Goal: Book appointment/travel/reservation

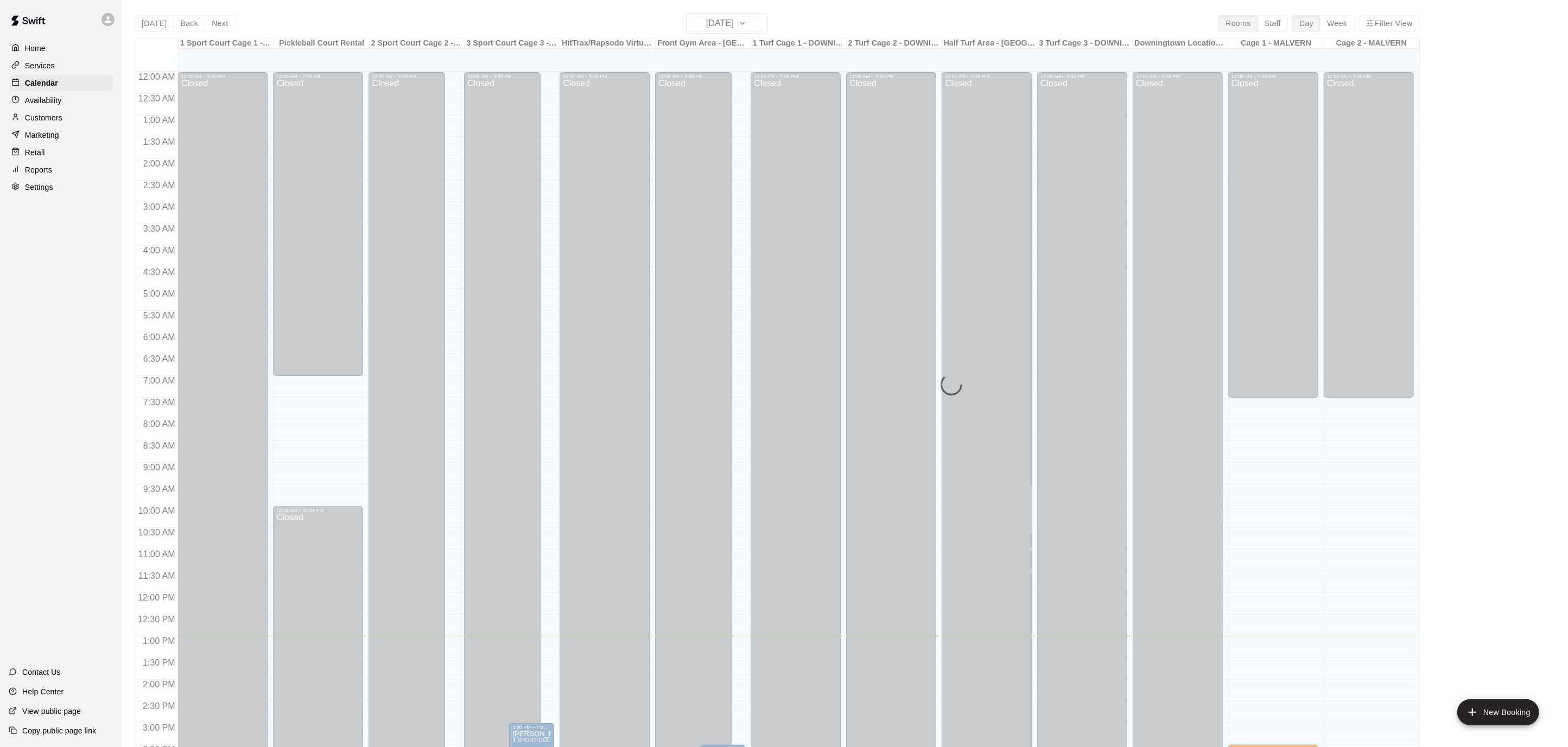
scroll to position [321, 0]
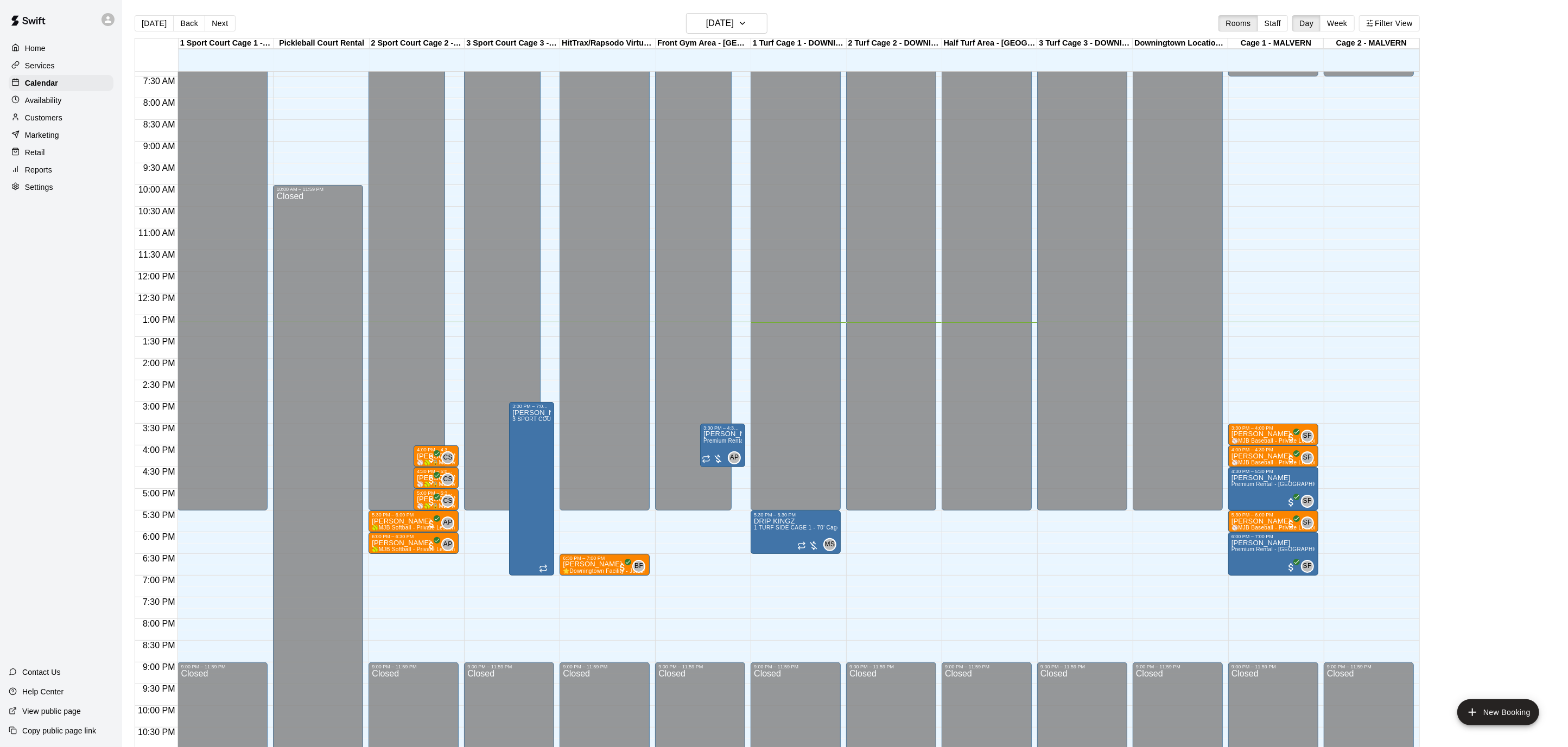
click at [44, 54] on div "Home" at bounding box center [61, 48] width 105 height 16
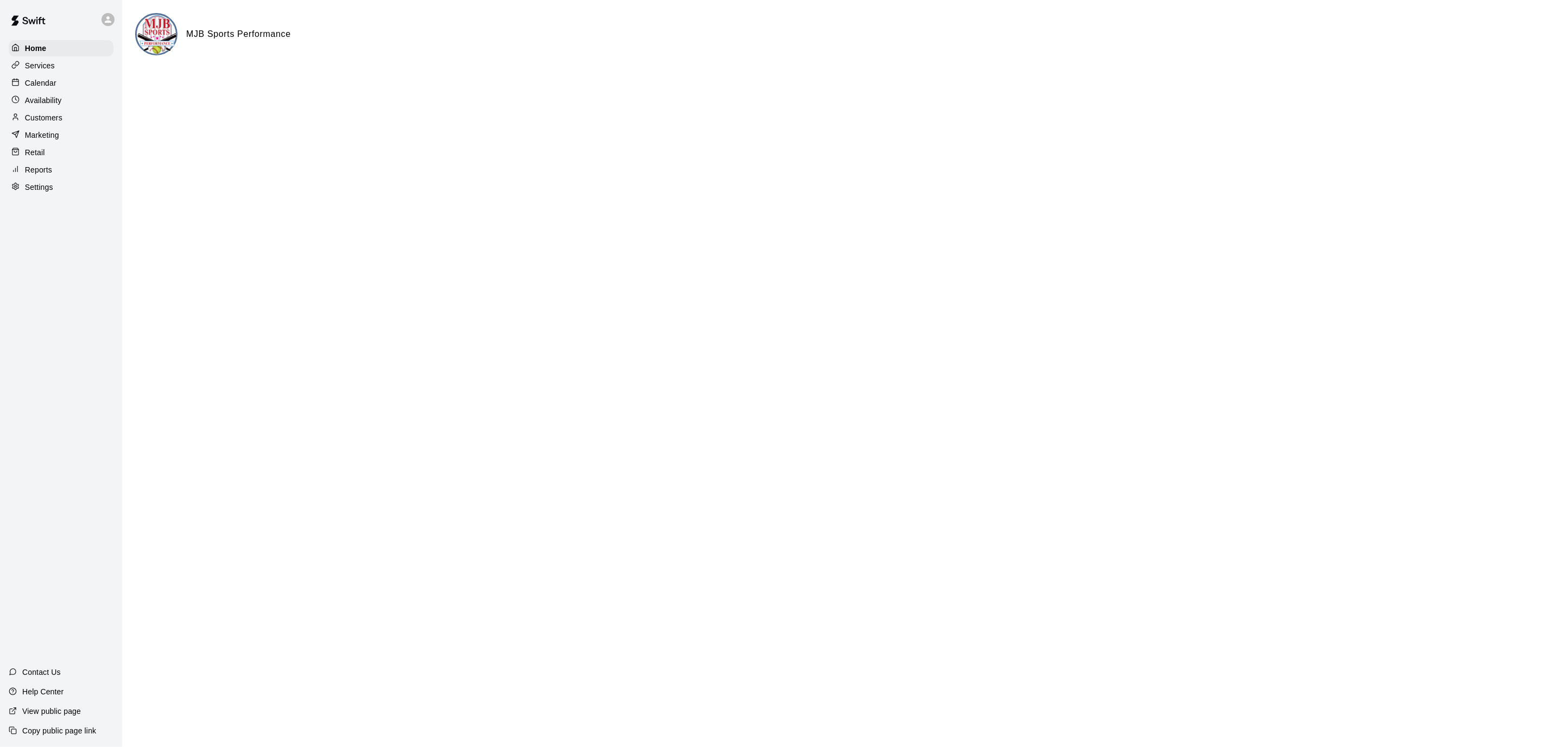
click at [34, 87] on p "Calendar" at bounding box center [41, 83] width 32 height 11
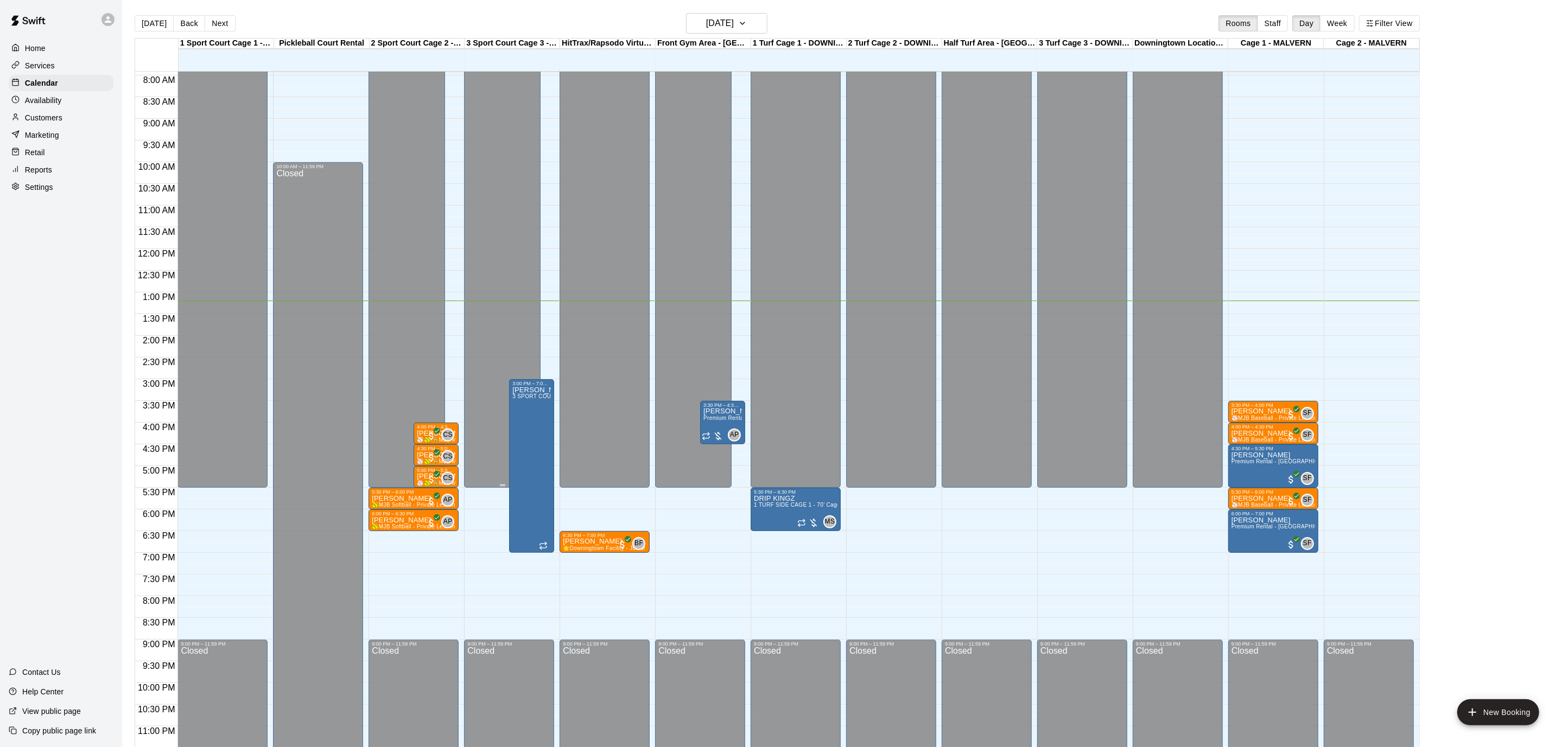
scroll to position [353, 0]
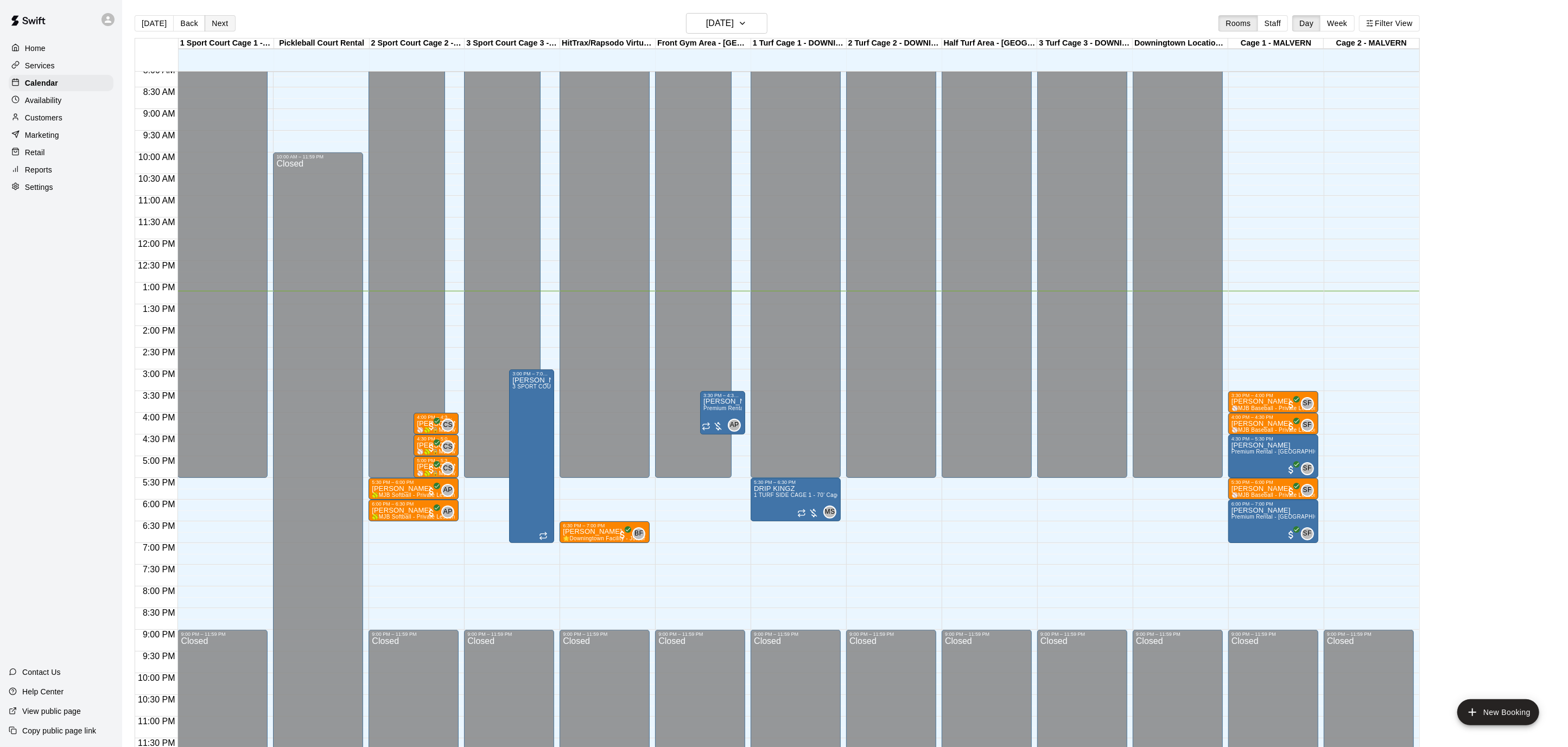
click at [228, 23] on button "Next" at bounding box center [220, 23] width 30 height 16
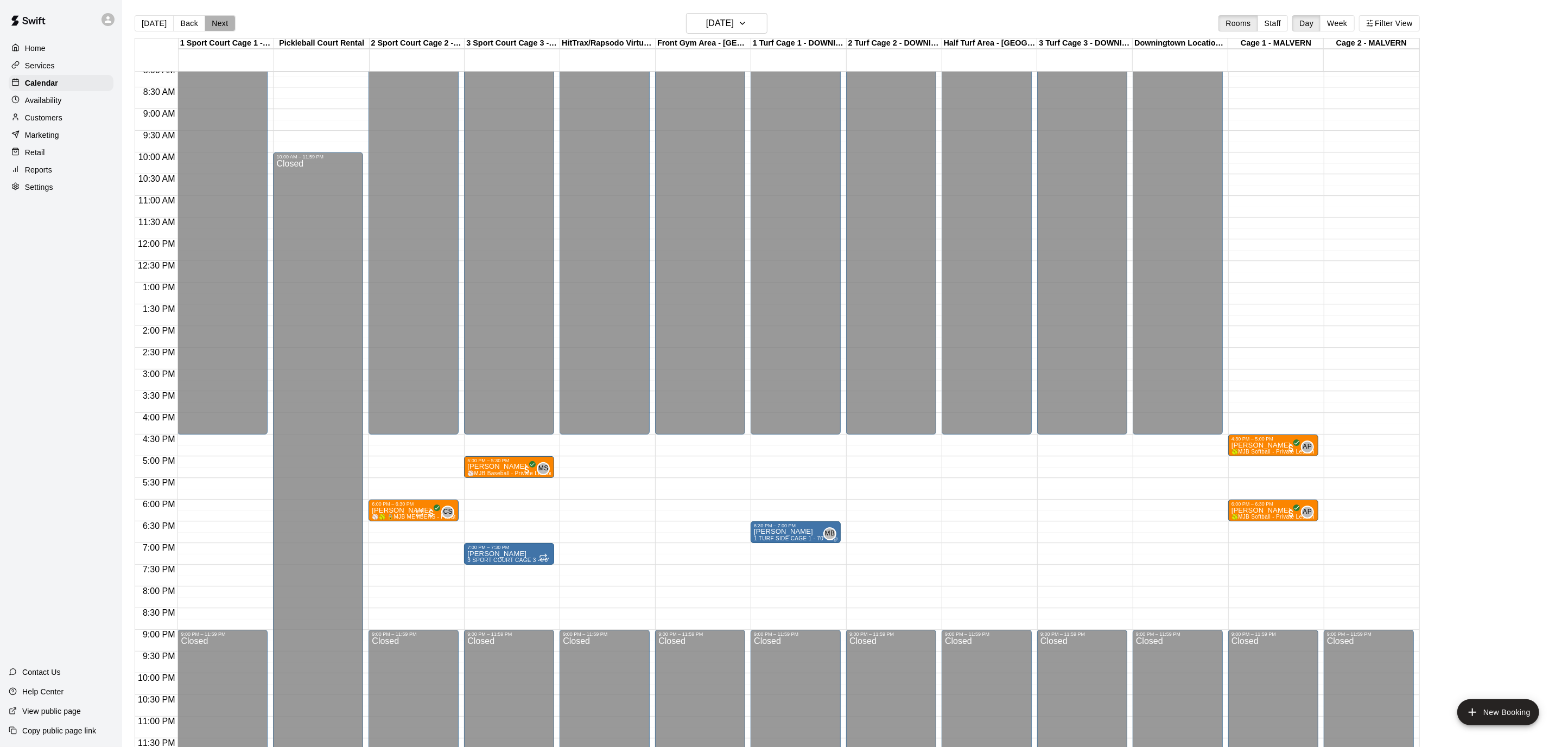
click at [228, 23] on button "Next" at bounding box center [220, 23] width 30 height 16
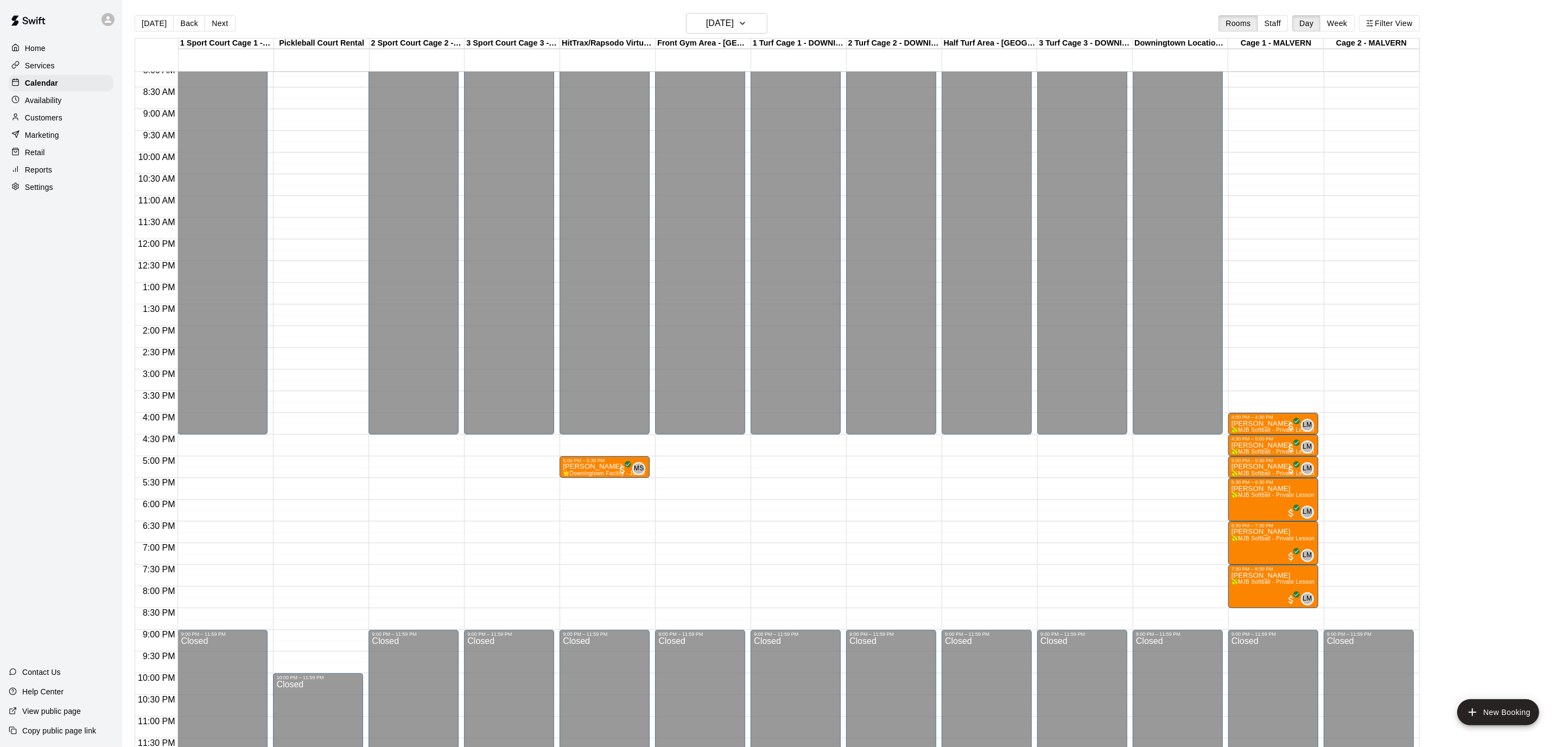
click at [228, 23] on button "Next" at bounding box center [220, 23] width 30 height 16
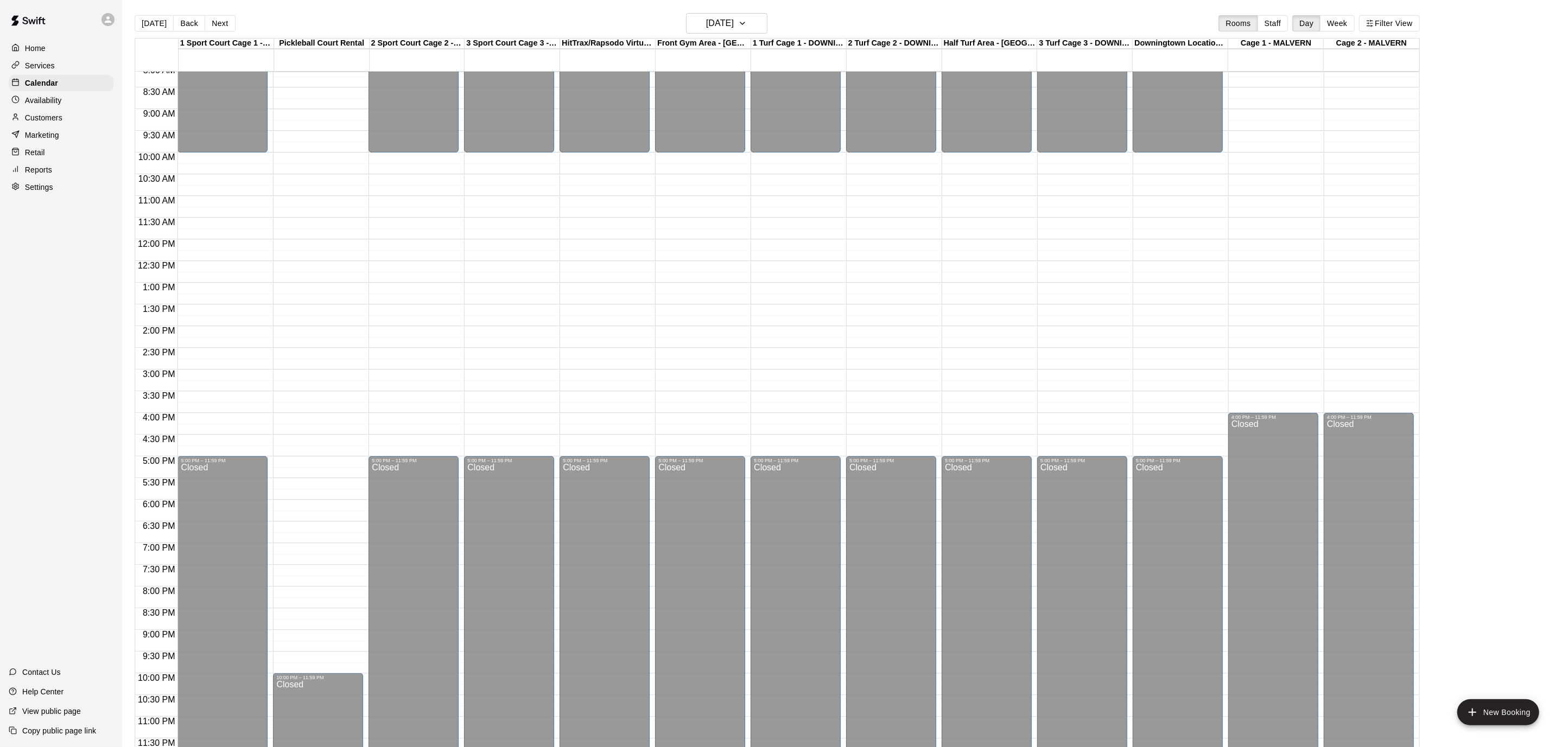
click at [228, 23] on button "Next" at bounding box center [220, 23] width 30 height 16
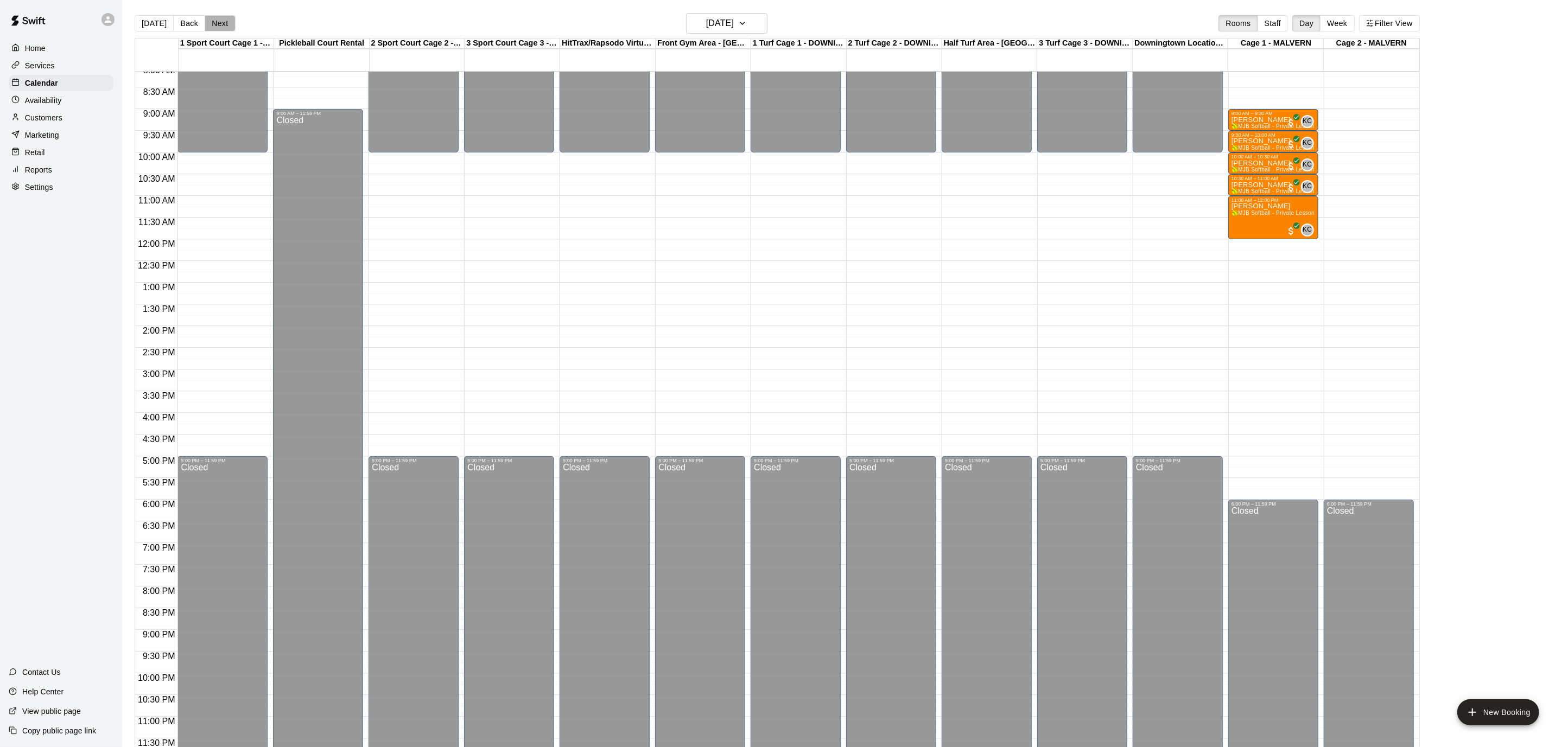
click at [228, 23] on button "Next" at bounding box center [220, 23] width 30 height 16
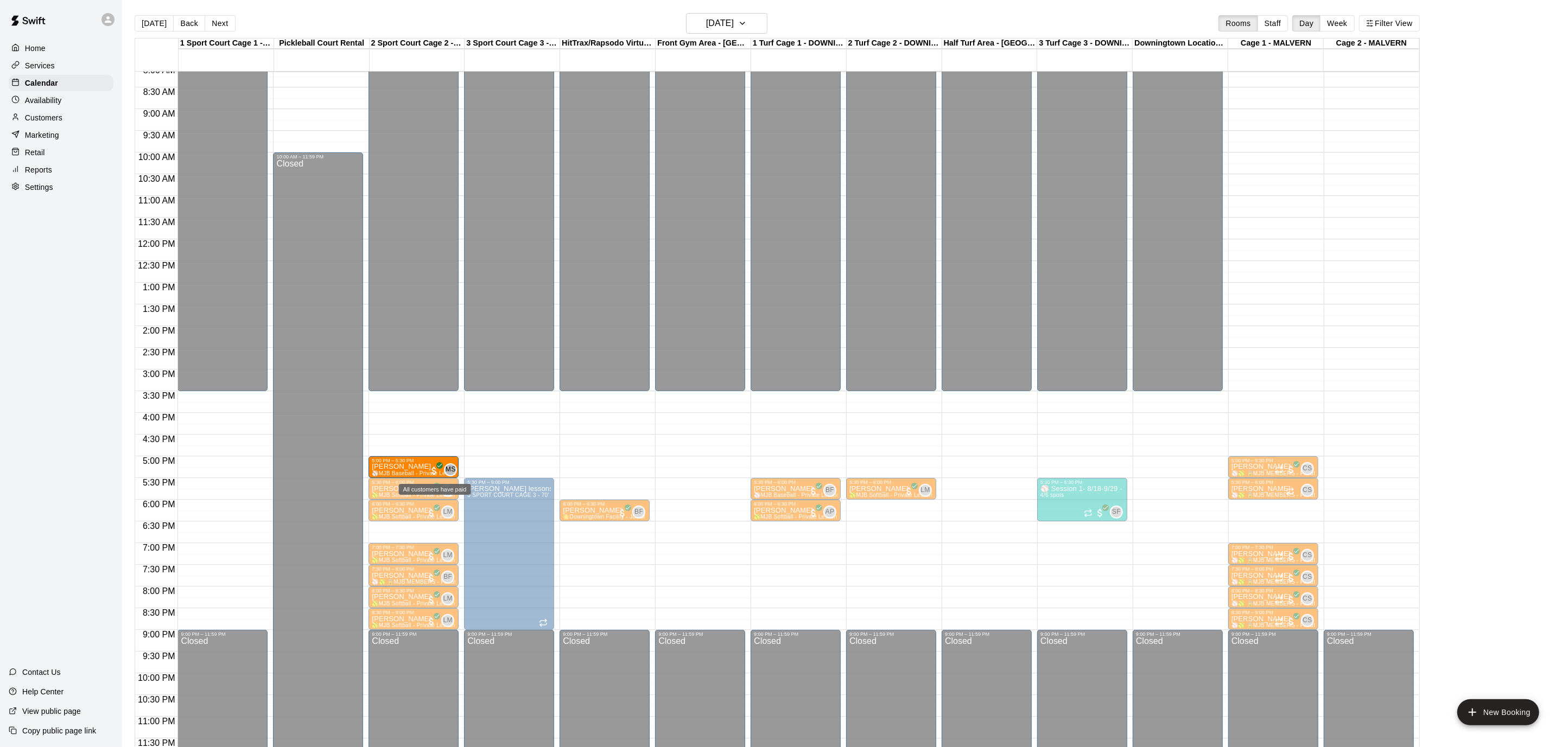
drag, startPoint x: 515, startPoint y: 464, endPoint x: 440, endPoint y: 468, distance: 75.1
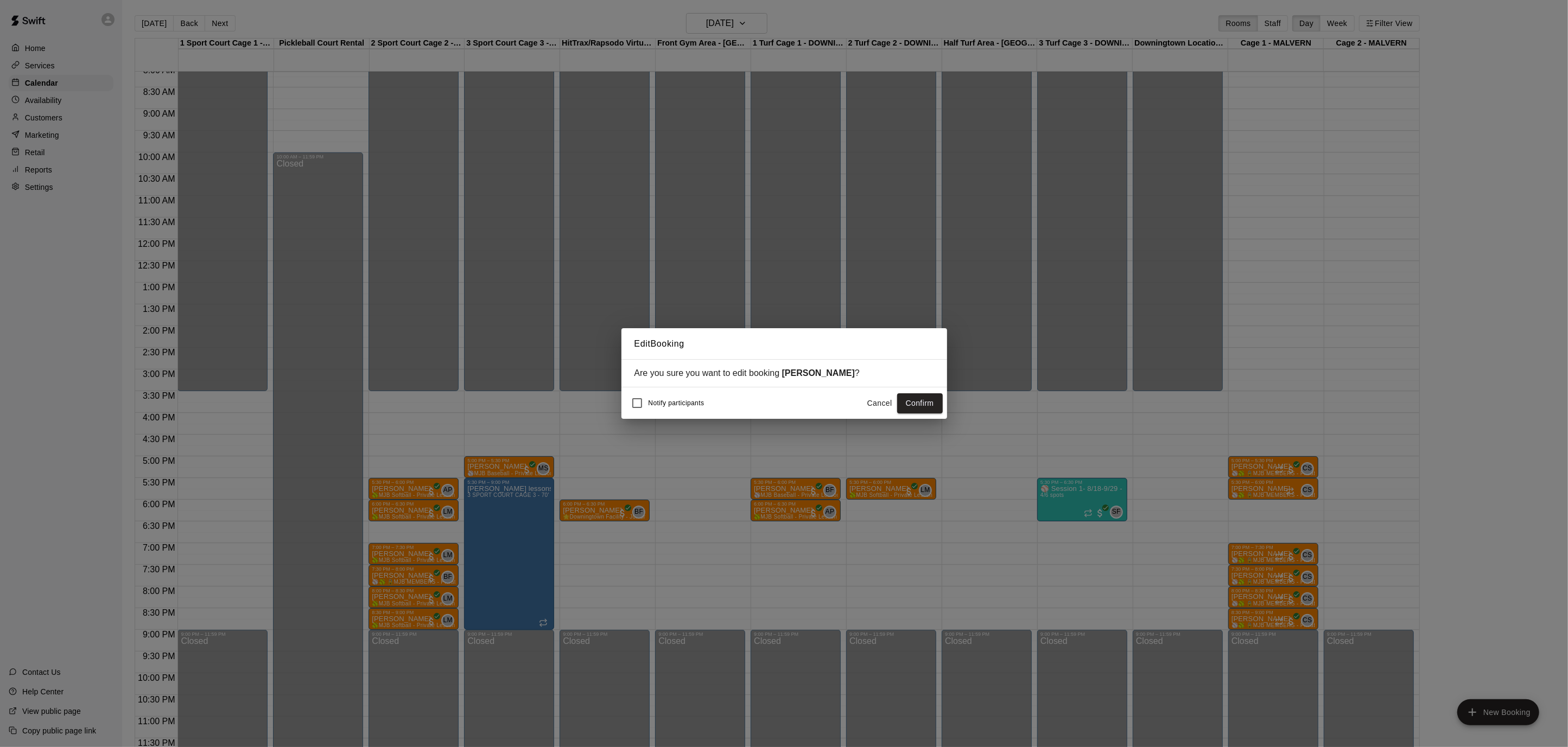
click at [915, 401] on button "Confirm" at bounding box center [920, 403] width 46 height 20
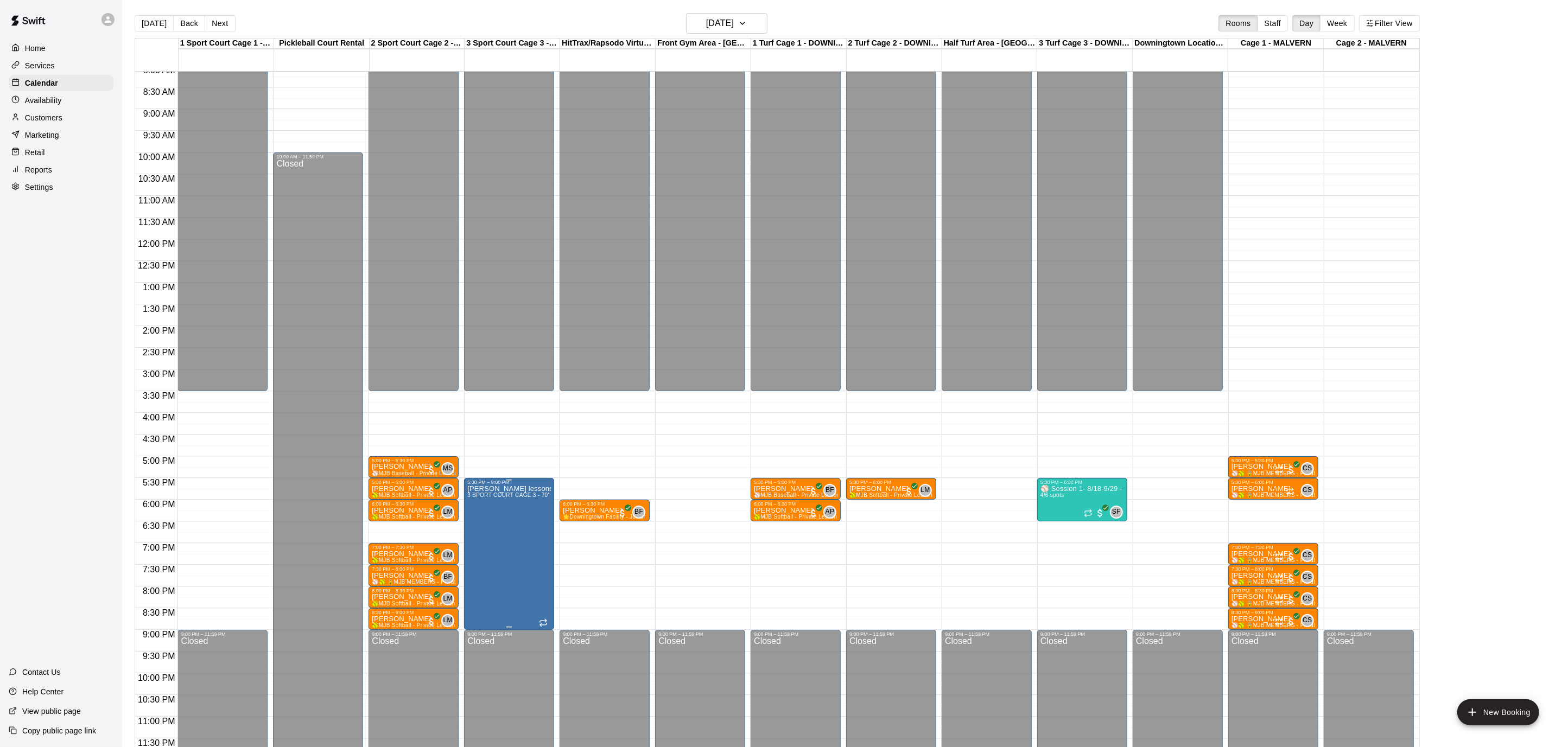
click at [480, 496] on icon "edit" at bounding box center [478, 495] width 13 height 13
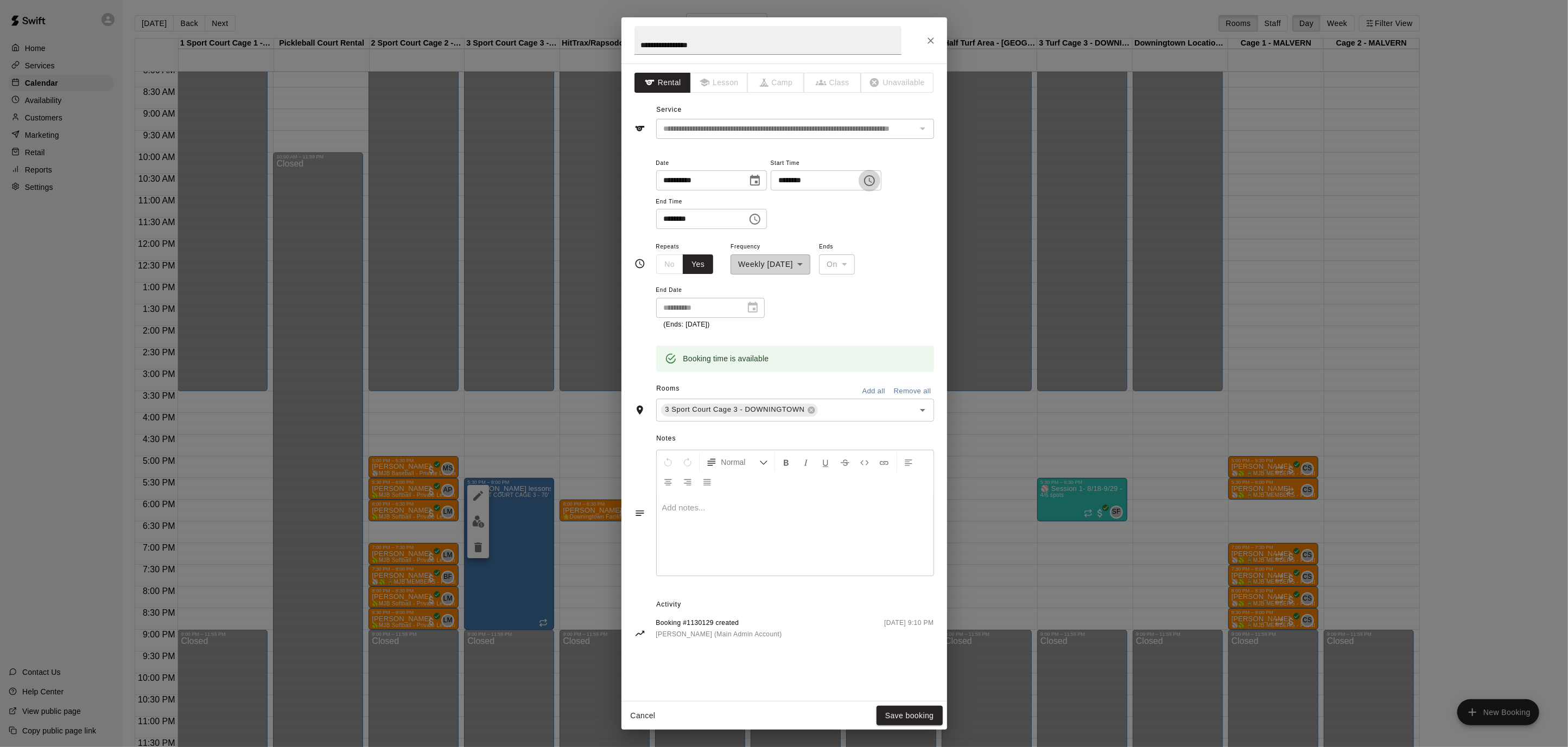
click at [876, 181] on icon "Choose time, selected time is 5:30 PM" at bounding box center [869, 180] width 13 height 13
click at [793, 208] on li "03" at bounding box center [792, 209] width 26 height 20
type input "********"
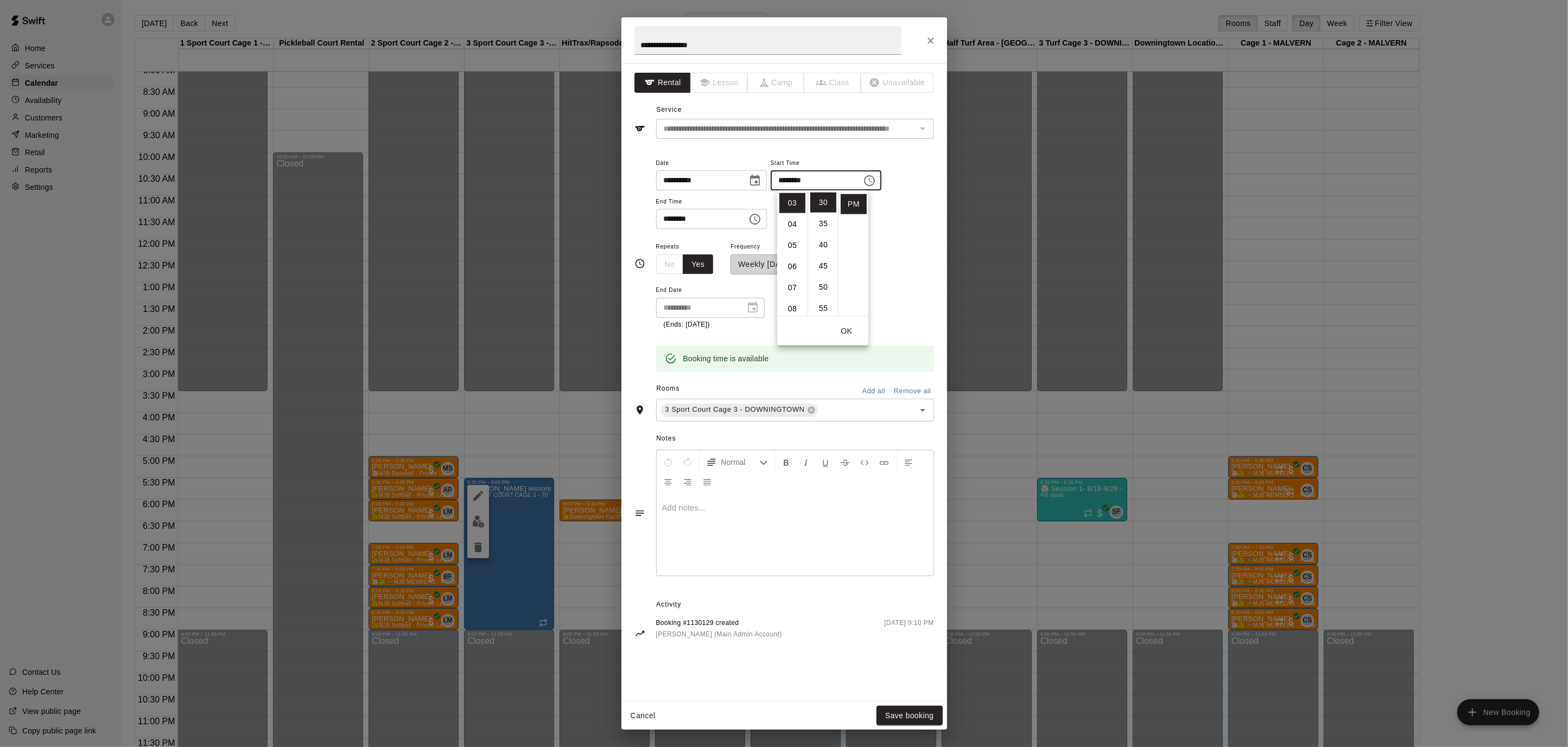
click at [847, 327] on button "OK" at bounding box center [846, 331] width 35 height 20
click at [924, 717] on button "Save booking" at bounding box center [909, 715] width 66 height 20
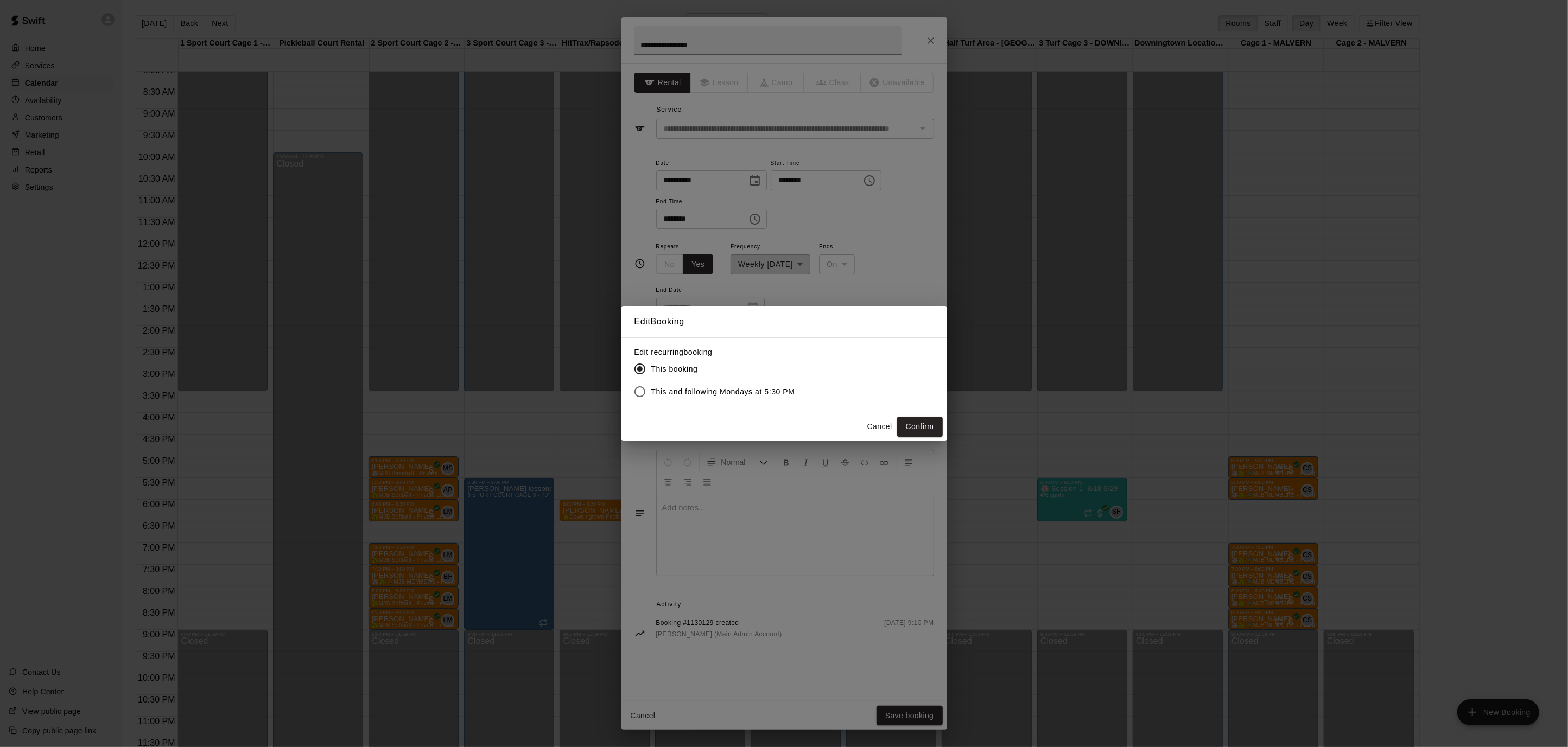
click at [715, 392] on span "This and following Mondays at 5:30 PM" at bounding box center [723, 392] width 144 height 12
click at [929, 427] on button "Confirm" at bounding box center [920, 426] width 46 height 20
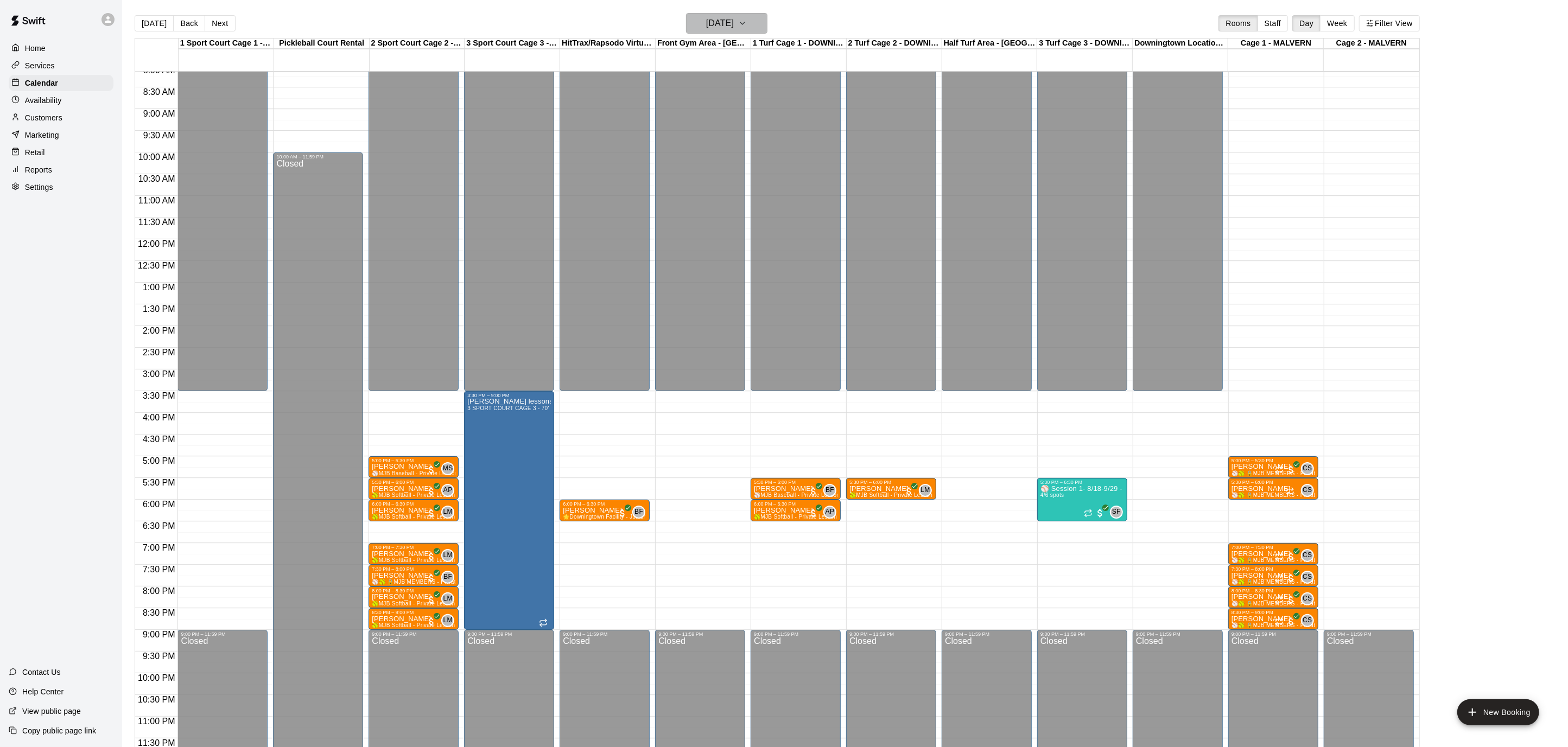
click at [763, 23] on button "[DATE]" at bounding box center [727, 23] width 82 height 21
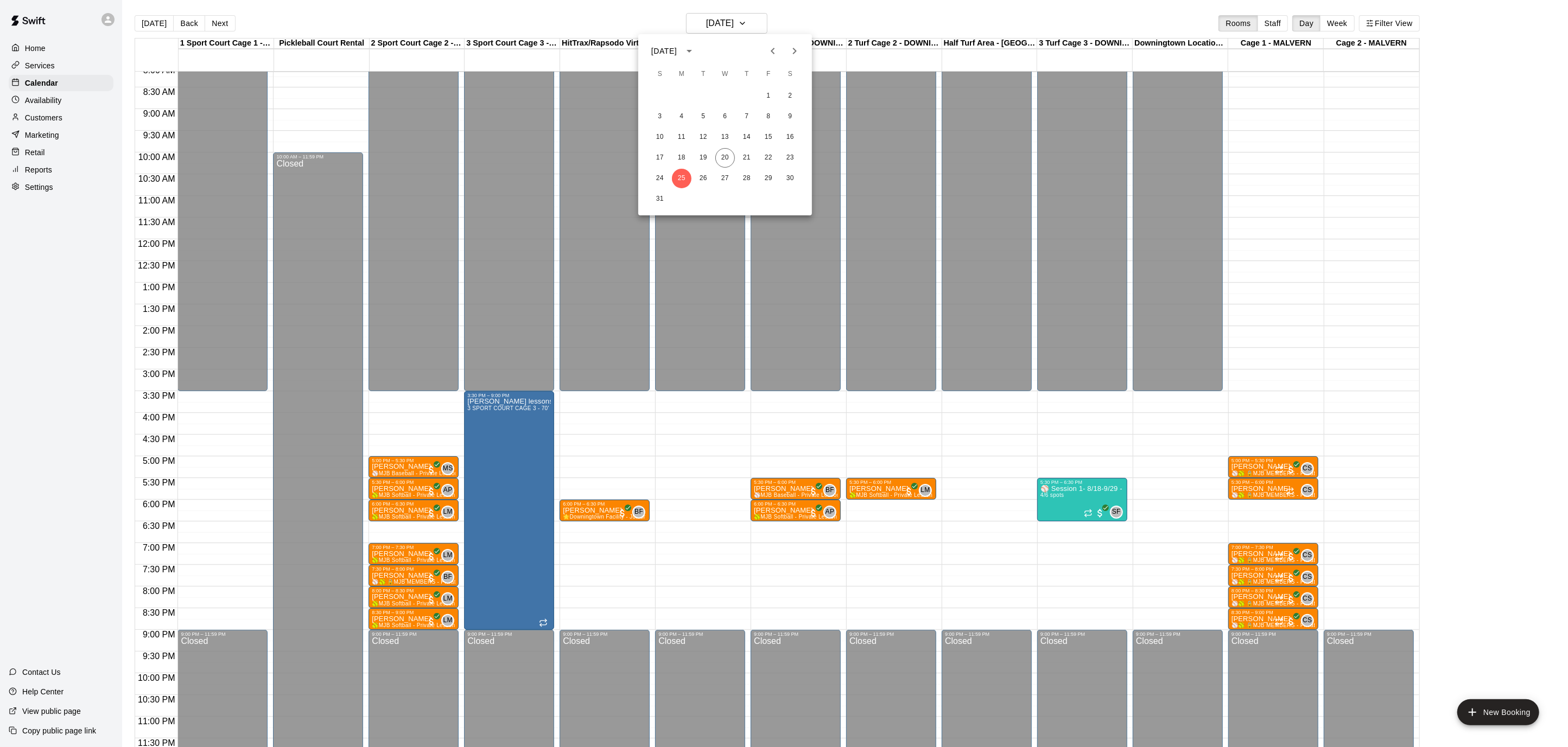
click at [797, 51] on icon "Next month" at bounding box center [794, 50] width 13 height 13
click at [679, 94] on button "1" at bounding box center [682, 96] width 19 height 19
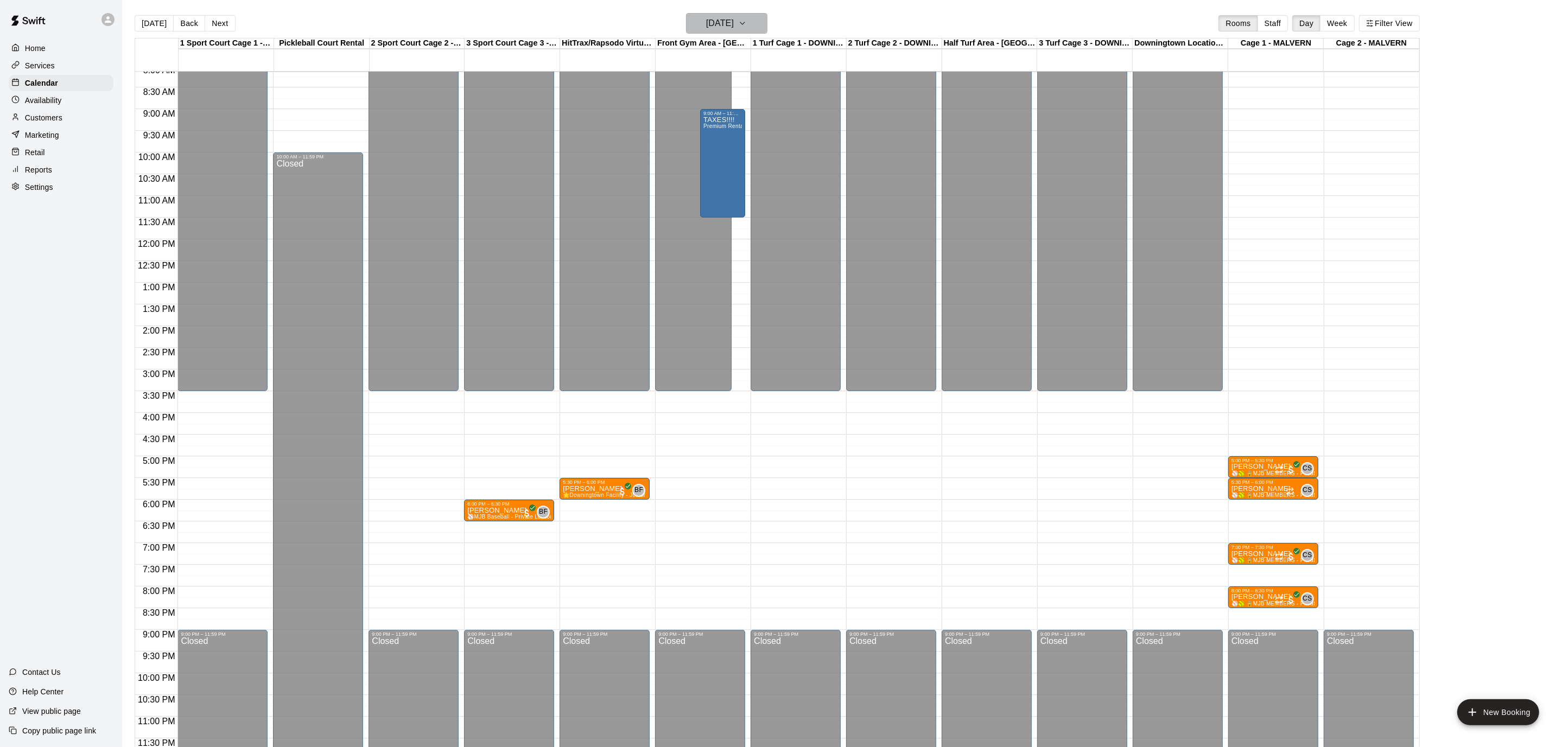
click at [747, 20] on icon "button" at bounding box center [743, 23] width 9 height 13
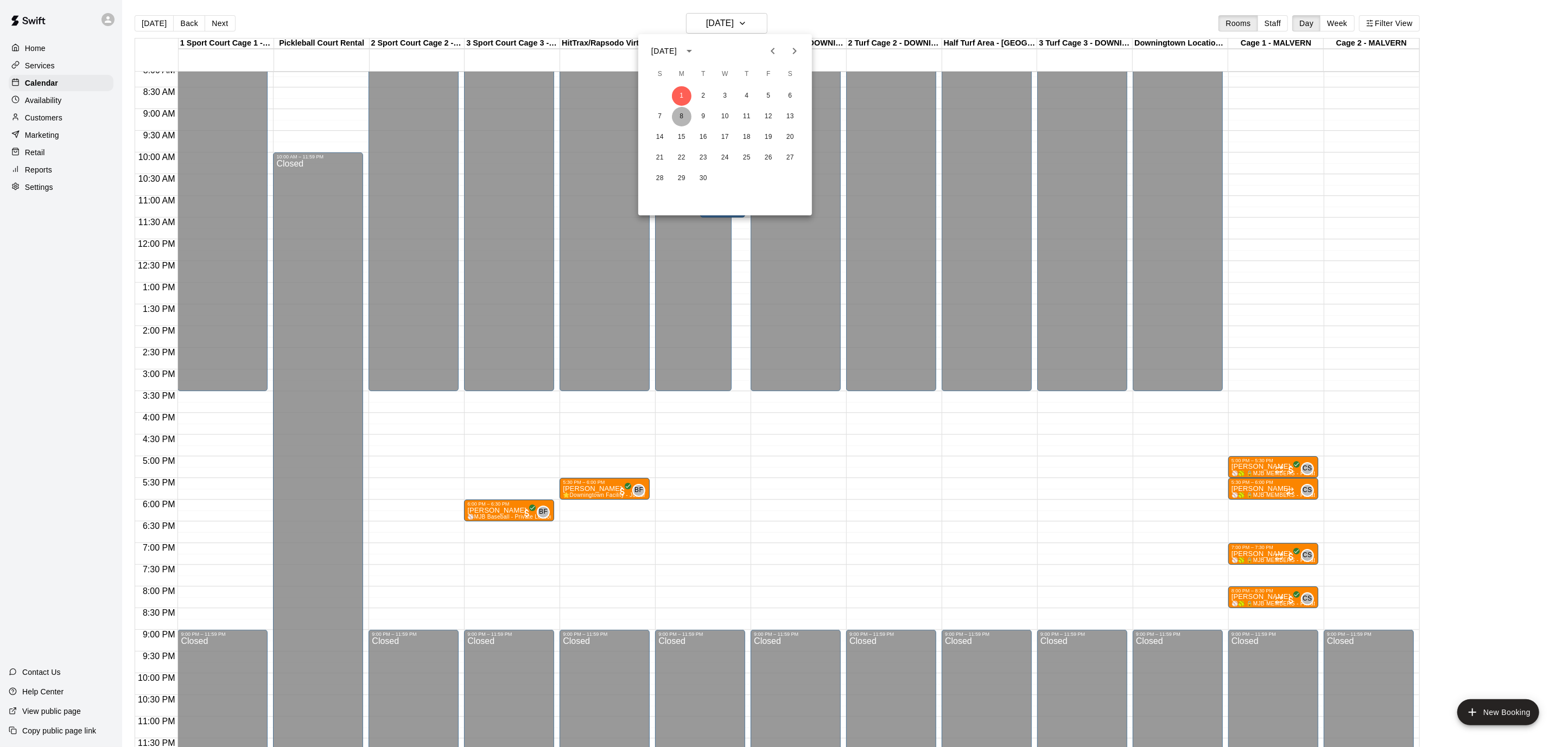
click at [679, 118] on button "8" at bounding box center [682, 117] width 19 height 19
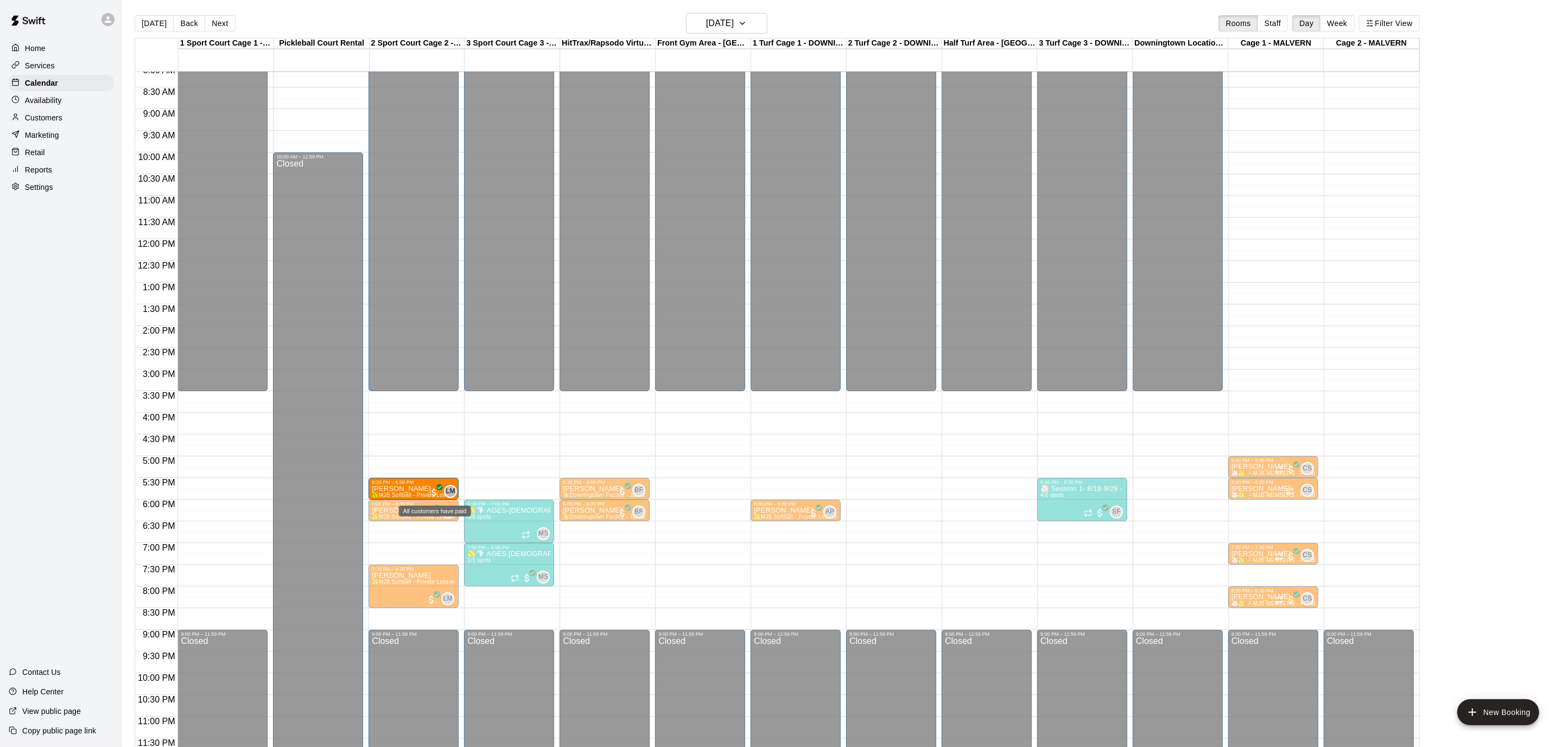
drag, startPoint x: 497, startPoint y: 486, endPoint x: 440, endPoint y: 490, distance: 57.1
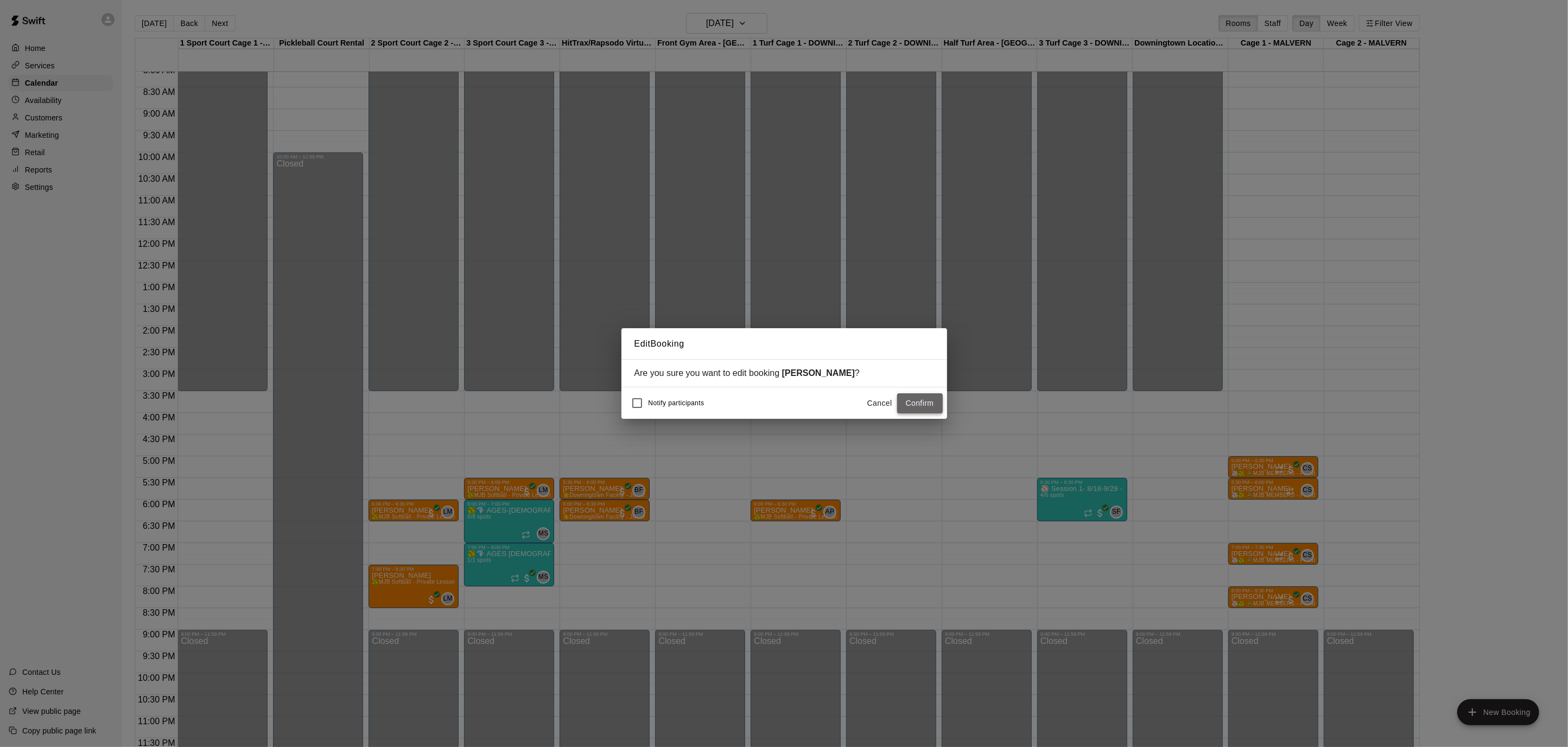
click at [912, 401] on button "Confirm" at bounding box center [920, 403] width 46 height 20
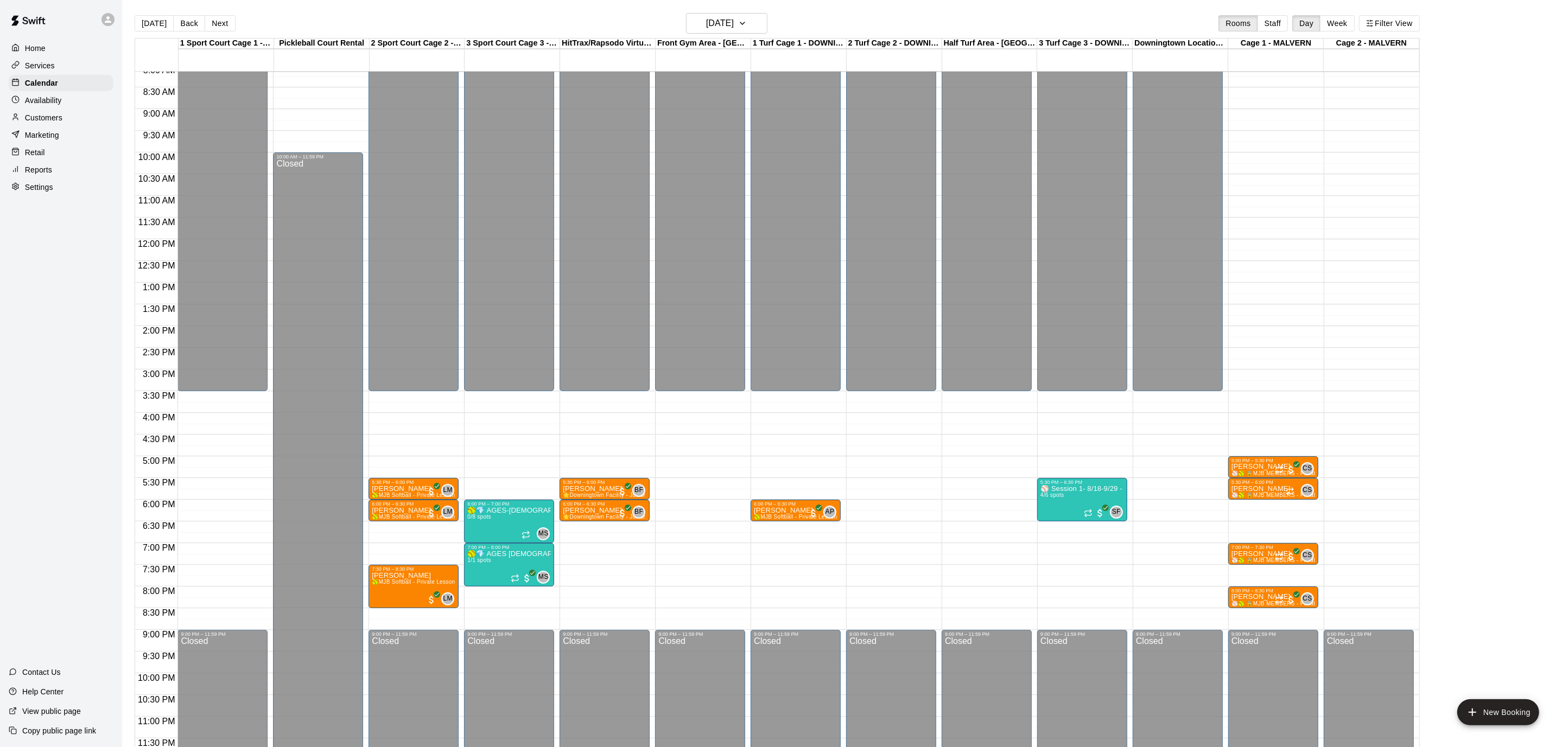
click at [500, 408] on div "12:00 AM – 3:30 PM Closed 6:00 PM – 7:00 PM 🥎💎 AGES-[DEMOGRAPHIC_DATA]- Diamond…" at bounding box center [509, 239] width 90 height 1041
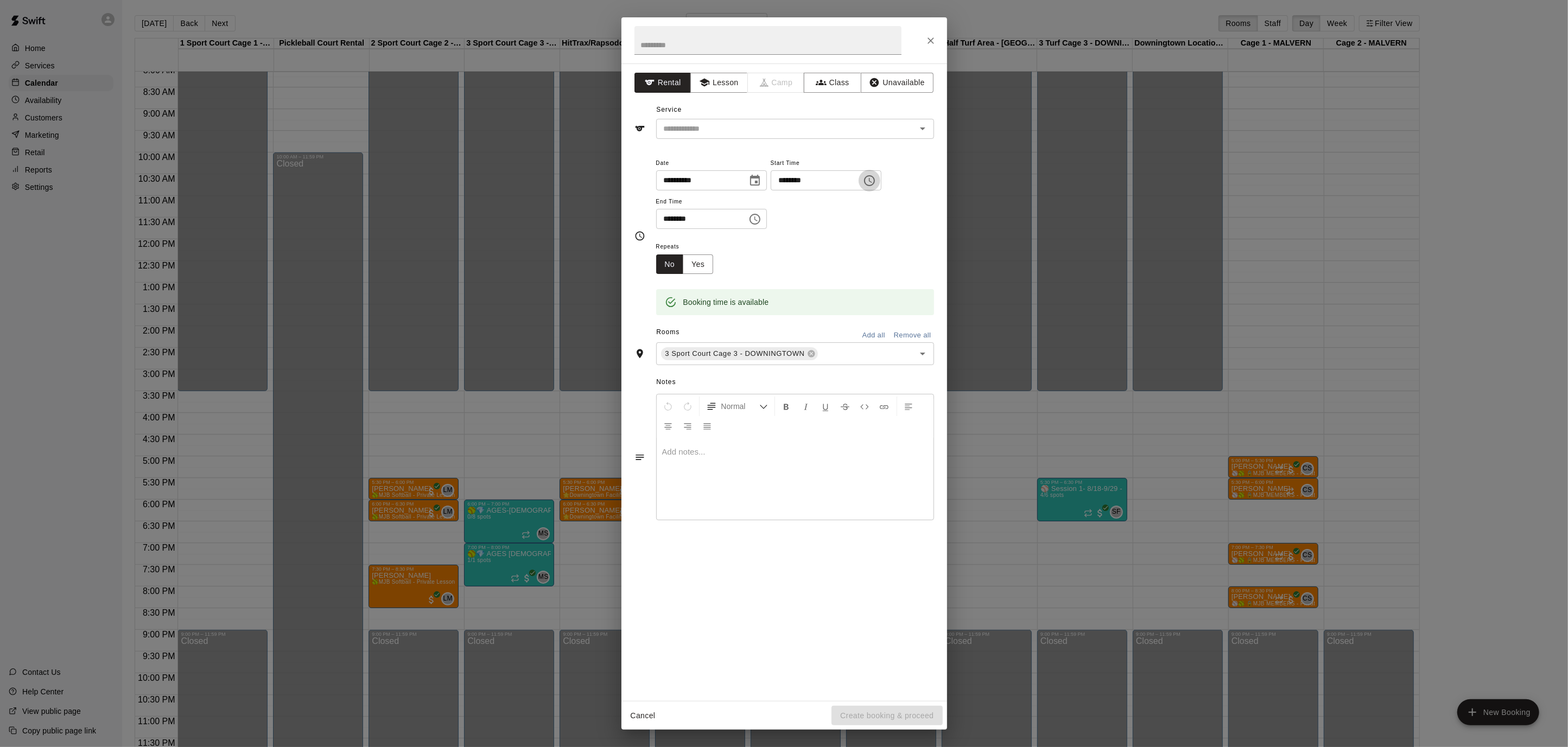
click at [876, 181] on icon "Choose time, selected time is 3:45 PM" at bounding box center [869, 180] width 13 height 13
click at [823, 195] on li "30" at bounding box center [823, 196] width 26 height 20
type input "********"
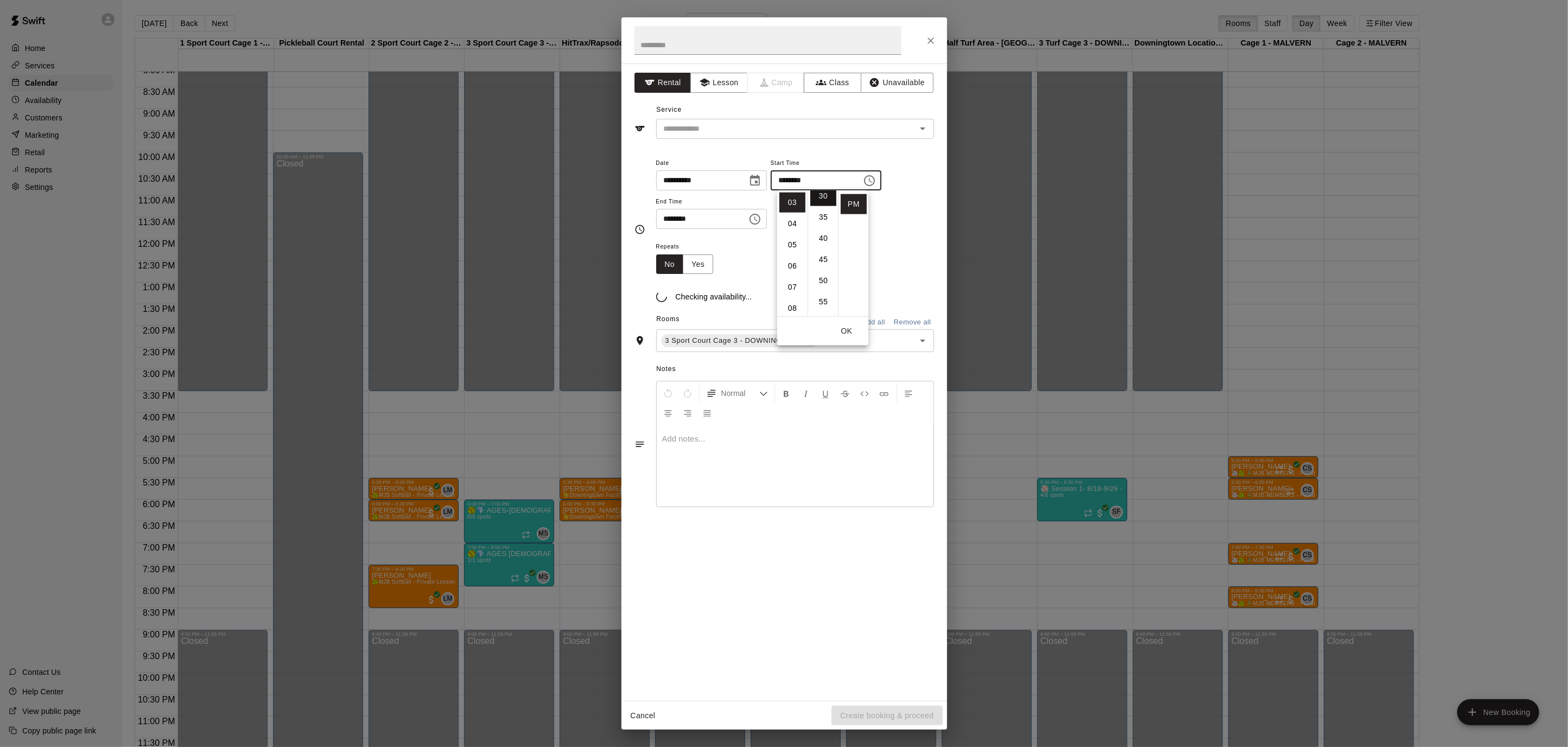
scroll to position [127, 0]
click at [761, 217] on icon "Choose time, selected time is 4:15 PM" at bounding box center [755, 219] width 13 height 13
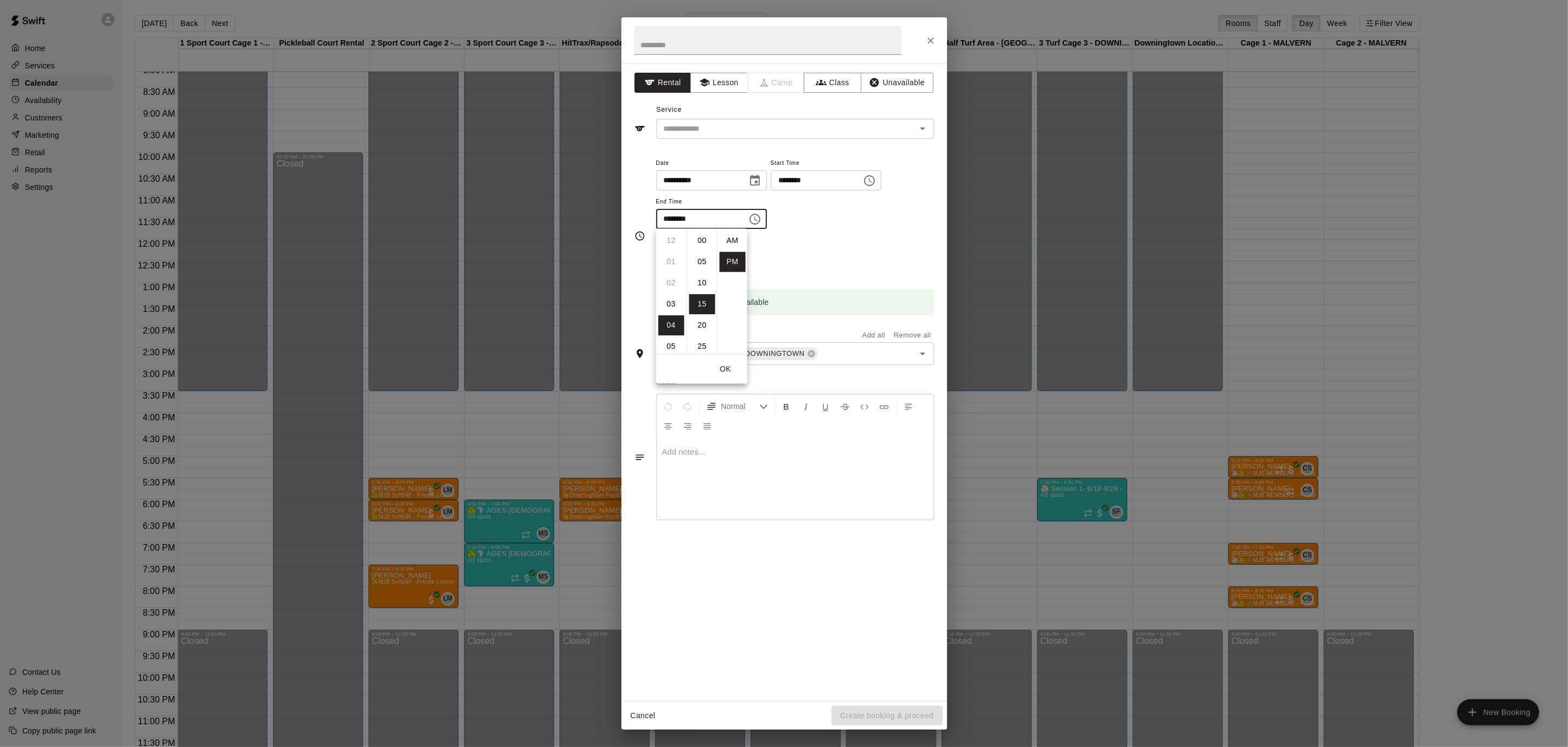
scroll to position [19, 0]
click at [673, 282] on li "06" at bounding box center [671, 283] width 26 height 20
click at [703, 239] on li "00" at bounding box center [702, 240] width 26 height 20
type input "********"
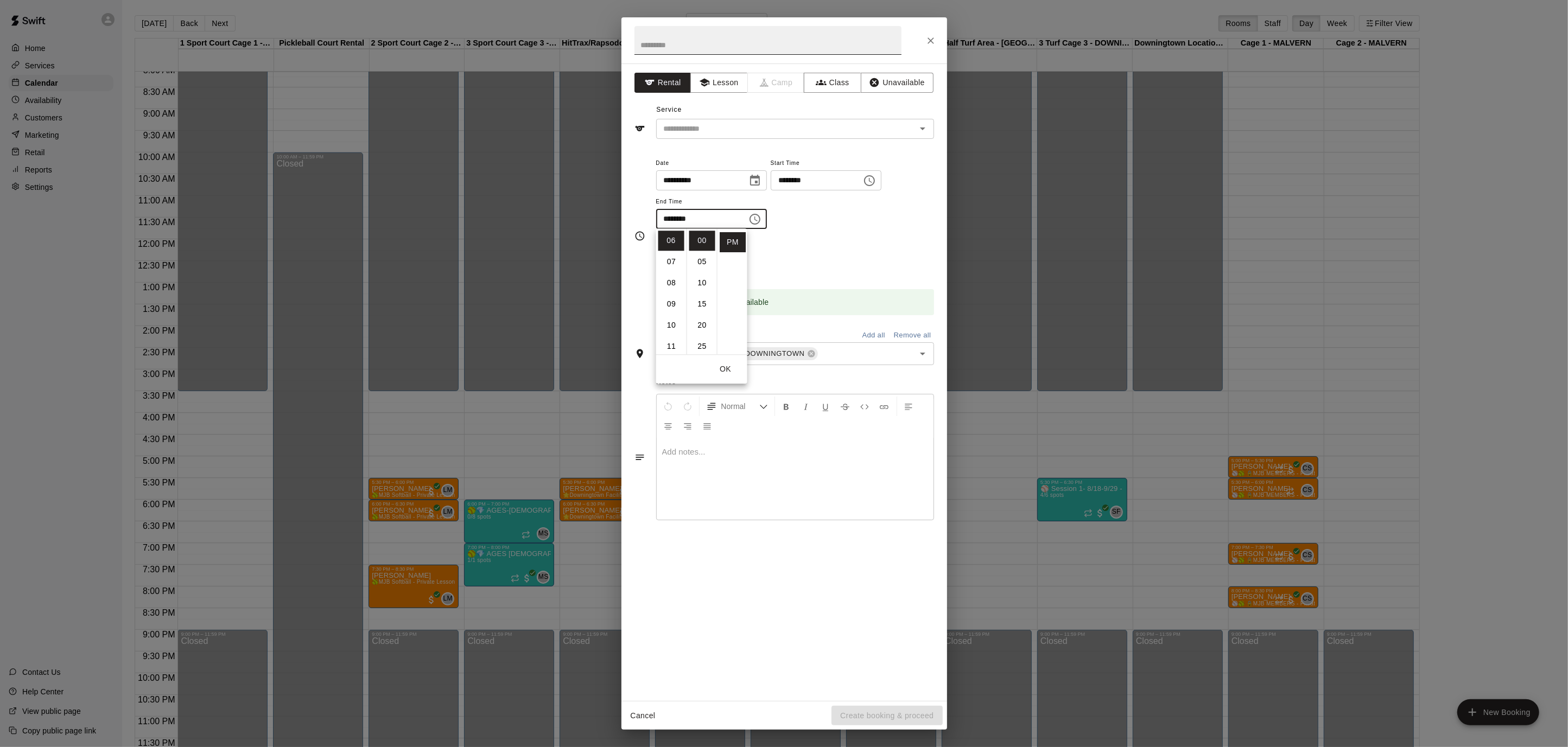
click at [749, 43] on input "text" at bounding box center [768, 40] width 267 height 29
type input "**********"
click at [702, 263] on button "Yes" at bounding box center [698, 264] width 30 height 20
click at [927, 128] on icon "Open" at bounding box center [922, 128] width 13 height 13
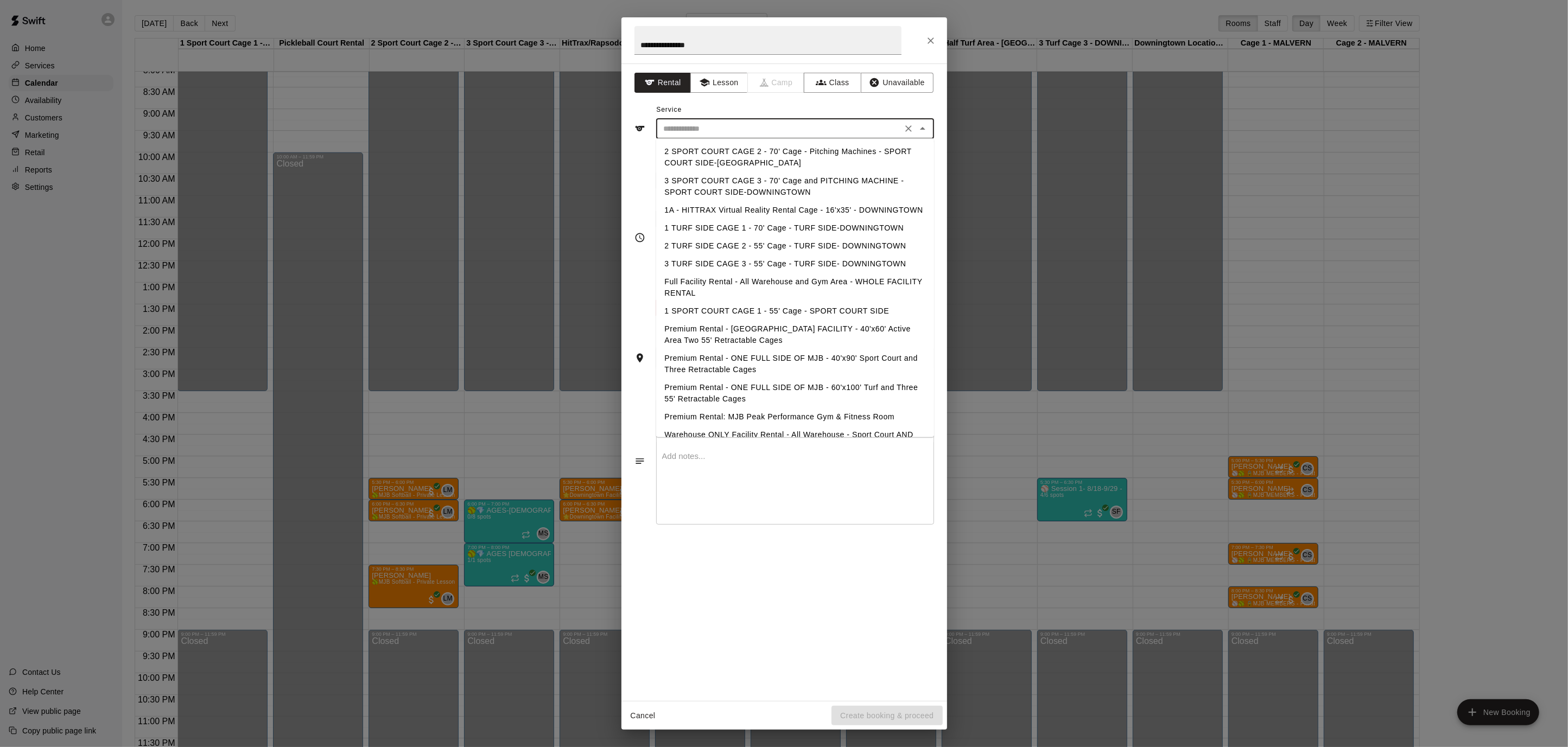
click at [802, 179] on li "3 SPORT COURT CAGE 3 - 70' Cage and PITCHING MACHINE - SPORT COURT SIDE-DOWNING…" at bounding box center [795, 187] width 278 height 29
type input "**********"
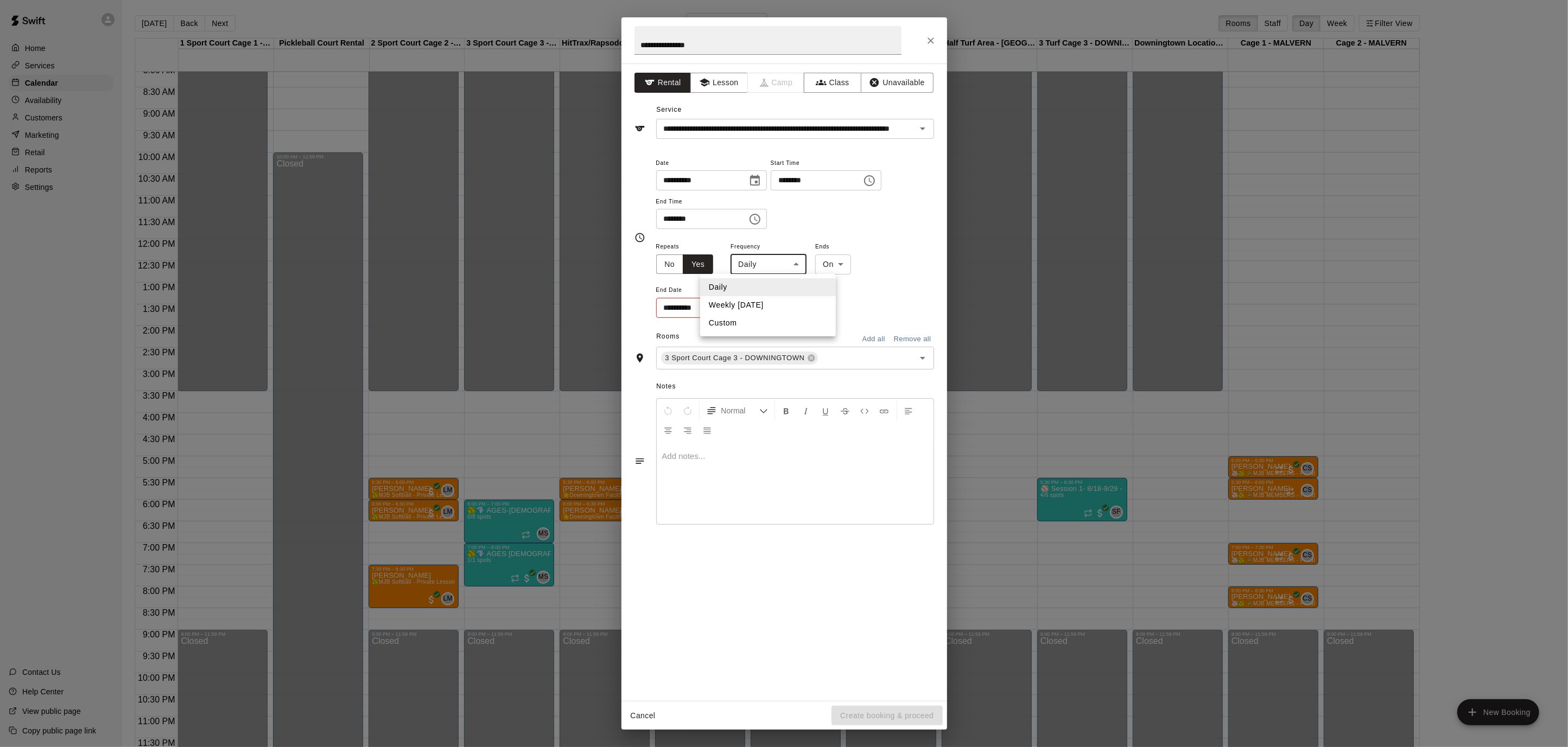
click at [797, 260] on body "Home Services Calendar Availability Customers Marketing Retail Reports Settings…" at bounding box center [784, 382] width 1568 height 764
click at [777, 301] on li "Weekly [DATE]" at bounding box center [768, 305] width 136 height 18
type input "******"
click at [750, 310] on icon "Choose date" at bounding box center [752, 307] width 13 height 13
click at [810, 333] on icon "Next month" at bounding box center [812, 334] width 13 height 13
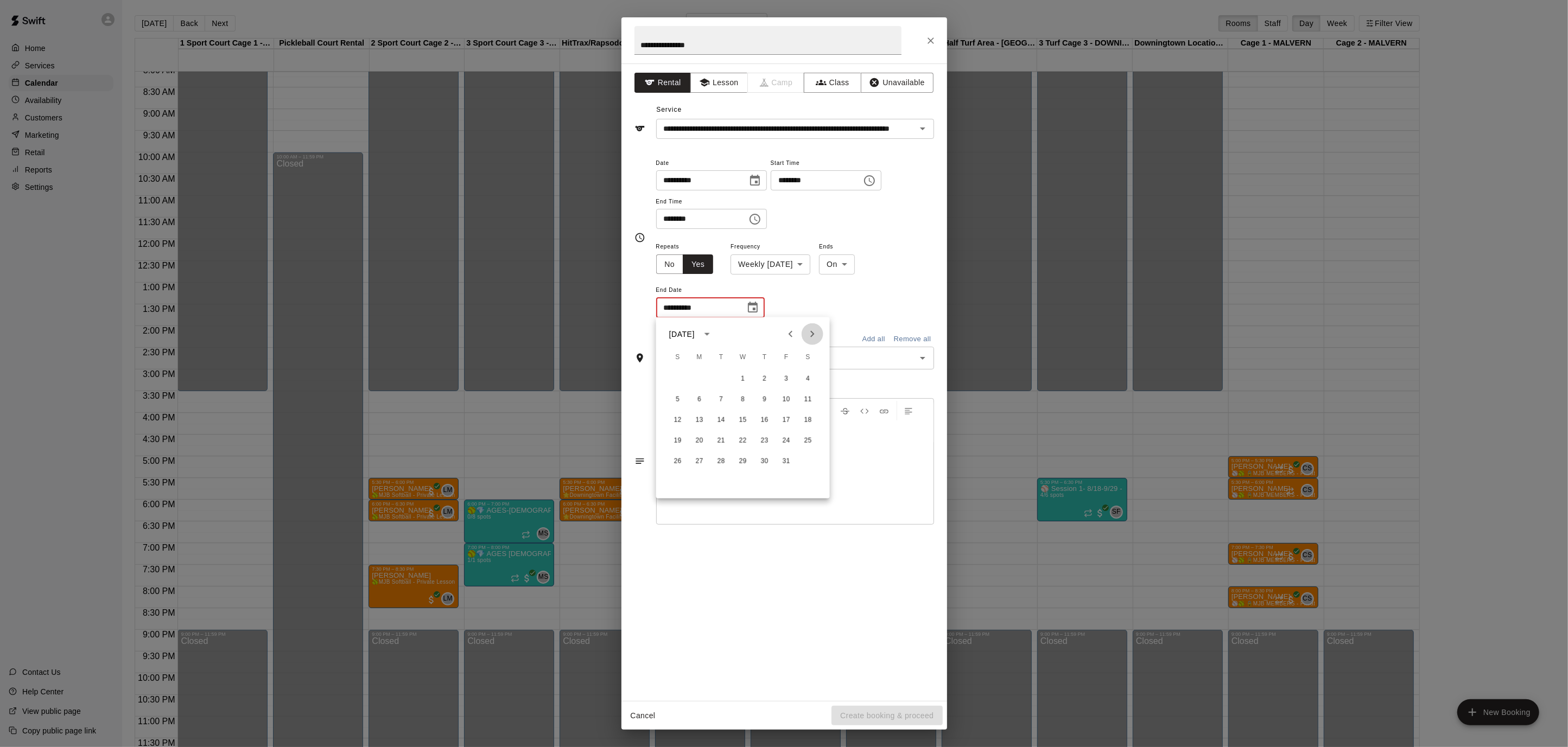
click at [810, 333] on icon "Next month" at bounding box center [812, 334] width 13 height 13
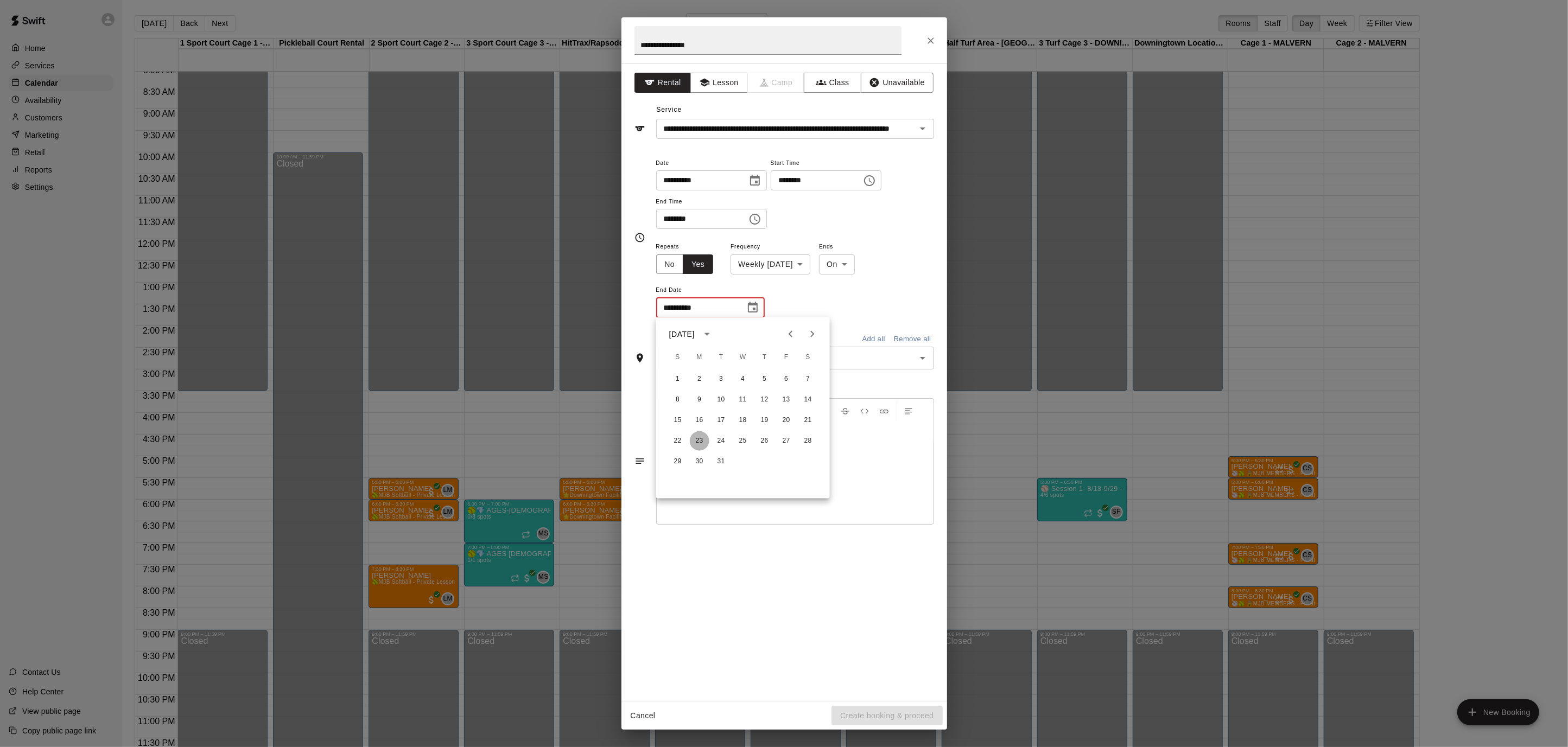
click at [704, 443] on button "23" at bounding box center [699, 441] width 19 height 19
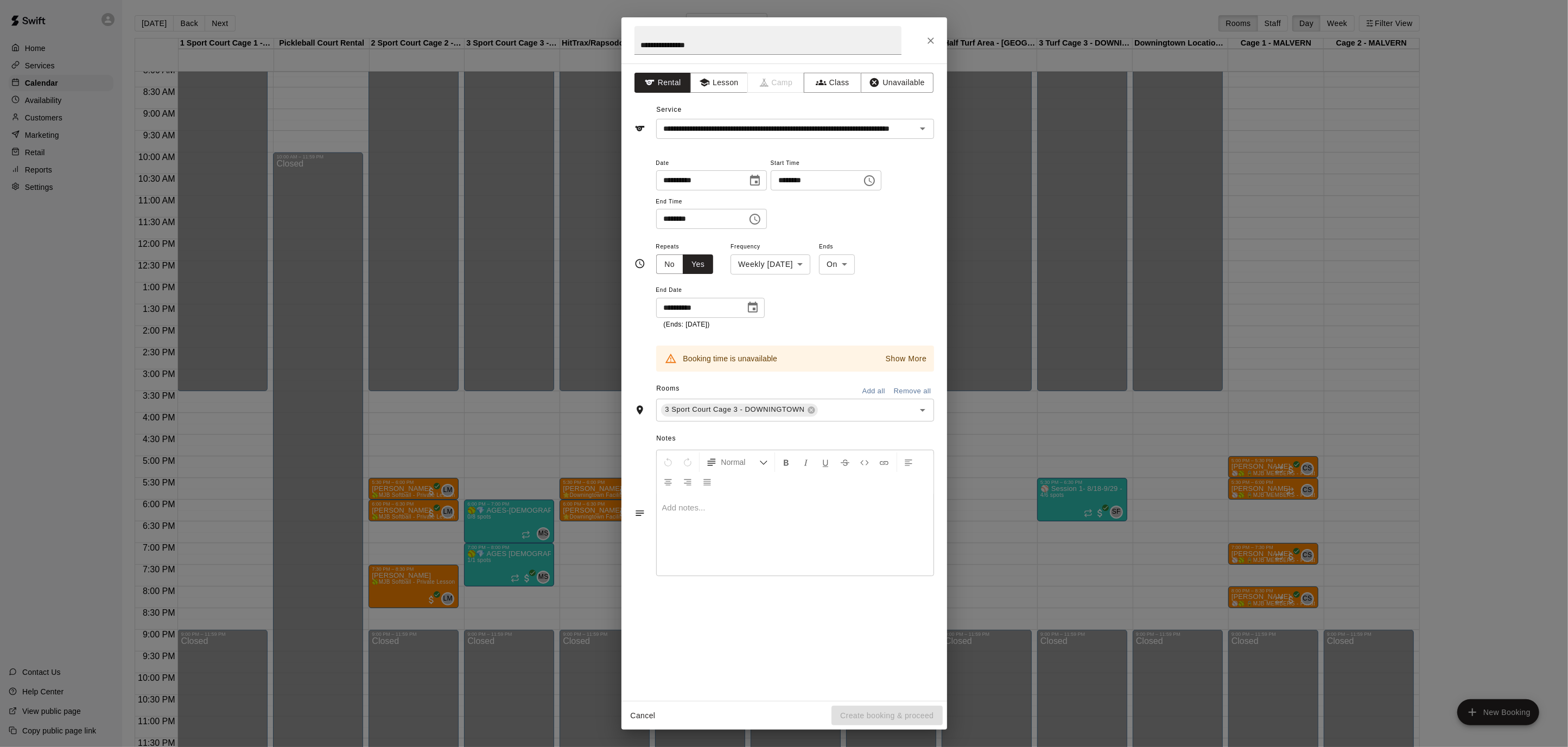
click at [756, 307] on icon "Choose date, selected date is Mar 23, 2026" at bounding box center [752, 307] width 13 height 13
click at [785, 339] on icon "Previous month" at bounding box center [790, 334] width 13 height 13
click at [786, 339] on icon "Previous month" at bounding box center [790, 334] width 13 height 13
click at [698, 462] on button "29" at bounding box center [699, 462] width 19 height 19
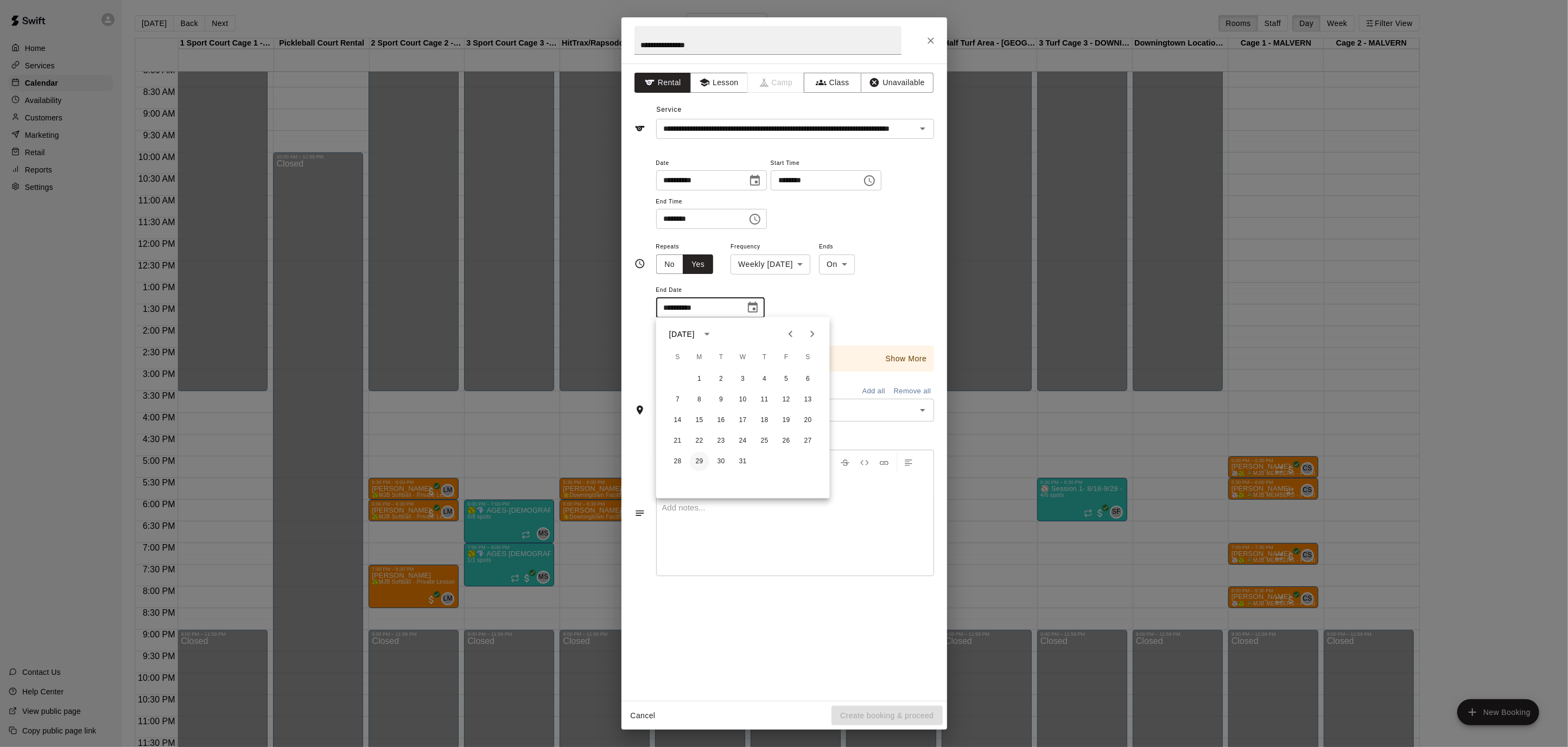
type input "**********"
click at [906, 362] on p "Show More" at bounding box center [906, 358] width 41 height 12
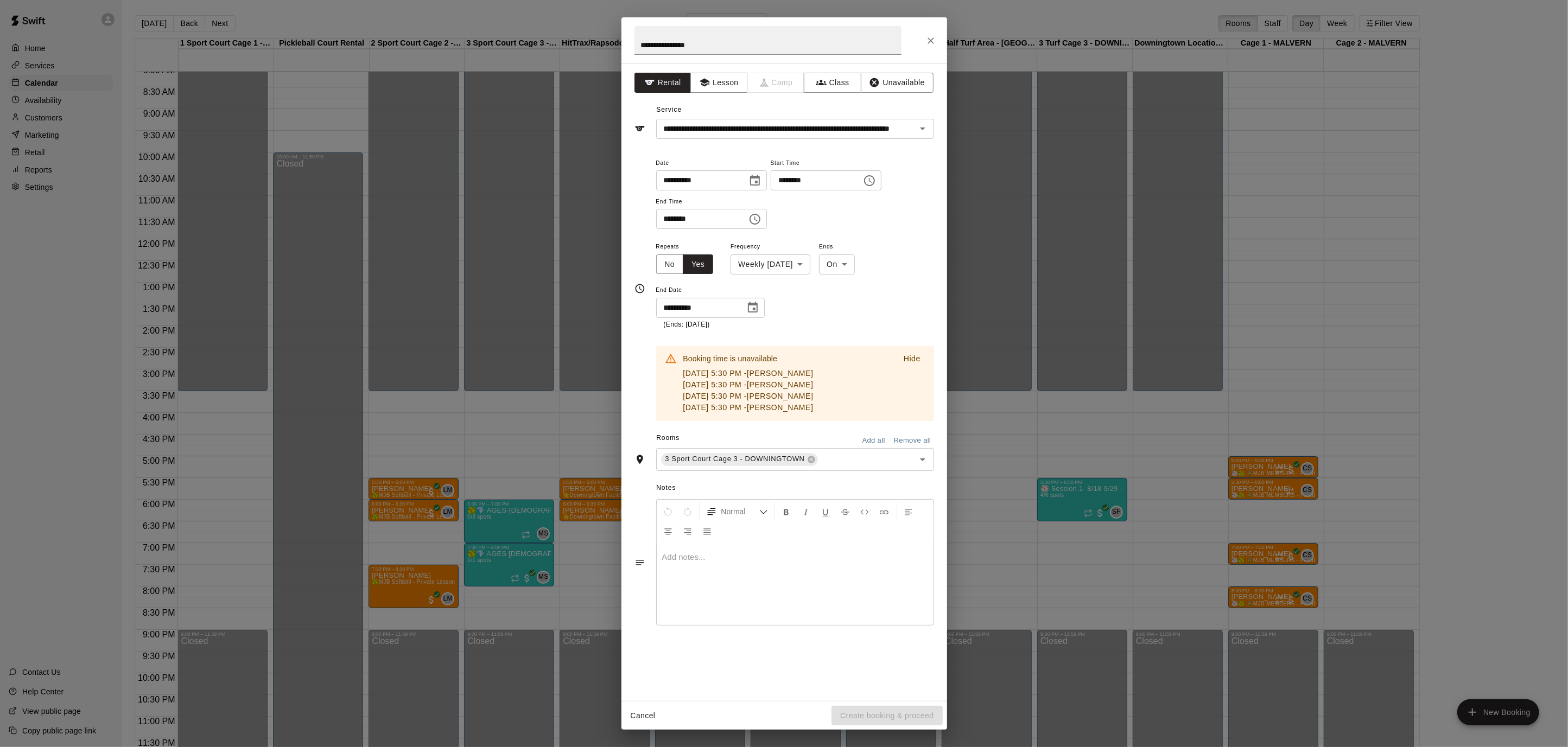
click at [877, 313] on div "**********" at bounding box center [795, 285] width 278 height 90
click at [906, 356] on p "Hide" at bounding box center [912, 358] width 17 height 12
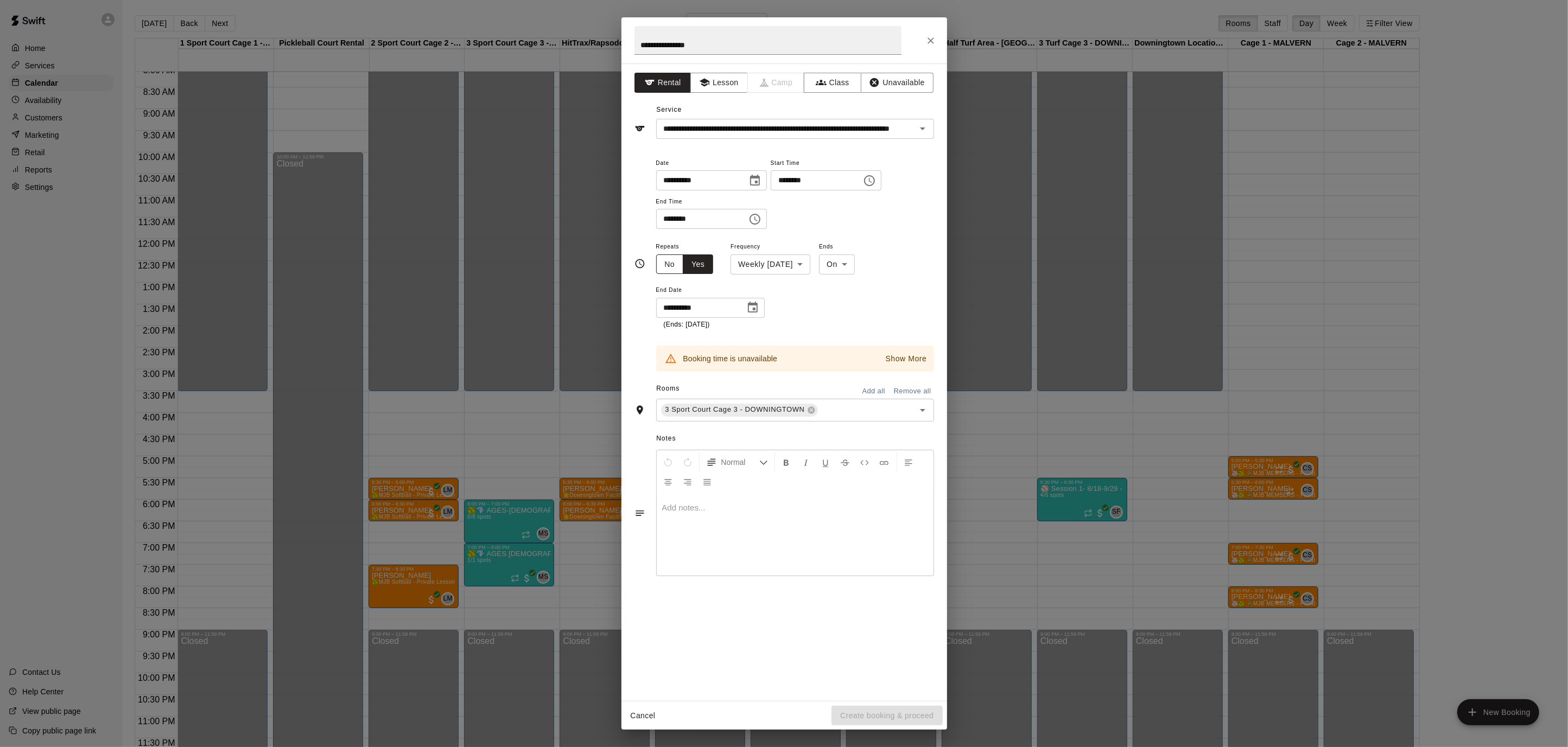
click at [670, 259] on button "No" at bounding box center [670, 264] width 27 height 20
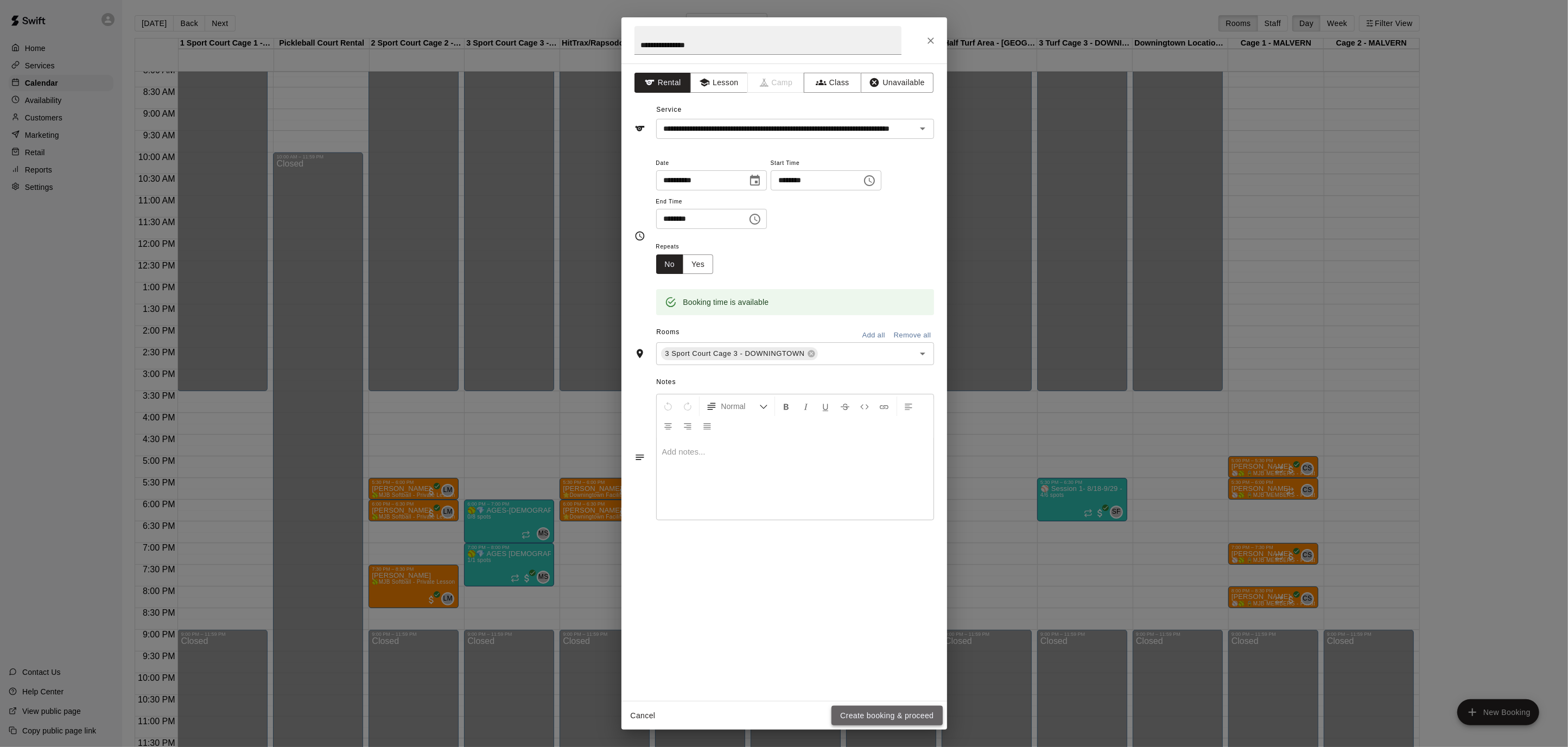
click at [864, 712] on button "Create booking & proceed" at bounding box center [887, 715] width 111 height 20
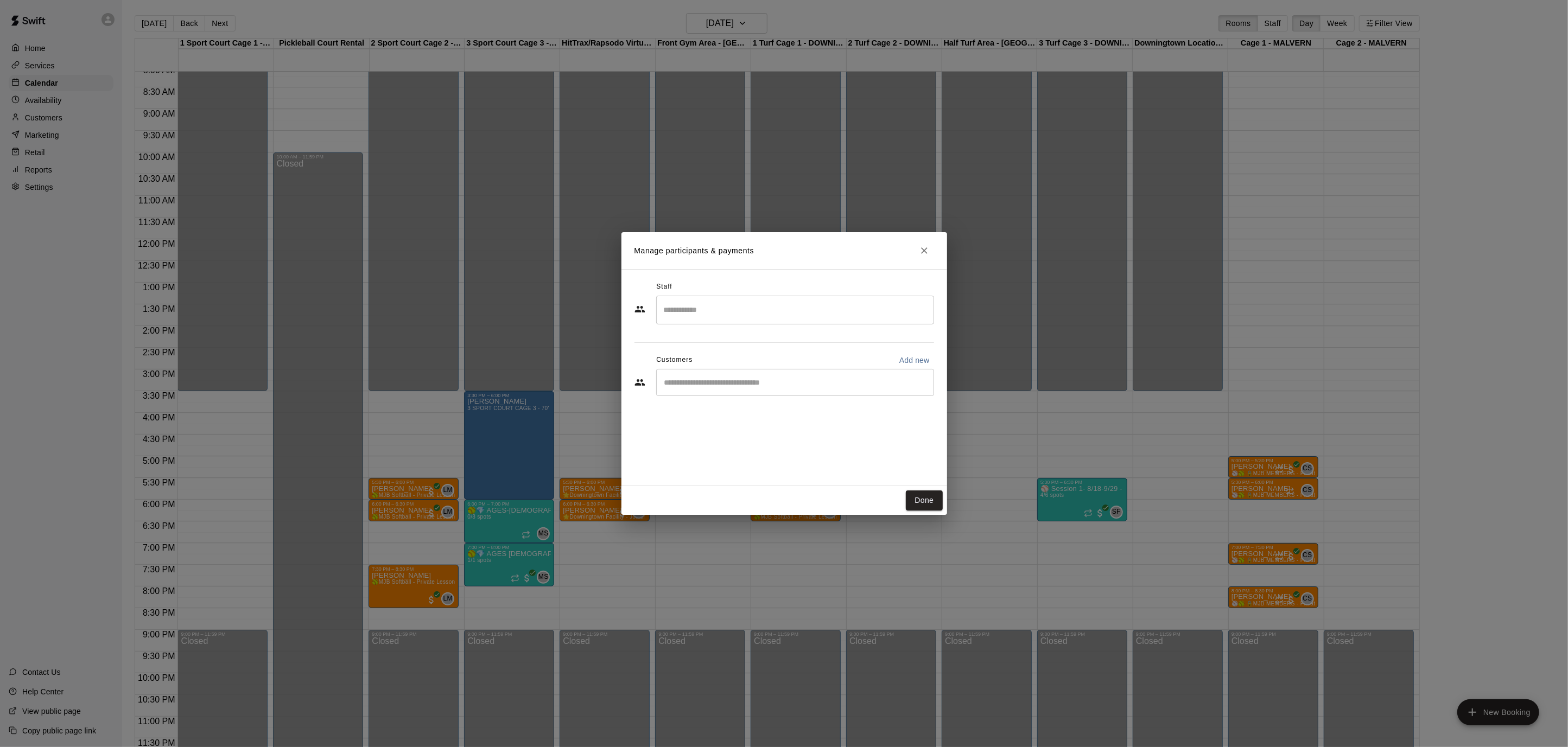
click at [739, 306] on input "Search staff" at bounding box center [795, 310] width 268 height 19
click at [770, 337] on p "[PERSON_NAME] (Instructor / Owner / Operator)" at bounding box center [774, 342] width 180 height 12
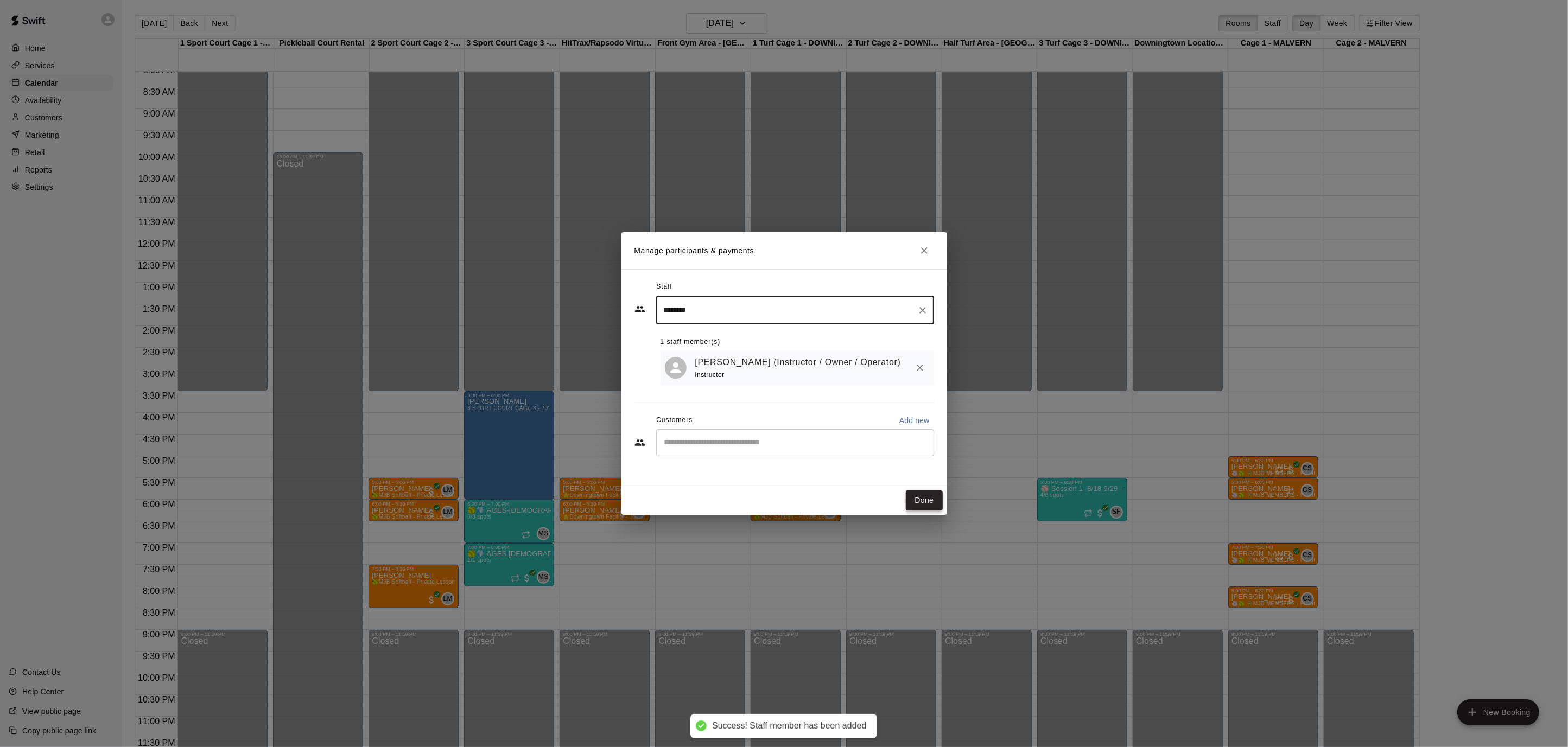
type input "********"
click at [919, 493] on button "Done" at bounding box center [924, 500] width 37 height 20
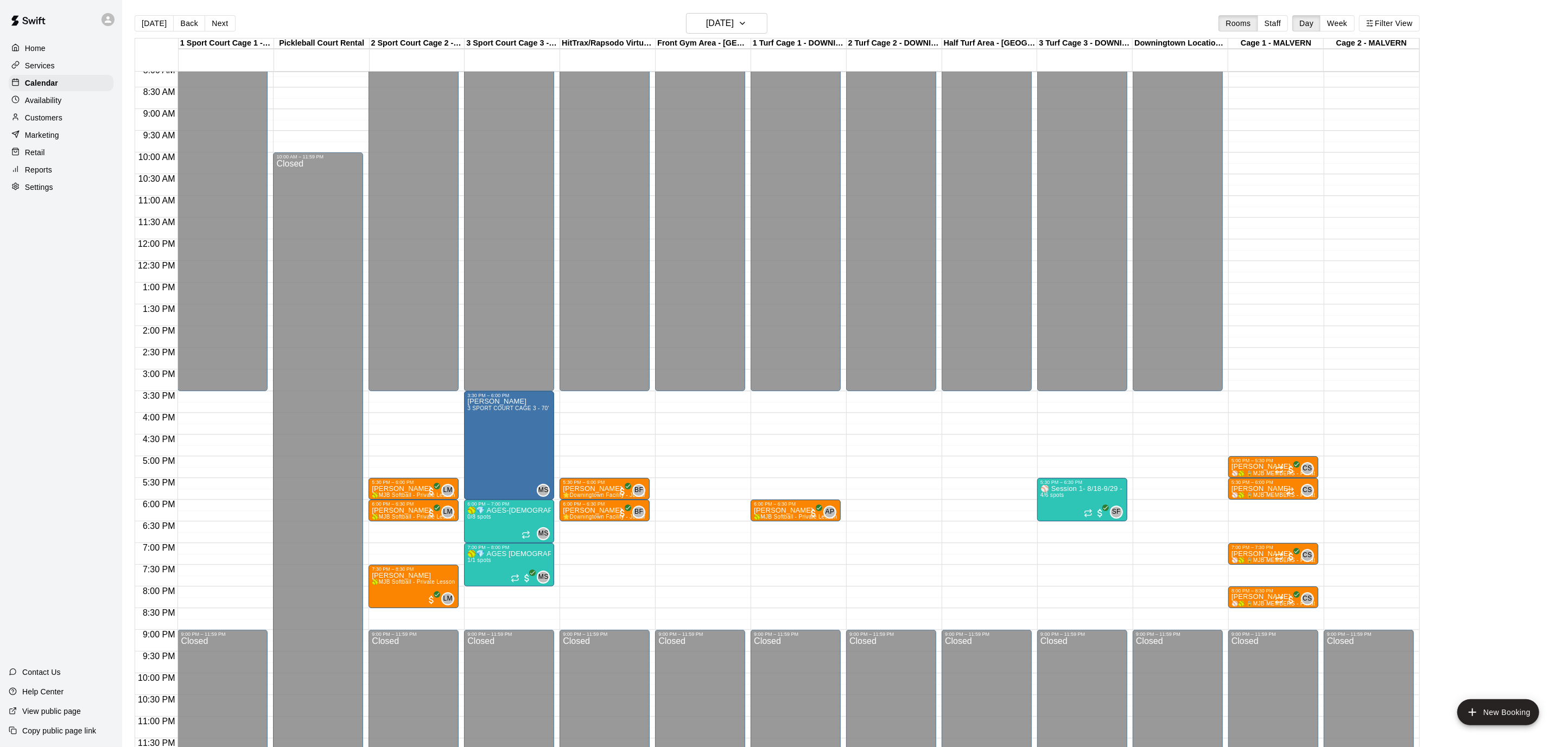
click at [539, 598] on div "12:00 AM – 3:30 PM Closed 3:30 PM – 6:00 PM [PERSON_NAME] Lessons 3 SPORT COURT…" at bounding box center [509, 239] width 90 height 1041
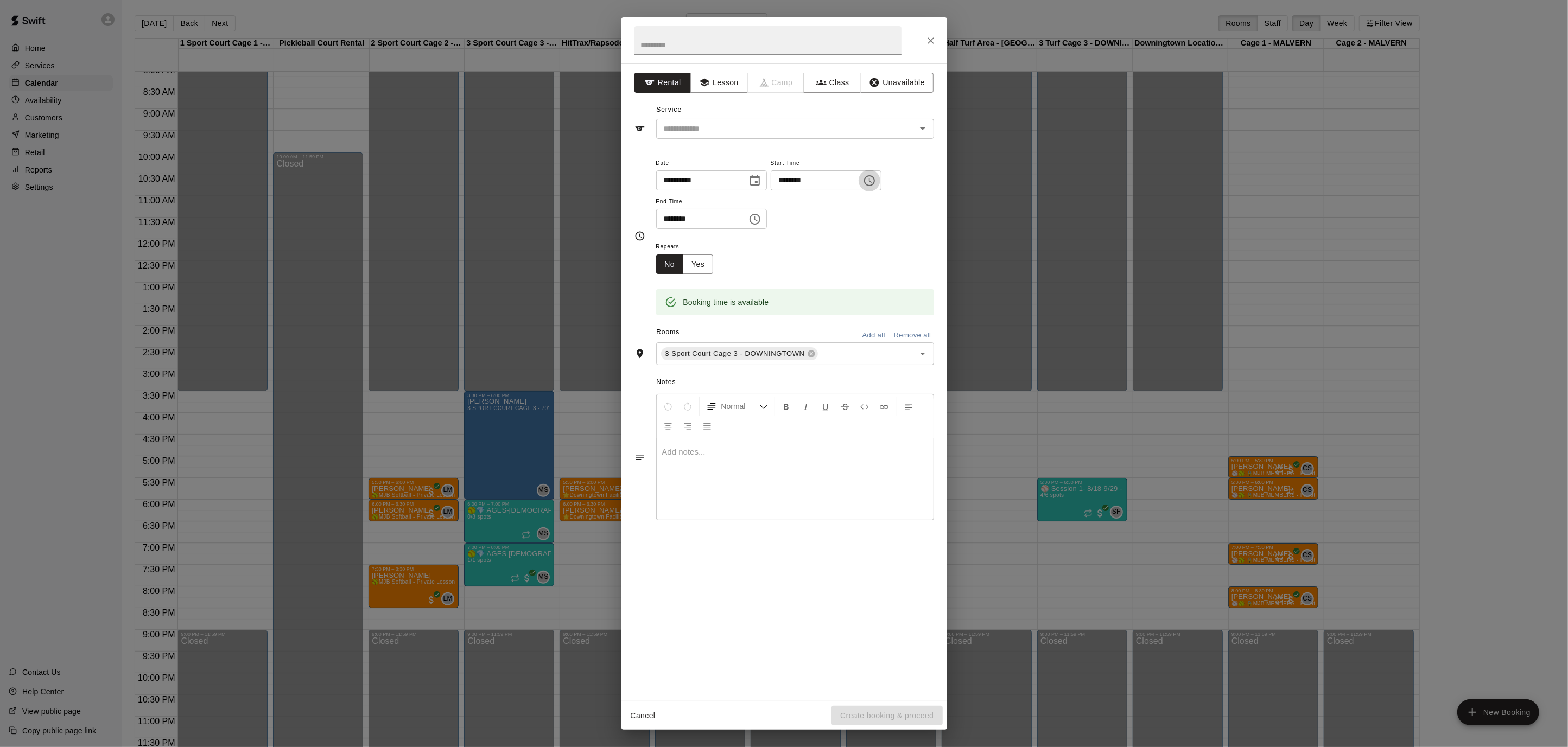
click at [876, 183] on icon "Choose time, selected time is 8:15 PM" at bounding box center [869, 180] width 13 height 13
click at [822, 201] on li "00" at bounding box center [823, 203] width 26 height 20
type input "********"
click at [751, 215] on button "Choose time, selected time is 8:45 PM" at bounding box center [755, 219] width 22 height 22
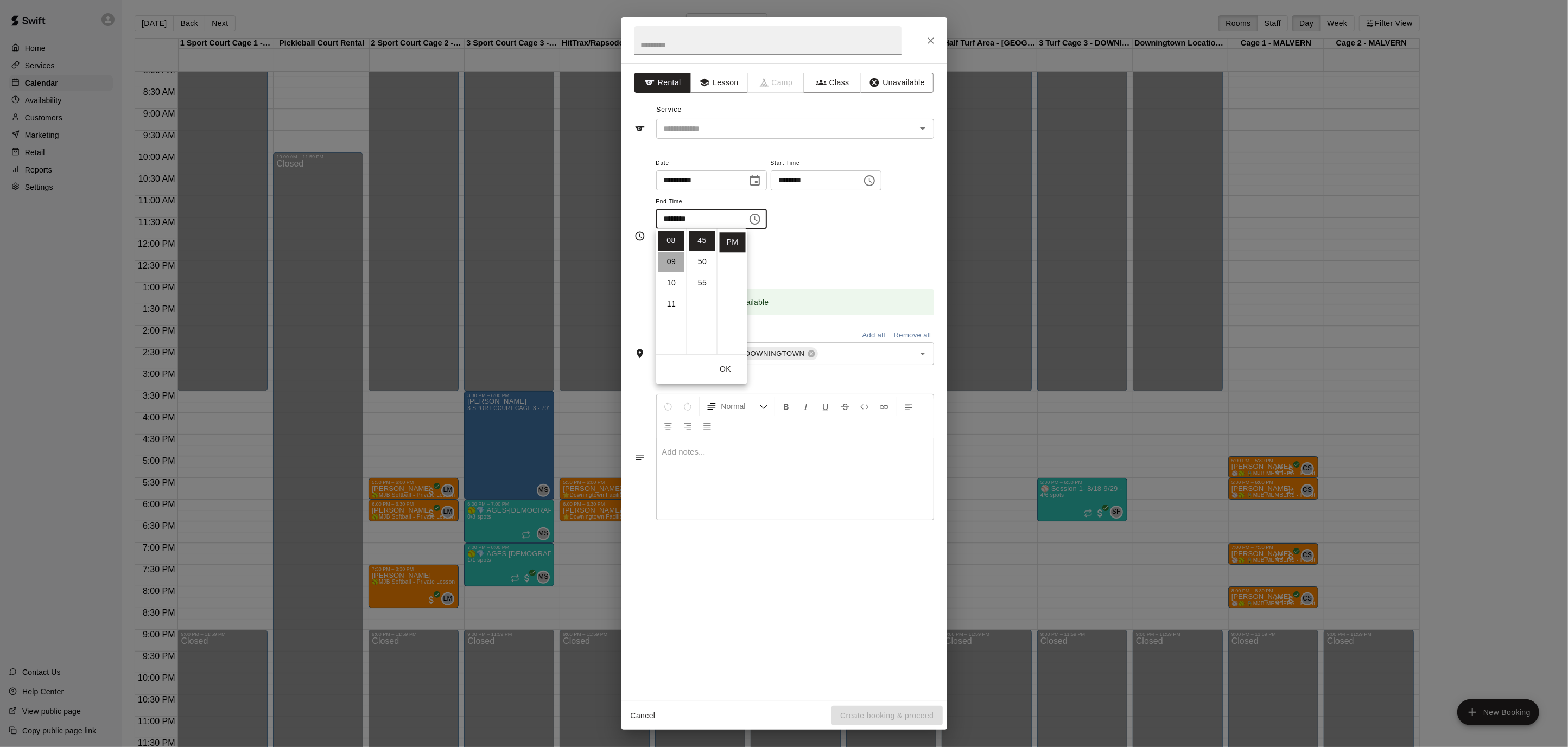
click at [672, 260] on li "09" at bounding box center [671, 262] width 26 height 20
click at [702, 238] on li "00" at bounding box center [702, 240] width 26 height 20
type input "********"
click at [684, 49] on input "text" at bounding box center [768, 40] width 267 height 29
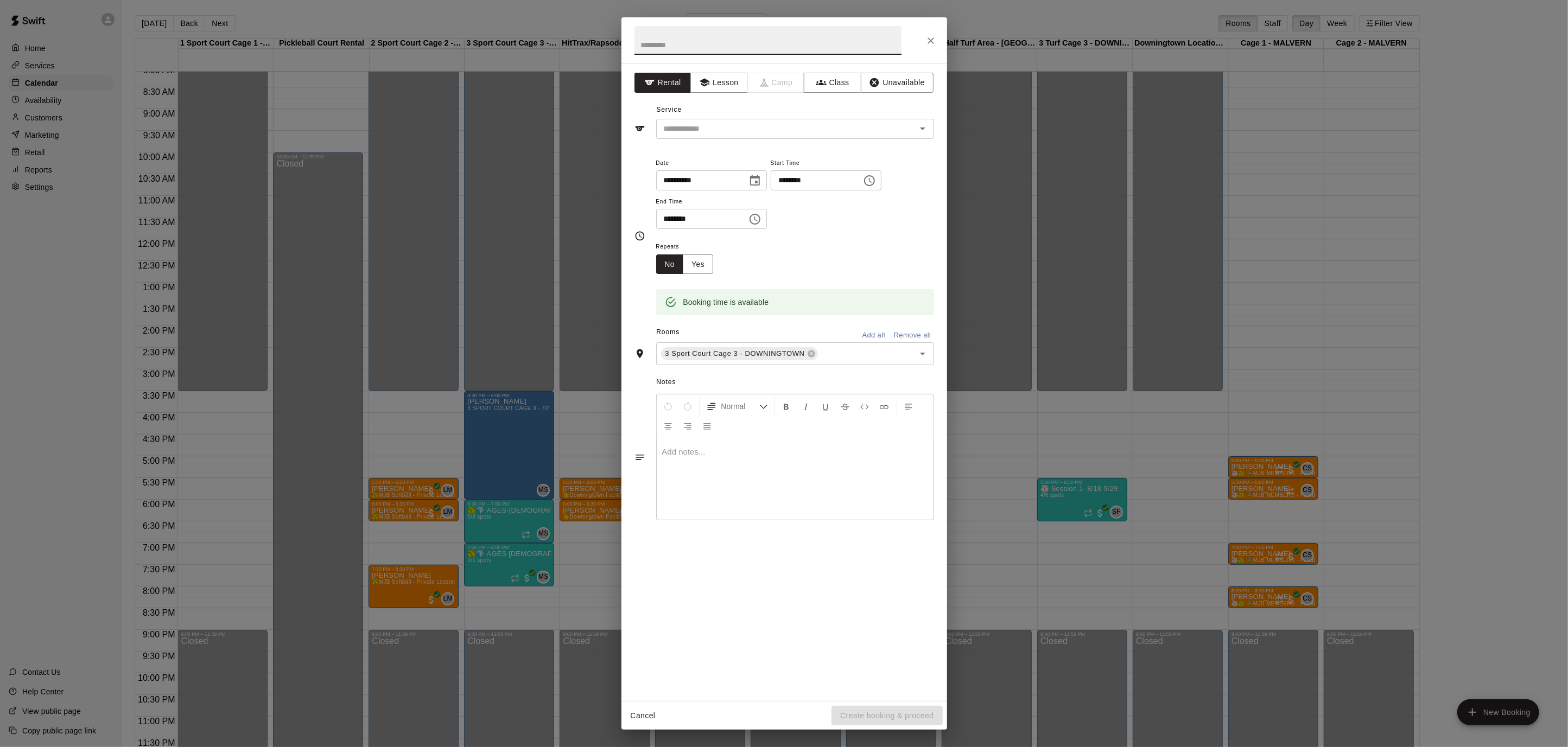
click at [684, 49] on input "text" at bounding box center [768, 40] width 267 height 29
click at [923, 131] on icon "Open" at bounding box center [922, 128] width 13 height 13
type input "**********"
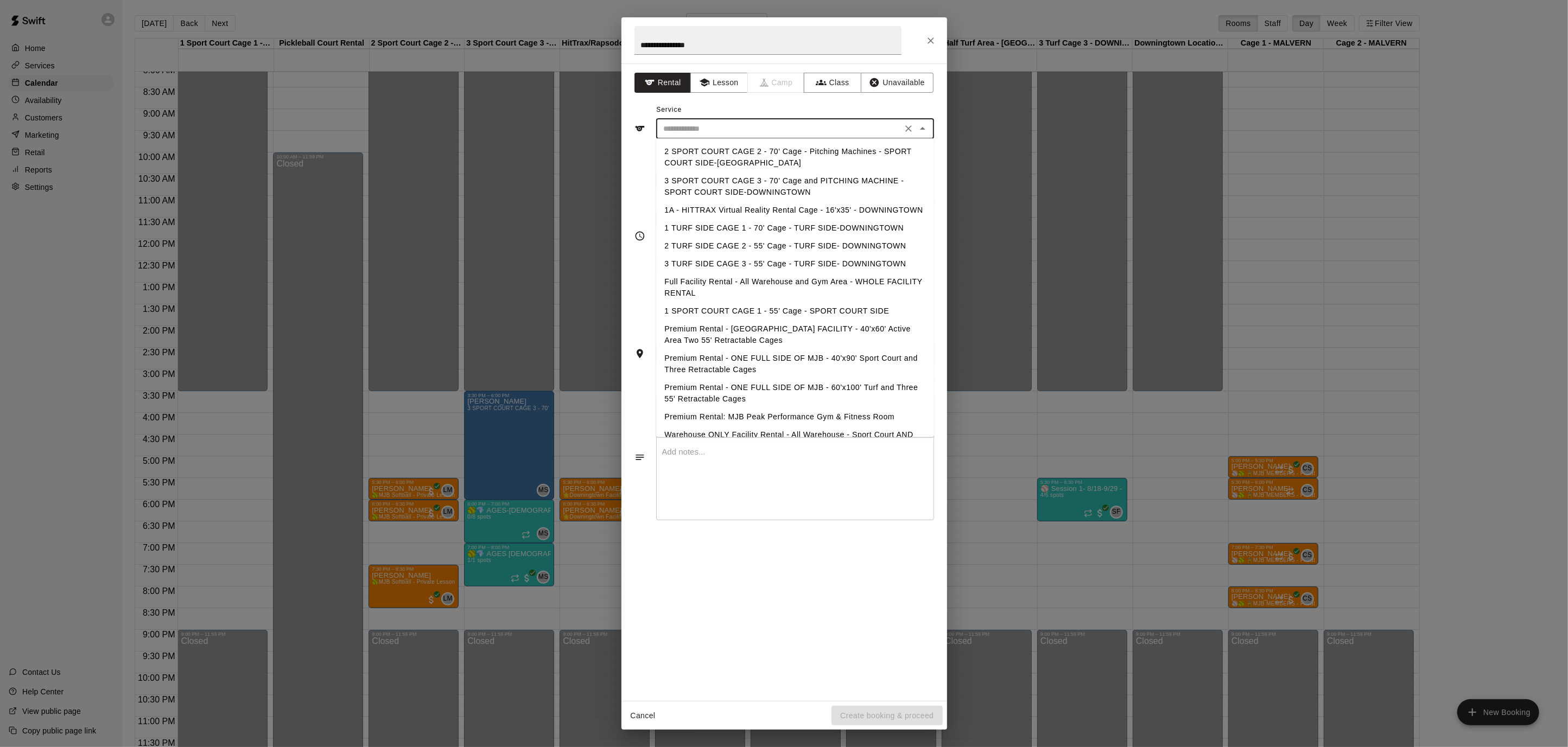
click at [838, 173] on li "3 SPORT COURT CAGE 3 - 70' Cage and PITCHING MACHINE - SPORT COURT SIDE-DOWNING…" at bounding box center [795, 187] width 278 height 29
type input "**********"
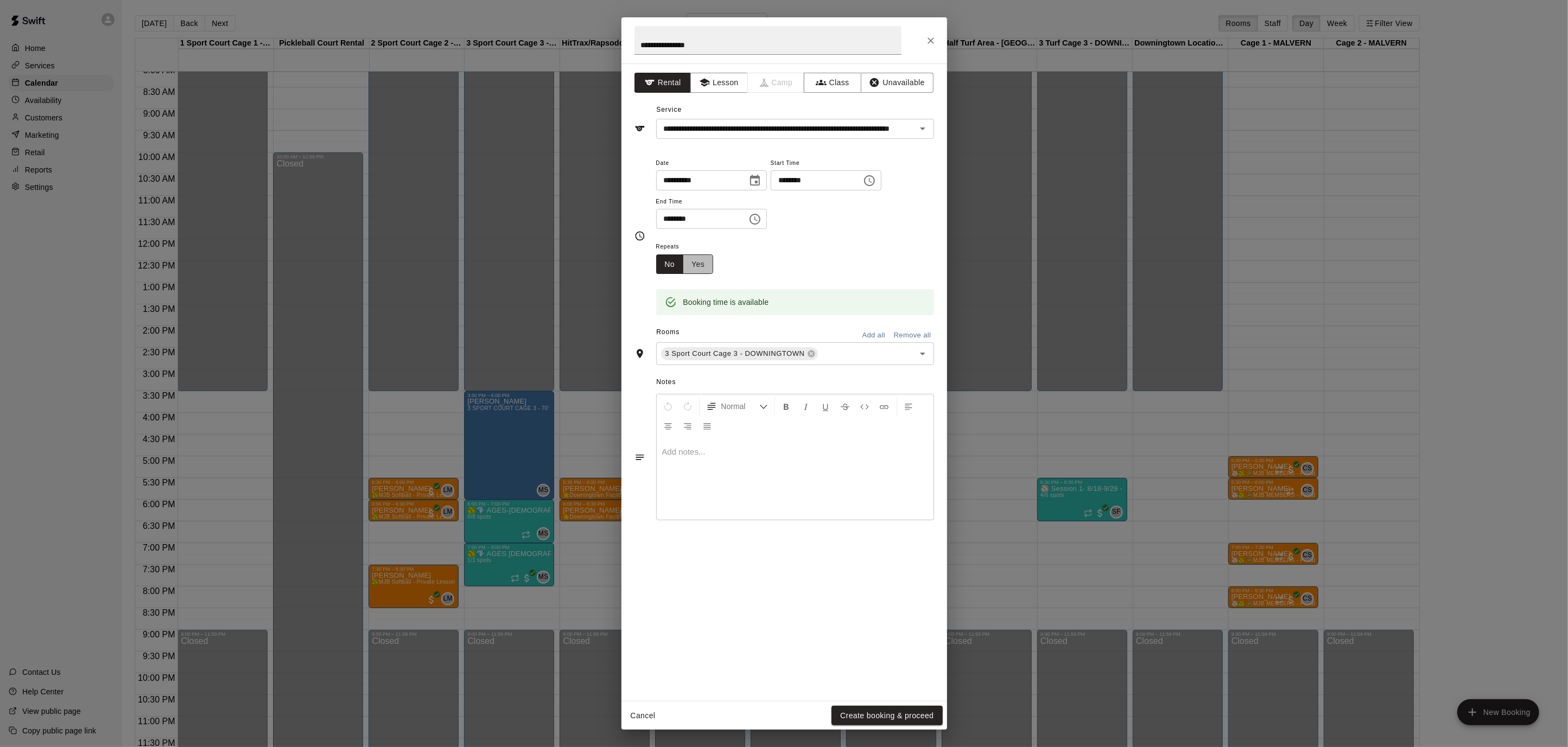
click at [684, 257] on button "Yes" at bounding box center [698, 264] width 30 height 20
click at [797, 266] on body "Home Services Calendar Availability Customers Marketing Retail Reports Settings…" at bounding box center [784, 382] width 1568 height 764
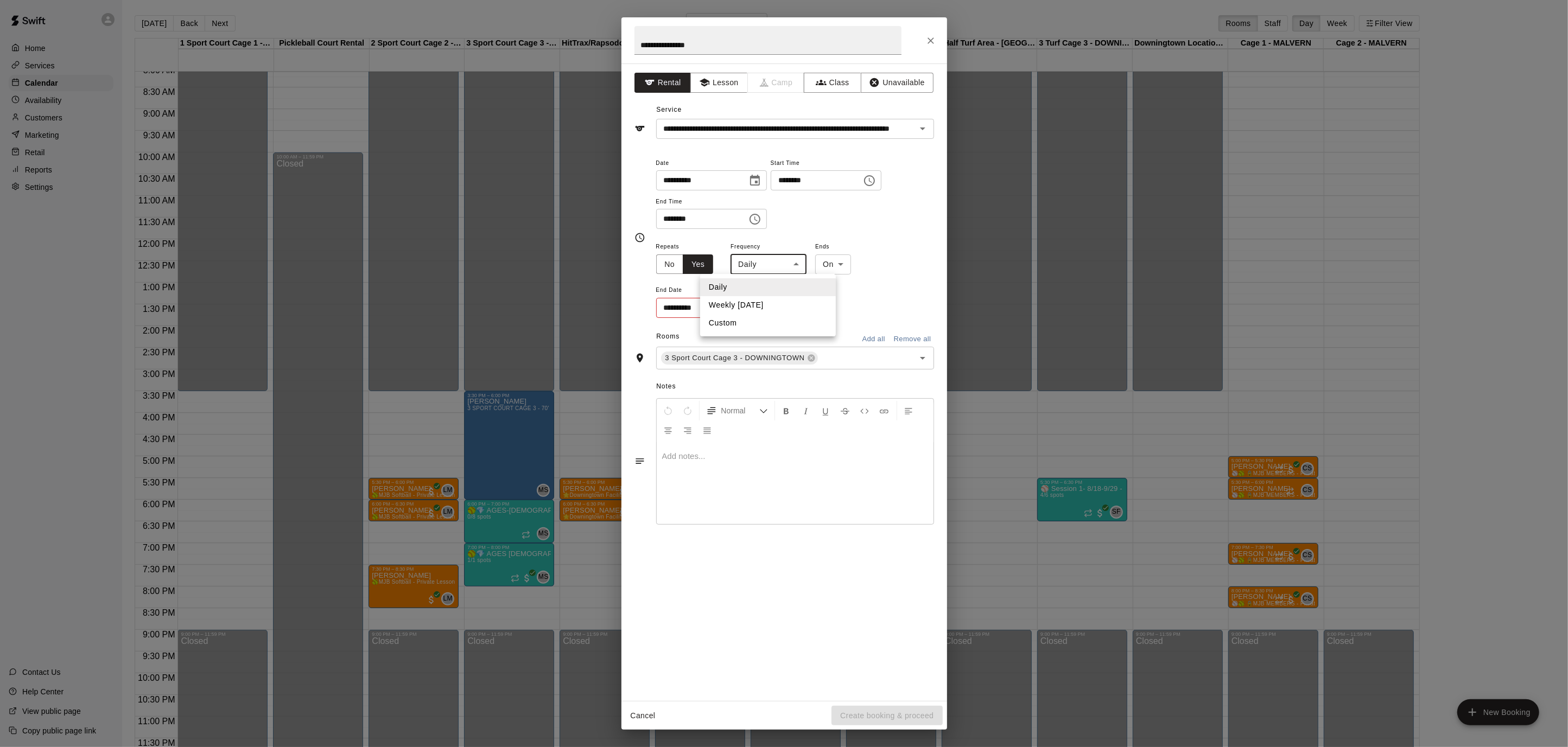
click at [784, 303] on li "Weekly [DATE]" at bounding box center [768, 305] width 136 height 18
type input "******"
click at [756, 303] on icon "Choose date" at bounding box center [753, 307] width 10 height 11
click at [824, 333] on div "[DATE]" at bounding box center [743, 334] width 173 height 16
click at [809, 336] on icon "Next month" at bounding box center [812, 334] width 13 height 13
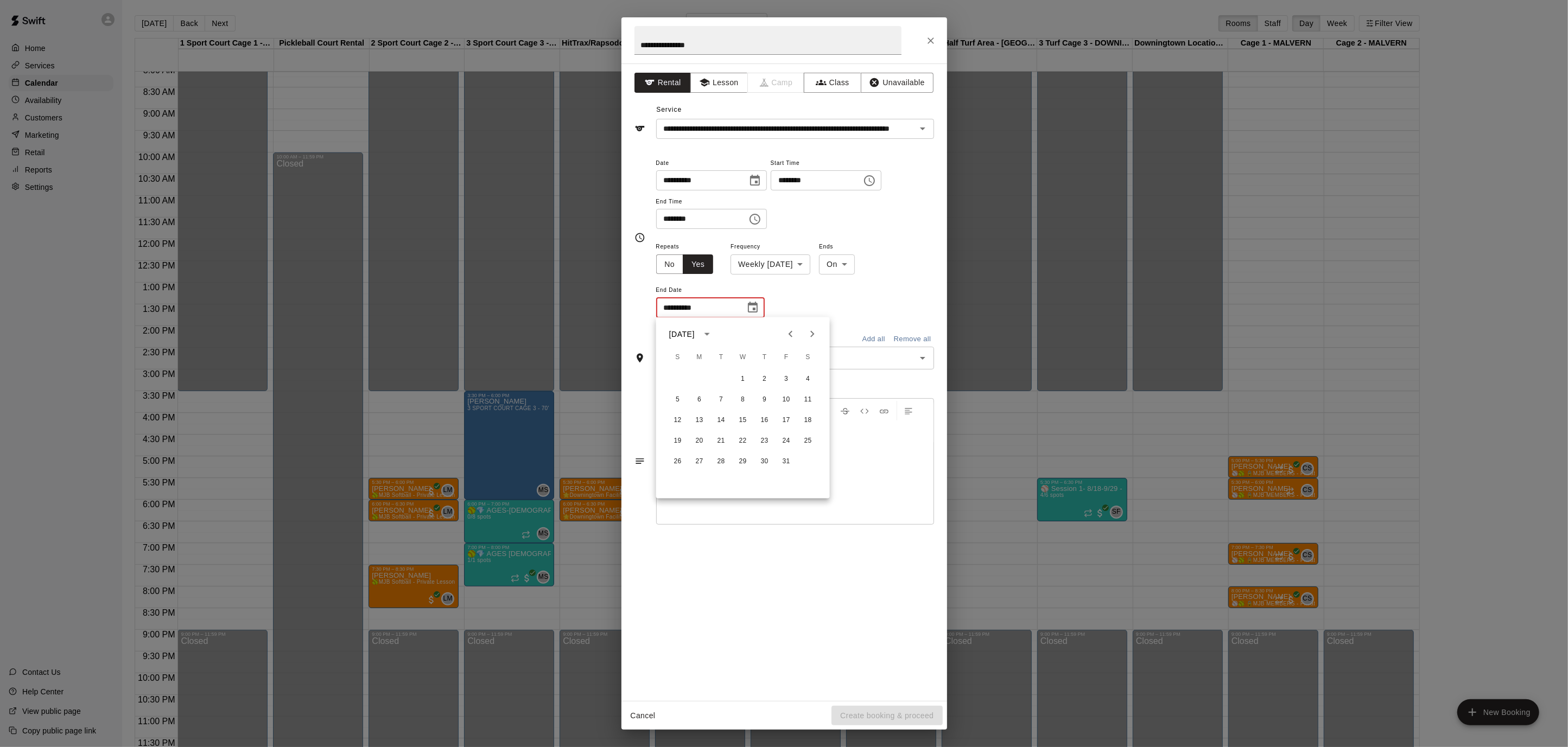
click at [809, 336] on icon "Next month" at bounding box center [812, 334] width 13 height 13
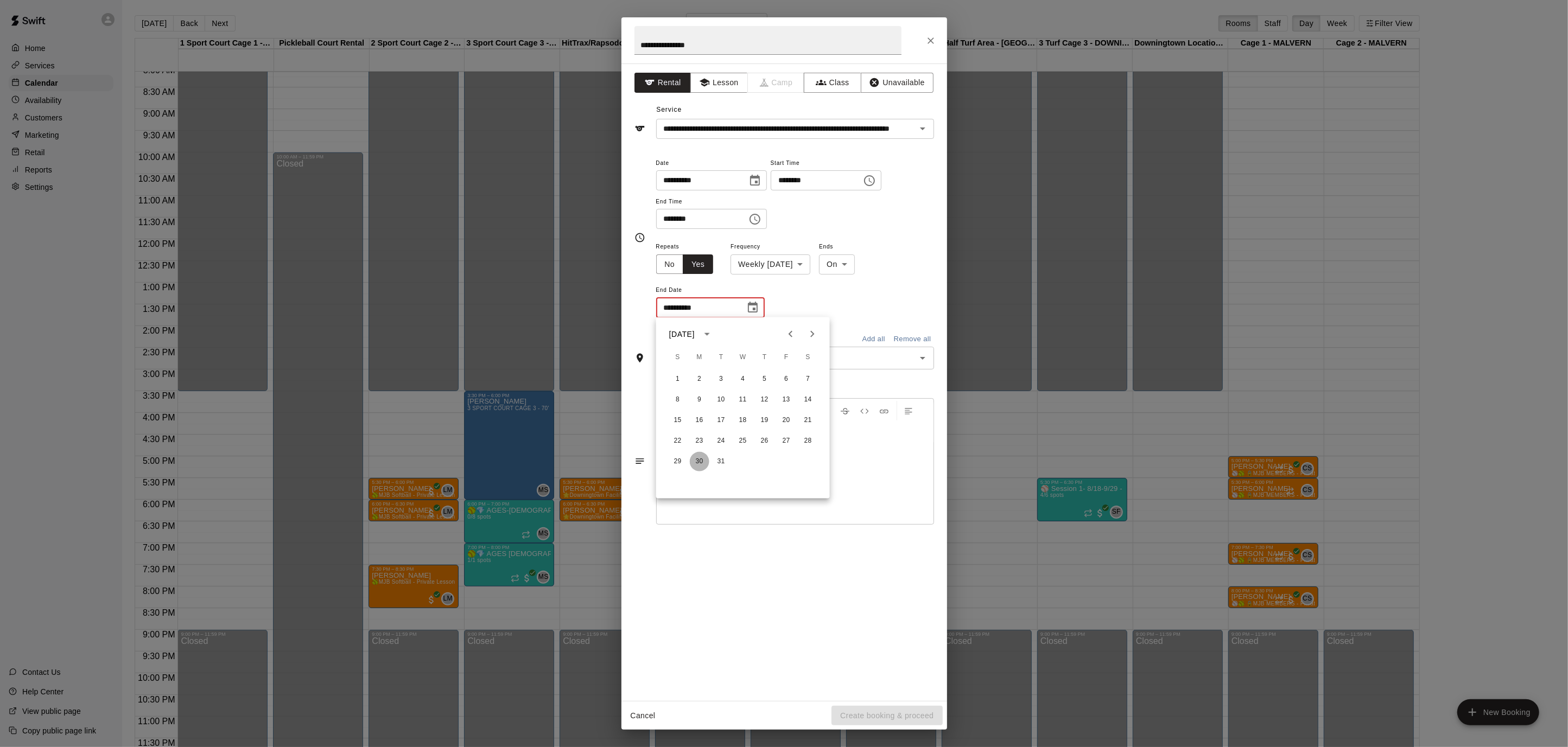
click at [698, 457] on button "30" at bounding box center [699, 462] width 19 height 19
type input "**********"
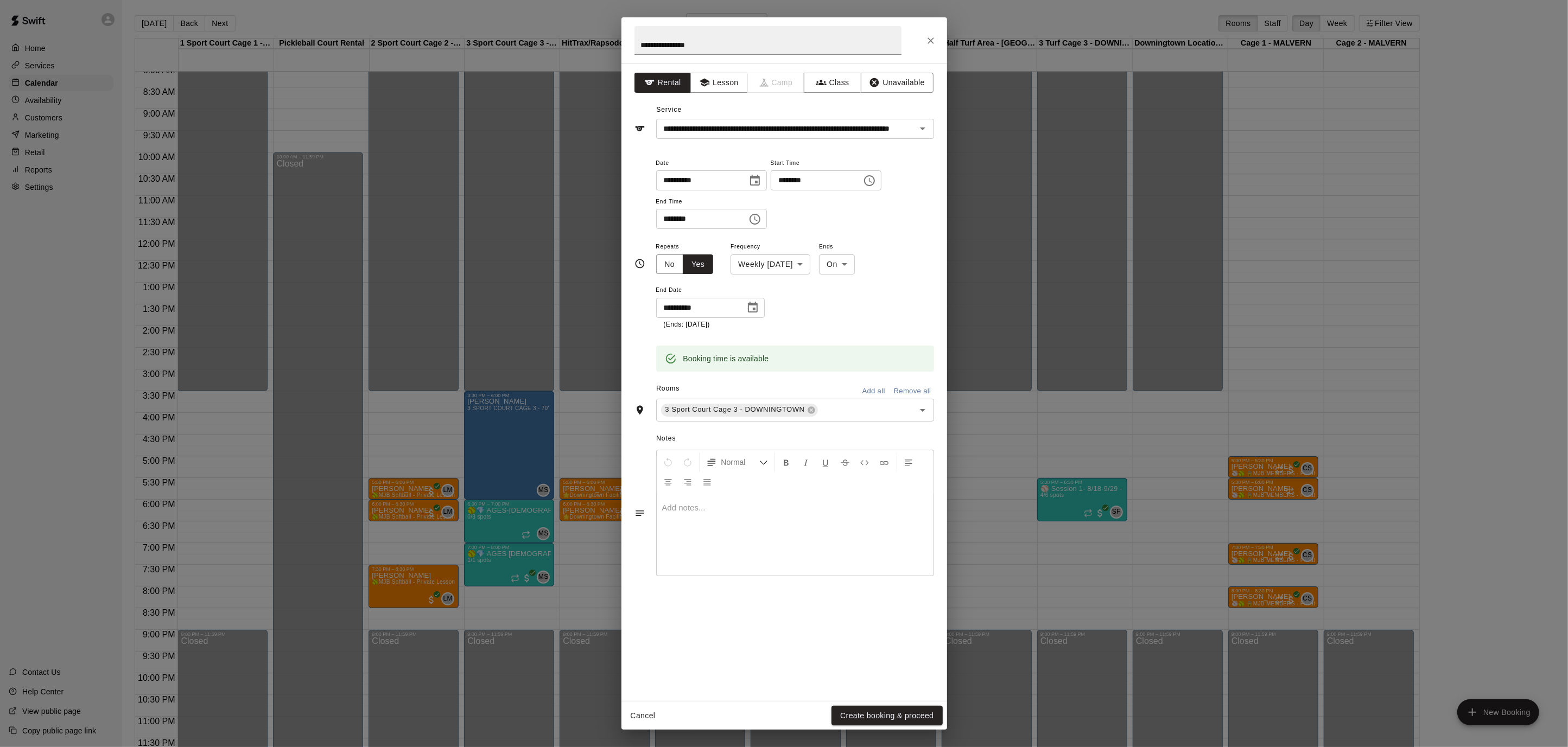
click at [909, 716] on button "Create booking & proceed" at bounding box center [887, 715] width 111 height 20
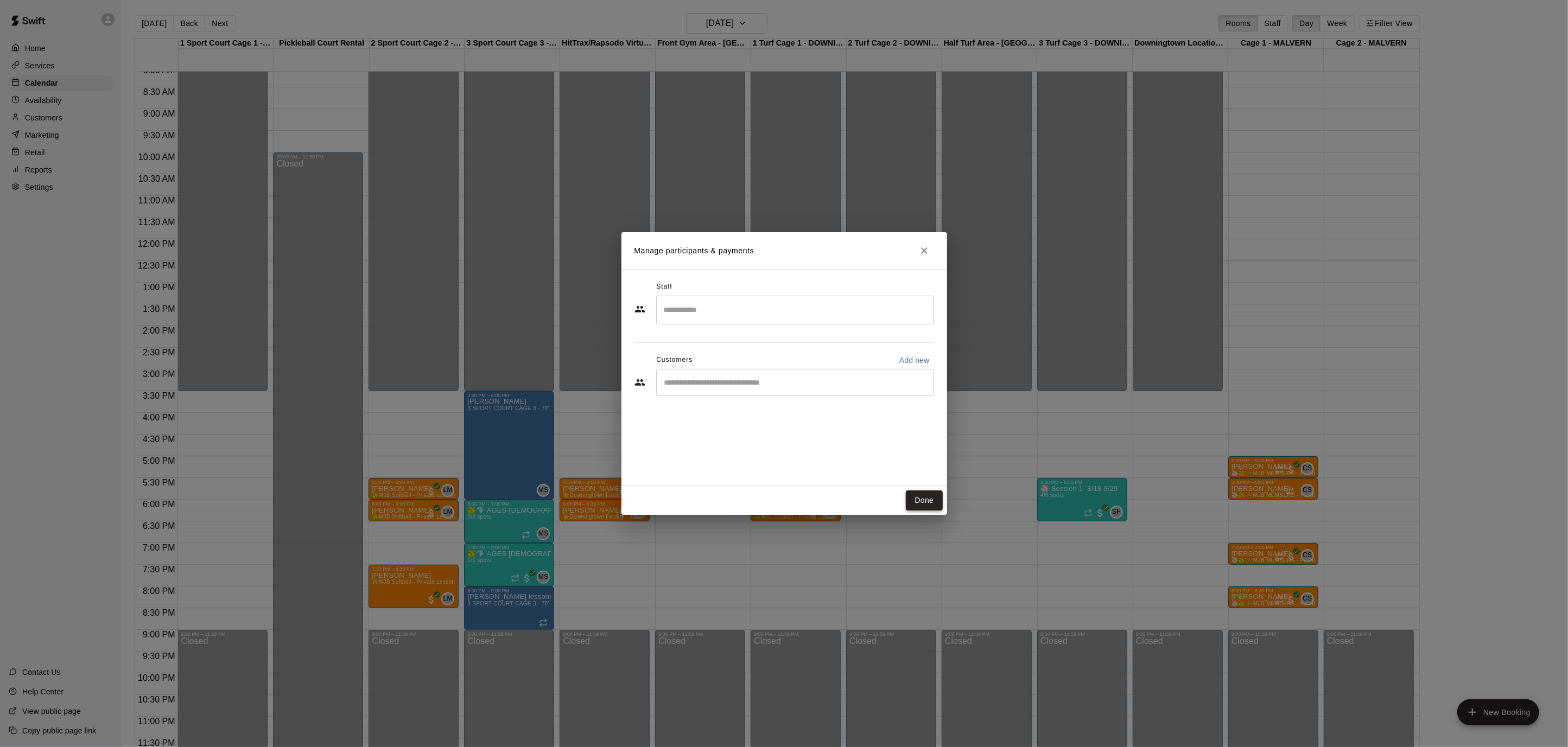
click at [939, 498] on button "Done" at bounding box center [924, 500] width 37 height 20
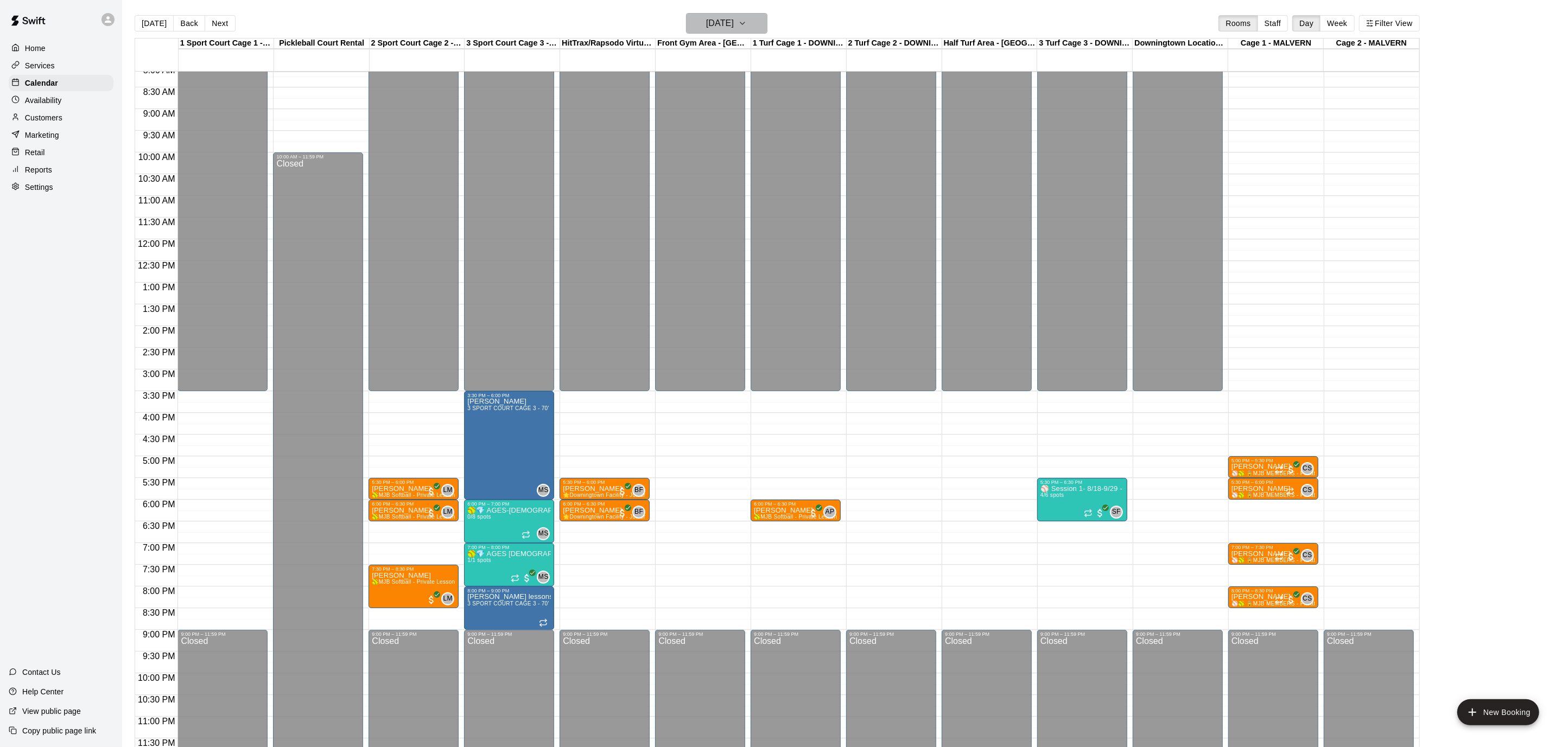
click at [747, 17] on icon "button" at bounding box center [743, 23] width 9 height 13
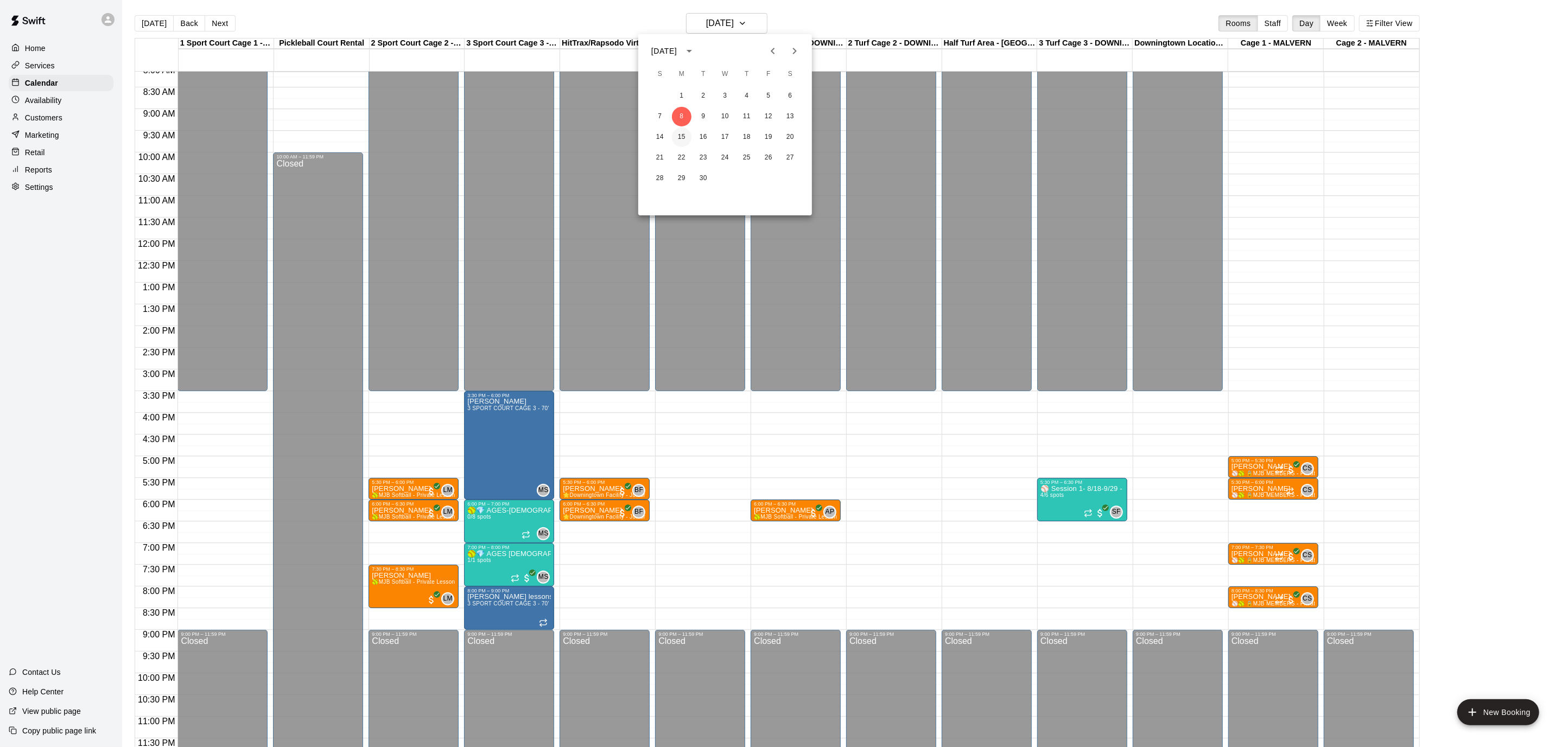
click at [684, 135] on button "15" at bounding box center [682, 137] width 19 height 19
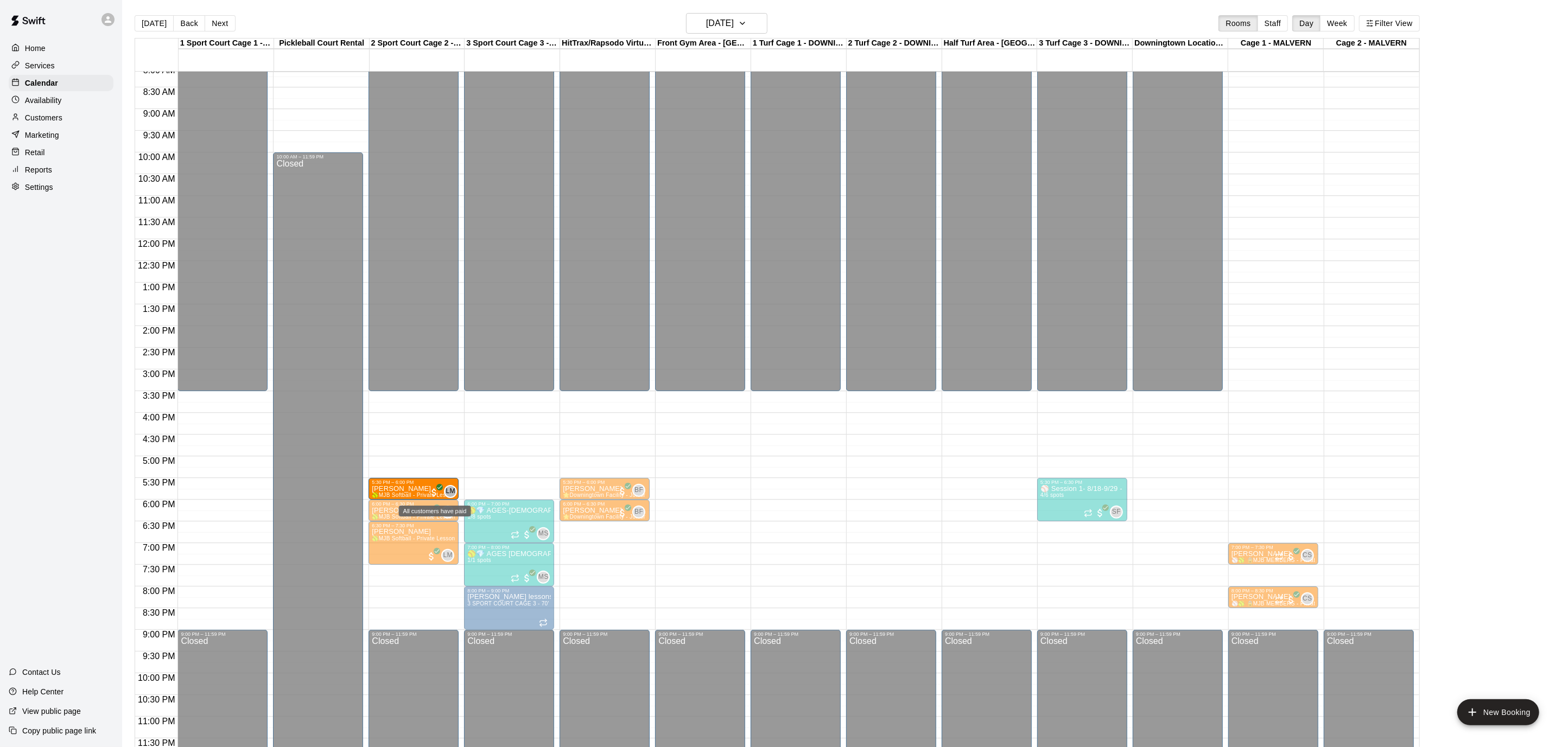
drag, startPoint x: 518, startPoint y: 482, endPoint x: 439, endPoint y: 488, distance: 79.2
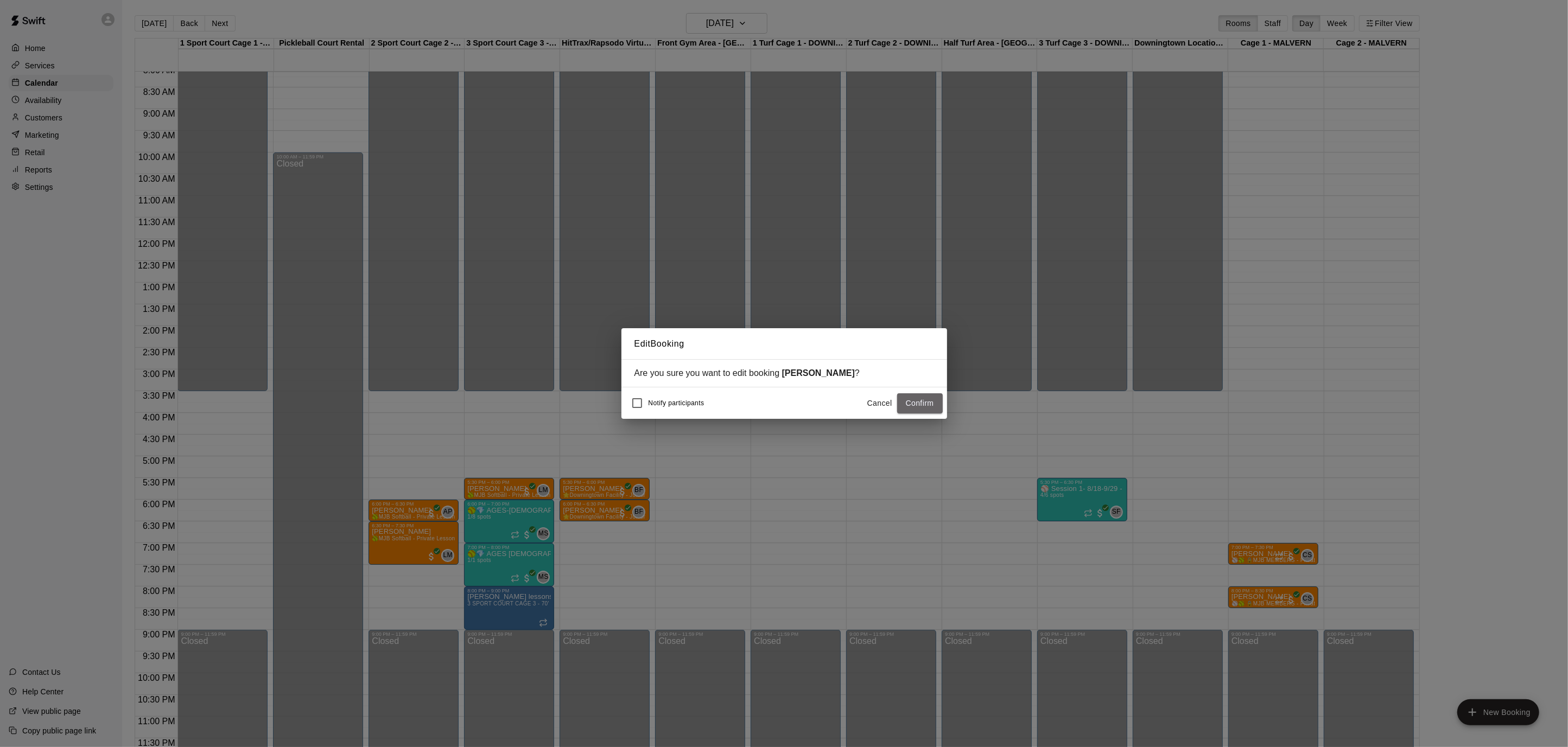
click at [905, 403] on button "Confirm" at bounding box center [920, 403] width 46 height 20
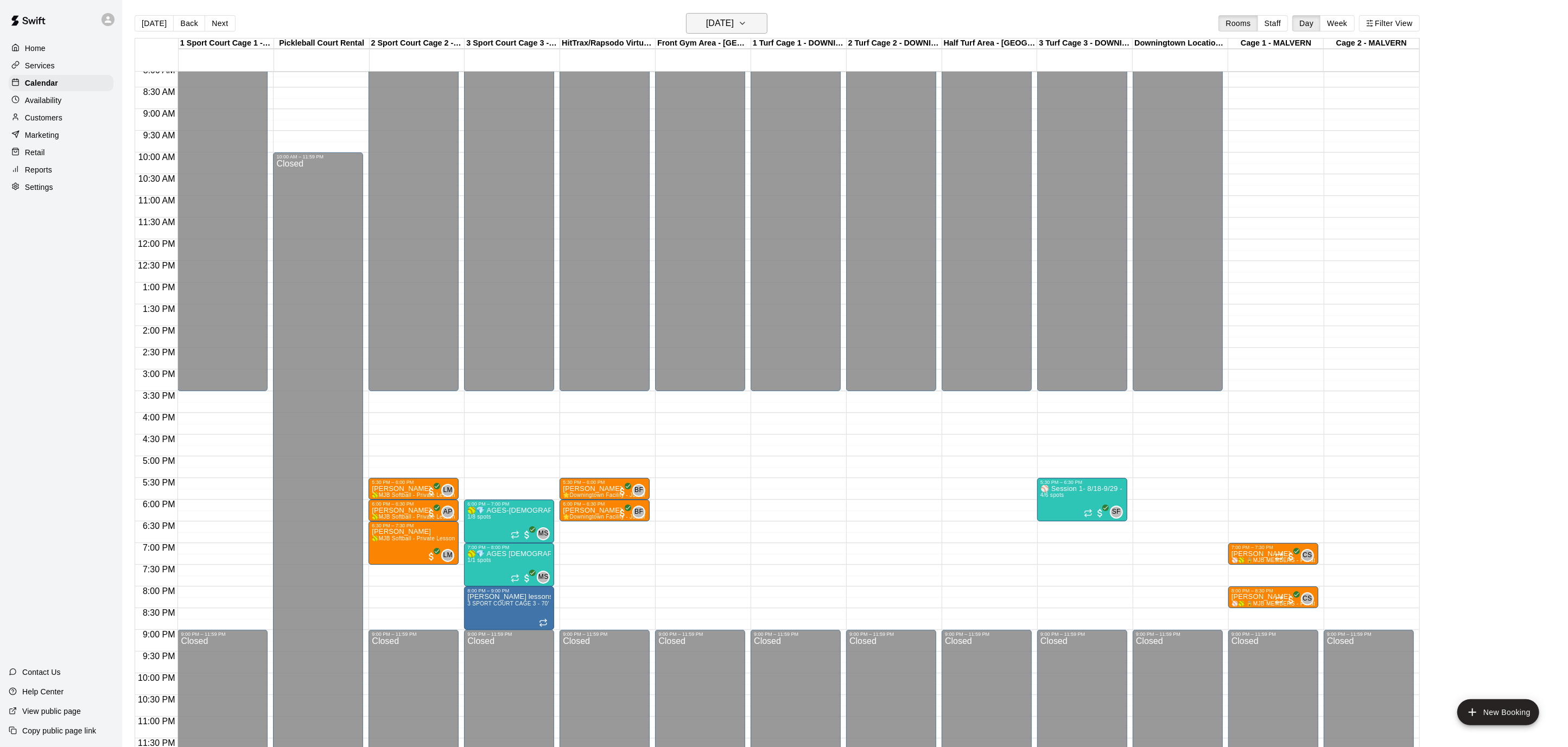
click at [751, 20] on button "[DATE]" at bounding box center [727, 23] width 82 height 21
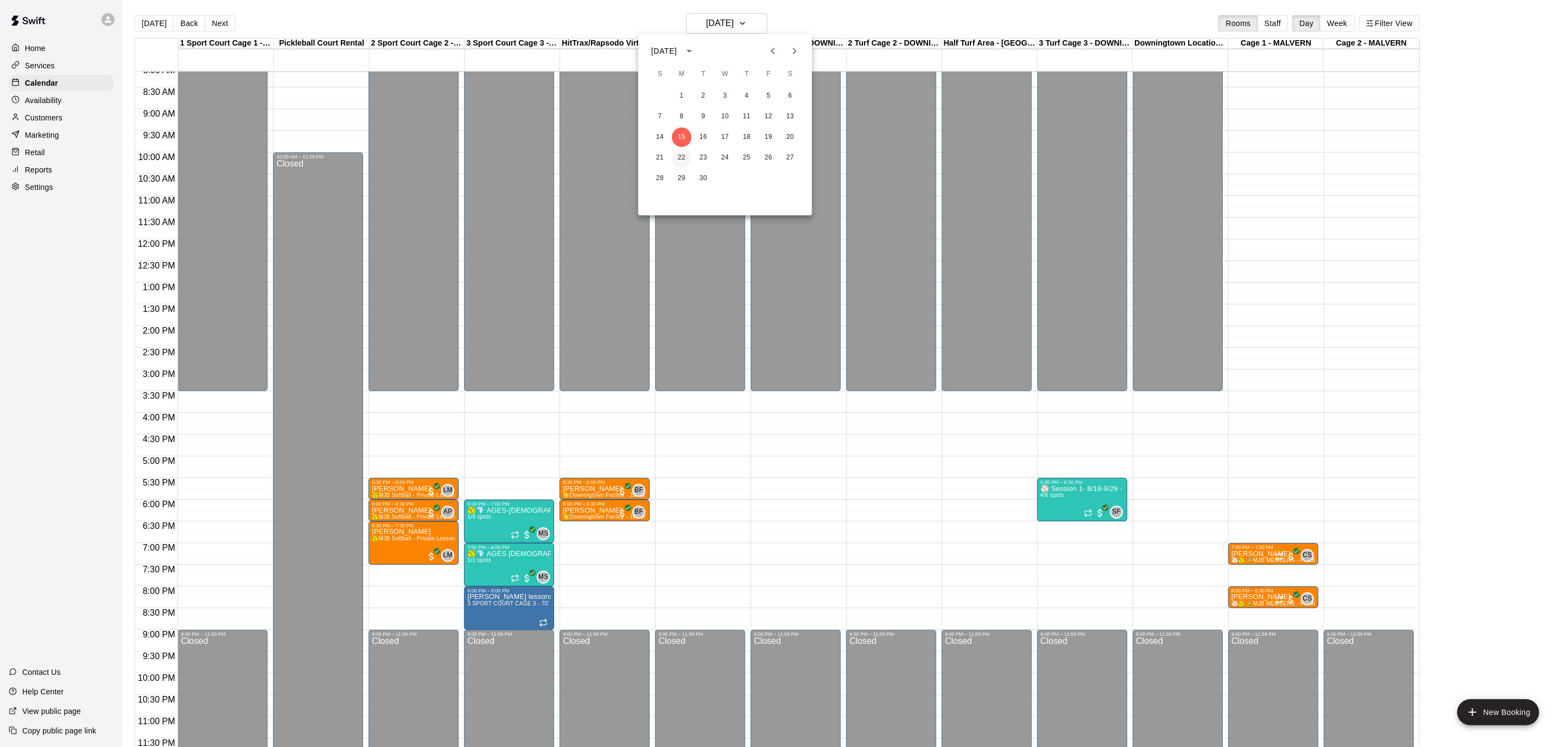
click at [682, 158] on button "22" at bounding box center [682, 158] width 19 height 19
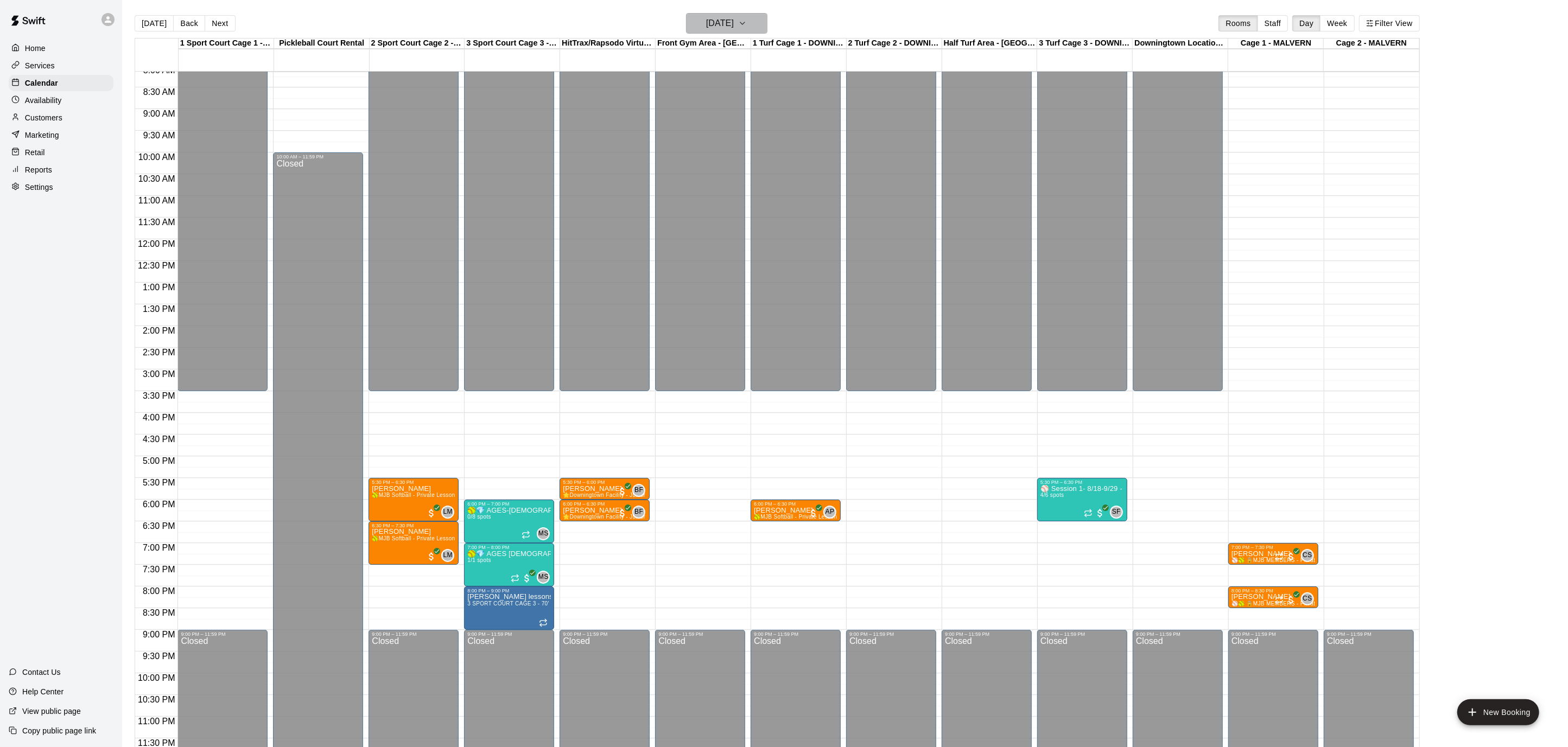
click at [752, 22] on button "[DATE]" at bounding box center [727, 23] width 82 height 21
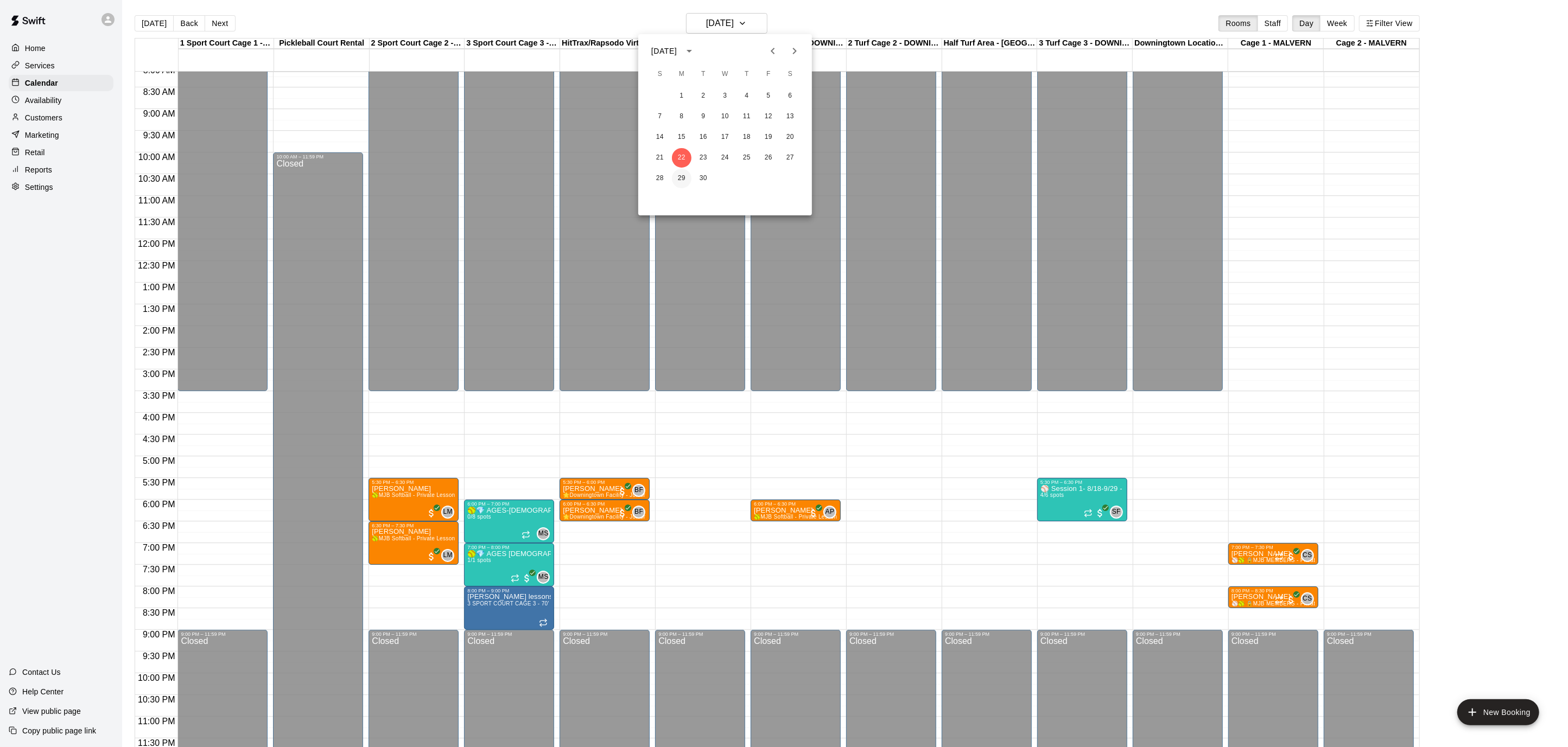
click at [685, 178] on button "29" at bounding box center [682, 178] width 19 height 19
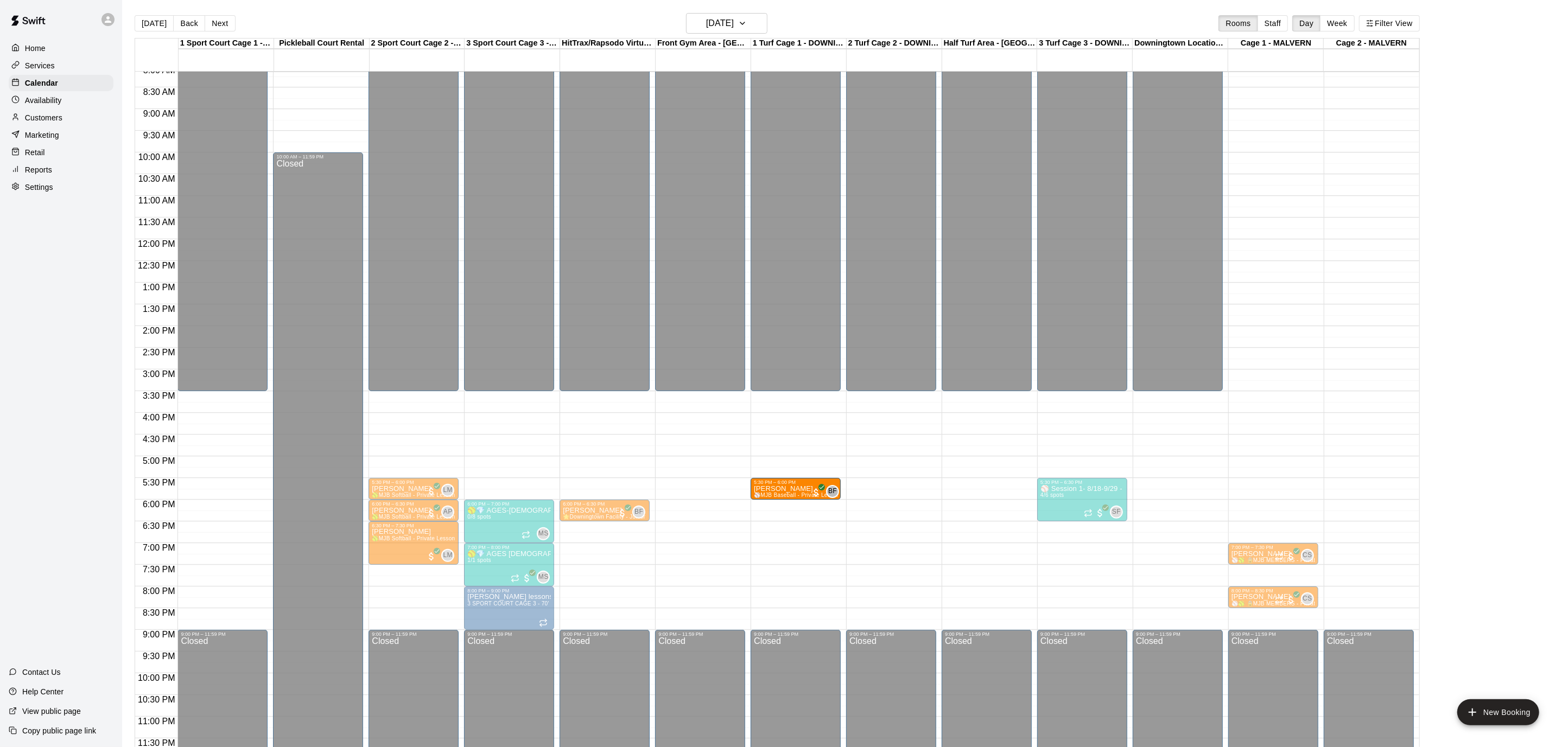
drag, startPoint x: 503, startPoint y: 485, endPoint x: 761, endPoint y: 494, distance: 258.2
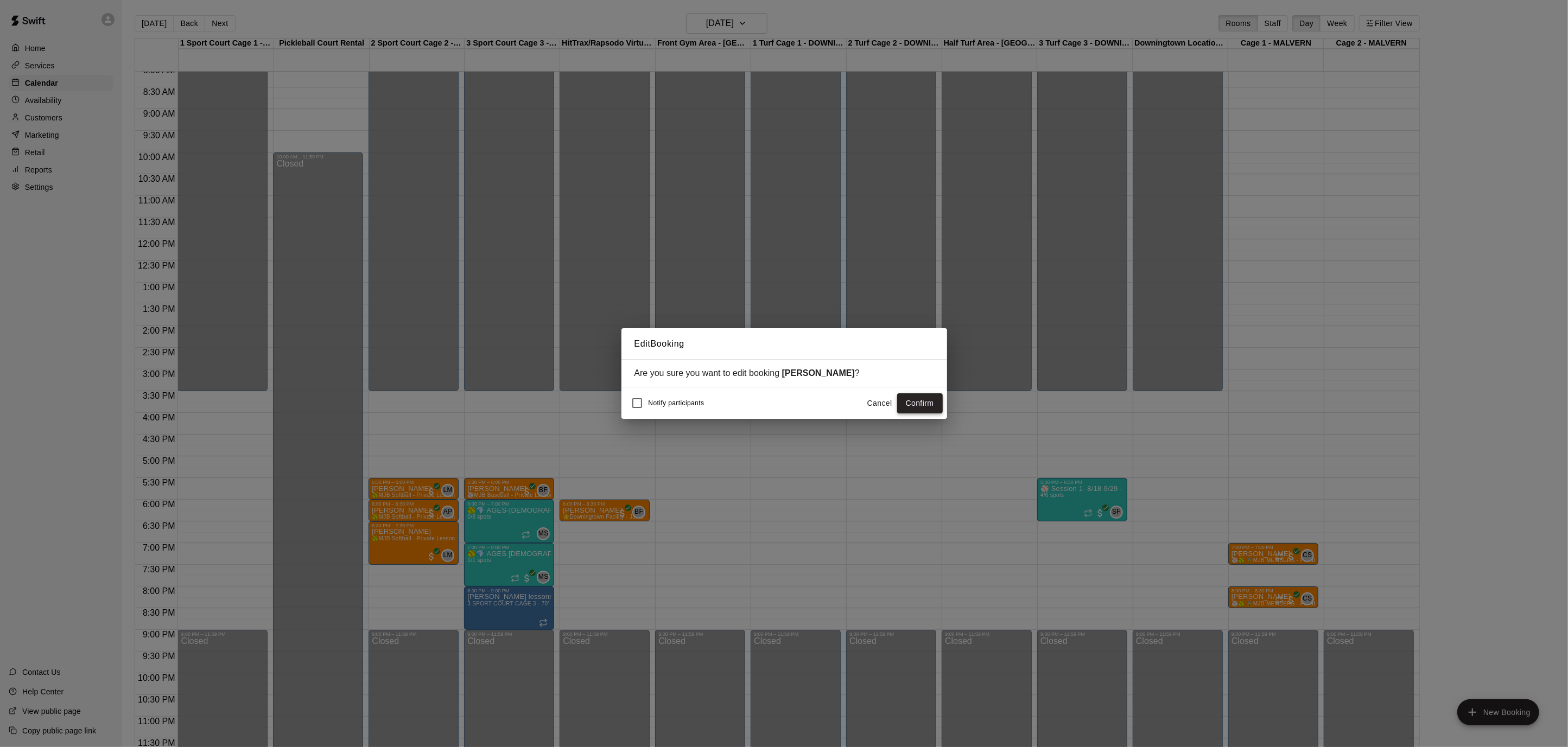
click at [920, 401] on button "Confirm" at bounding box center [920, 403] width 46 height 20
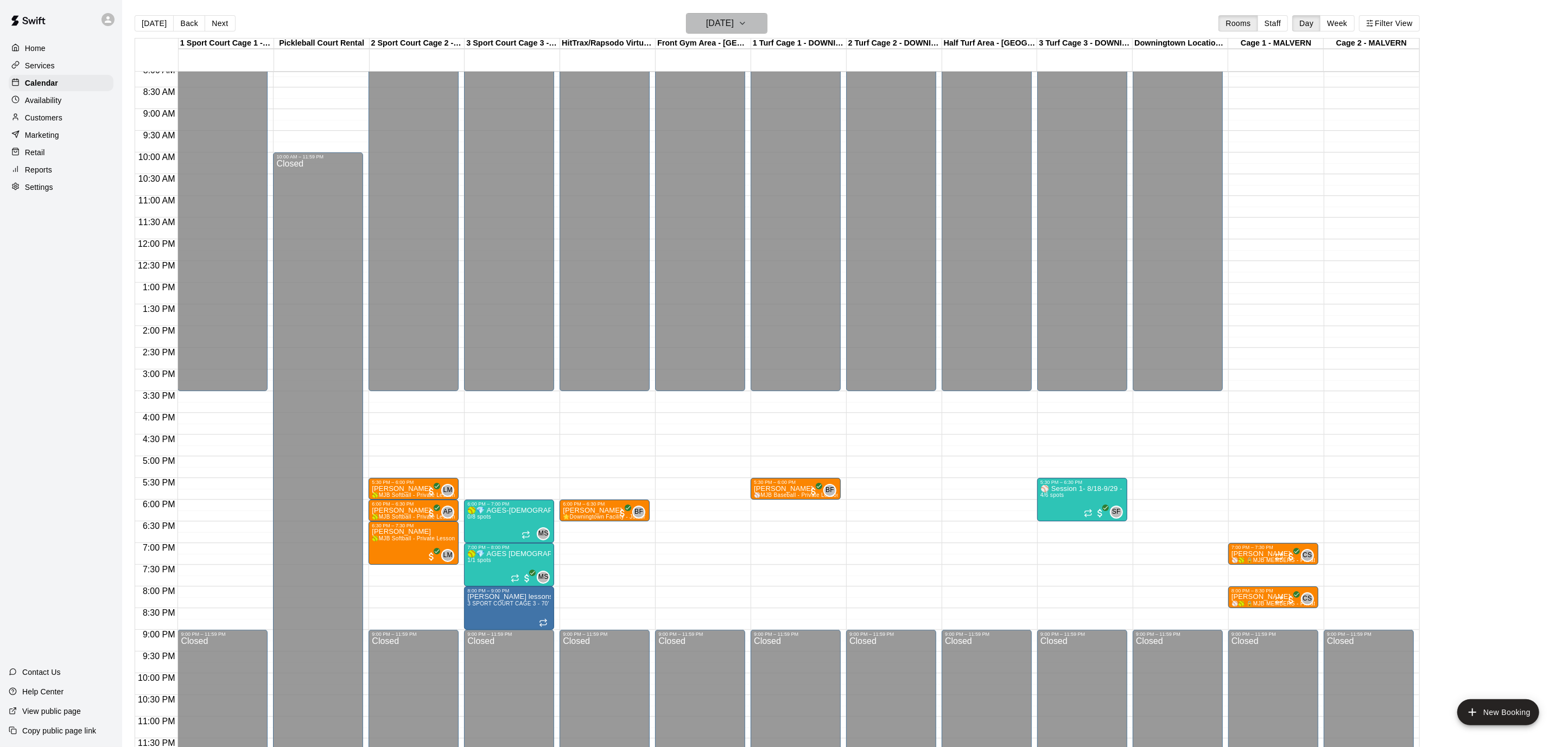
click at [747, 26] on icon "button" at bounding box center [743, 23] width 9 height 13
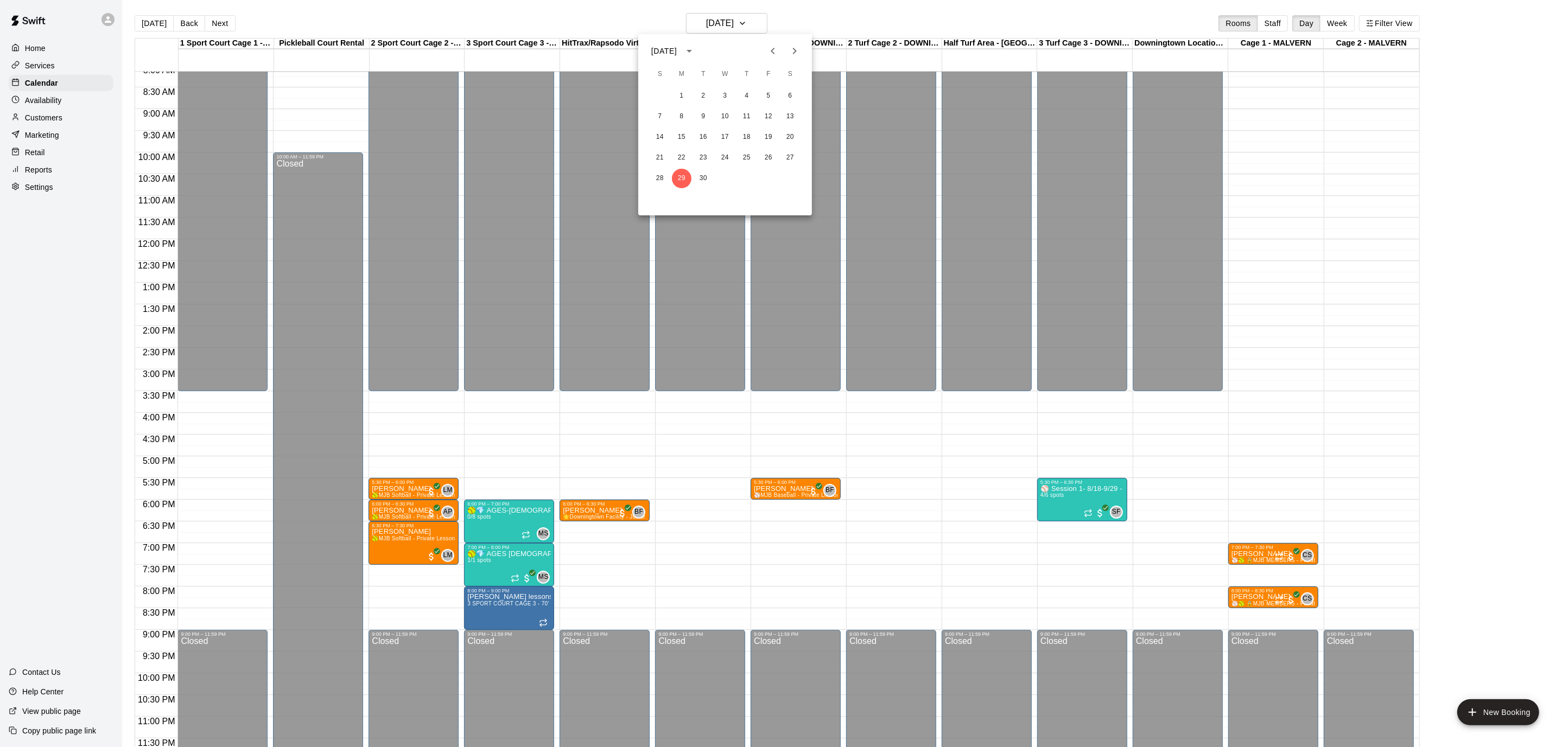
click at [796, 55] on icon "Next month" at bounding box center [794, 50] width 13 height 13
click at [681, 116] on button "6" at bounding box center [682, 117] width 19 height 19
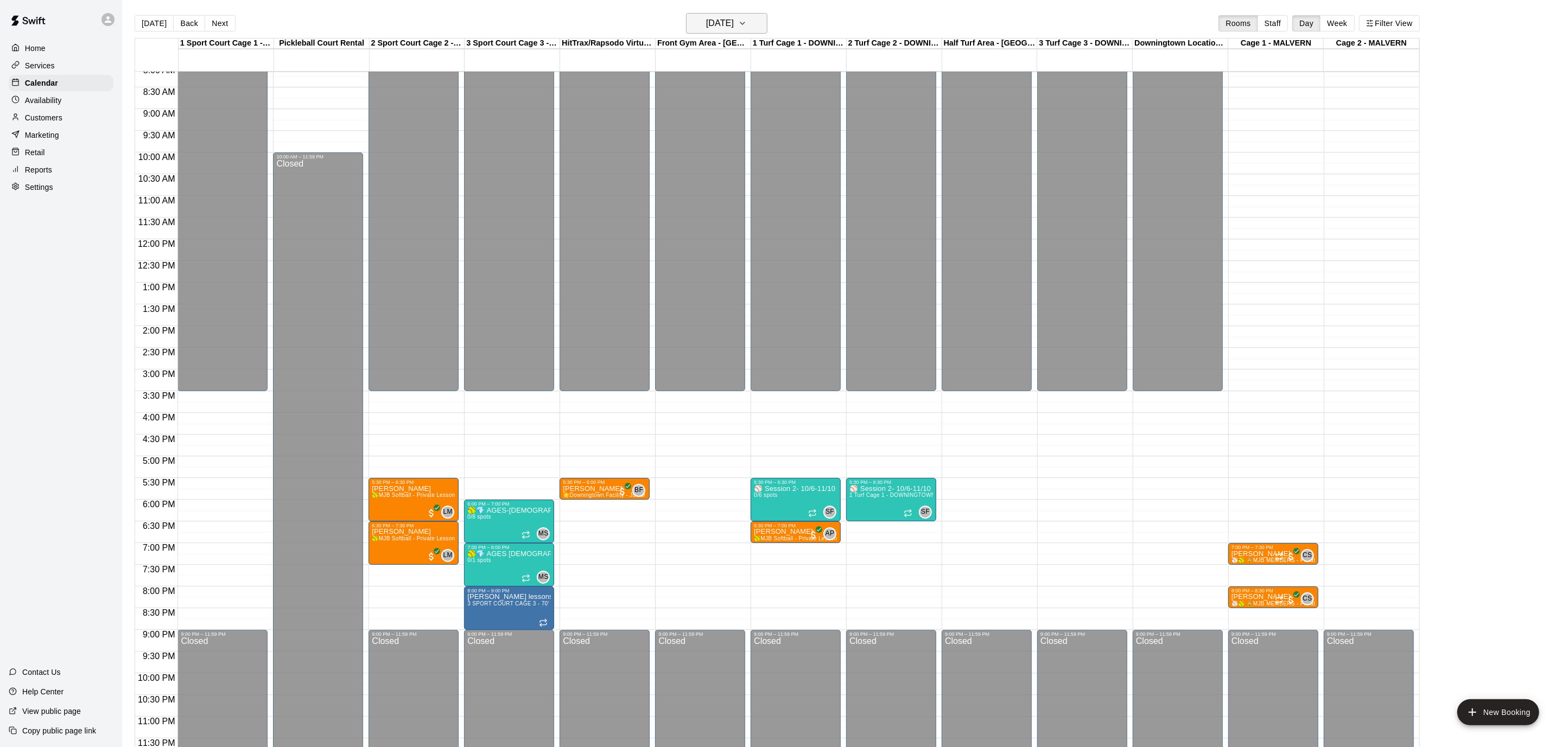
click at [747, 20] on icon "button" at bounding box center [743, 23] width 9 height 13
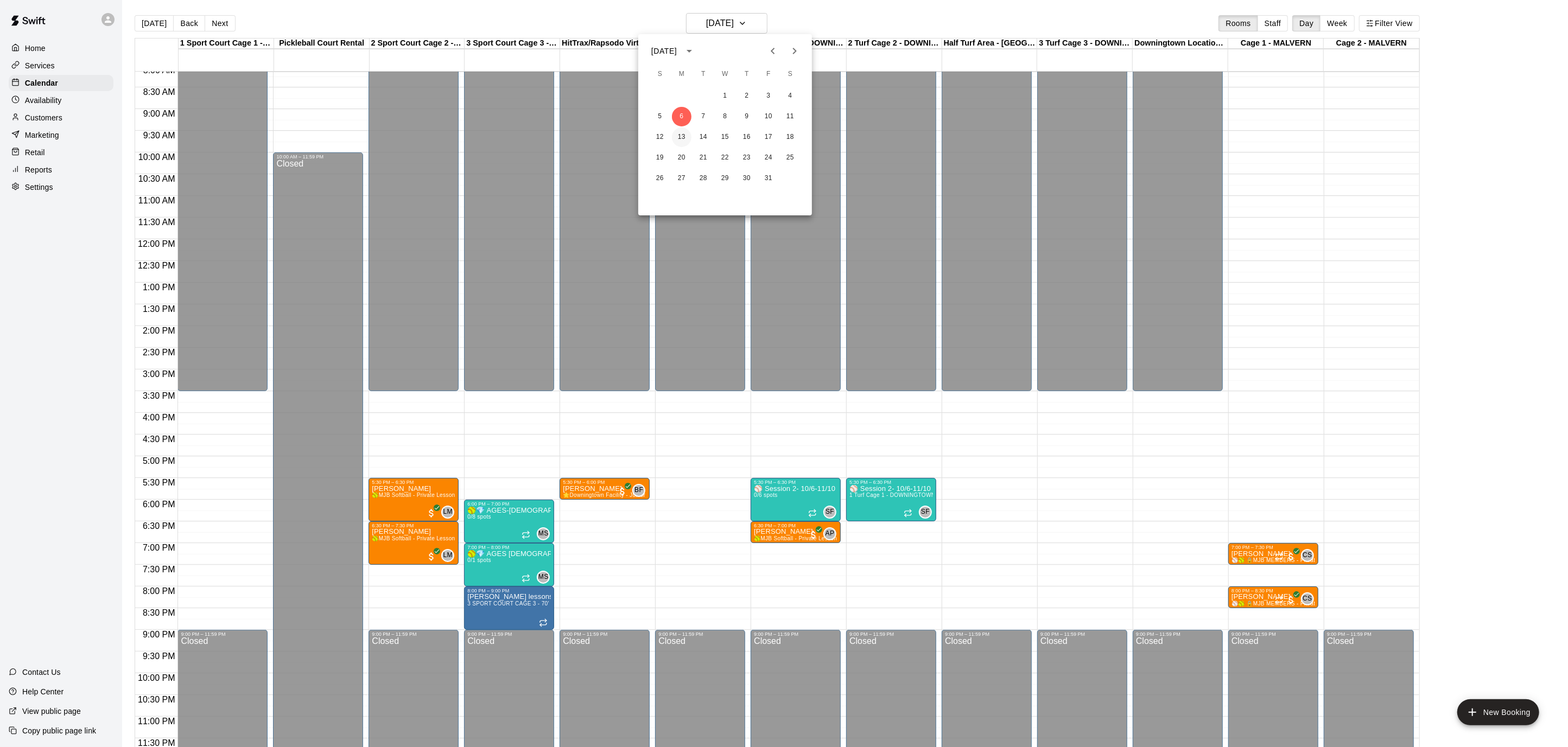
click at [679, 138] on button "13" at bounding box center [682, 137] width 19 height 19
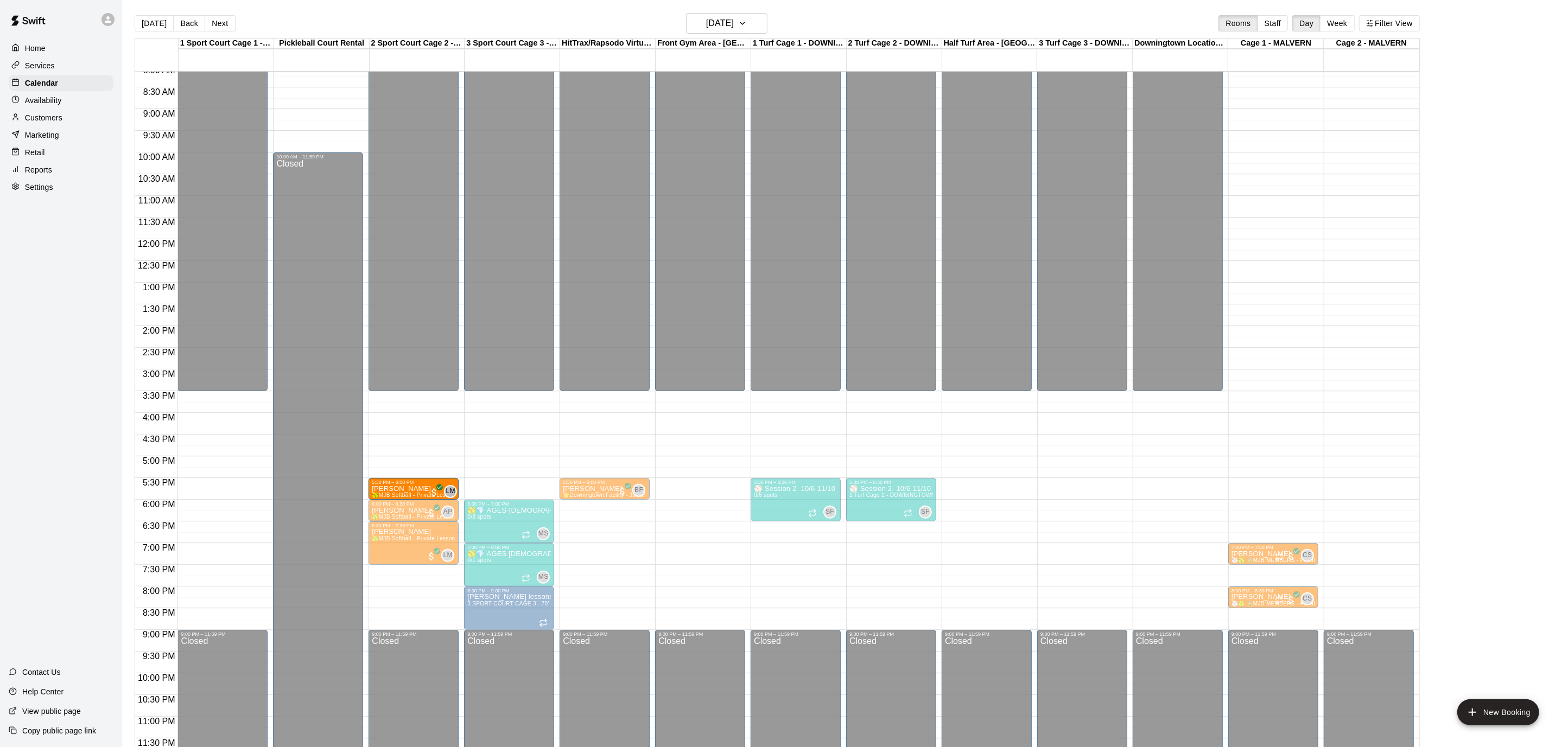
drag, startPoint x: 506, startPoint y: 483, endPoint x: 439, endPoint y: 483, distance: 67.0
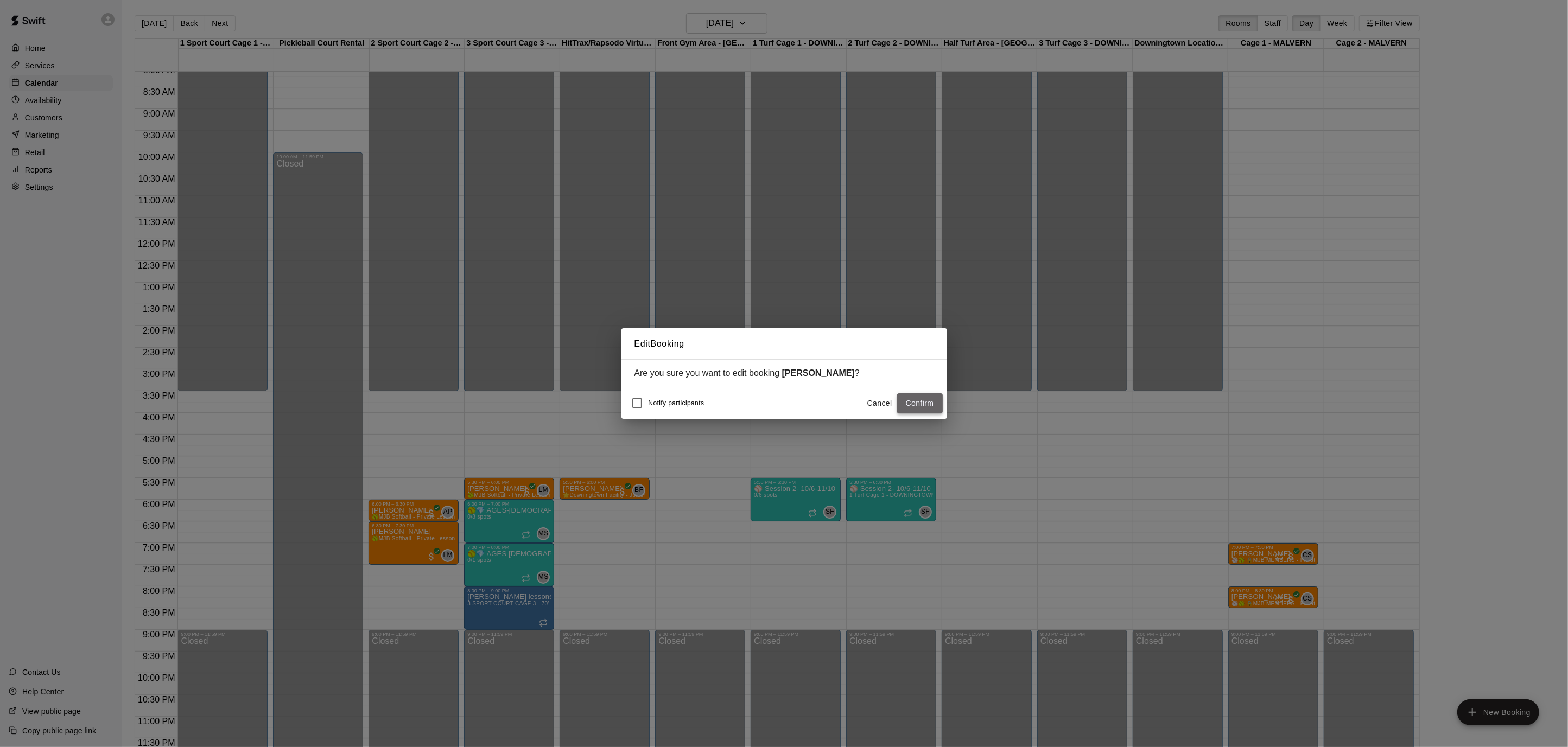
click at [922, 403] on button "Confirm" at bounding box center [920, 403] width 46 height 20
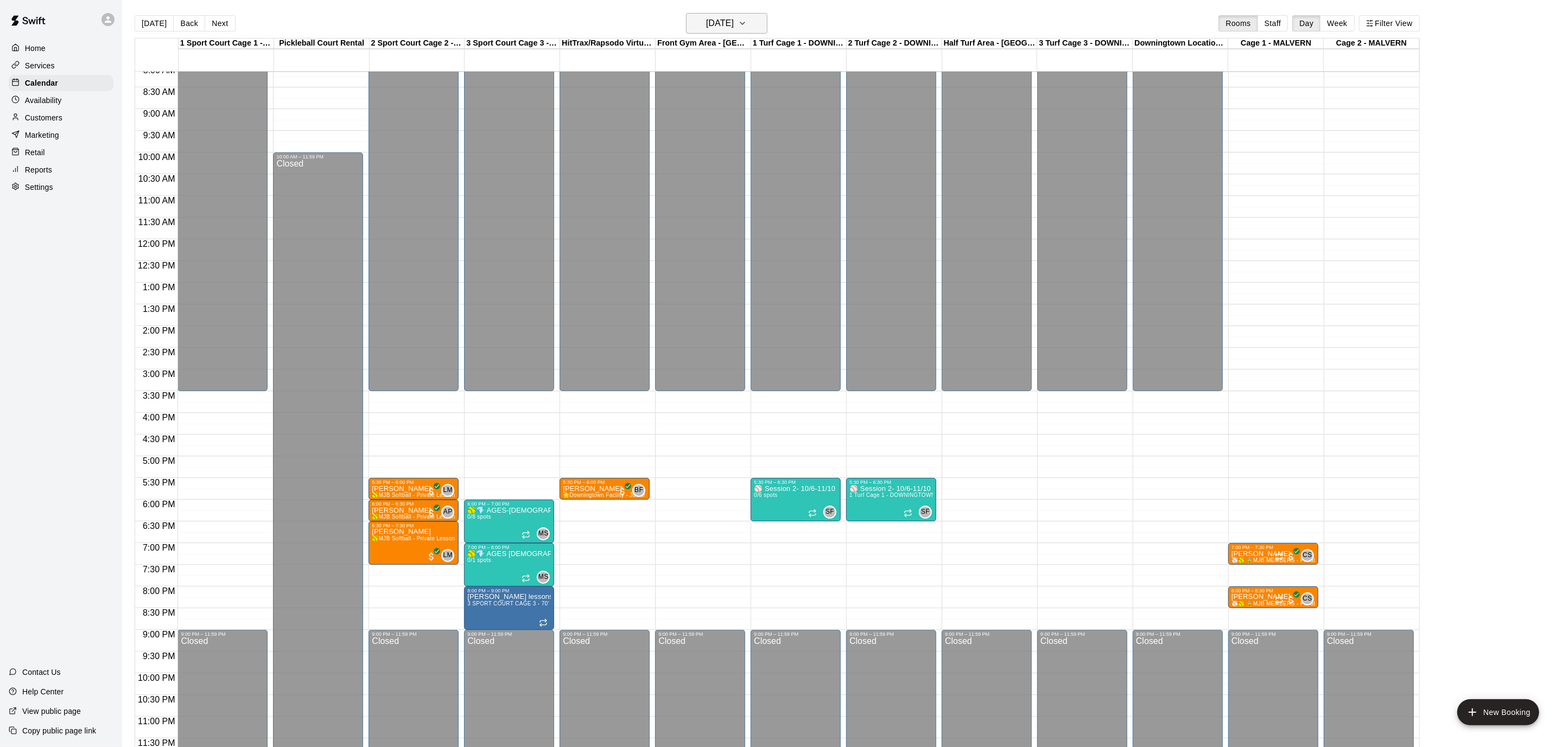
click at [765, 23] on button "[DATE]" at bounding box center [727, 23] width 82 height 21
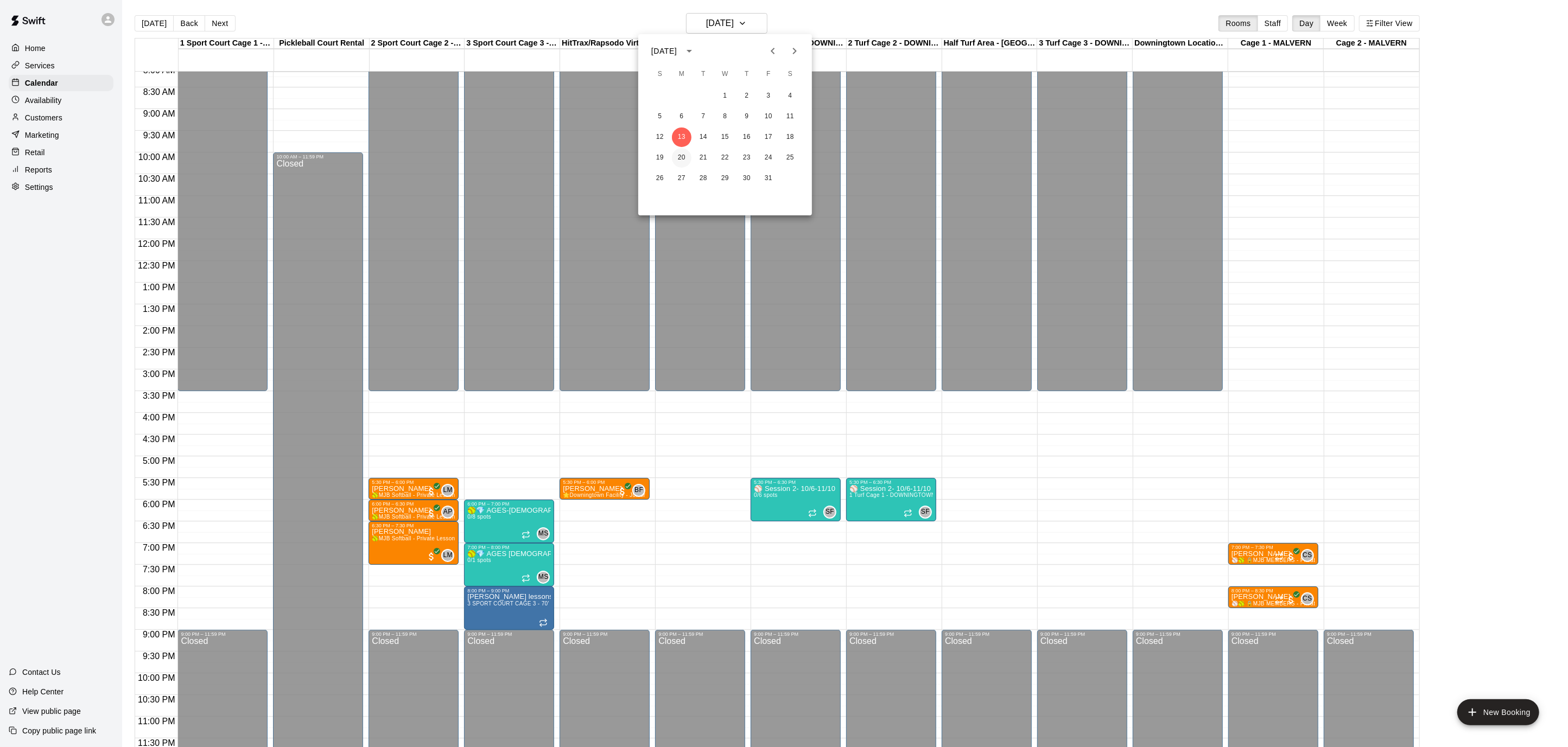
click at [679, 151] on button "20" at bounding box center [682, 158] width 19 height 19
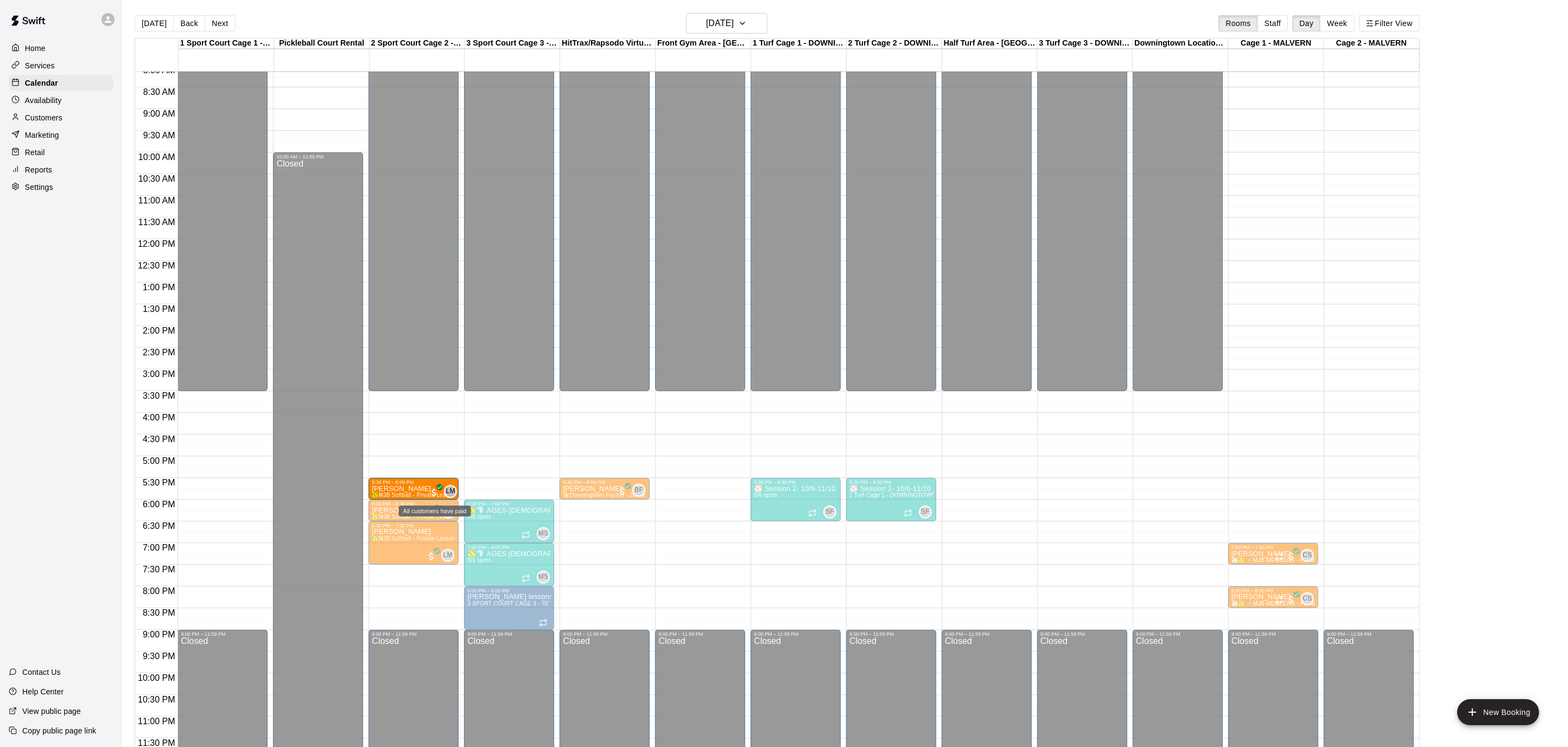
drag, startPoint x: 510, startPoint y: 483, endPoint x: 438, endPoint y: 488, distance: 72.2
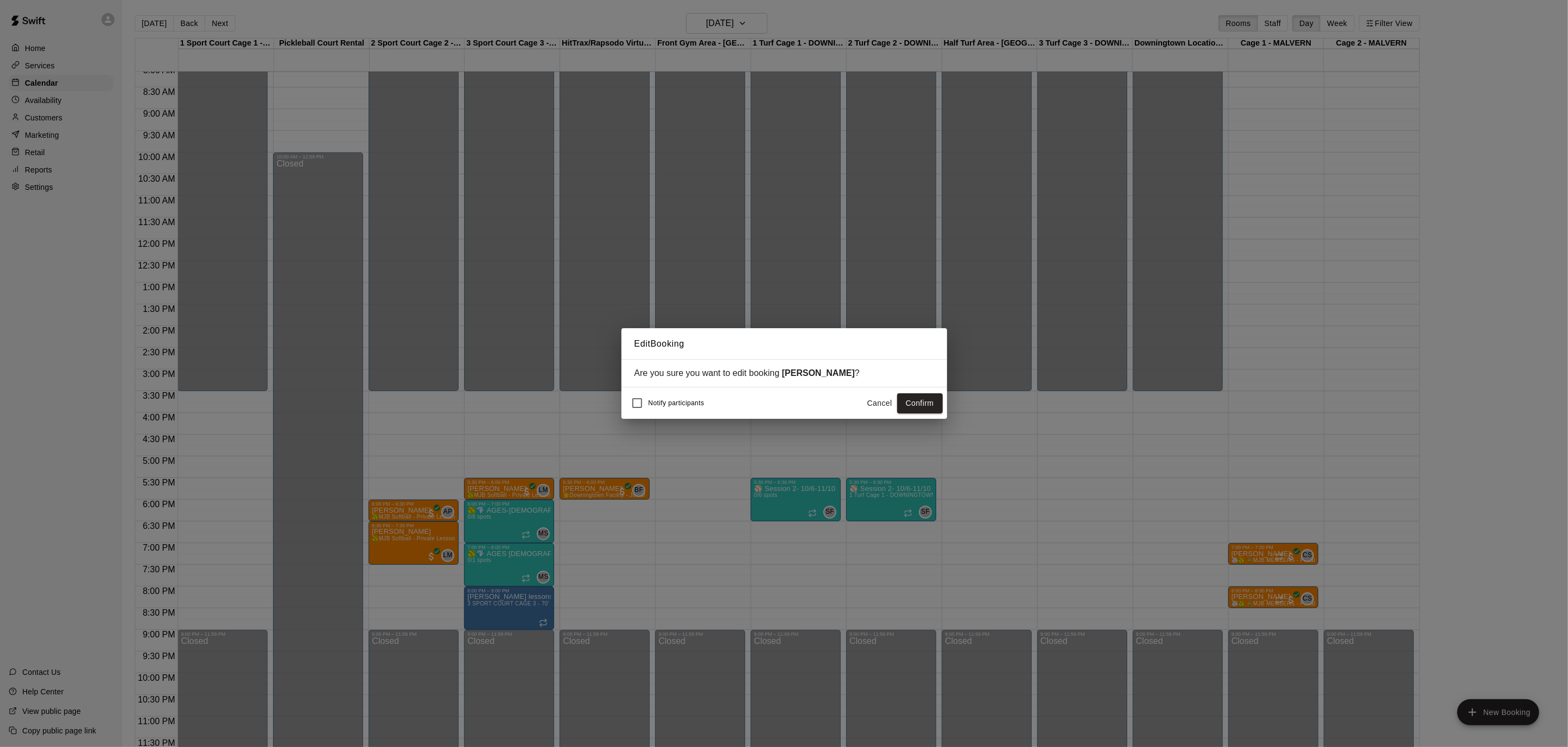
click at [899, 403] on button "Confirm" at bounding box center [920, 403] width 46 height 20
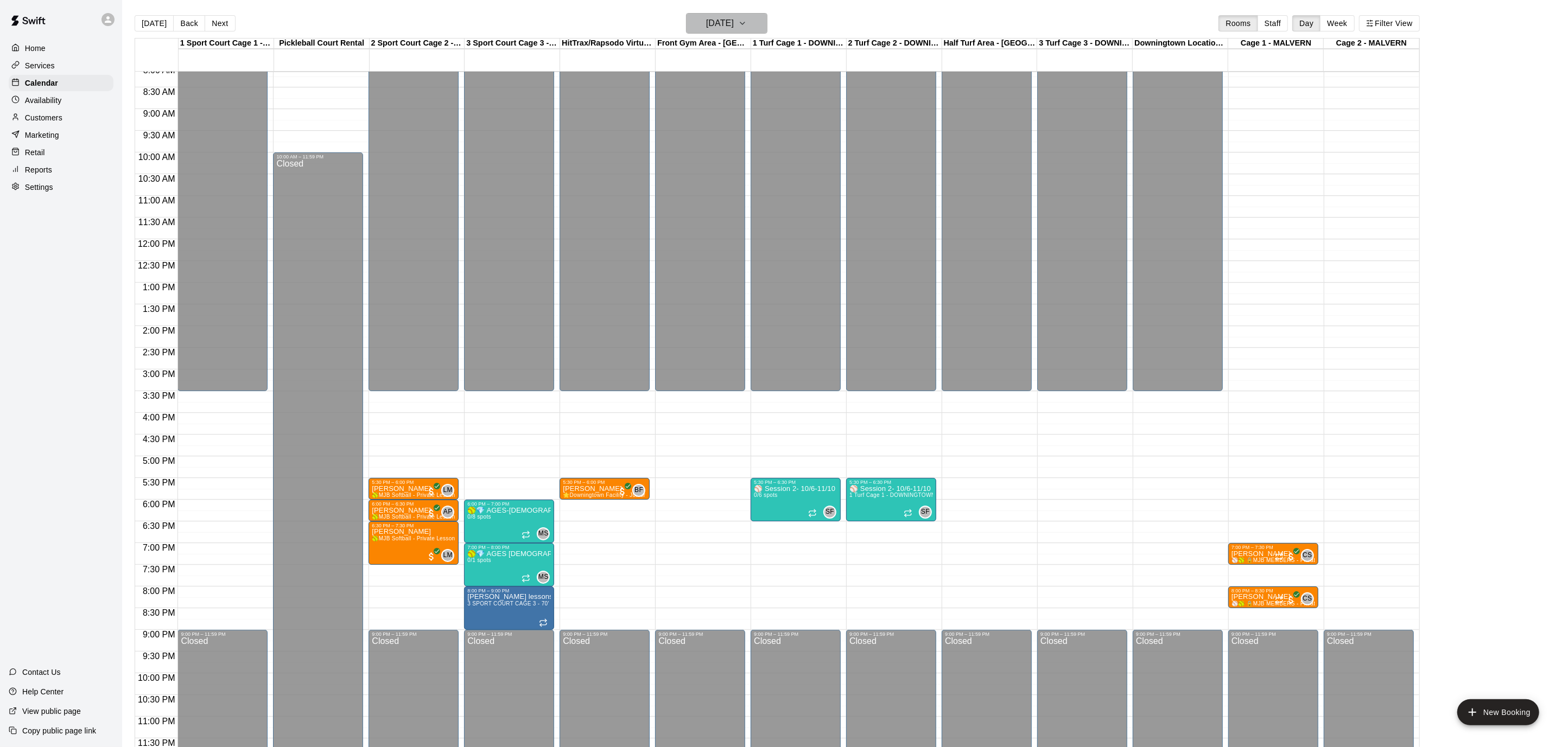
click at [762, 26] on button "[DATE]" at bounding box center [727, 23] width 82 height 21
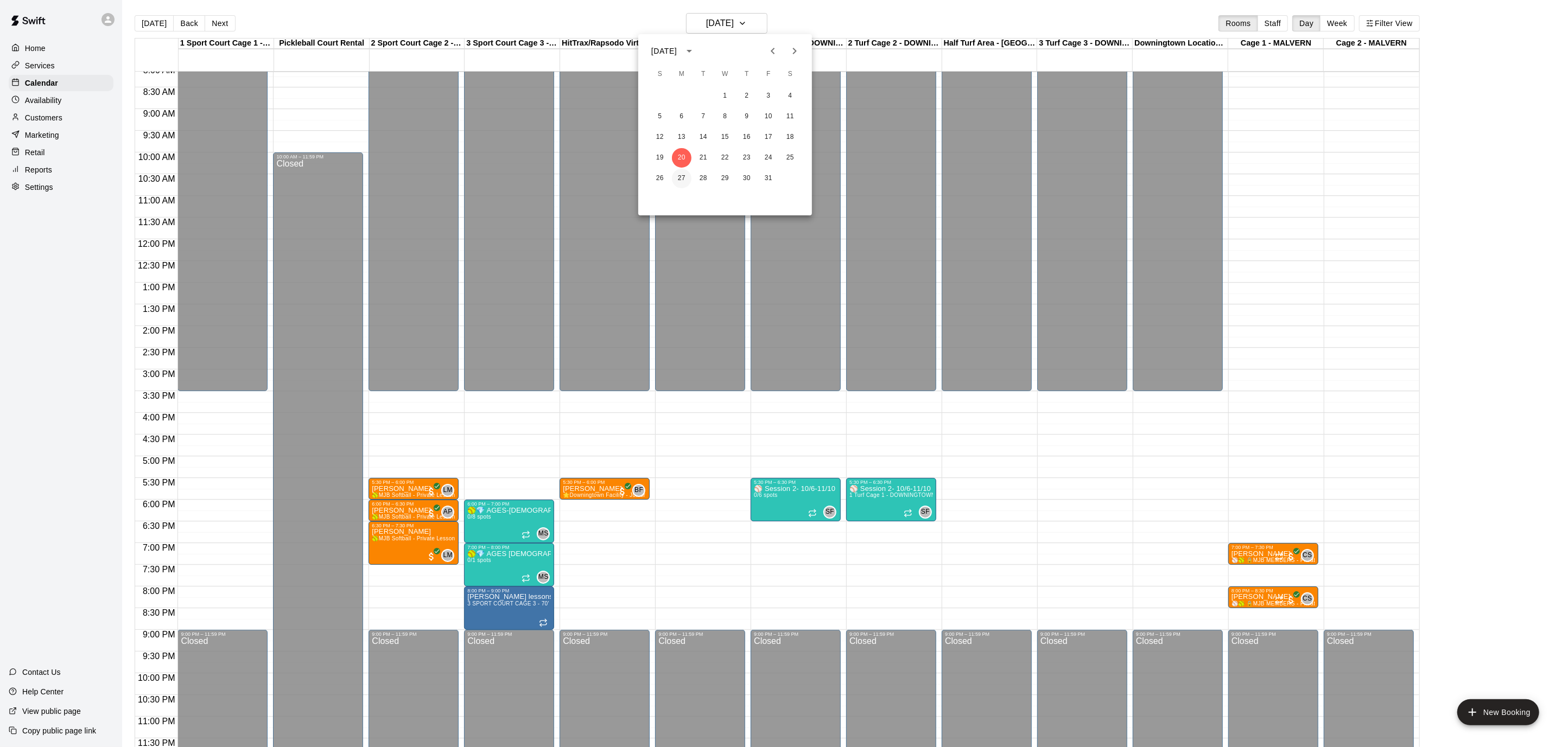
click at [687, 179] on button "27" at bounding box center [682, 178] width 19 height 19
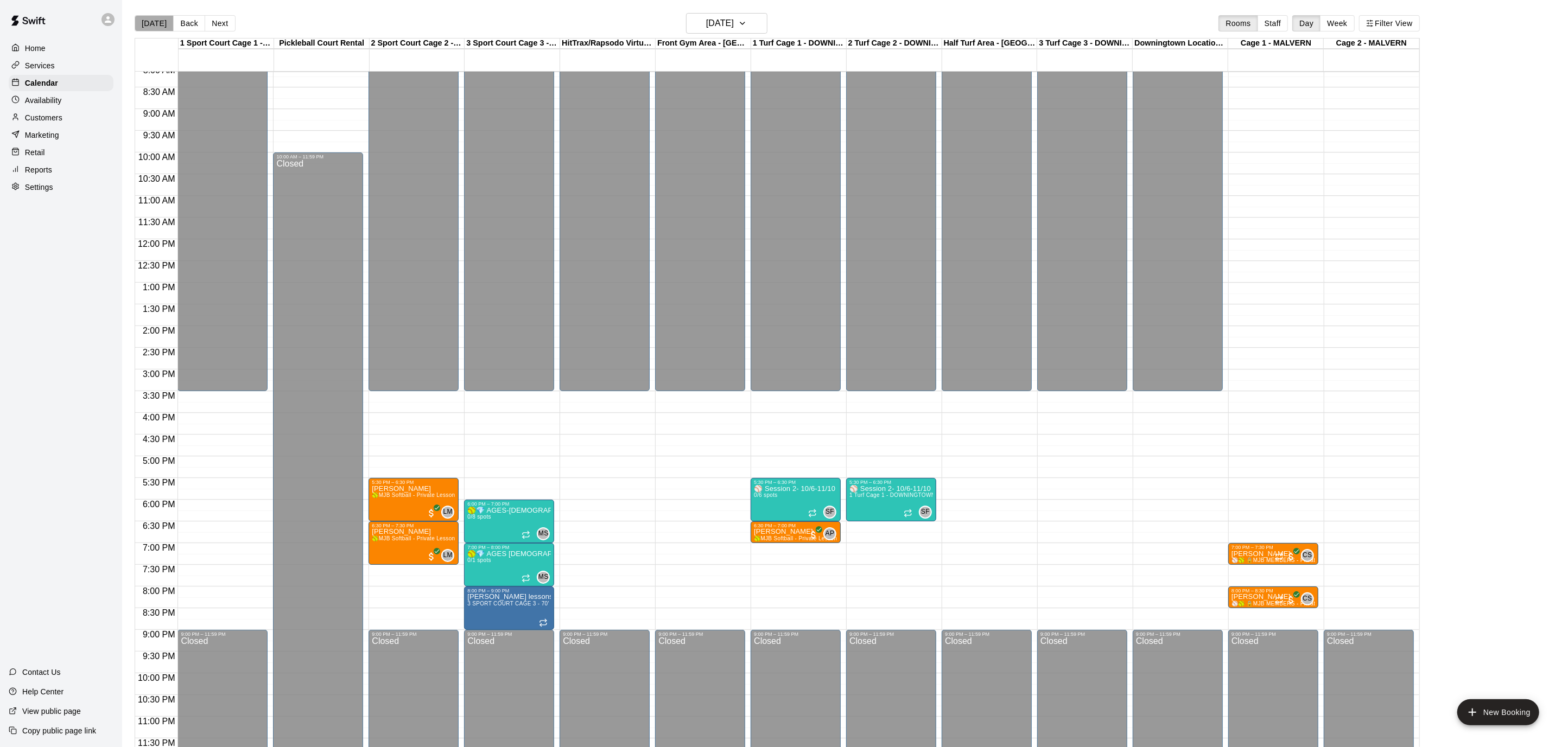
click at [157, 28] on button "[DATE]" at bounding box center [154, 23] width 39 height 16
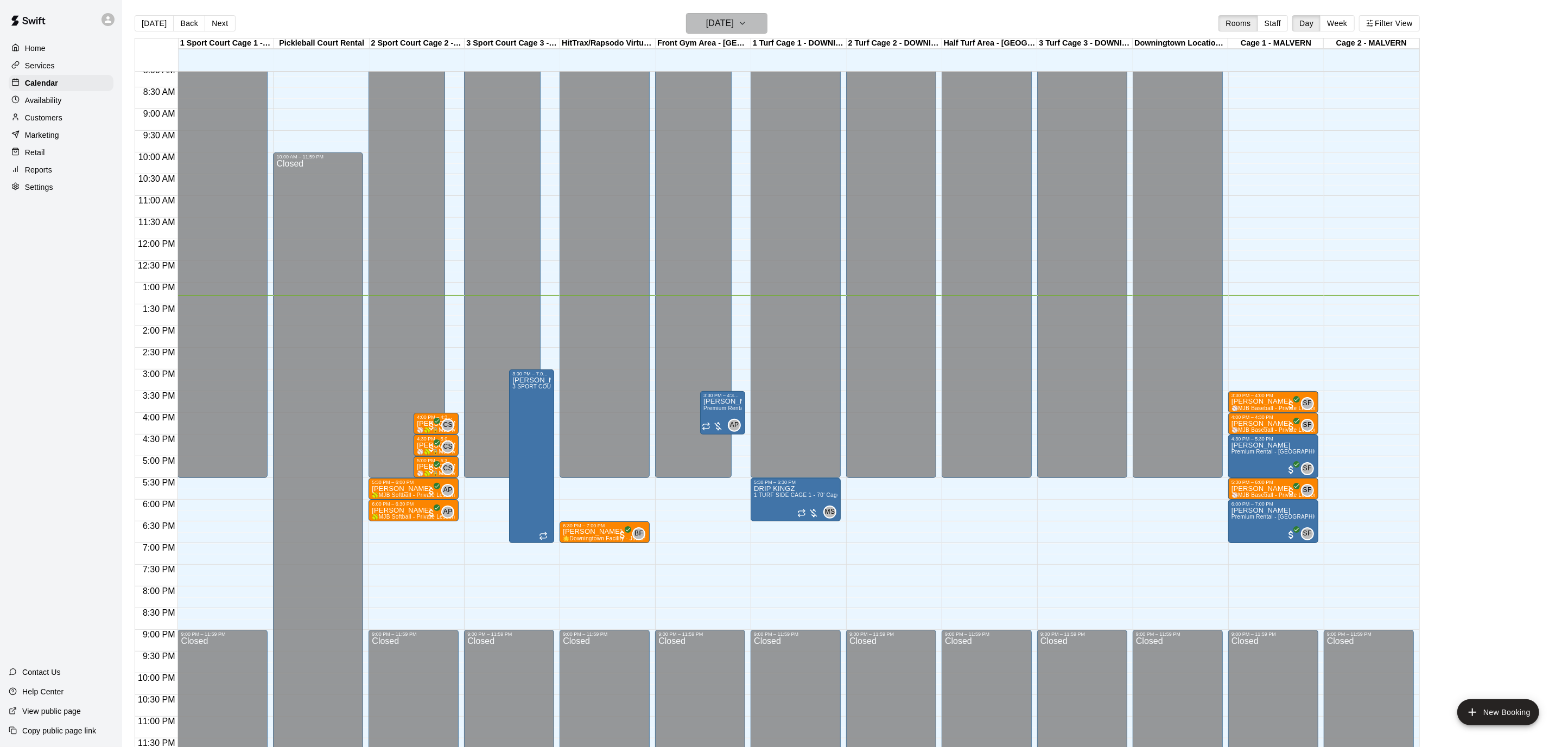
click at [747, 21] on icon "button" at bounding box center [743, 23] width 9 height 13
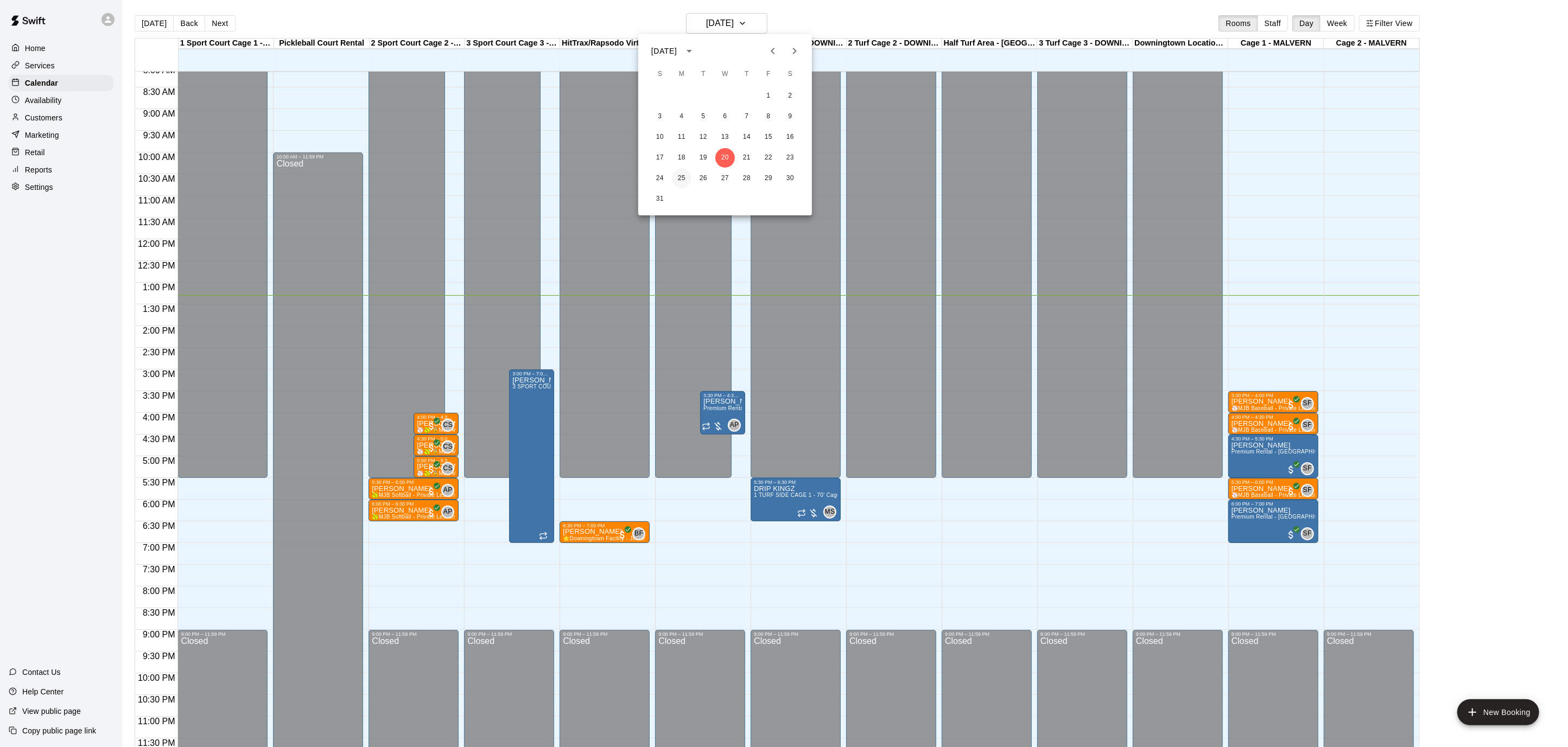
click at [685, 175] on button "25" at bounding box center [682, 178] width 19 height 19
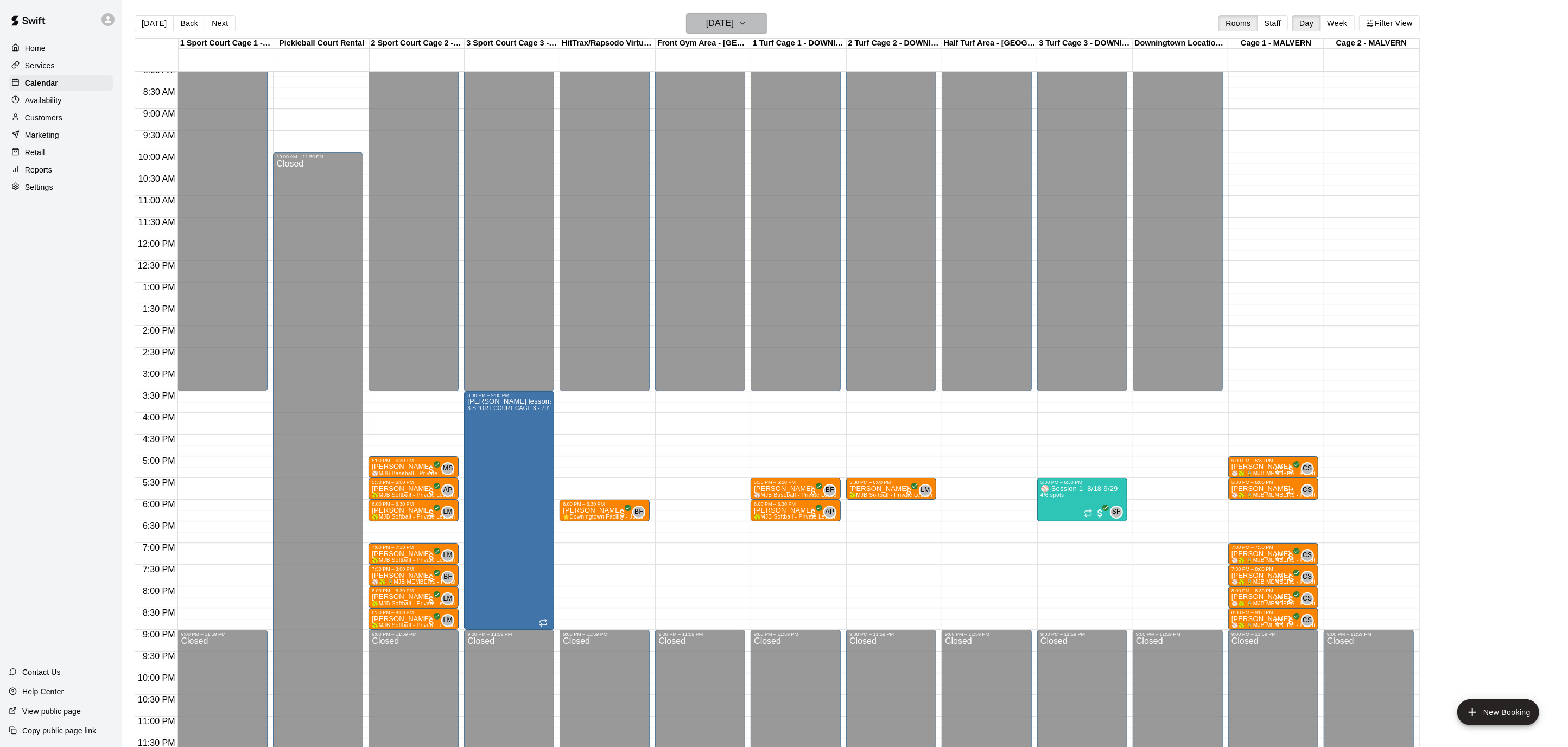
click at [747, 23] on icon "button" at bounding box center [743, 23] width 9 height 13
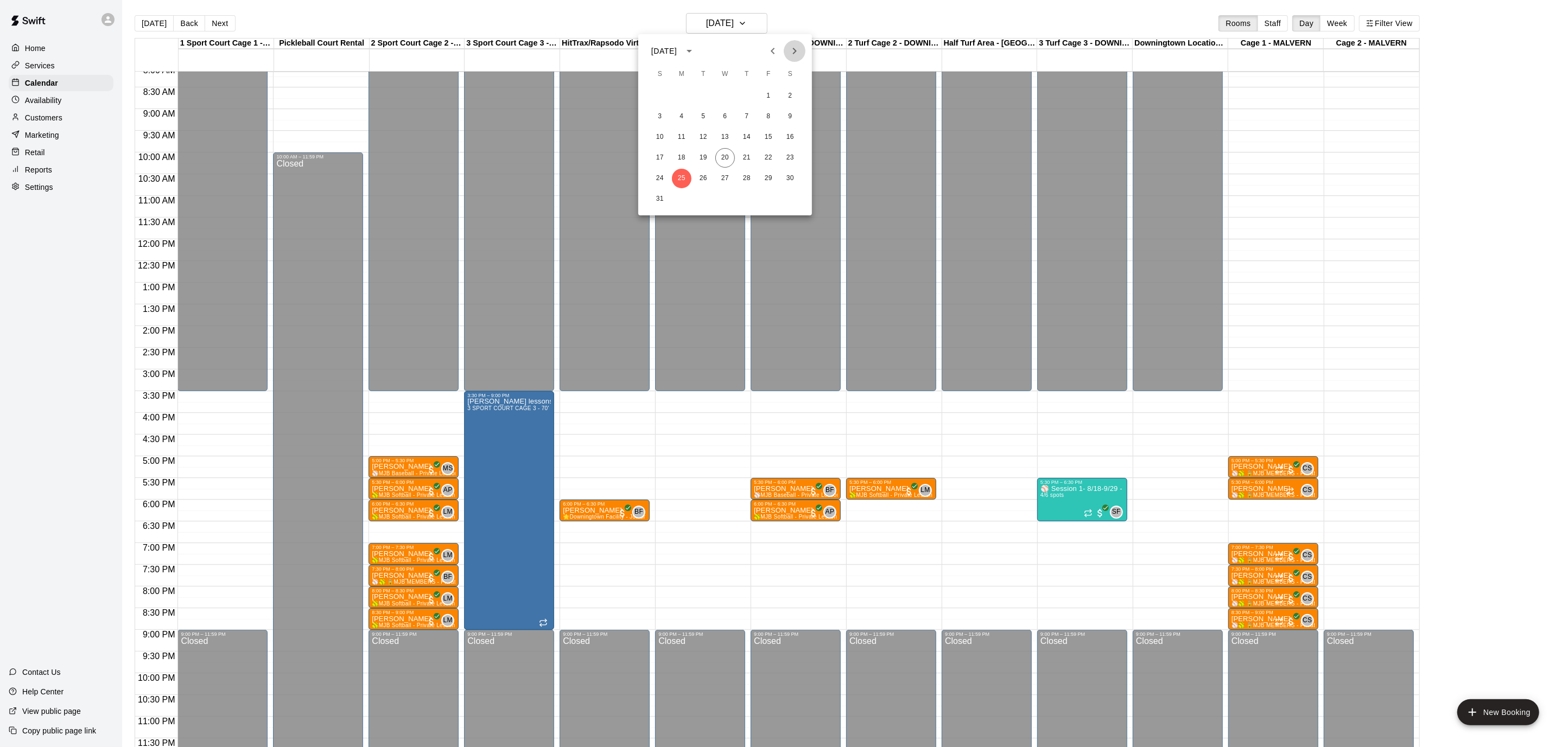
click at [801, 56] on button "Next month" at bounding box center [795, 51] width 22 height 22
click at [689, 115] on button "8" at bounding box center [682, 117] width 19 height 19
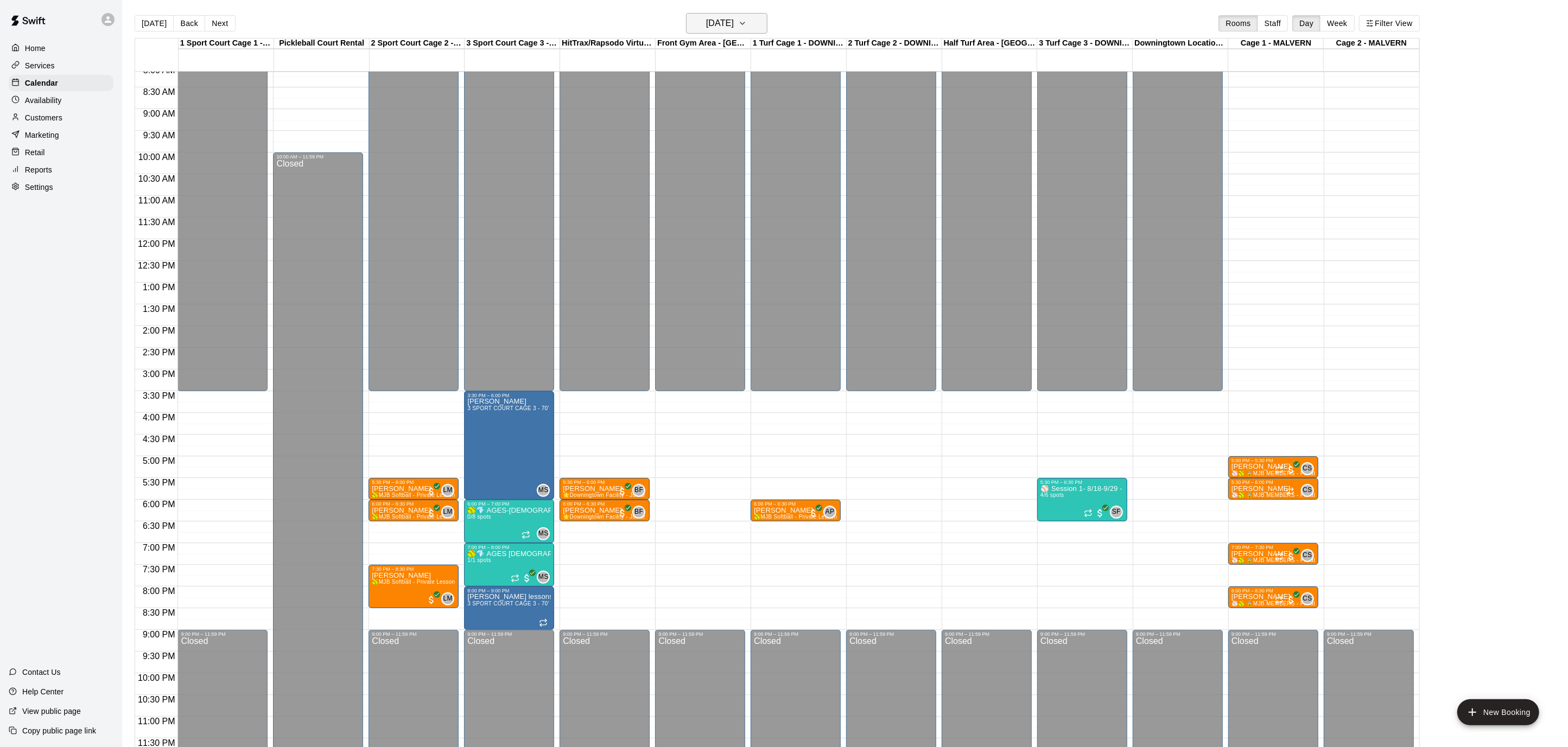
click at [744, 23] on icon "button" at bounding box center [742, 24] width 4 height 2
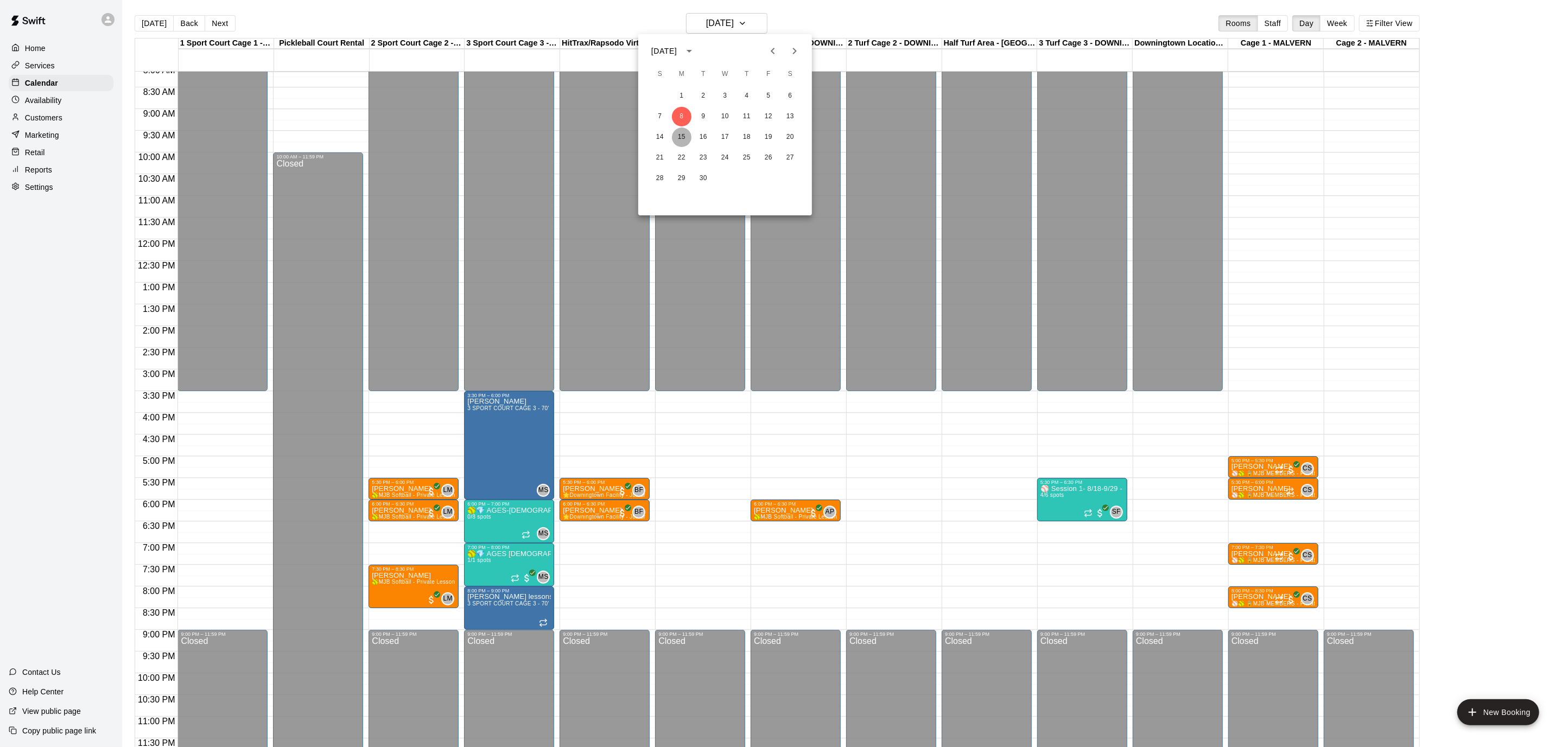
click at [674, 140] on button "15" at bounding box center [682, 137] width 19 height 19
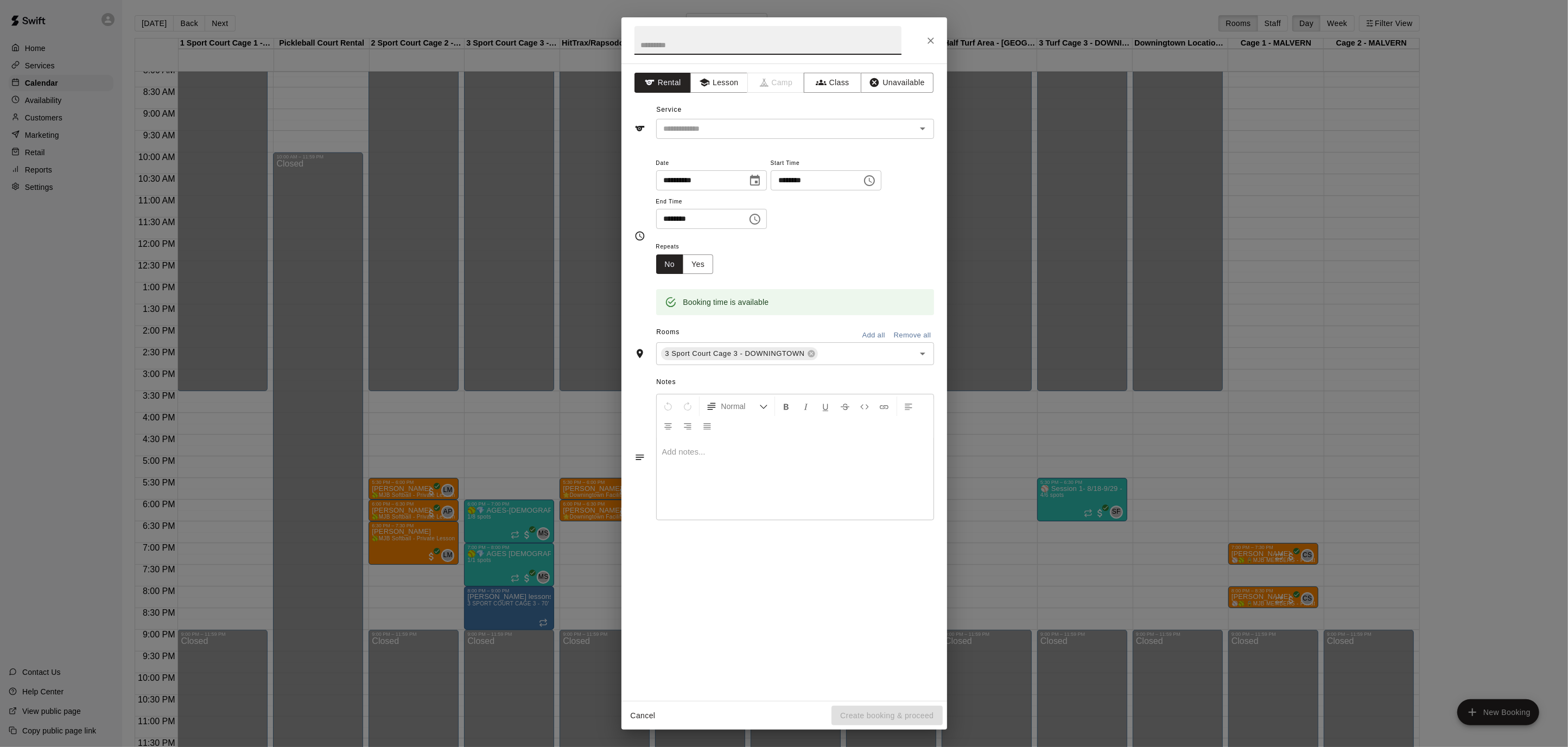
click at [876, 177] on icon "Choose time, selected time is 3:45 PM" at bounding box center [869, 180] width 13 height 13
click at [820, 207] on li "30" at bounding box center [823, 212] width 26 height 20
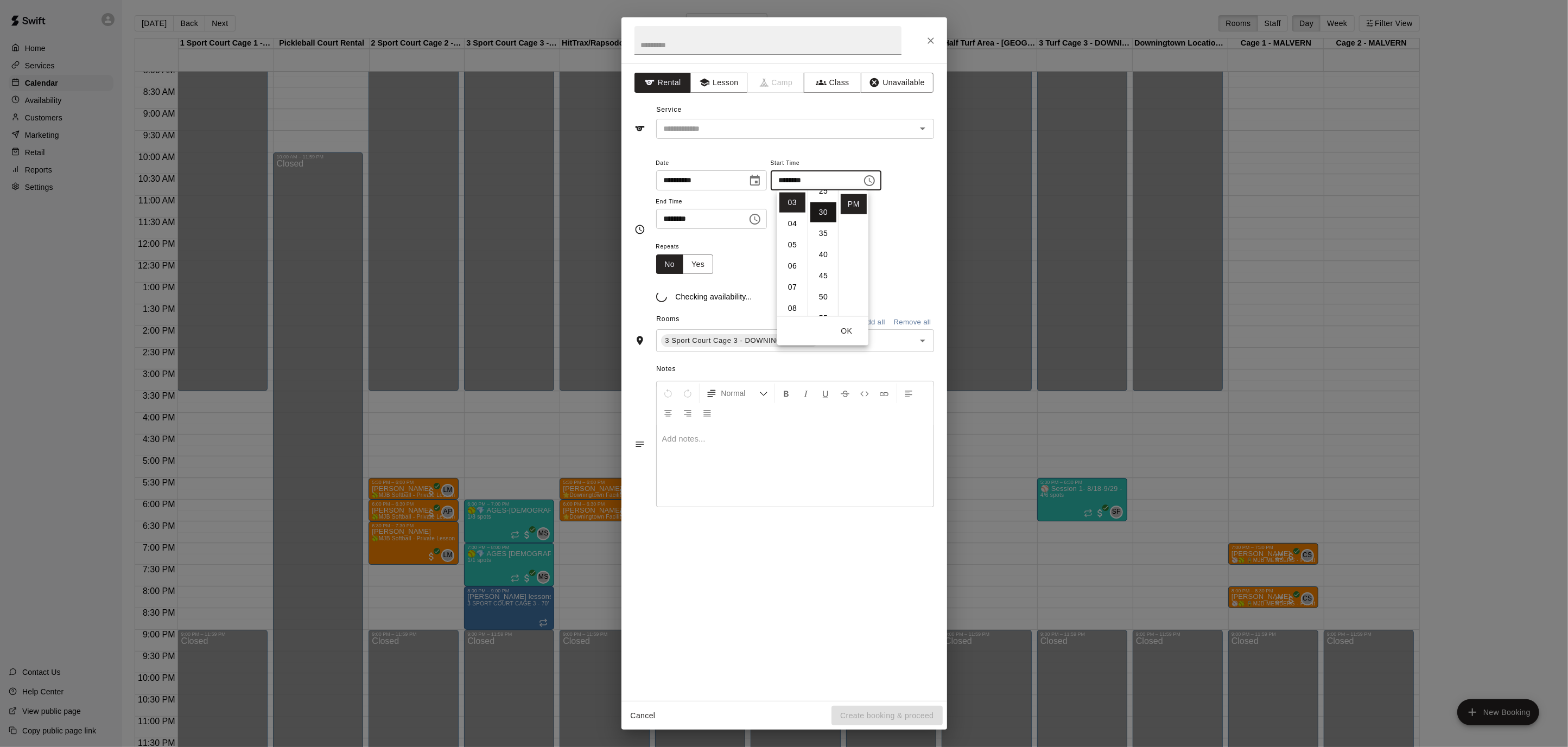
type input "********"
click at [761, 220] on icon "Choose time, selected time is 4:15 PM" at bounding box center [755, 219] width 13 height 13
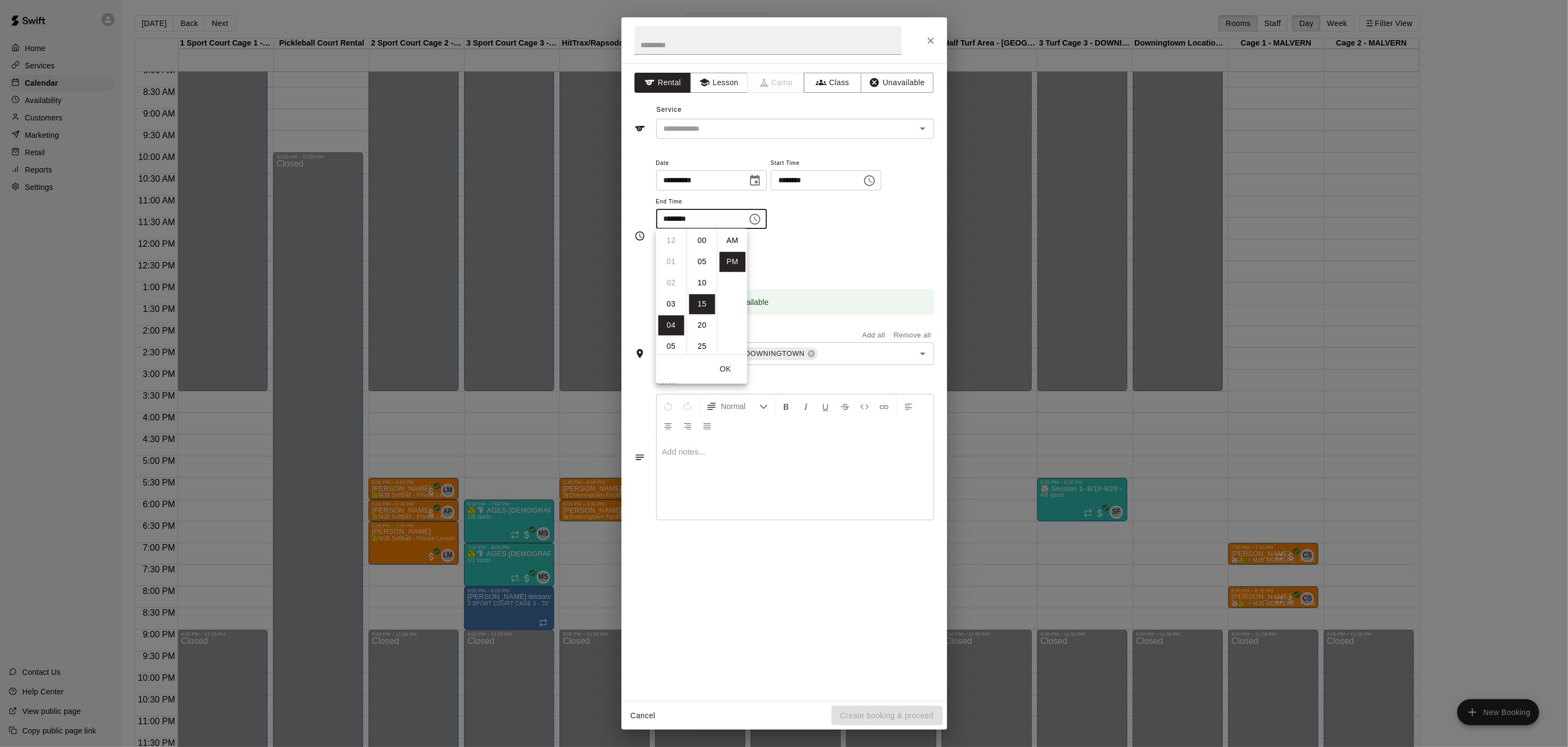
scroll to position [19, 0]
click at [671, 278] on li "06" at bounding box center [671, 283] width 26 height 20
click at [699, 232] on li "00" at bounding box center [702, 240] width 26 height 20
type input "********"
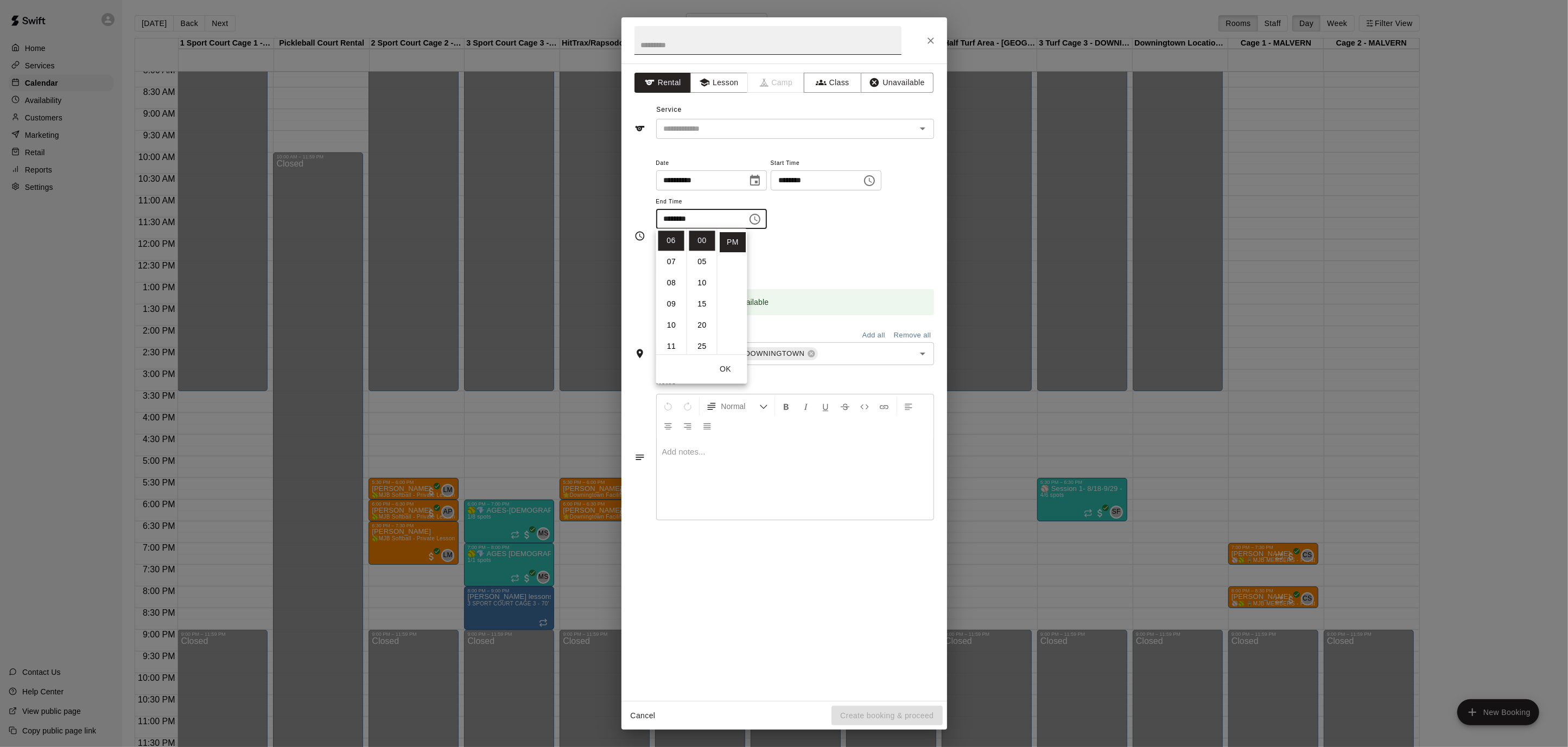
click at [707, 37] on input "text" at bounding box center [768, 40] width 267 height 29
click at [926, 132] on icon "Open" at bounding box center [922, 128] width 13 height 13
type input "**********"
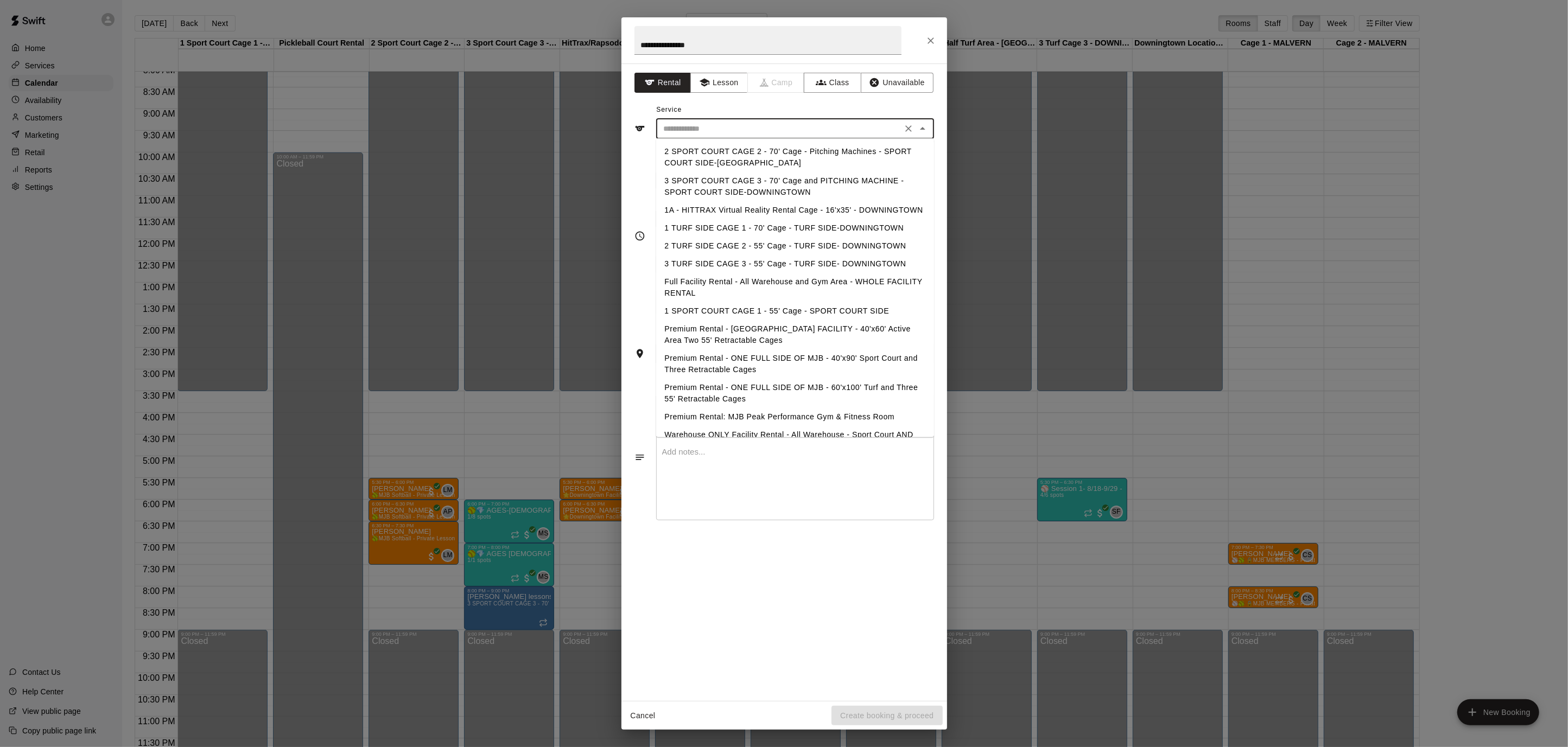
click at [822, 184] on li "3 SPORT COURT CAGE 3 - 70' Cage and PITCHING MACHINE - SPORT COURT SIDE-DOWNING…" at bounding box center [795, 187] width 278 height 29
type input "**********"
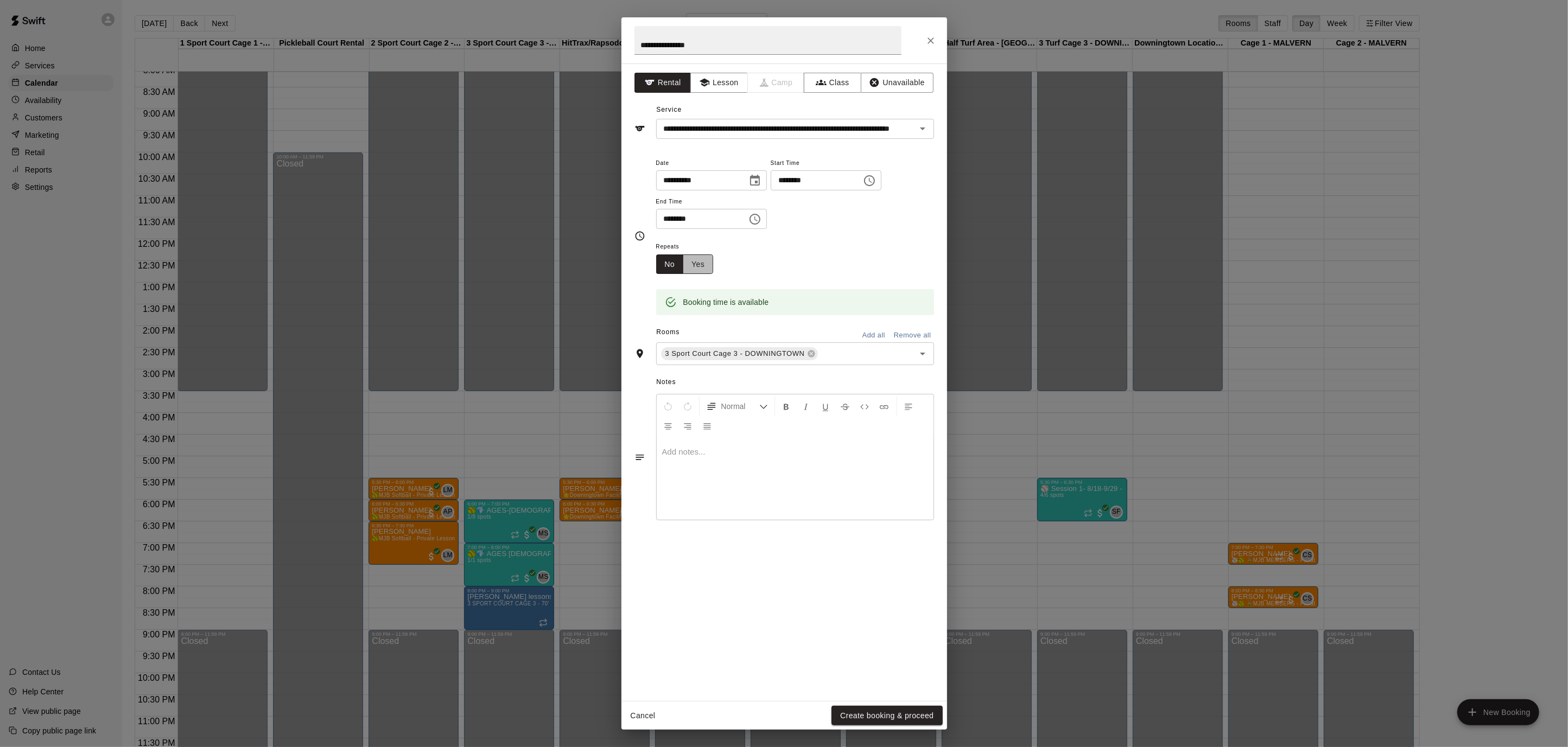
click at [689, 268] on button "Yes" at bounding box center [698, 264] width 30 height 20
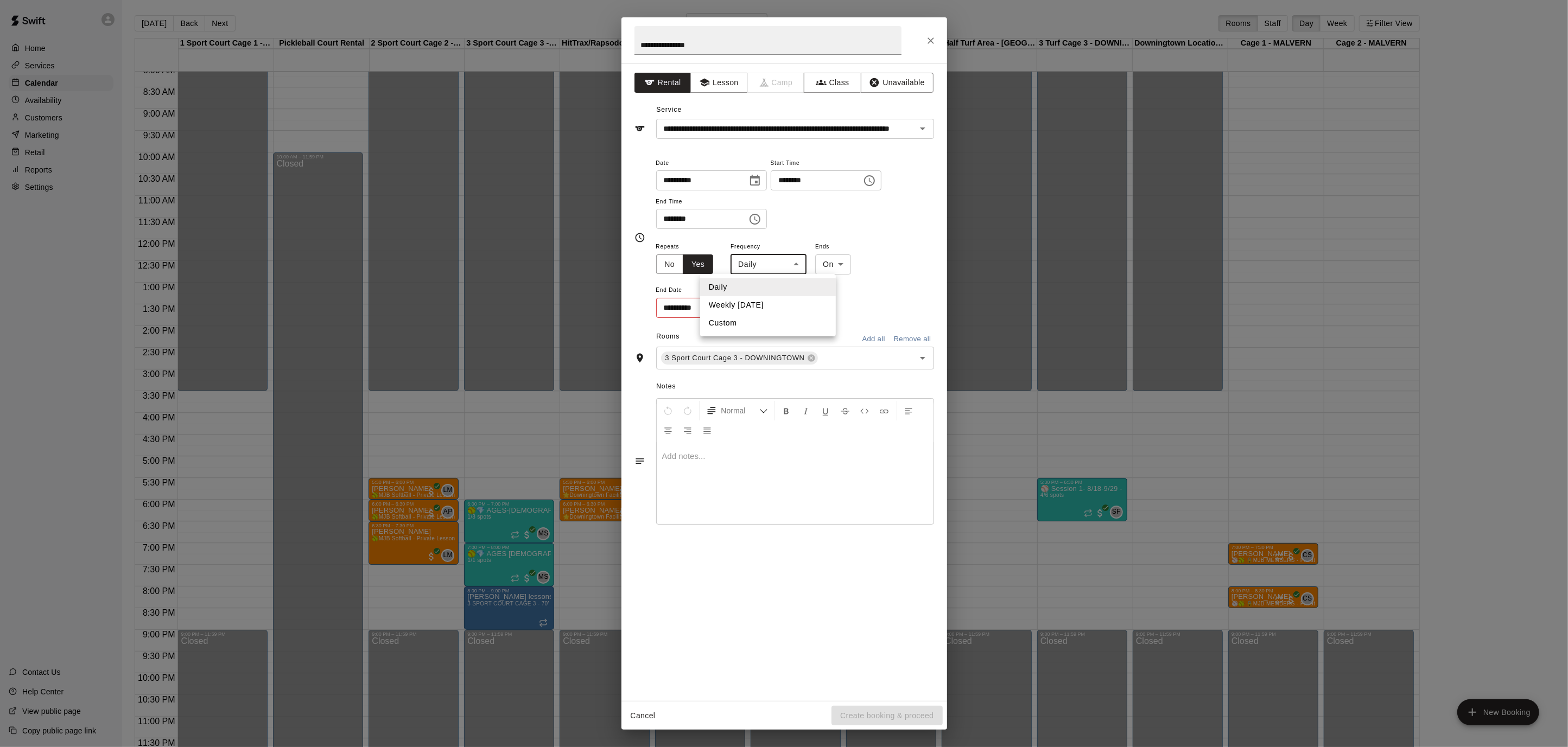
click at [786, 256] on body "Home Services Calendar Availability Customers Marketing Retail Reports Settings…" at bounding box center [784, 382] width 1568 height 764
click at [750, 308] on li "Weekly [DATE]" at bounding box center [768, 305] width 136 height 18
type input "******"
click at [750, 308] on icon "Choose date" at bounding box center [752, 307] width 13 height 13
click at [808, 332] on icon "Next month" at bounding box center [812, 334] width 13 height 13
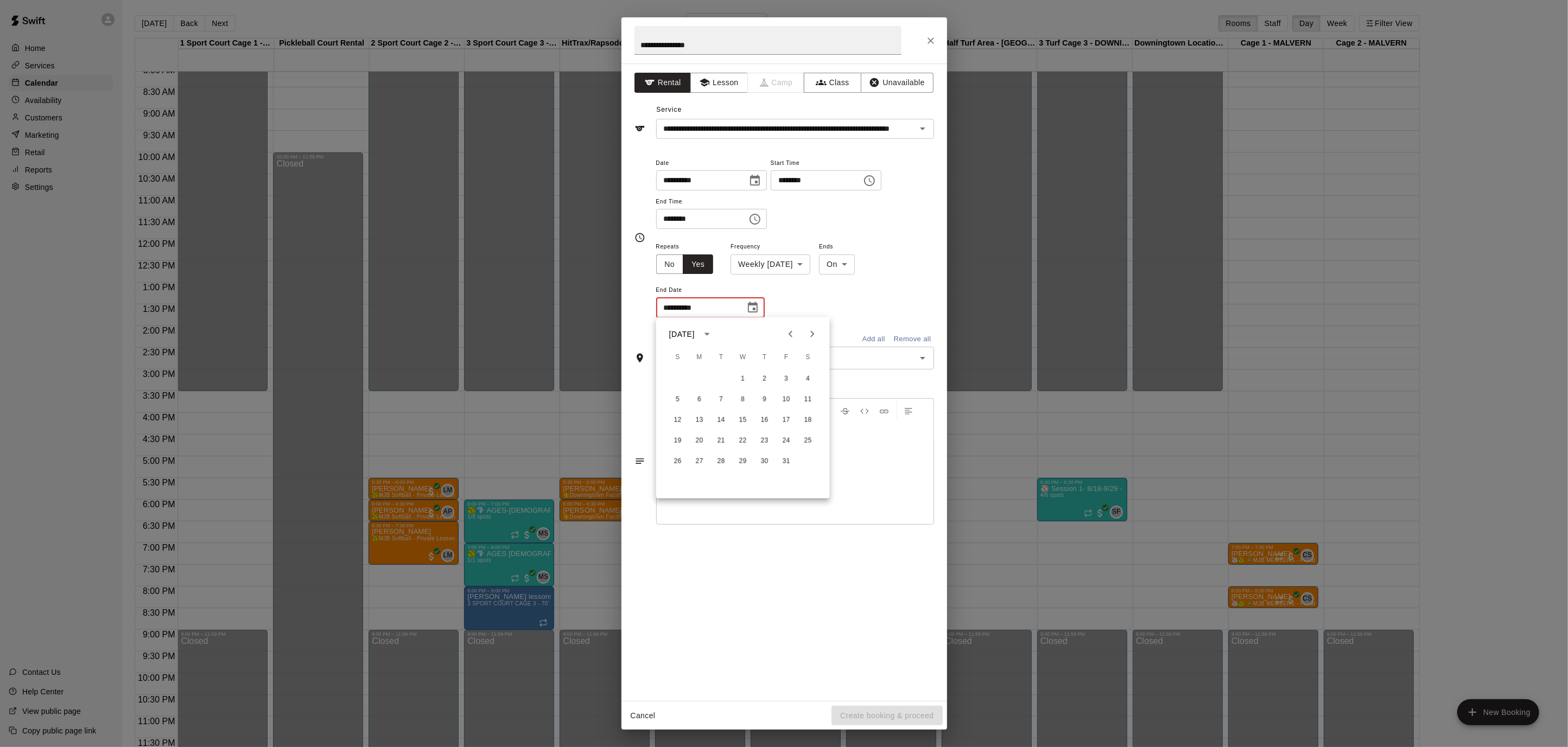
click at [808, 332] on icon "Next month" at bounding box center [812, 334] width 13 height 13
click at [807, 332] on icon "Next month" at bounding box center [812, 334] width 13 height 13
click at [810, 333] on icon "Next month" at bounding box center [812, 334] width 13 height 13
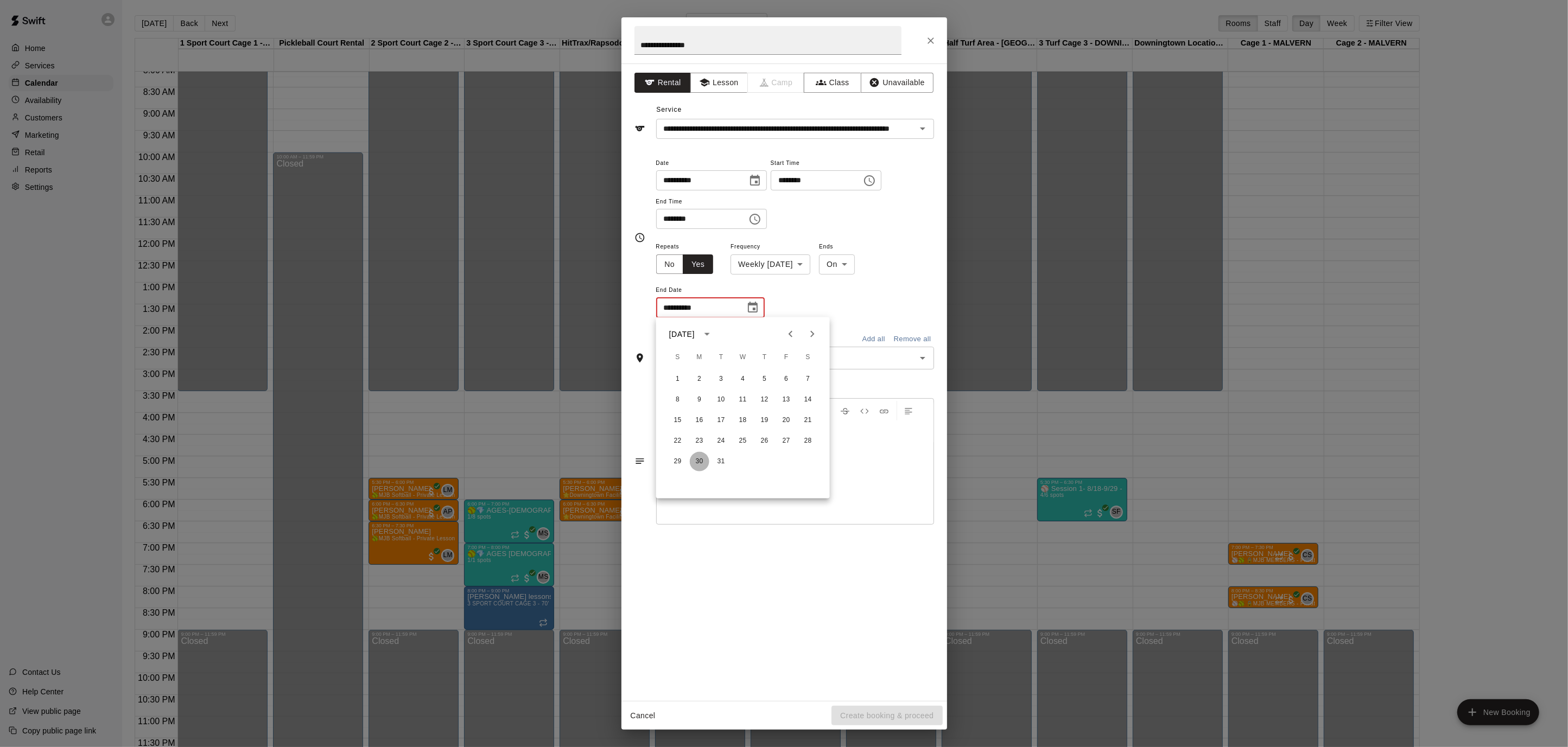
click at [695, 466] on button "30" at bounding box center [699, 462] width 19 height 19
type input "**********"
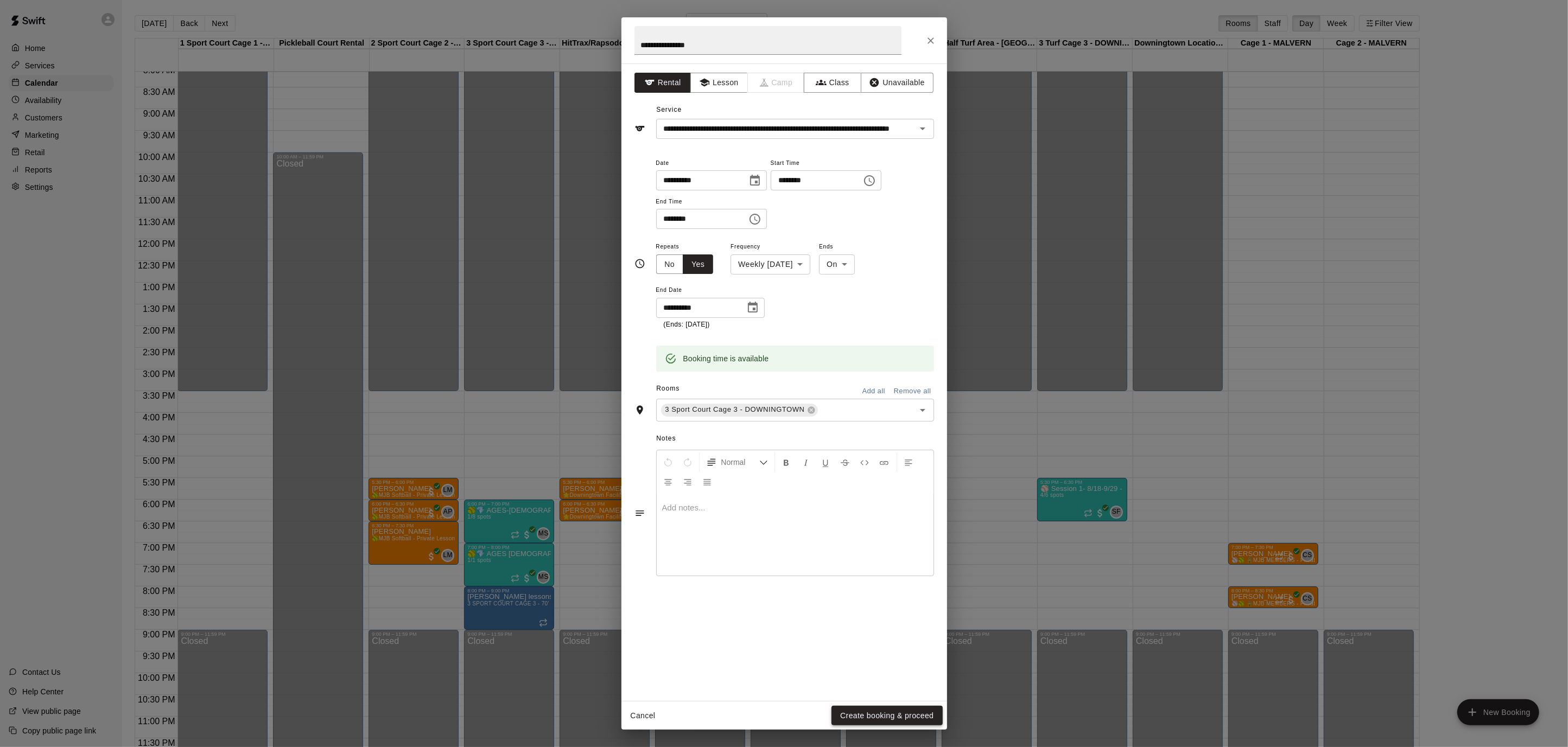
click at [909, 712] on button "Create booking & proceed" at bounding box center [887, 715] width 111 height 20
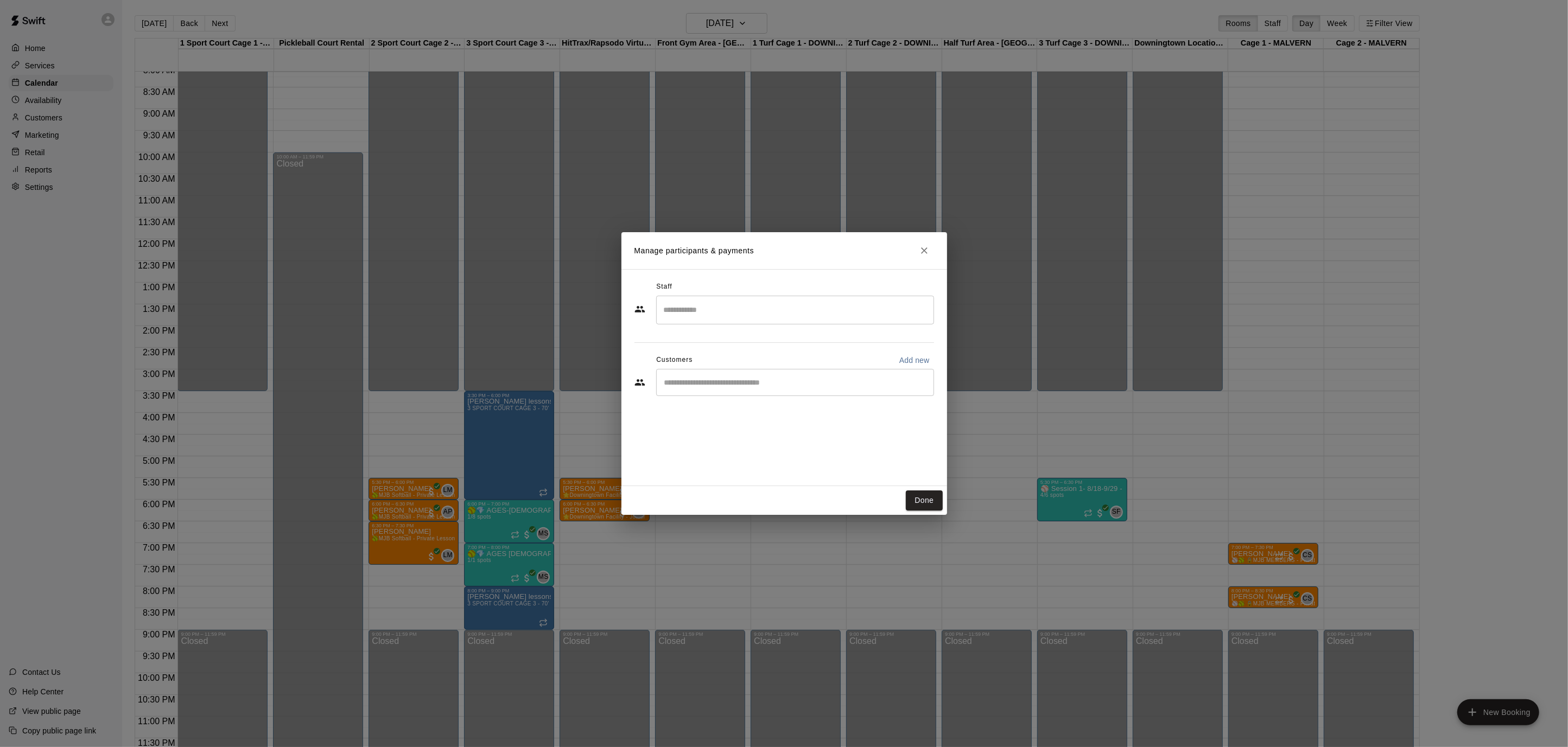
click at [689, 314] on input "Search staff" at bounding box center [795, 310] width 268 height 19
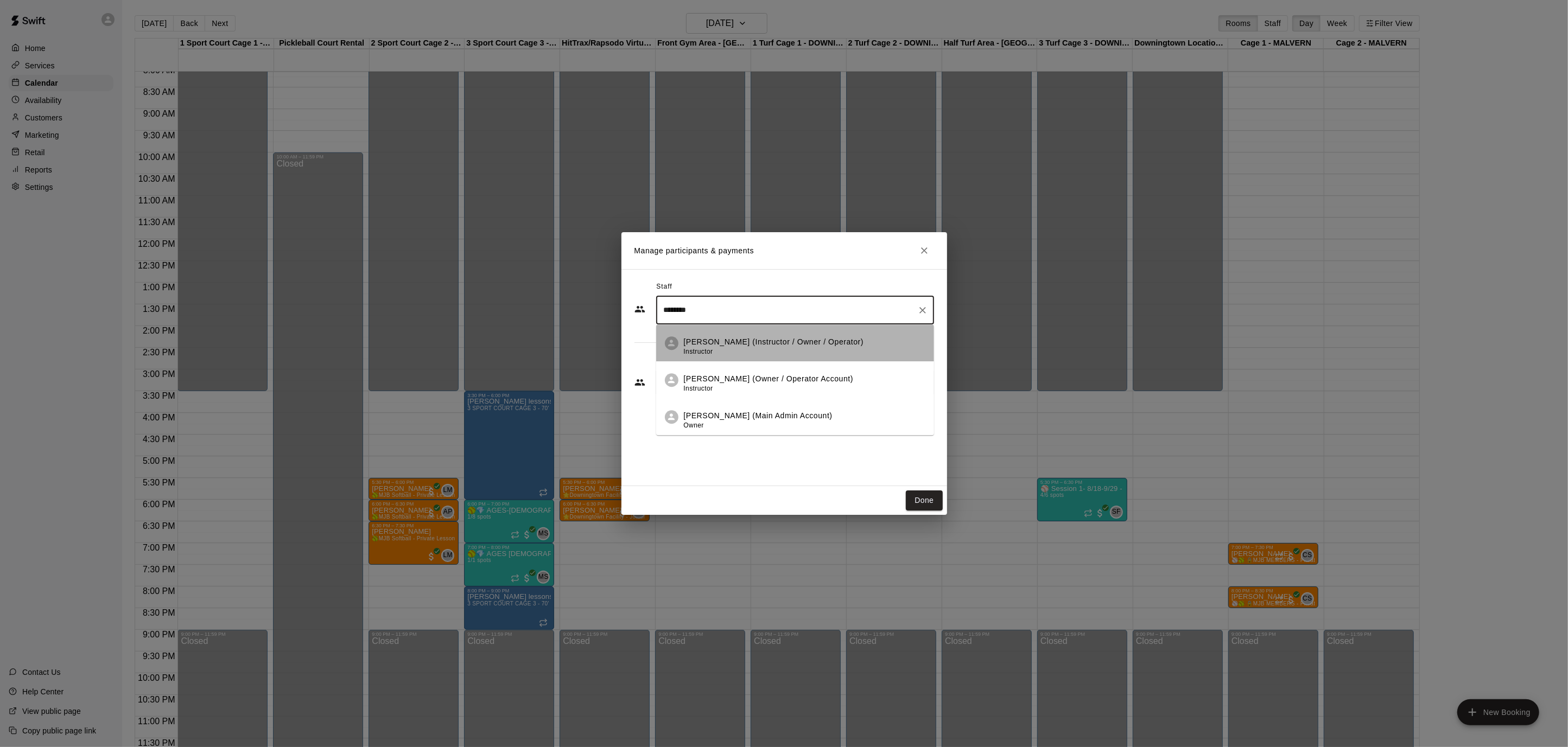
click at [727, 347] on p "[PERSON_NAME] (Instructor / Owner / Operator)" at bounding box center [774, 342] width 180 height 12
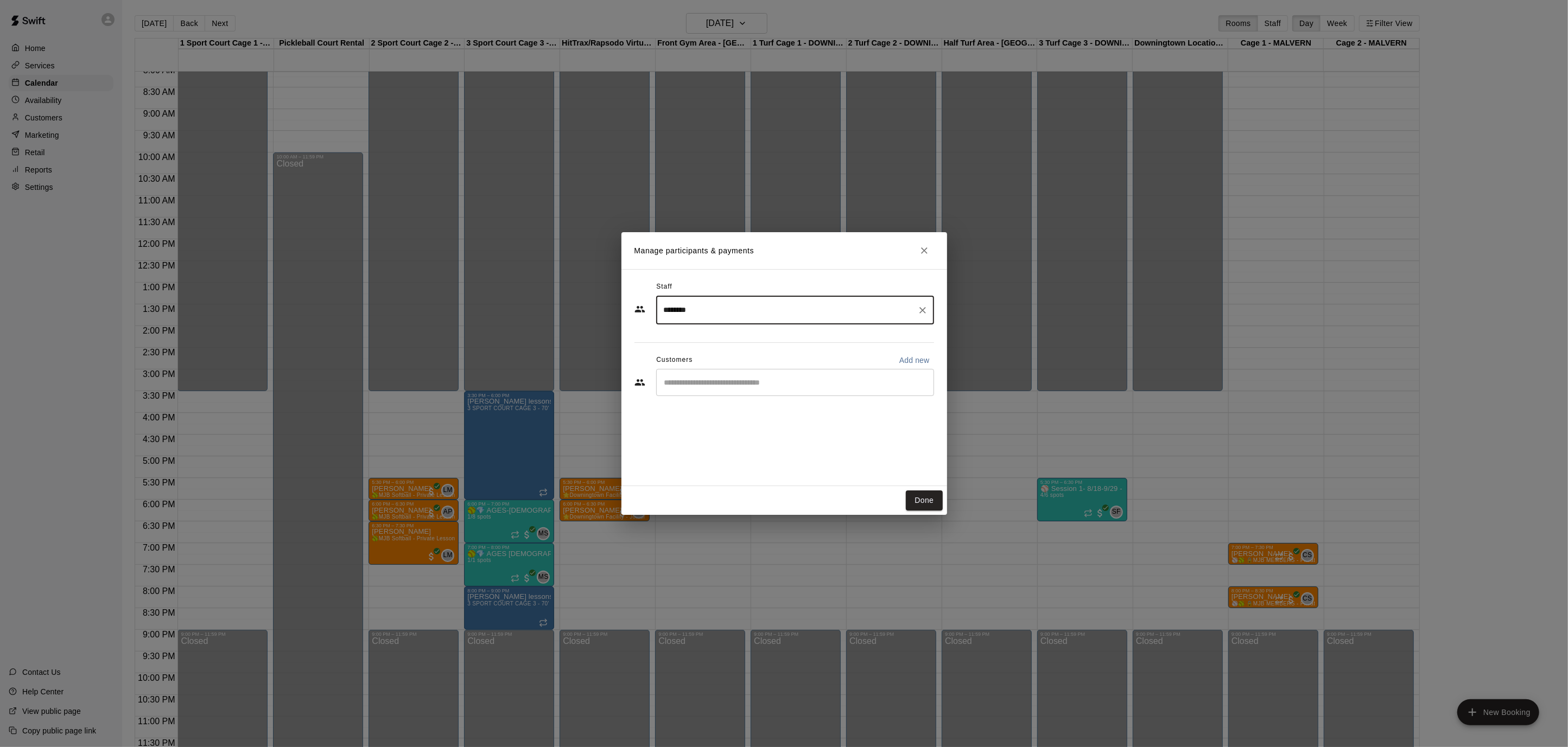
type input "********"
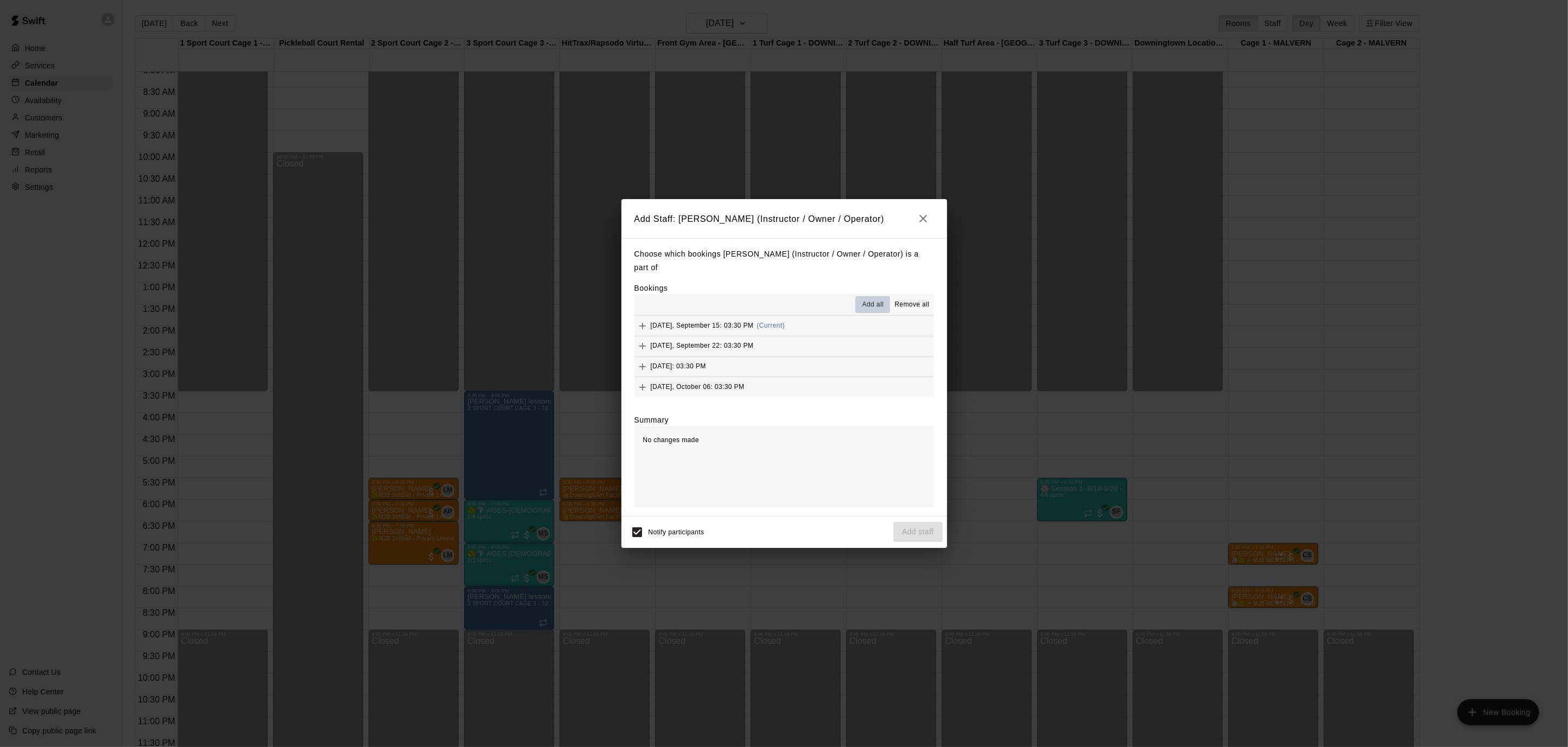
click at [869, 303] on span "Add all" at bounding box center [873, 305] width 22 height 11
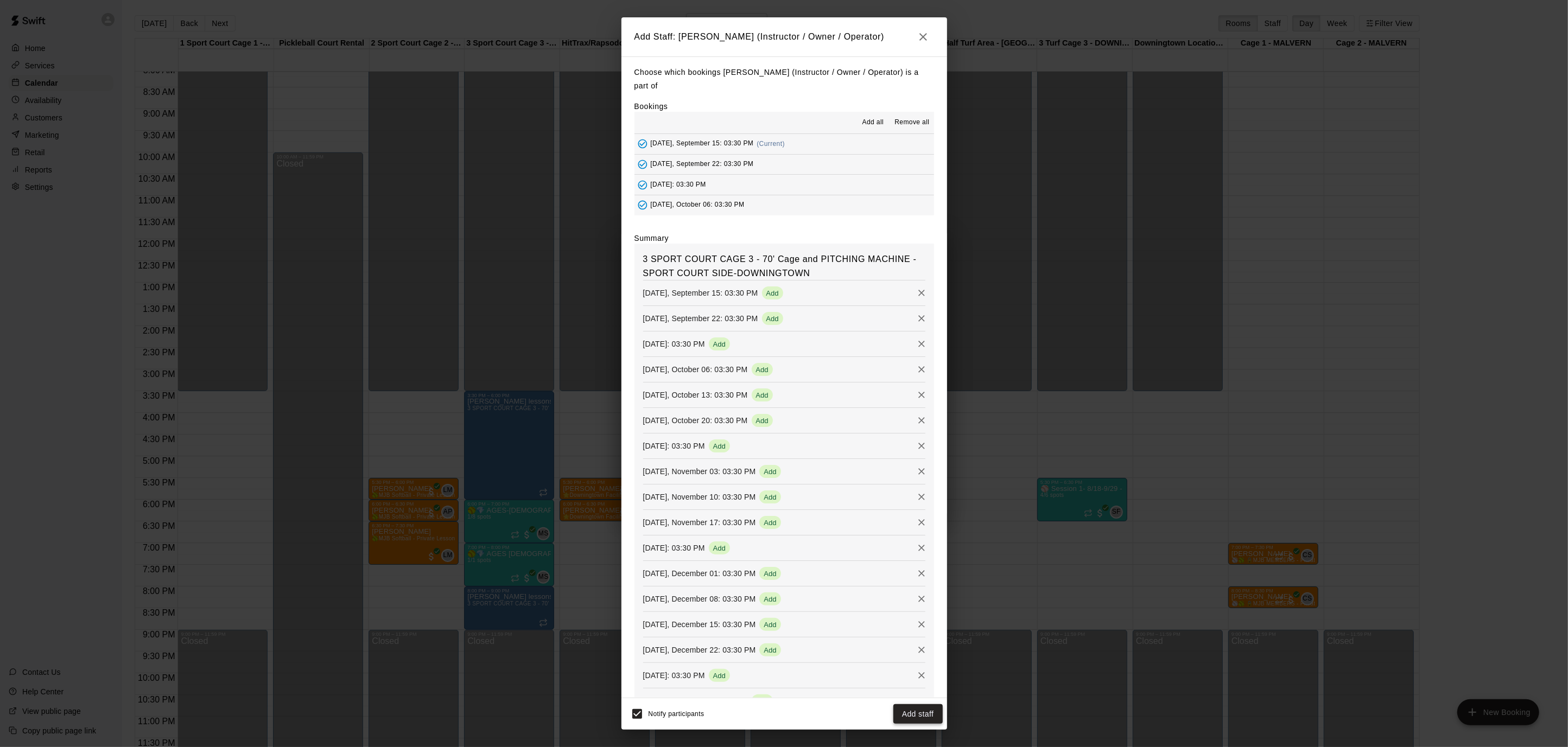
click at [924, 710] on button "Add staff" at bounding box center [918, 714] width 49 height 20
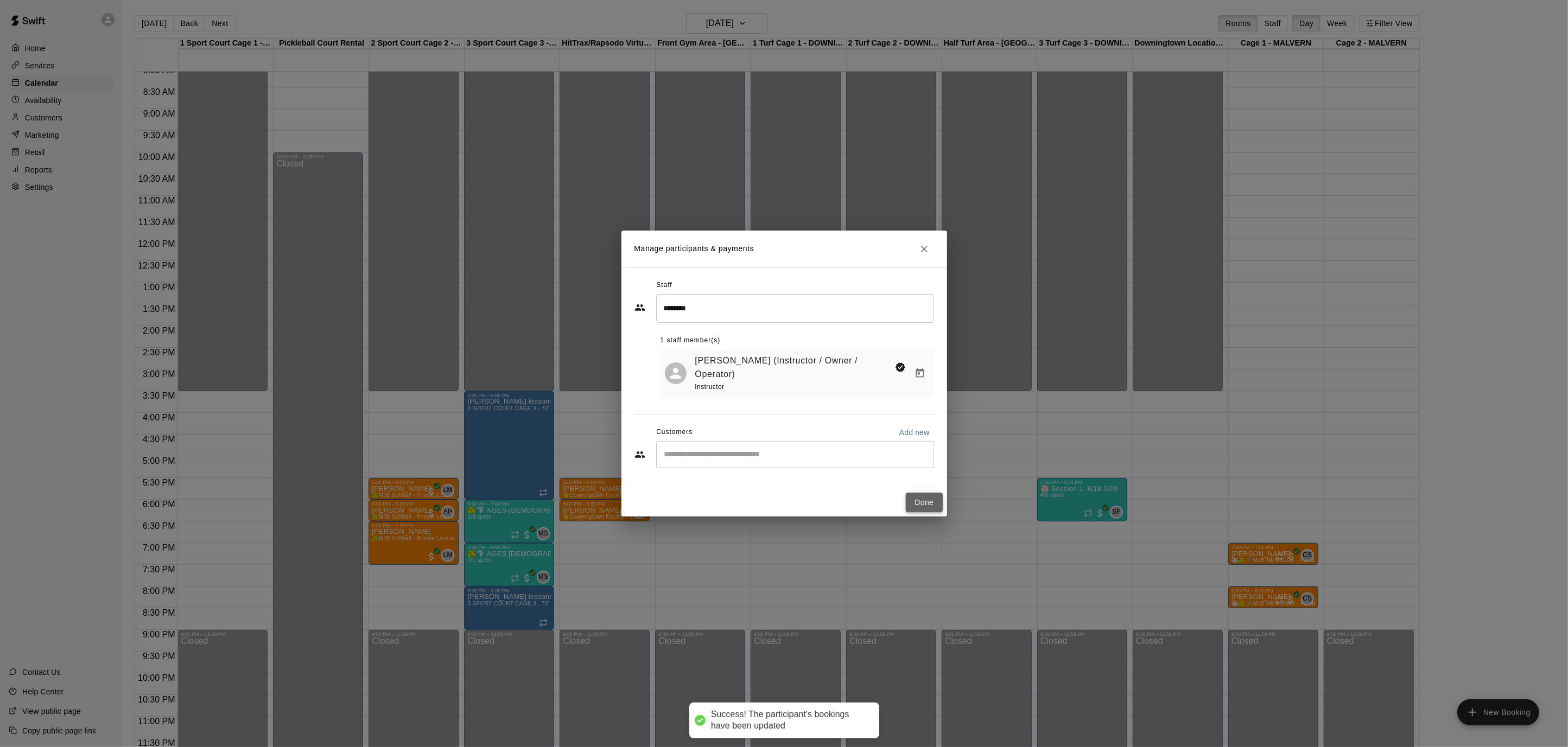
click at [924, 507] on button "Done" at bounding box center [924, 502] width 37 height 20
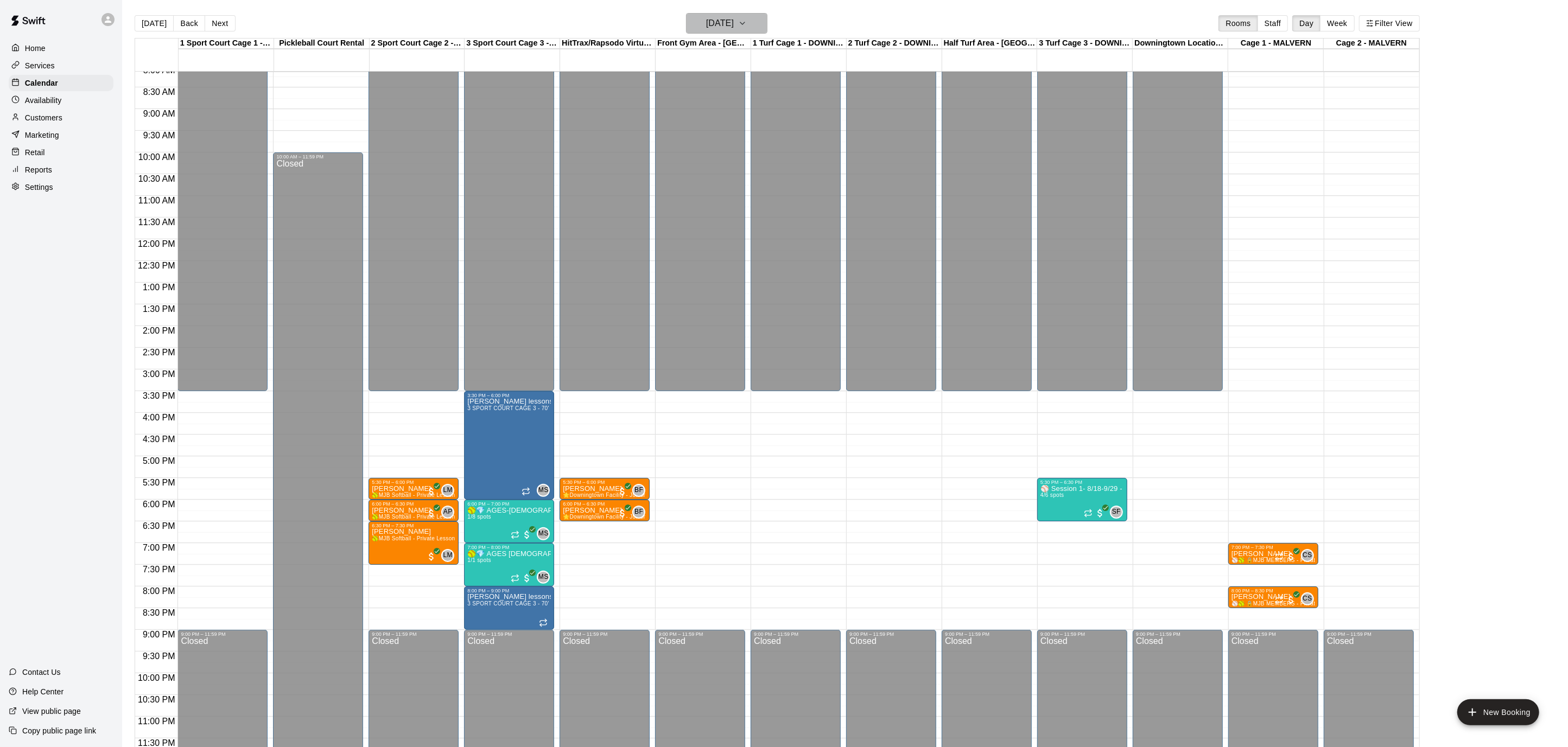
click at [747, 22] on icon "button" at bounding box center [743, 23] width 9 height 13
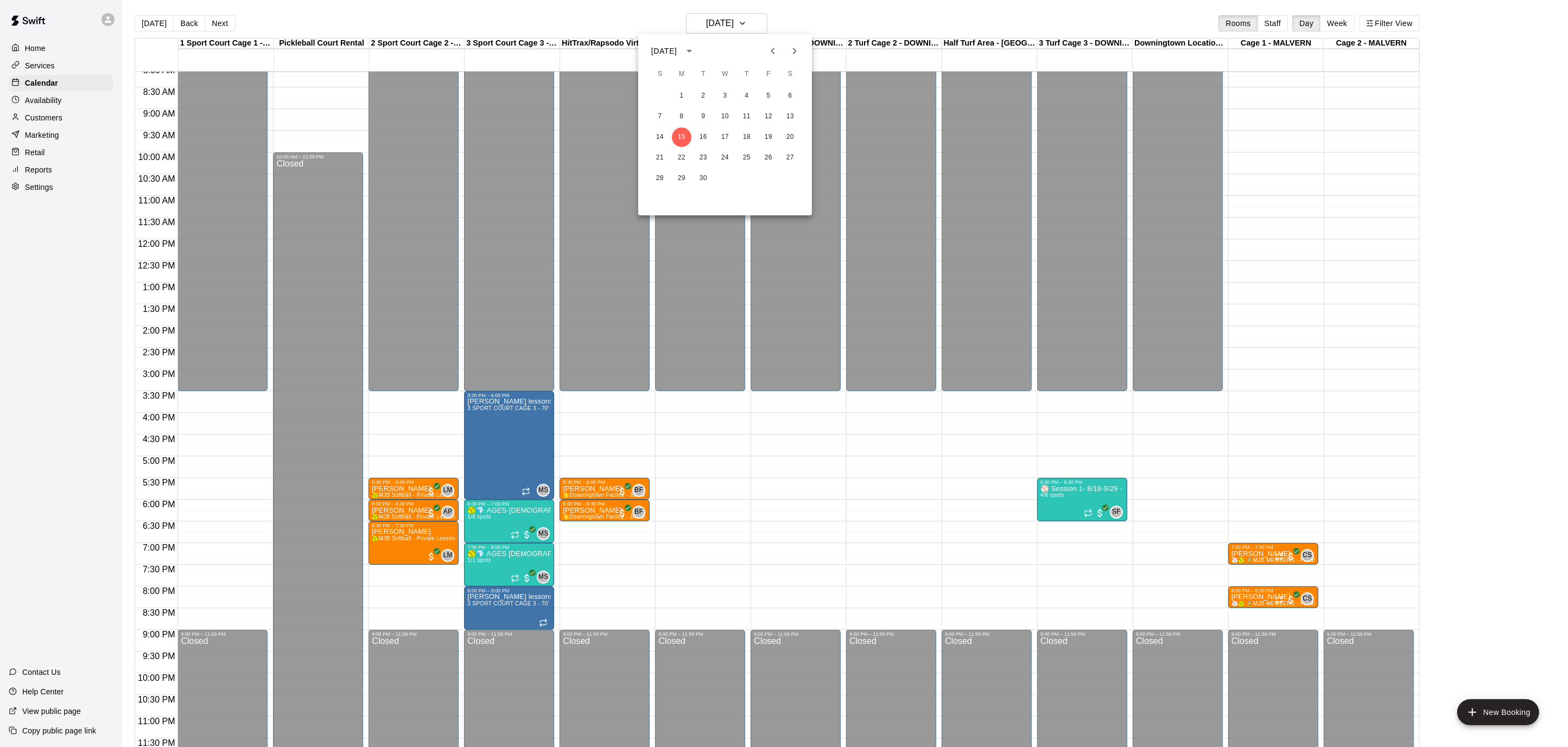
click at [767, 48] on icon "Previous month" at bounding box center [772, 50] width 13 height 13
click at [727, 175] on button "27" at bounding box center [725, 178] width 19 height 19
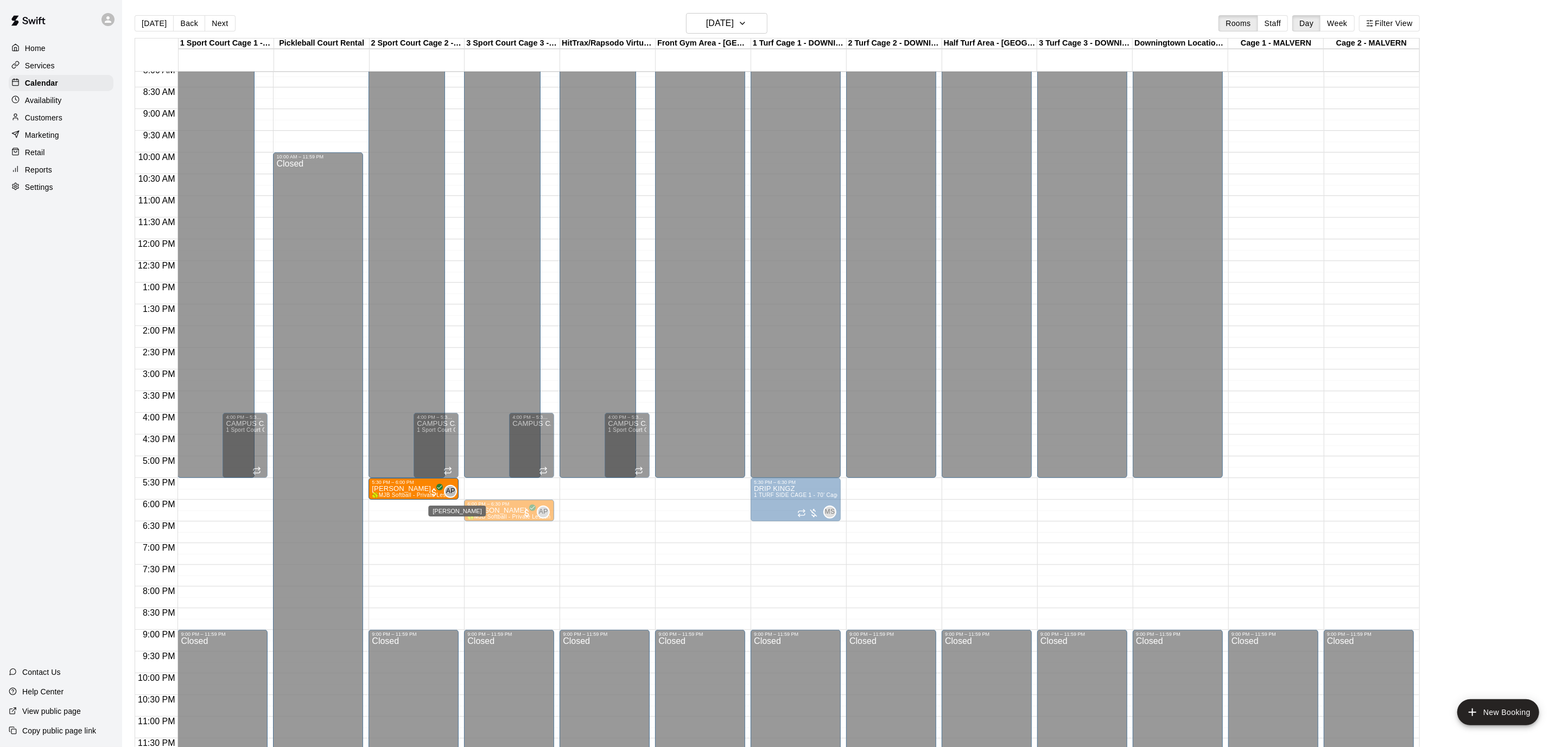
drag, startPoint x: 501, startPoint y: 489, endPoint x: 446, endPoint y: 492, distance: 55.1
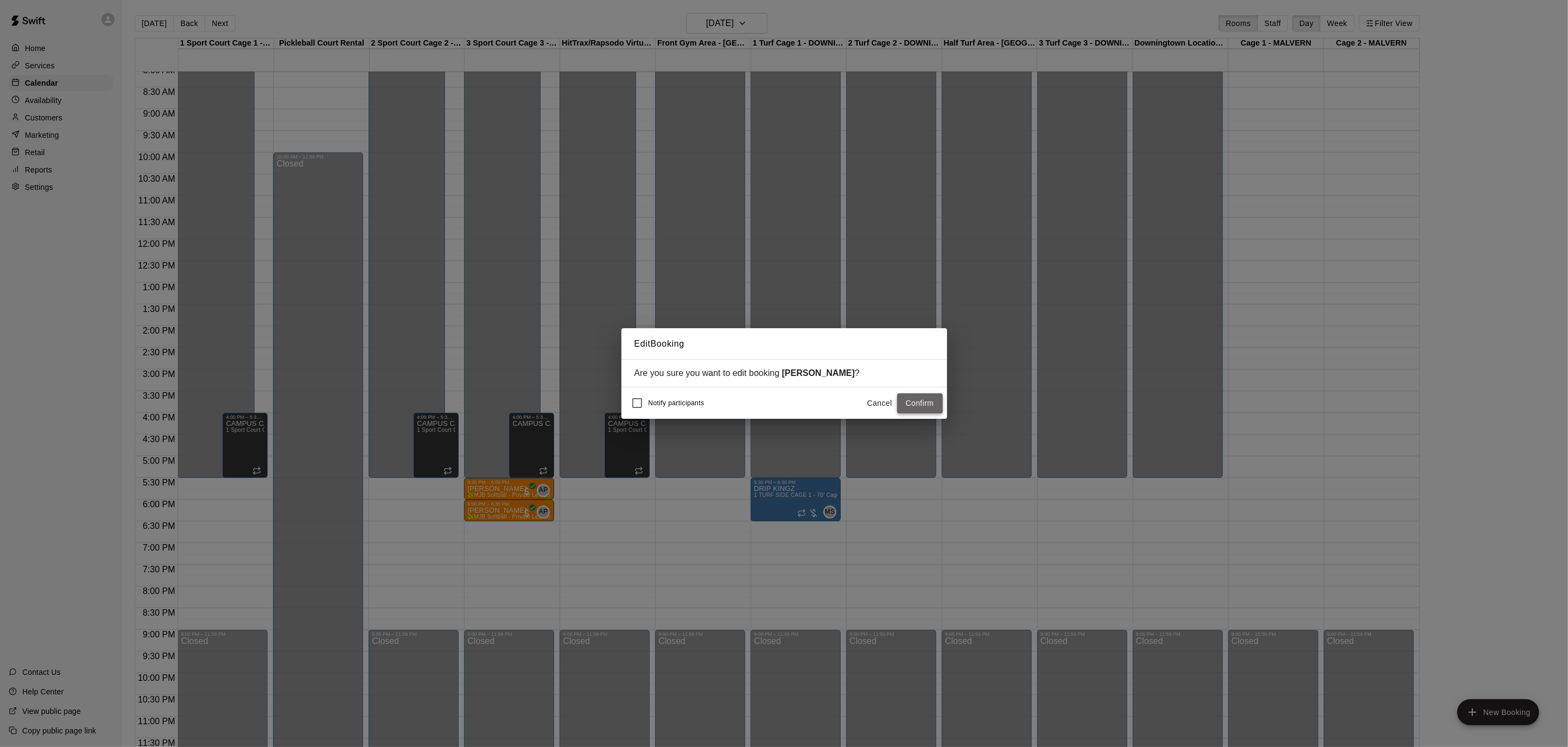
click at [925, 404] on button "Confirm" at bounding box center [920, 403] width 46 height 20
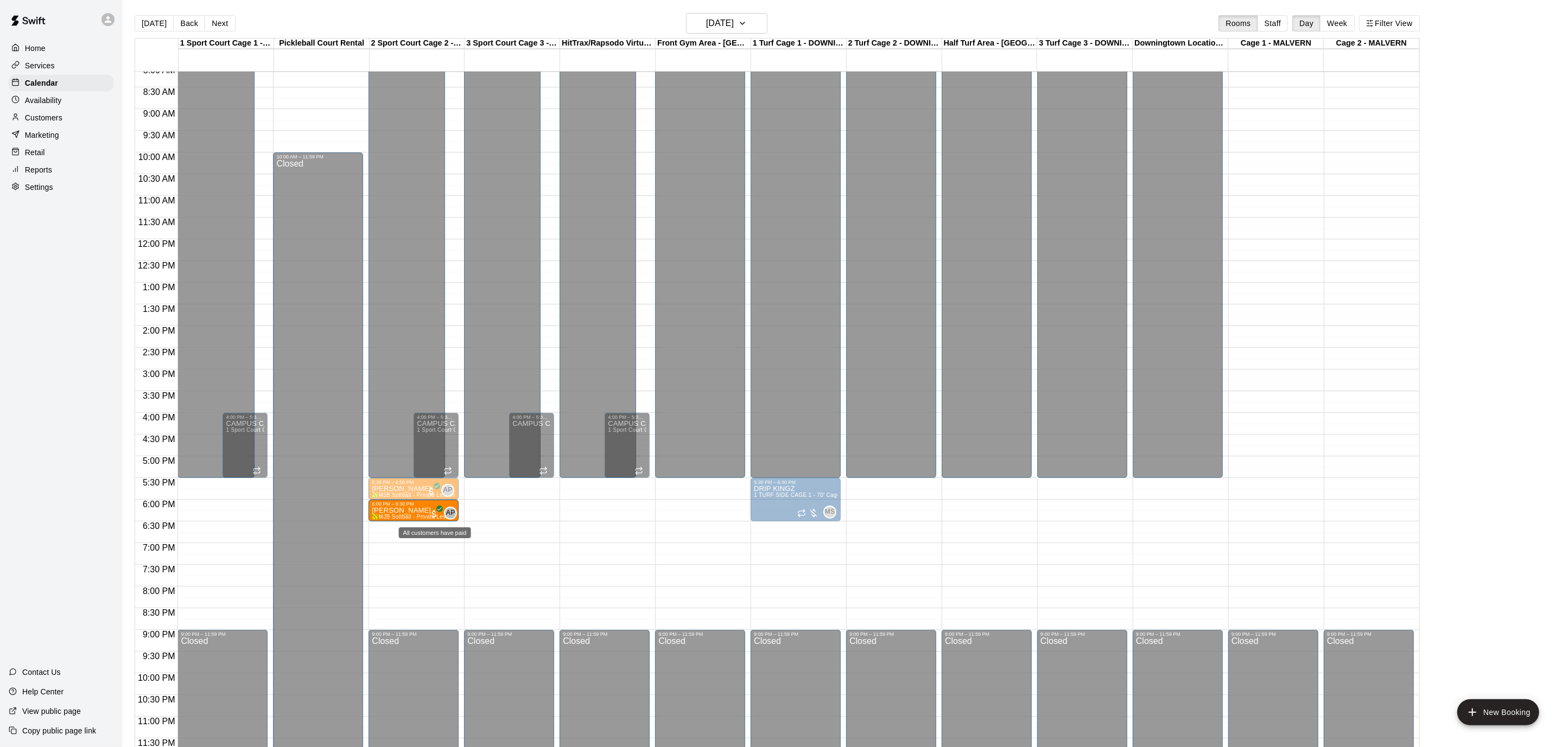
drag, startPoint x: 489, startPoint y: 507, endPoint x: 438, endPoint y: 509, distance: 51.0
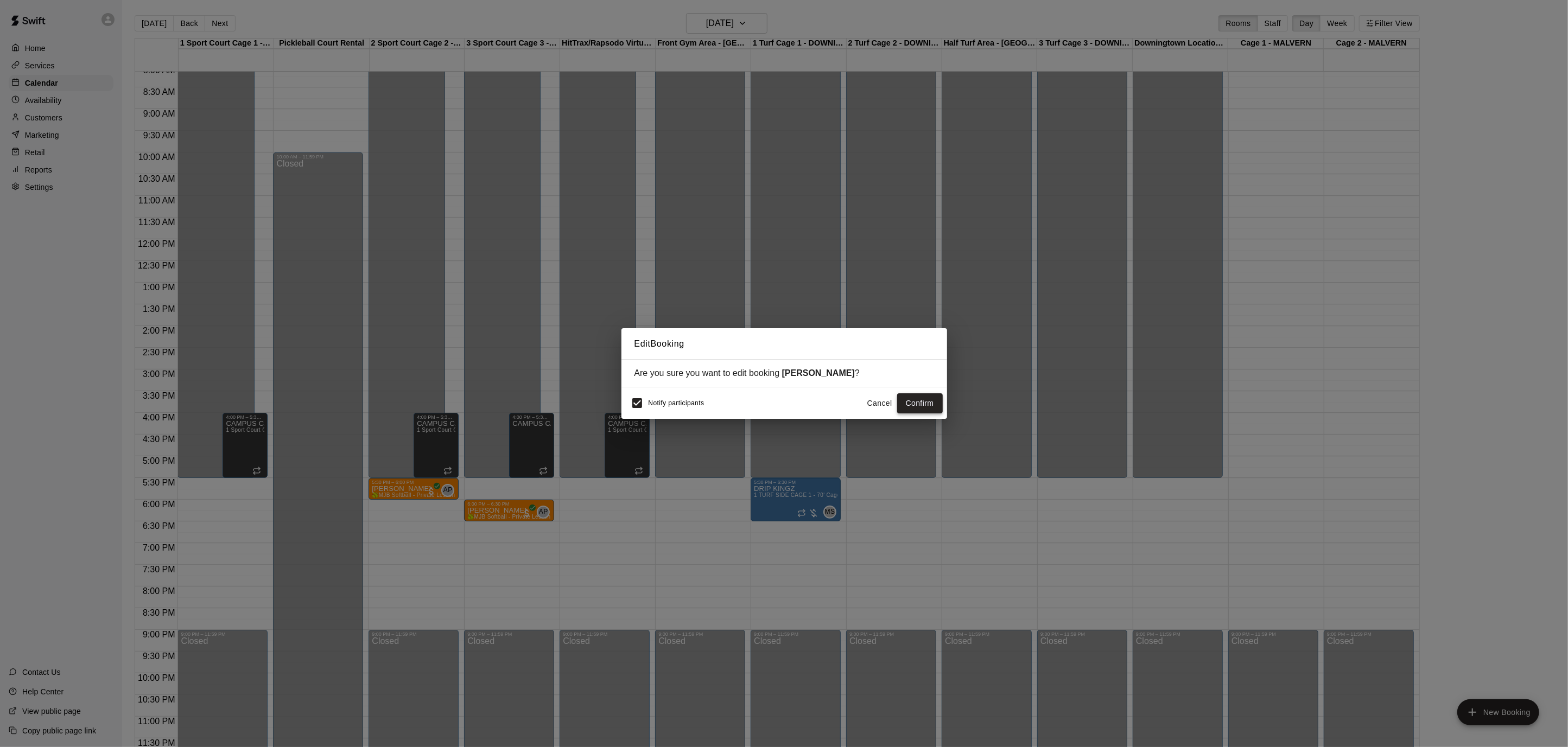
click at [924, 396] on button "Confirm" at bounding box center [920, 403] width 46 height 20
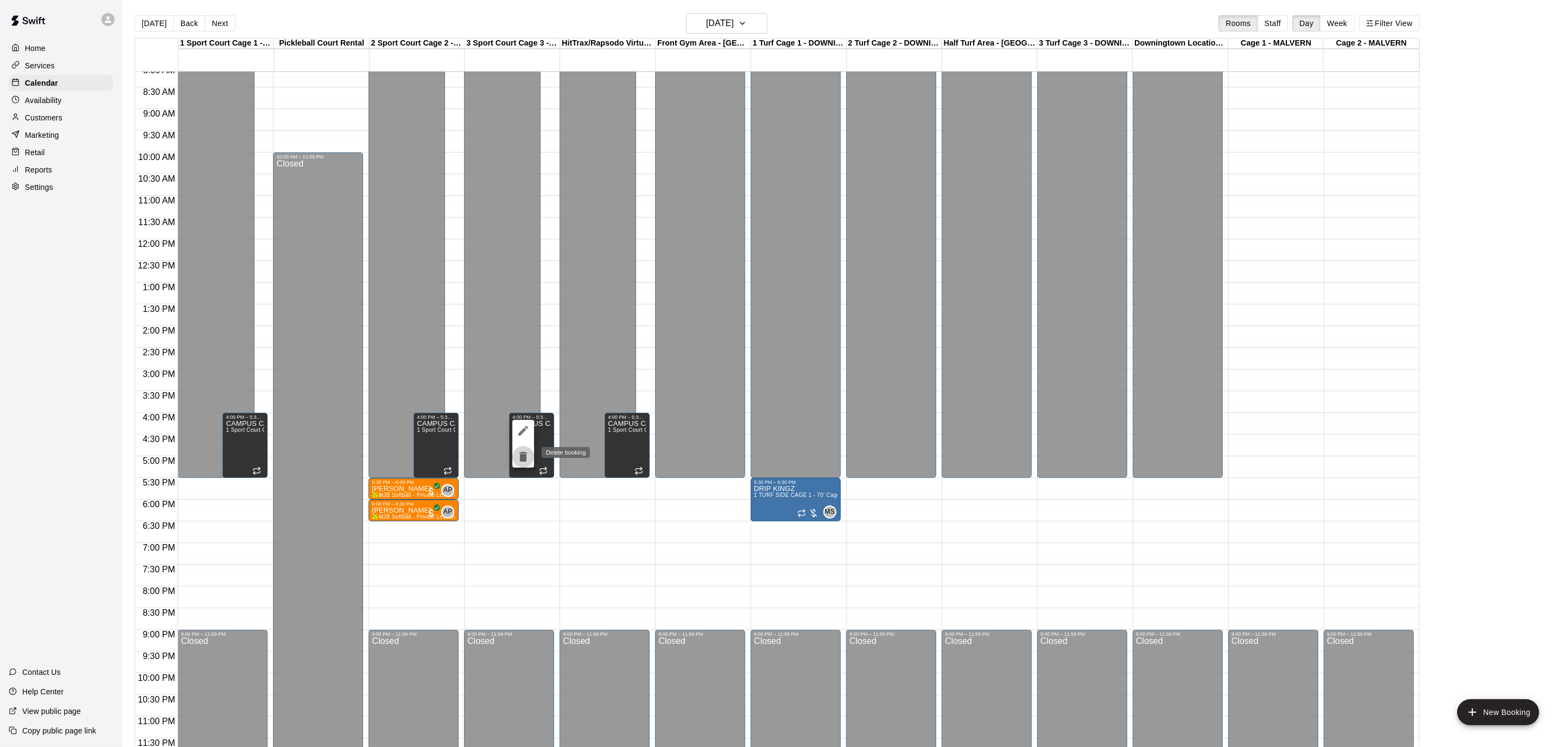
click at [523, 460] on icon "delete" at bounding box center [523, 457] width 7 height 10
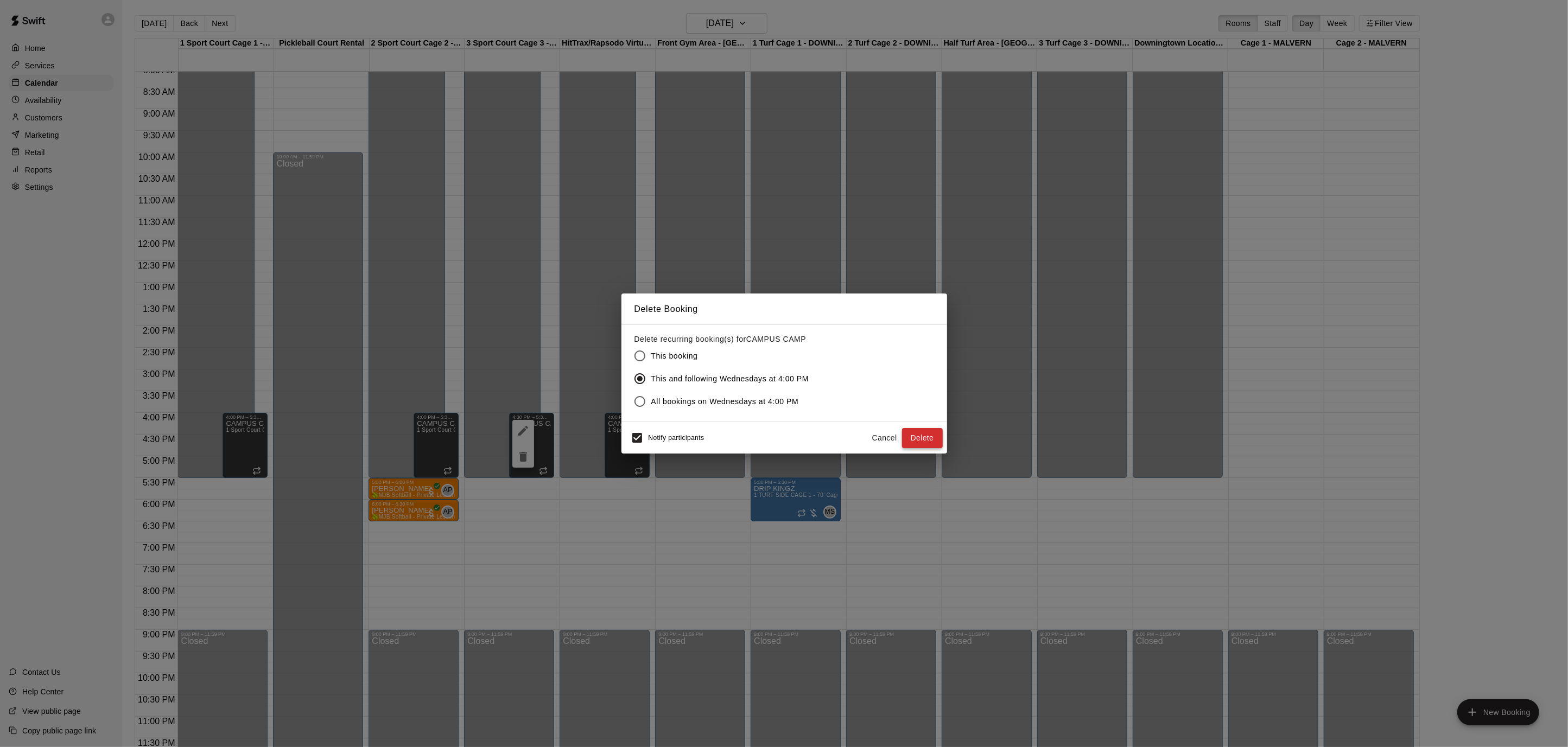
click at [930, 436] on button "Delete" at bounding box center [922, 438] width 41 height 20
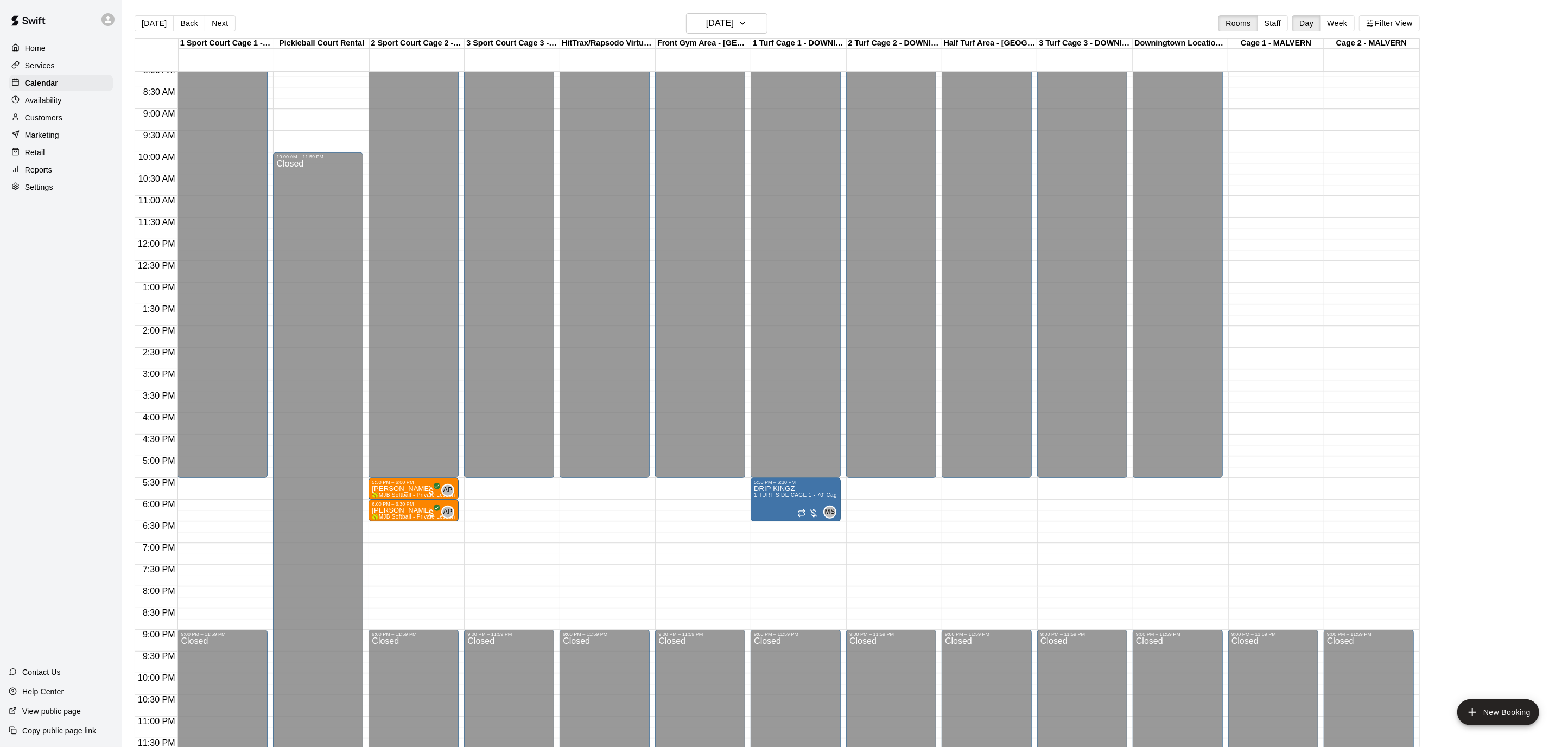
click at [503, 490] on div "12:00 AM – 5:30 PM Closed 9:00 PM – 11:59 PM Closed" at bounding box center [509, 239] width 90 height 1041
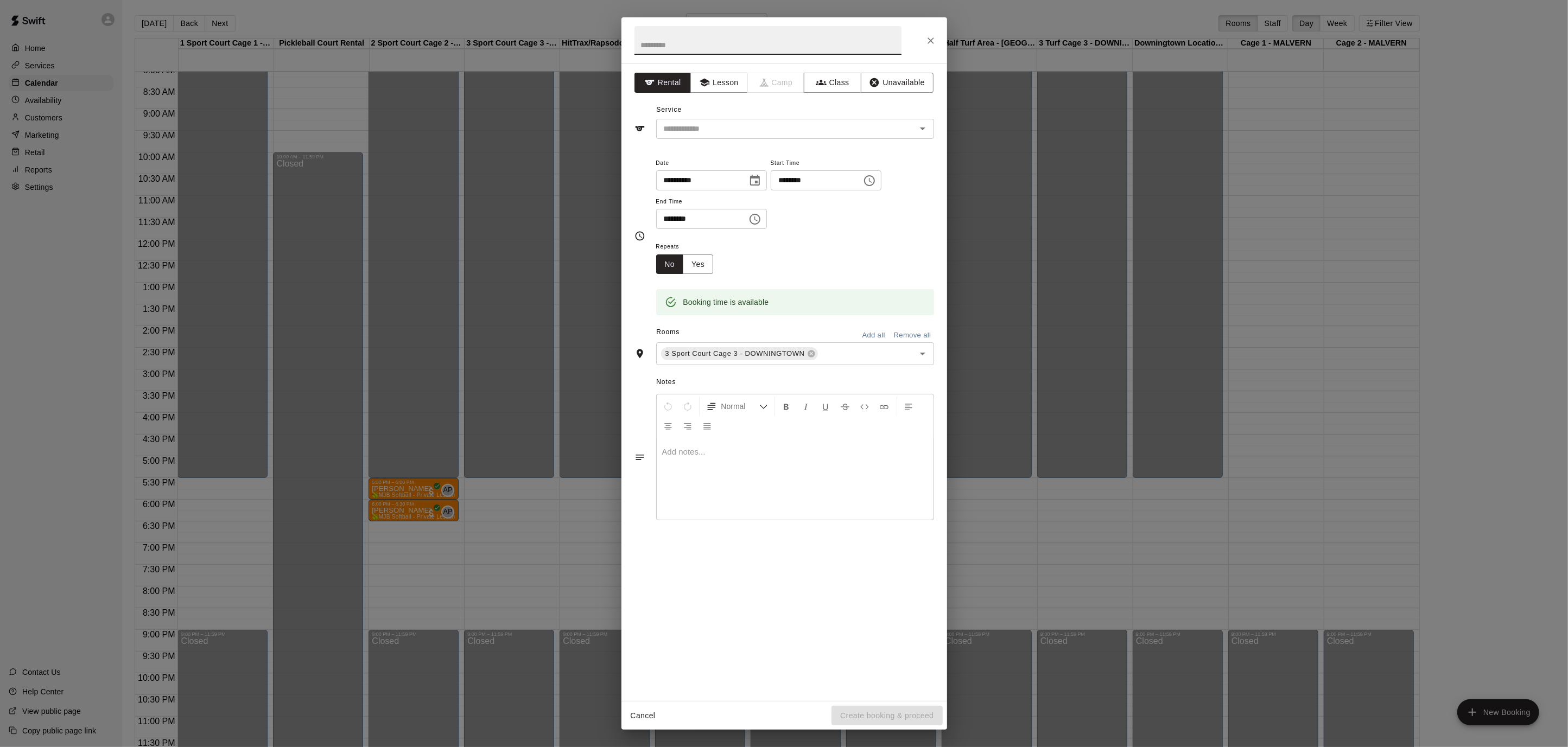
click at [873, 175] on button "Choose time, selected time is 5:45 PM" at bounding box center [870, 181] width 22 height 22
click at [824, 210] on li "30" at bounding box center [823, 212] width 26 height 20
type input "********"
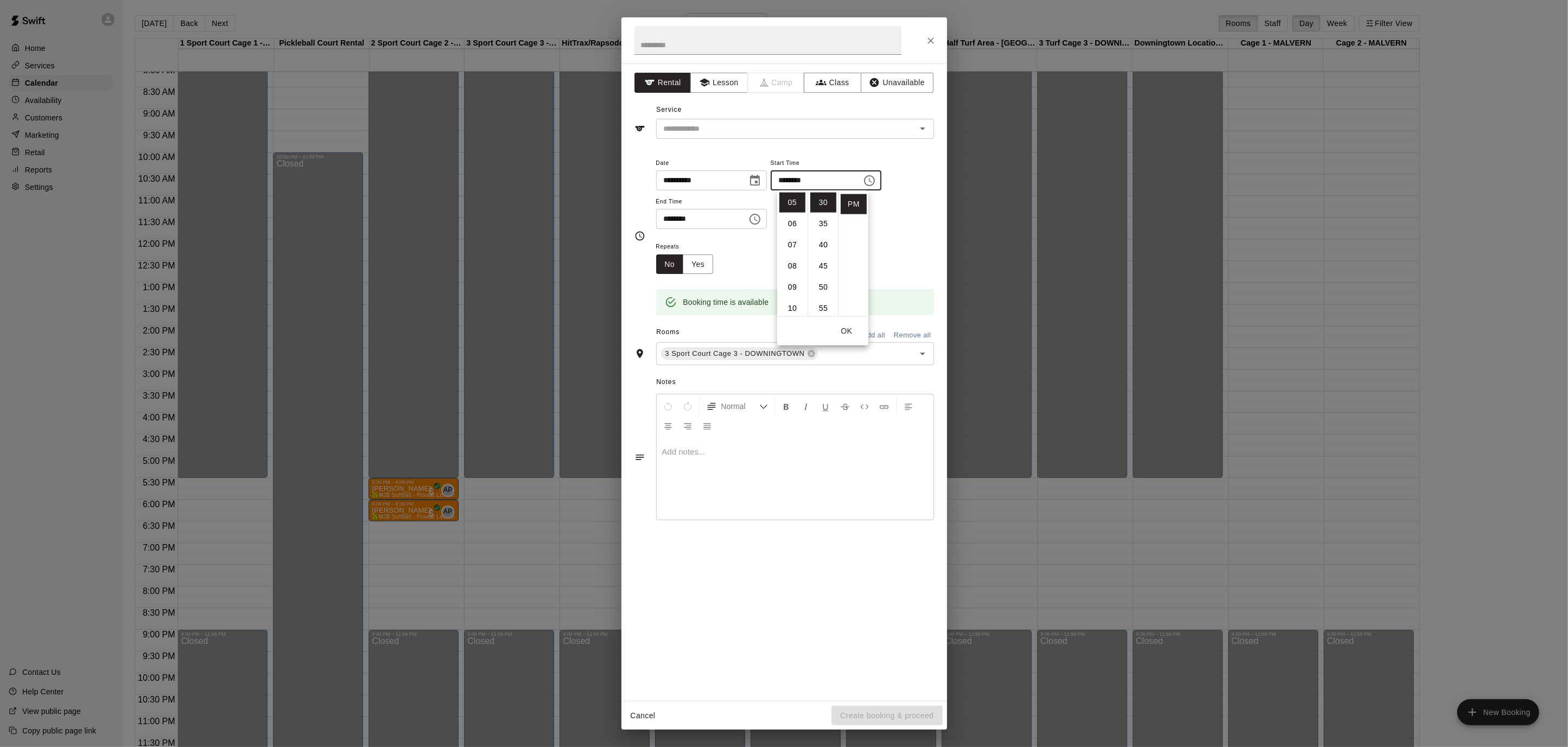
click at [761, 218] on icon "Choose time, selected time is 6:15 PM" at bounding box center [755, 219] width 13 height 13
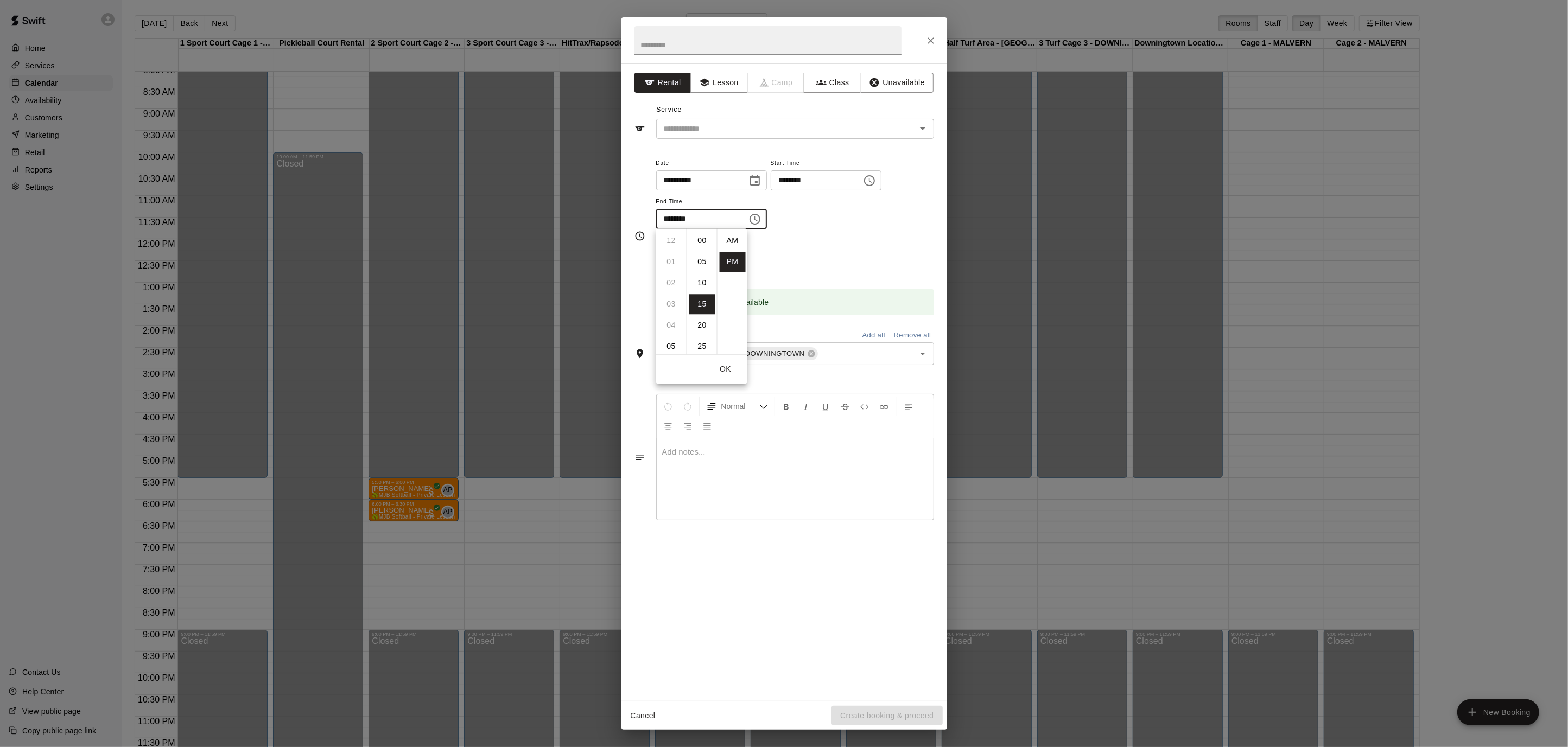
scroll to position [19, 0]
click at [672, 280] on li "08" at bounding box center [671, 283] width 26 height 20
click at [702, 299] on li "30" at bounding box center [702, 304] width 26 height 20
type input "********"
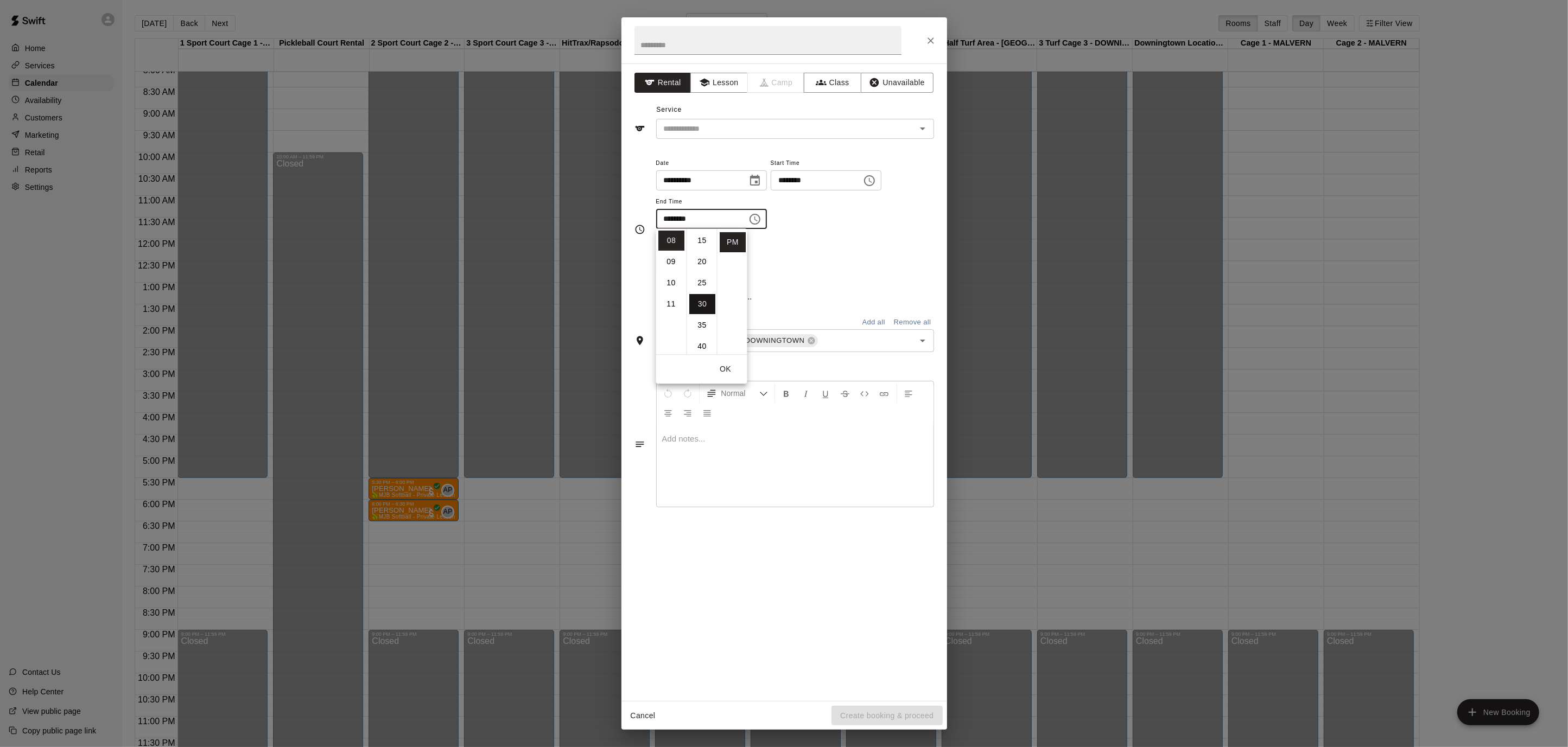
scroll to position [127, 0]
click at [814, 34] on input "text" at bounding box center [768, 40] width 267 height 29
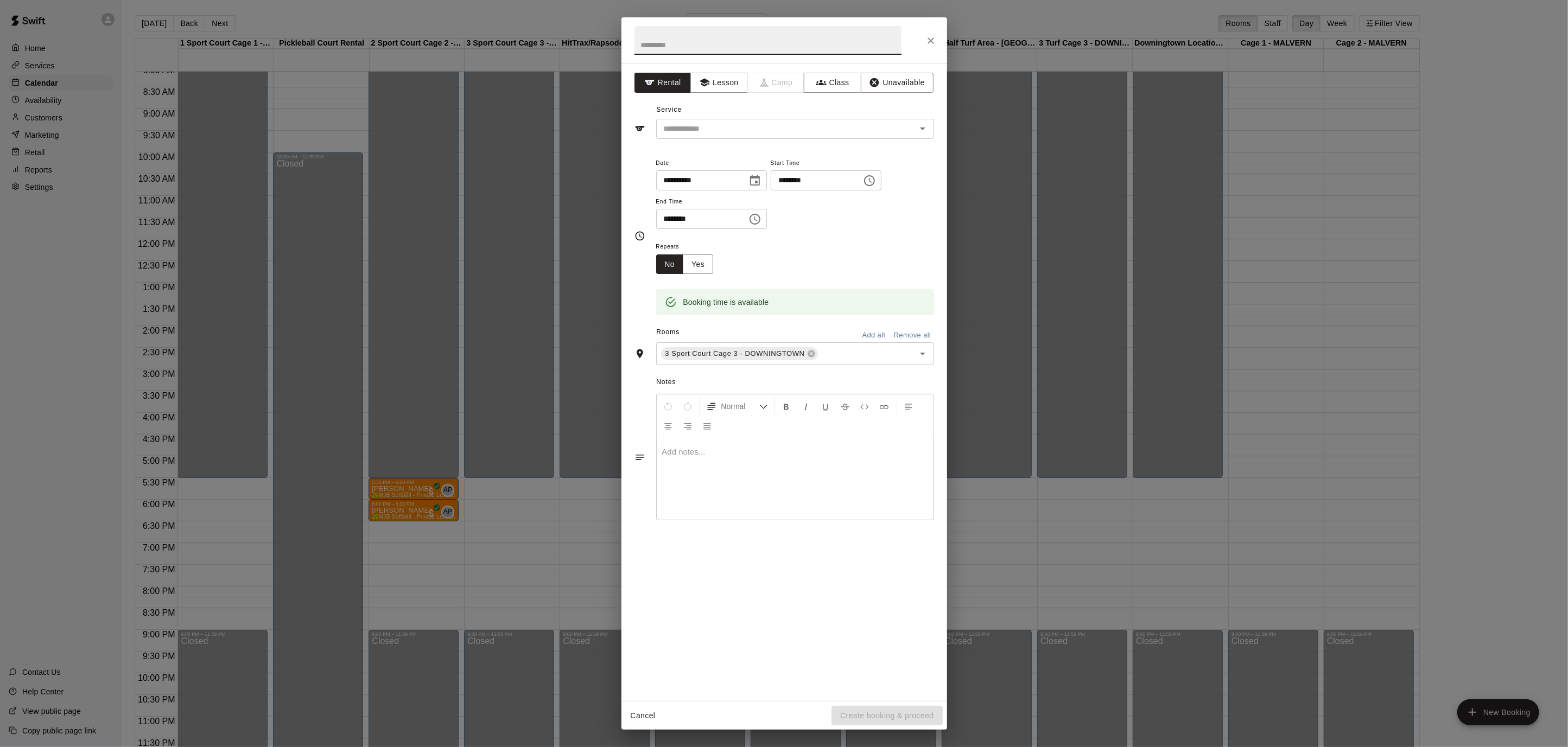
click at [814, 34] on input "text" at bounding box center [768, 40] width 267 height 29
click at [924, 130] on icon "Open" at bounding box center [922, 128] width 13 height 13
type input "**********"
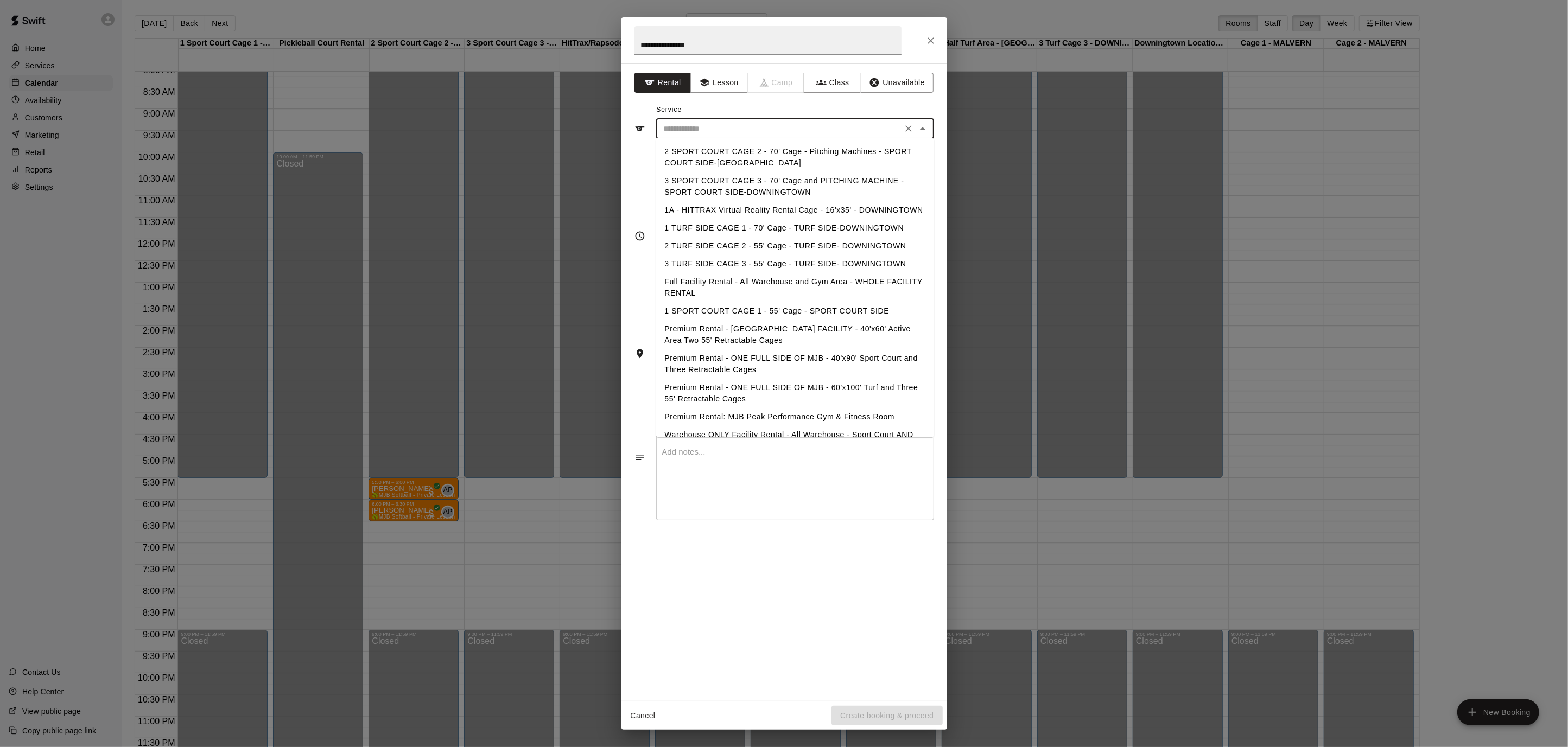
click at [875, 181] on li "3 SPORT COURT CAGE 3 - 70' Cage and PITCHING MACHINE - SPORT COURT SIDE-DOWNING…" at bounding box center [795, 187] width 278 height 29
type input "**********"
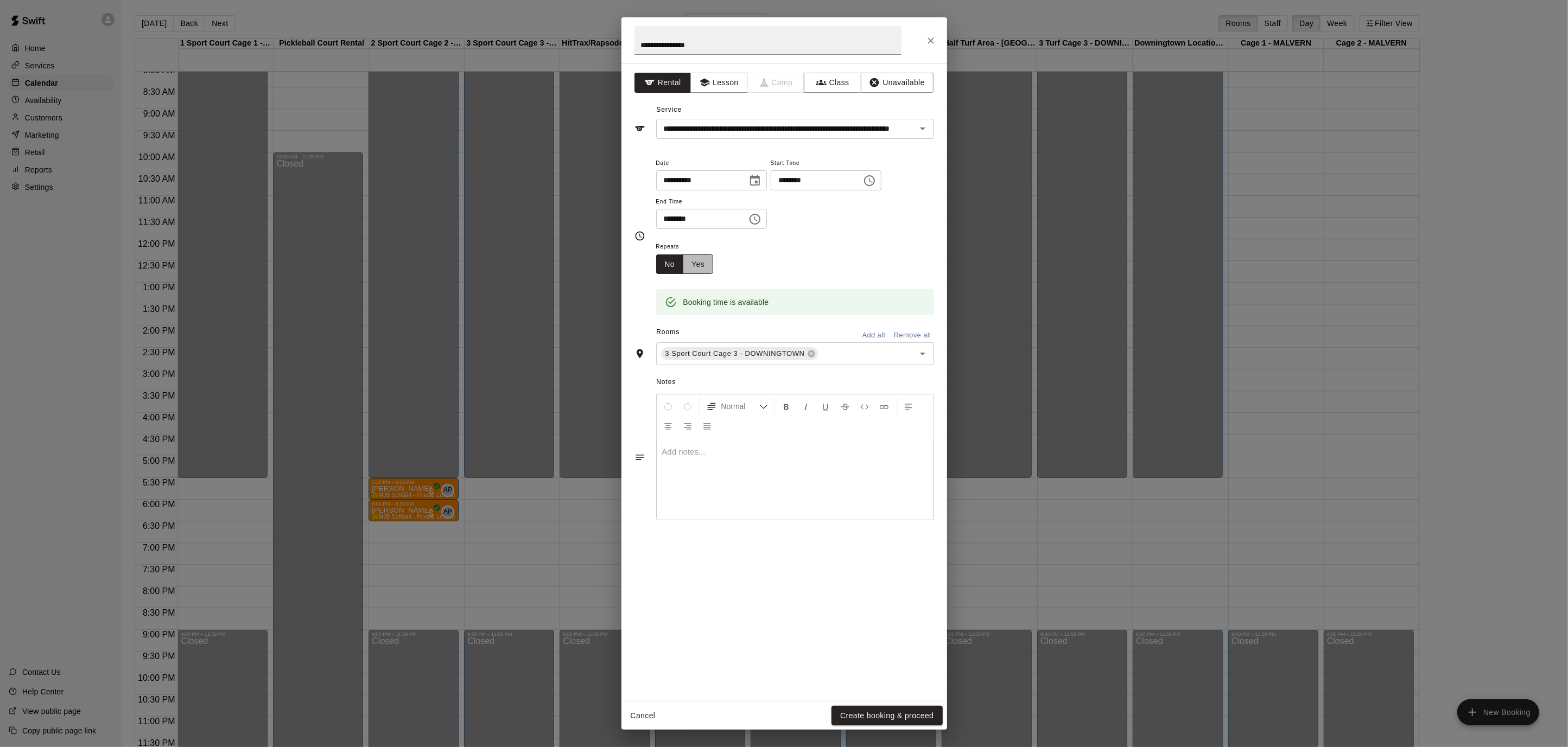
click at [695, 266] on button "Yes" at bounding box center [698, 264] width 30 height 20
click at [793, 261] on body "Home Services Calendar Availability Customers Marketing Retail Reports Settings…" at bounding box center [784, 382] width 1568 height 764
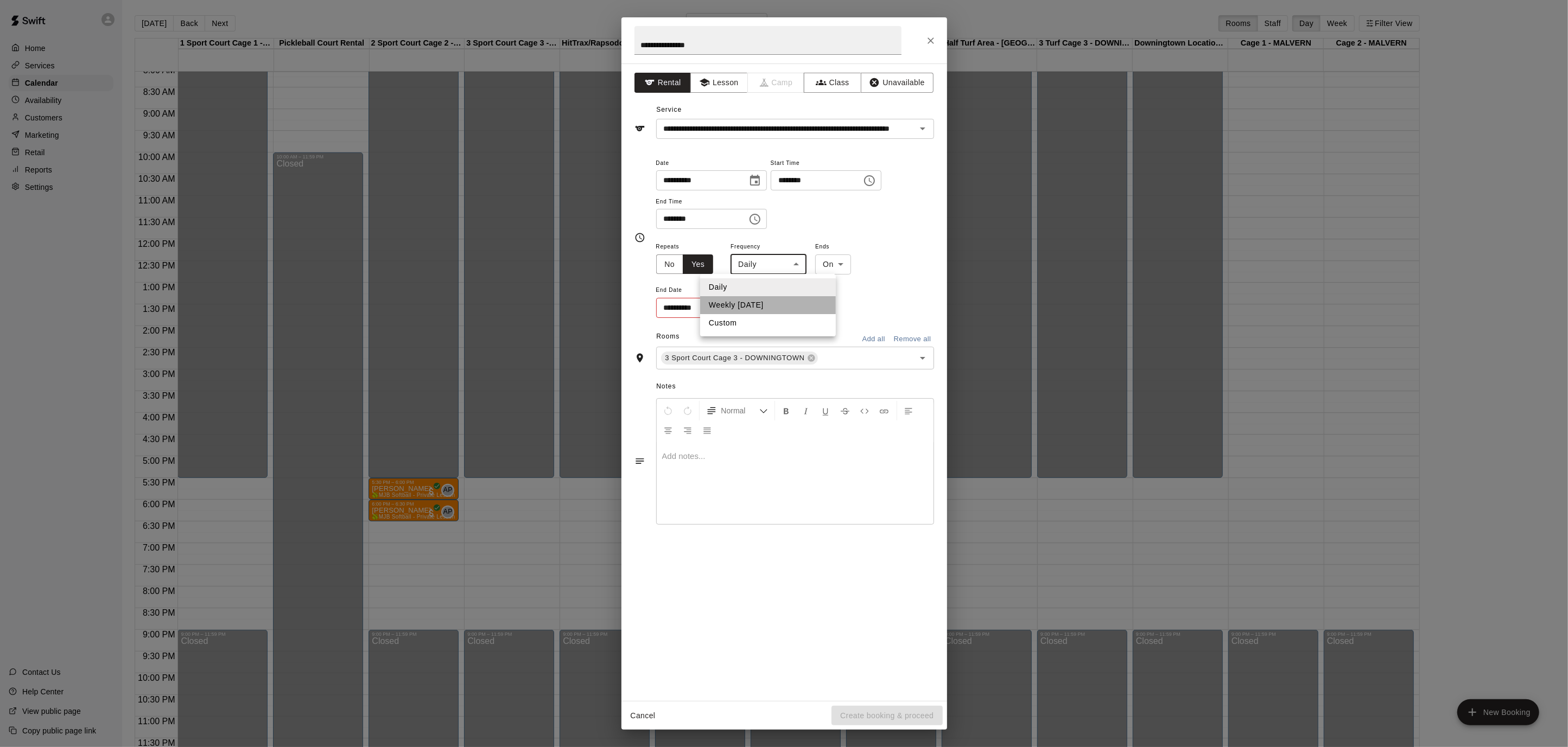
click at [771, 307] on li "Weekly [DATE]" at bounding box center [768, 305] width 136 height 18
type input "******"
click at [738, 311] on div "**********" at bounding box center [710, 308] width 108 height 20
click at [754, 308] on icon "Choose date" at bounding box center [753, 307] width 10 height 11
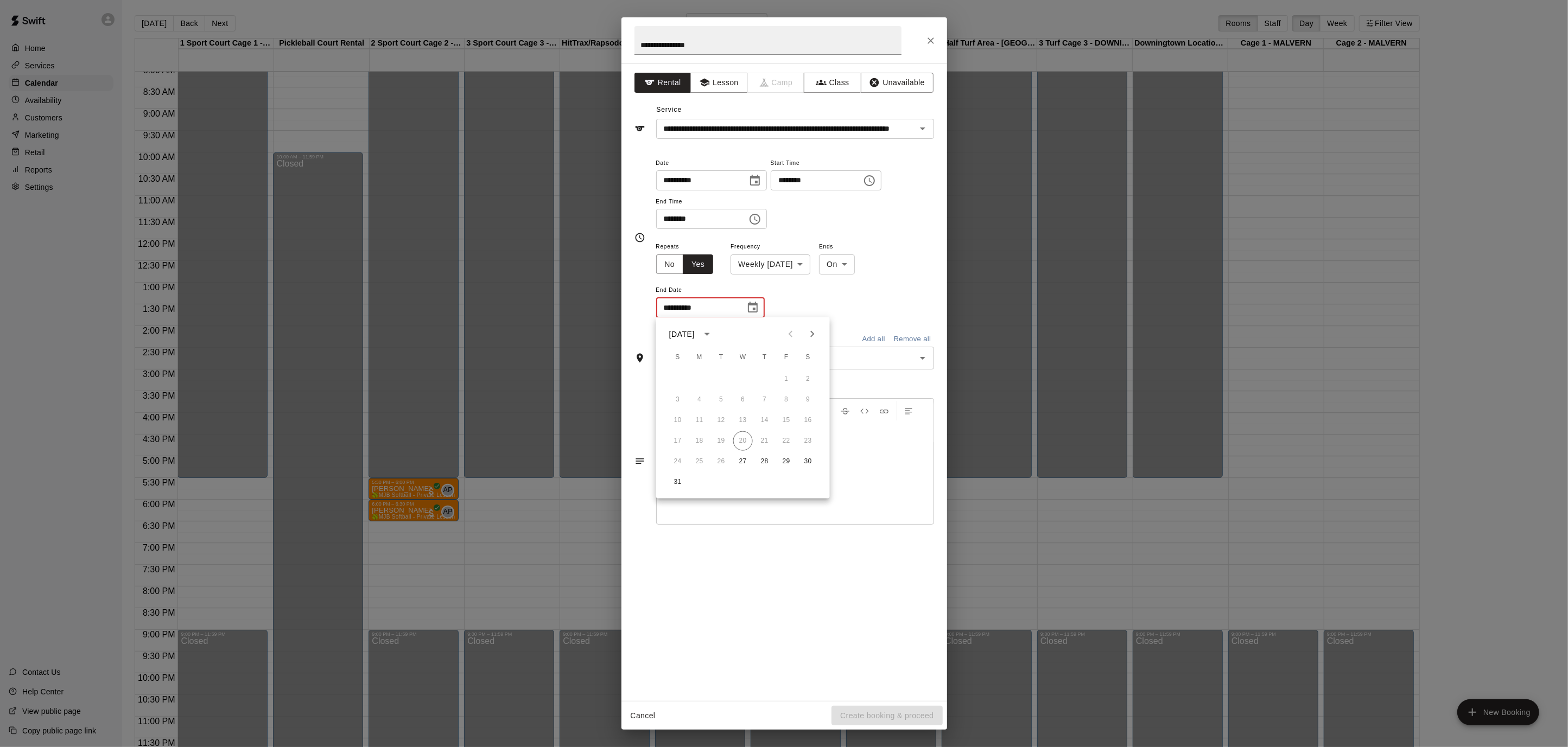
click at [816, 343] on button "Next month" at bounding box center [813, 334] width 22 height 22
click at [816, 342] on button "Next month" at bounding box center [813, 334] width 22 height 22
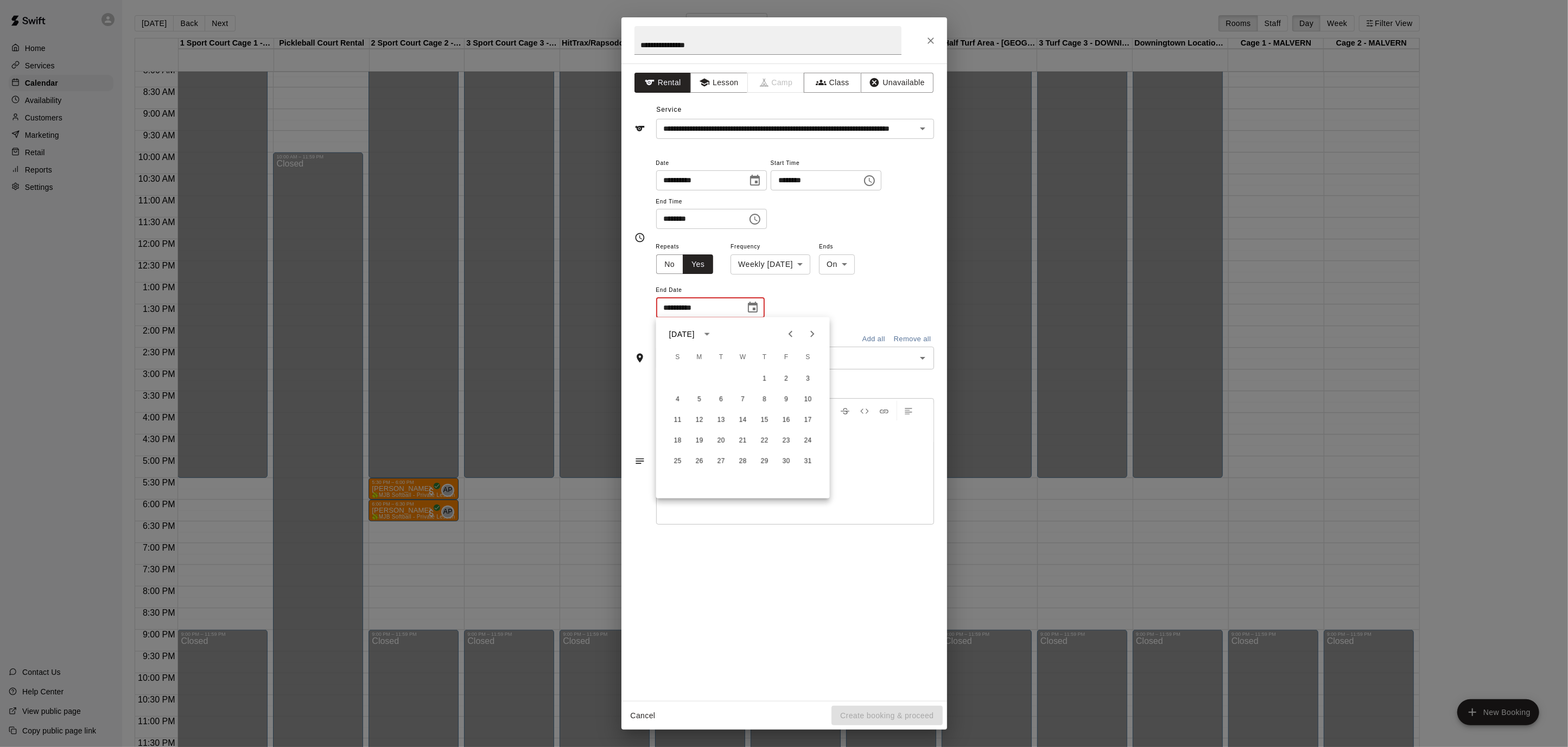
click at [816, 342] on button "Next month" at bounding box center [813, 334] width 22 height 22
click at [788, 332] on icon "Previous month" at bounding box center [790, 334] width 13 height 13
click at [789, 332] on icon "Previous month" at bounding box center [790, 334] width 13 height 13
click at [741, 460] on button "31" at bounding box center [743, 462] width 19 height 19
type input "**********"
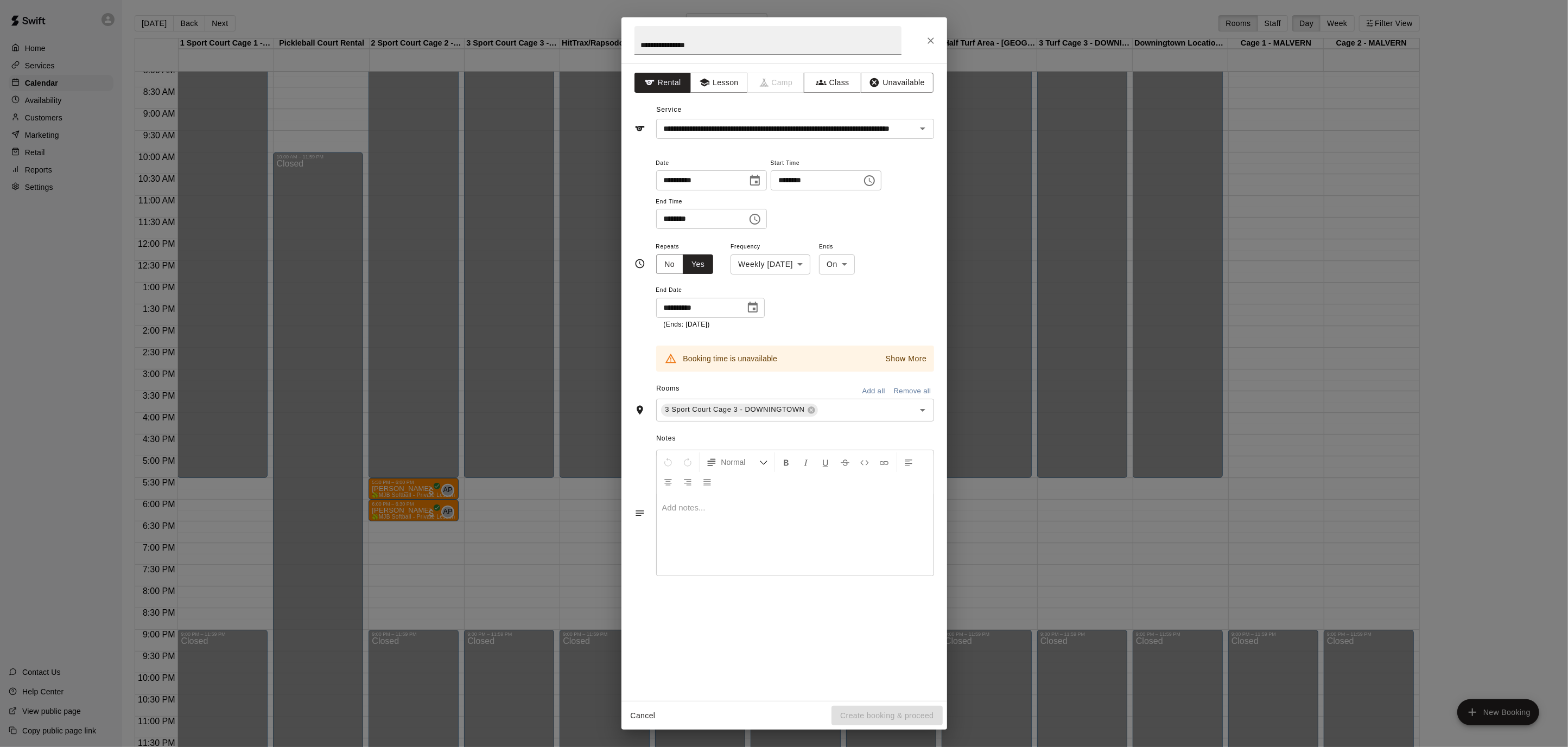
click at [903, 361] on p "Show More" at bounding box center [906, 358] width 41 height 12
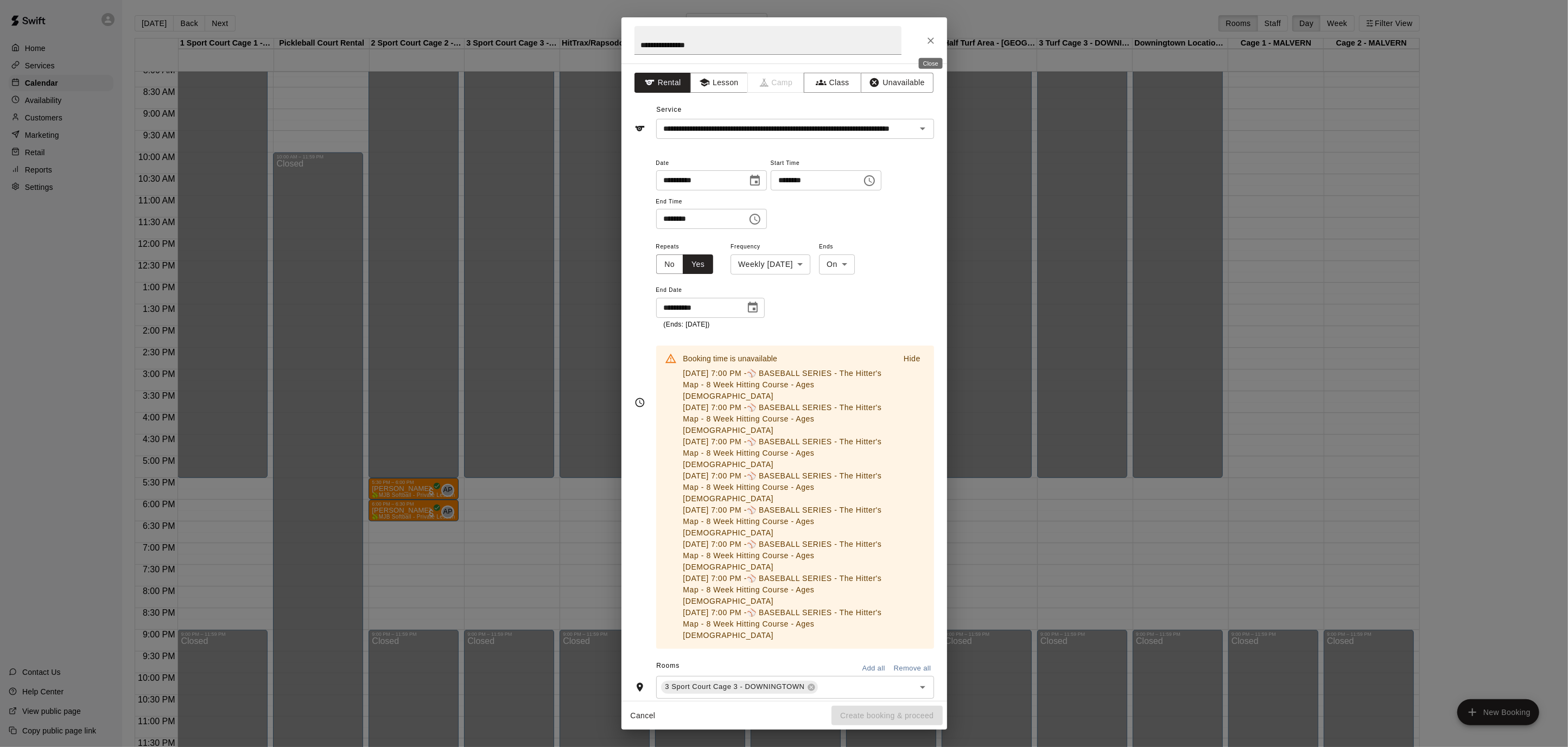
click at [922, 37] on button "Close" at bounding box center [931, 41] width 19 height 19
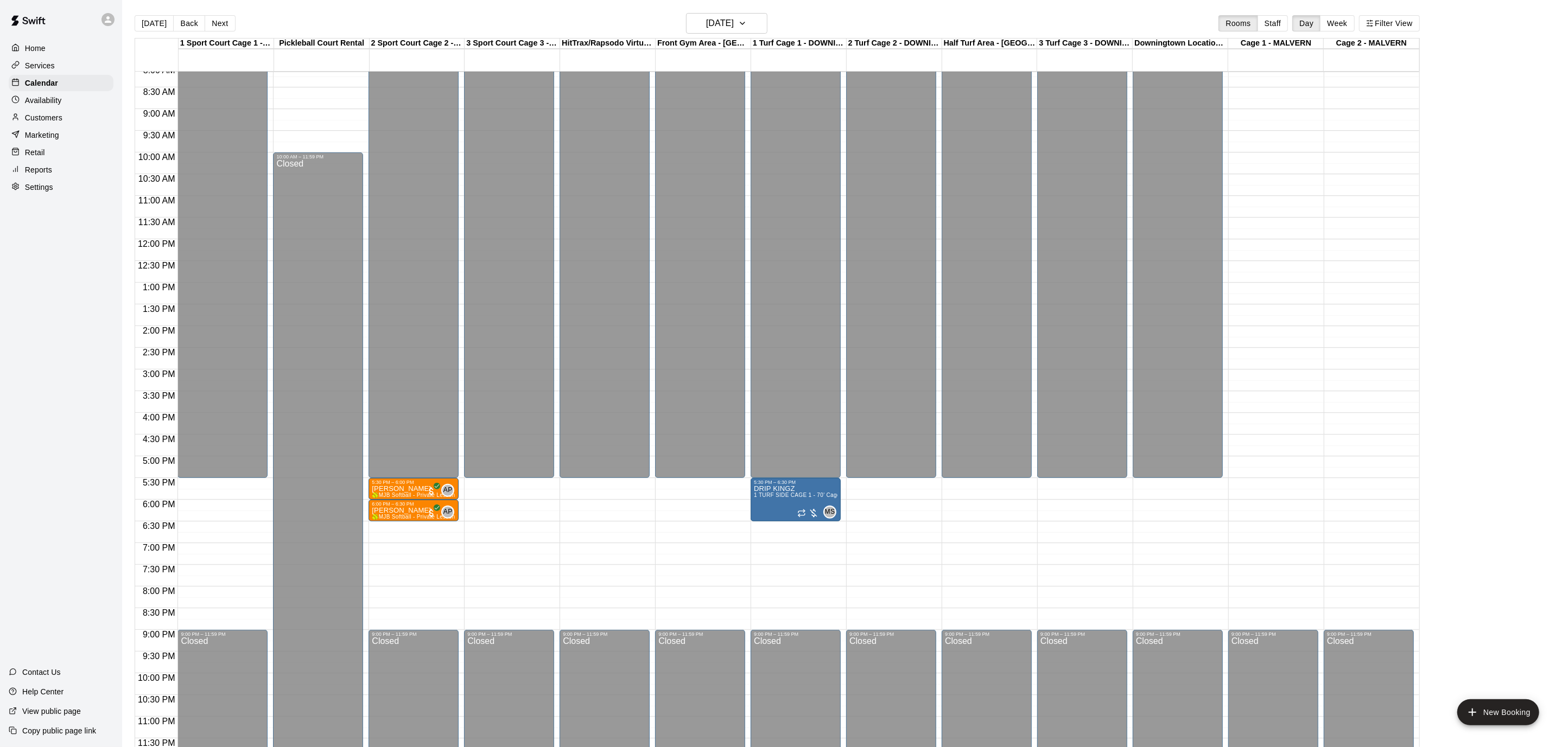
click at [494, 489] on div "12:00 AM – 5:30 PM Closed 9:00 PM – 11:59 PM Closed" at bounding box center [509, 239] width 90 height 1041
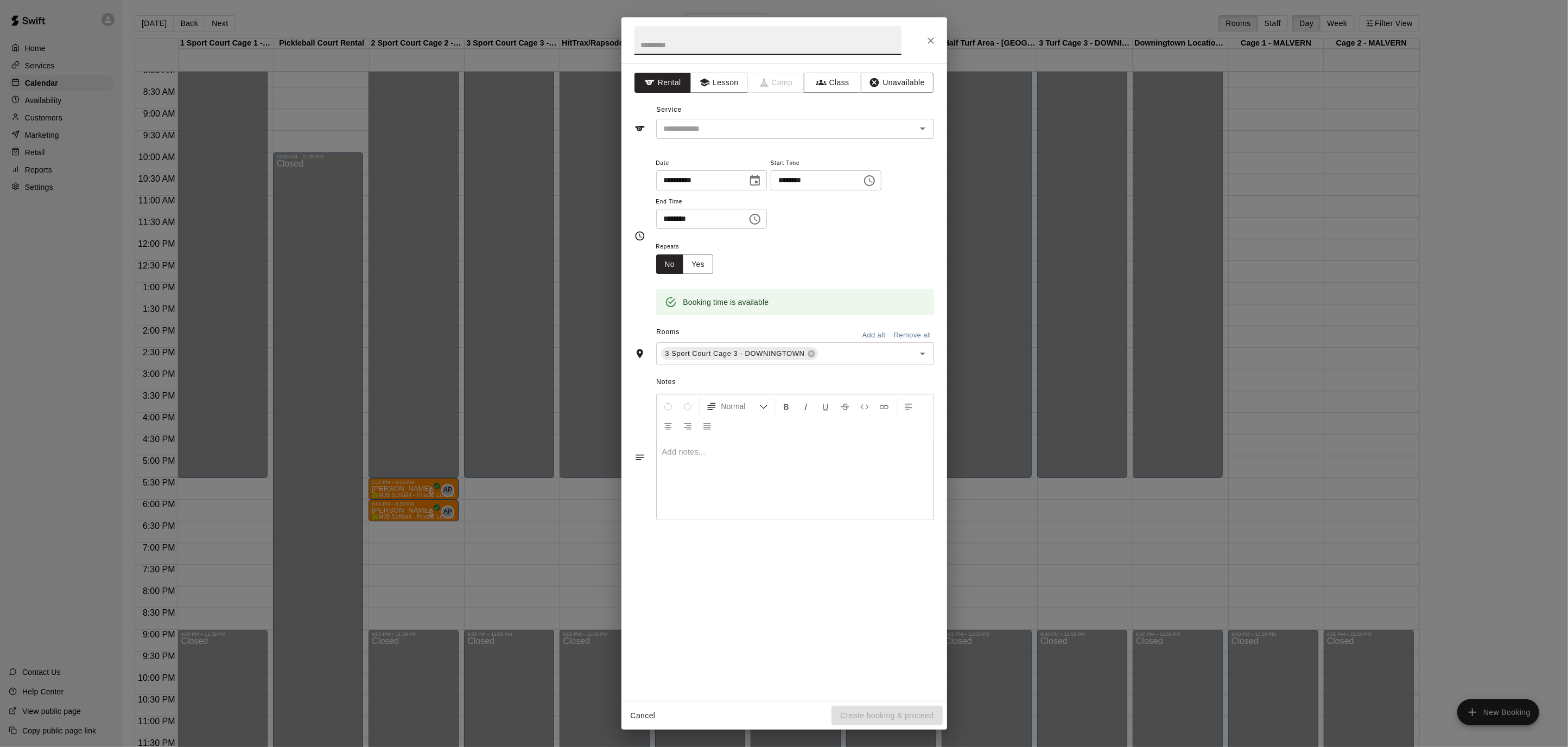
click at [880, 184] on button "Choose time, selected time is 5:45 PM" at bounding box center [870, 181] width 22 height 22
click at [824, 217] on li "30" at bounding box center [823, 220] width 26 height 20
type input "********"
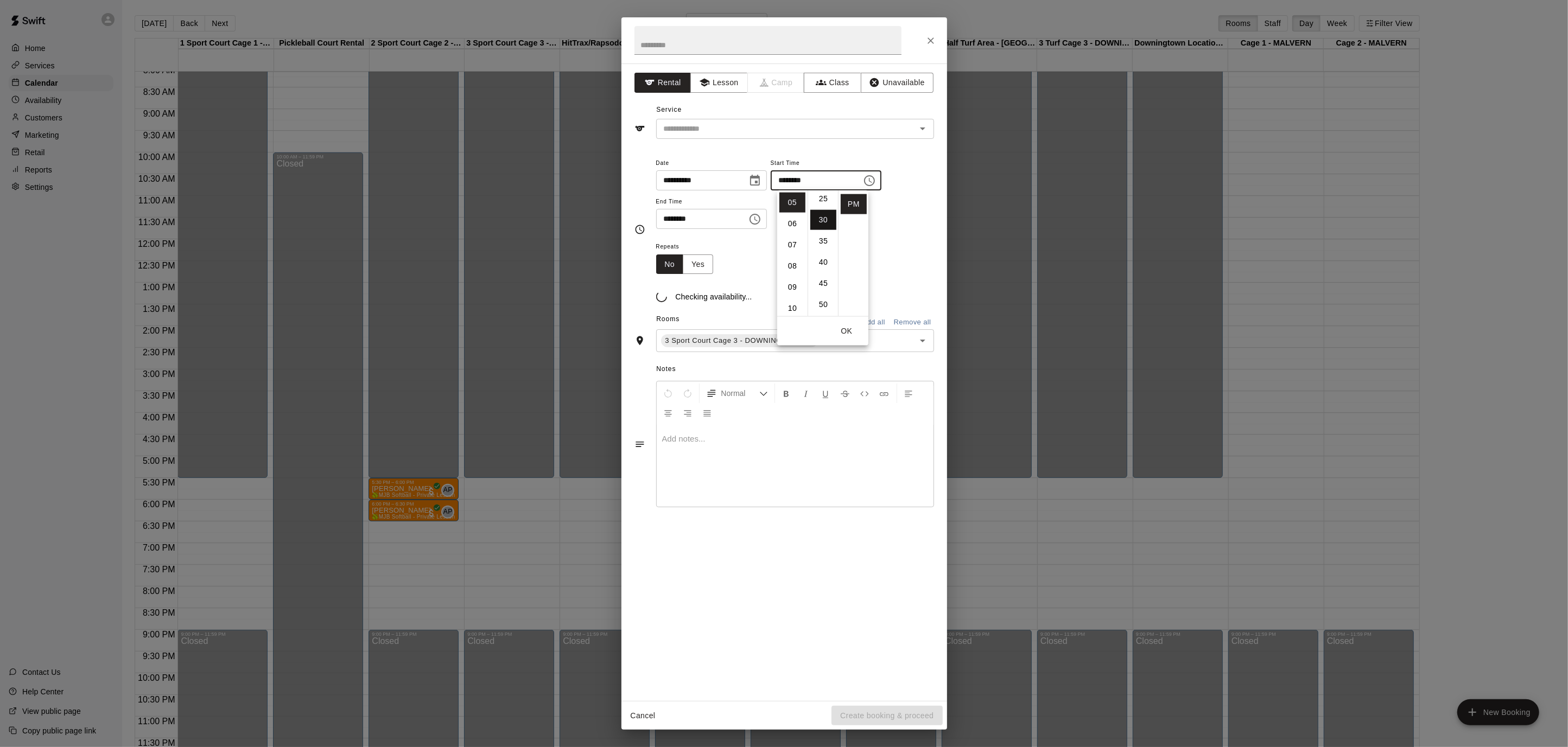
scroll to position [127, 0]
click at [761, 217] on icon "Choose time, selected time is 6:15 PM" at bounding box center [755, 219] width 13 height 13
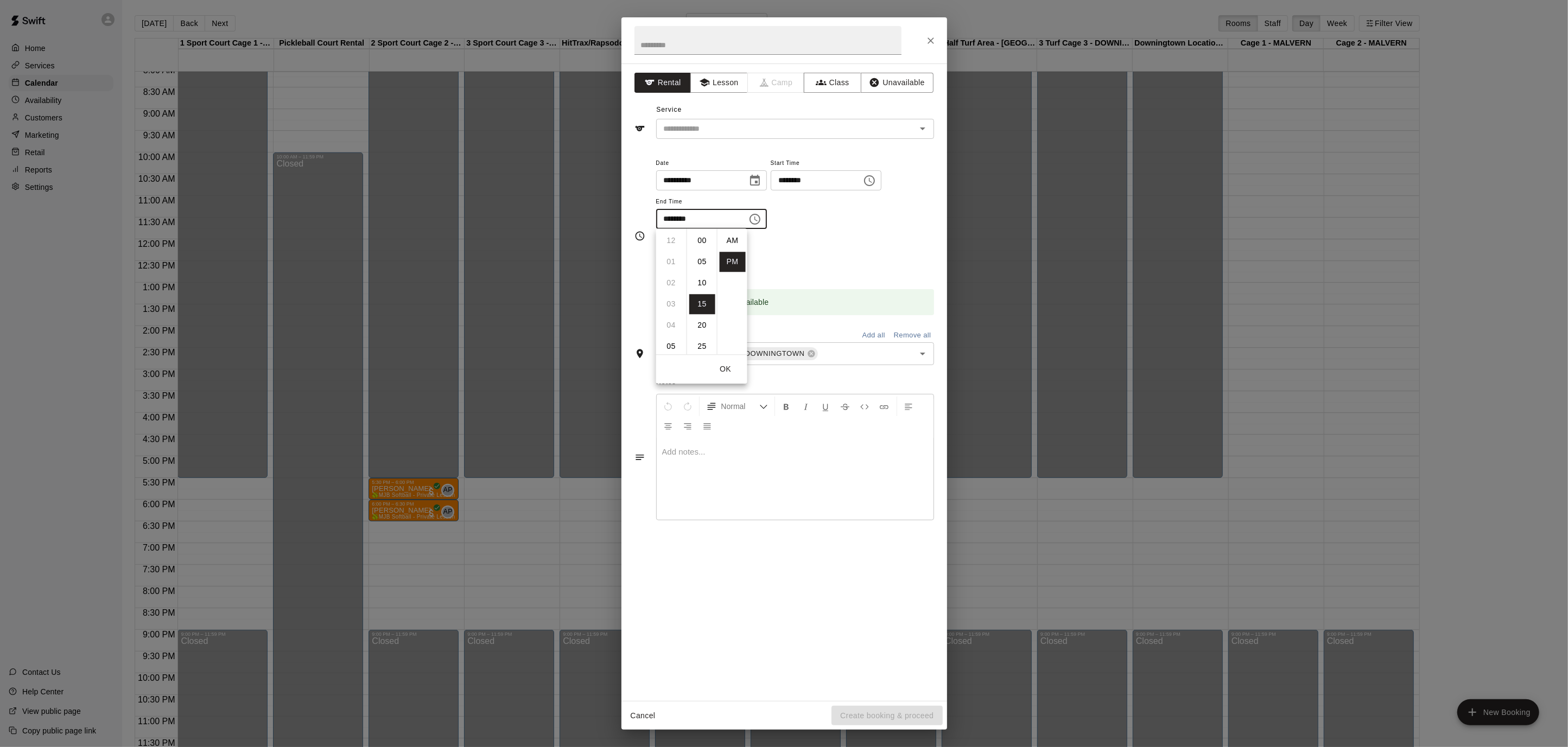
scroll to position [19, 0]
click at [674, 280] on li "08" at bounding box center [671, 283] width 26 height 20
click at [699, 298] on li "30" at bounding box center [702, 304] width 26 height 20
type input "********"
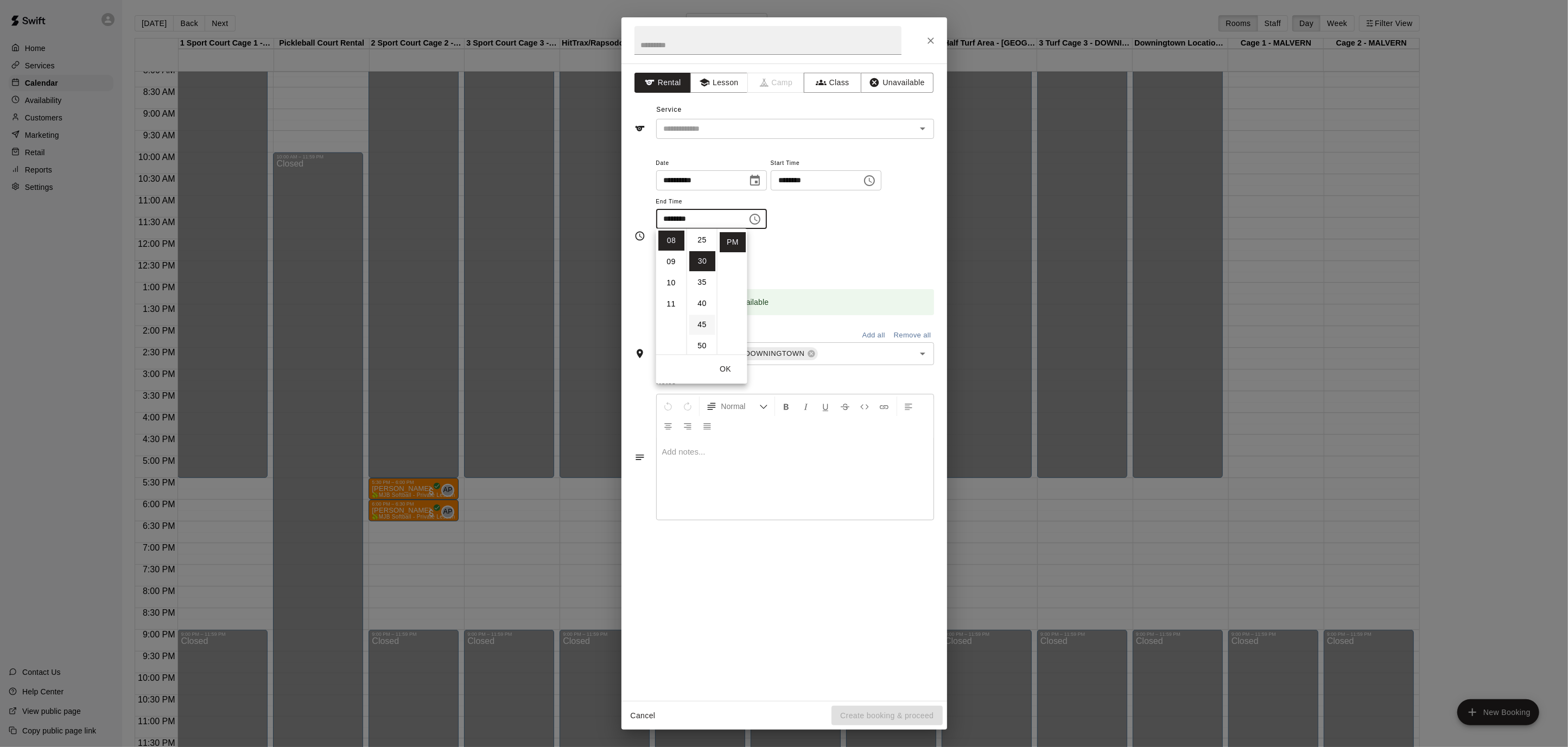
scroll to position [127, 0]
click at [774, 47] on input "text" at bounding box center [768, 40] width 267 height 29
click at [916, 126] on icon "Open" at bounding box center [922, 128] width 13 height 13
type input "**********"
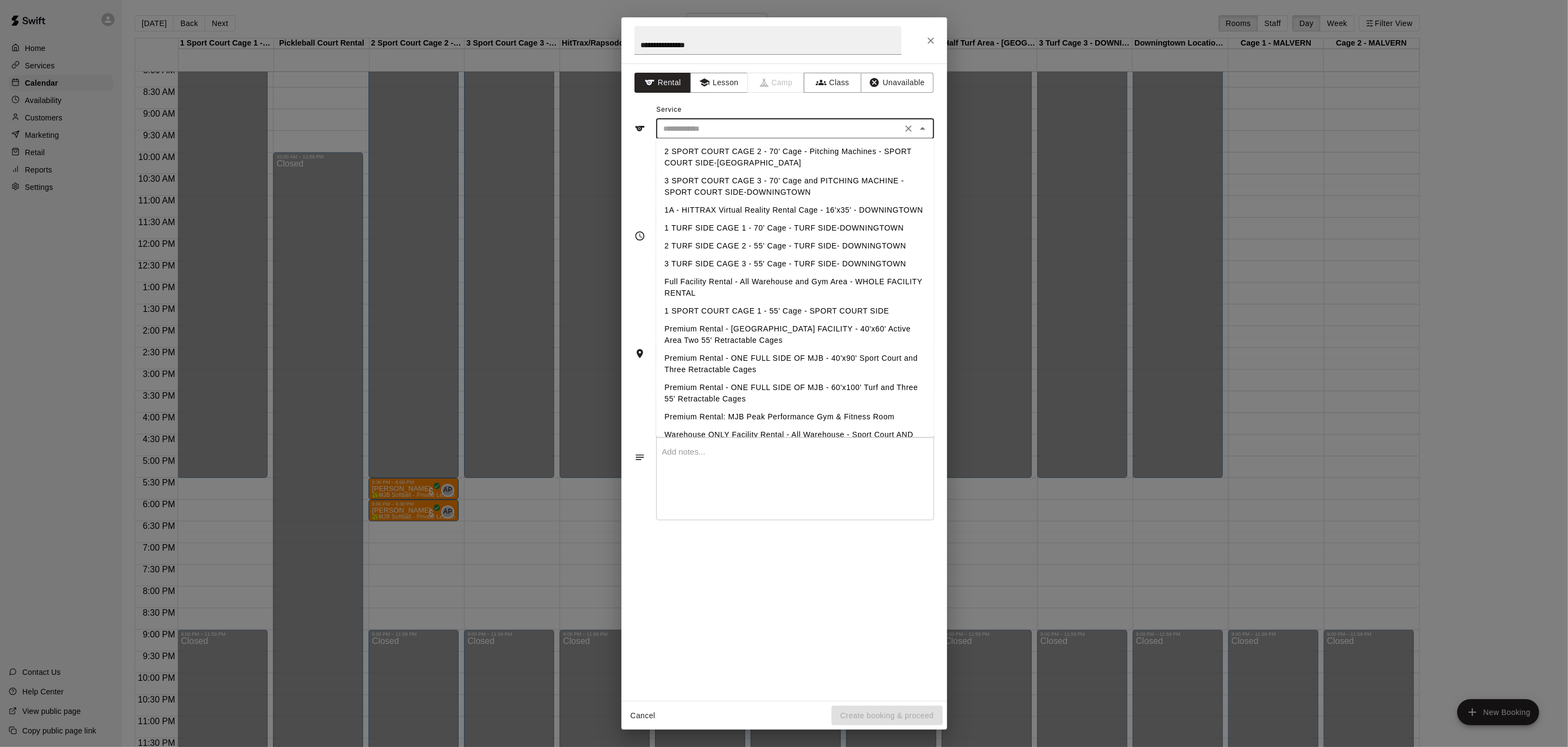
click at [855, 184] on li "3 SPORT COURT CAGE 3 - 70' Cage and PITCHING MACHINE - SPORT COURT SIDE-DOWNING…" at bounding box center [795, 187] width 278 height 29
type input "**********"
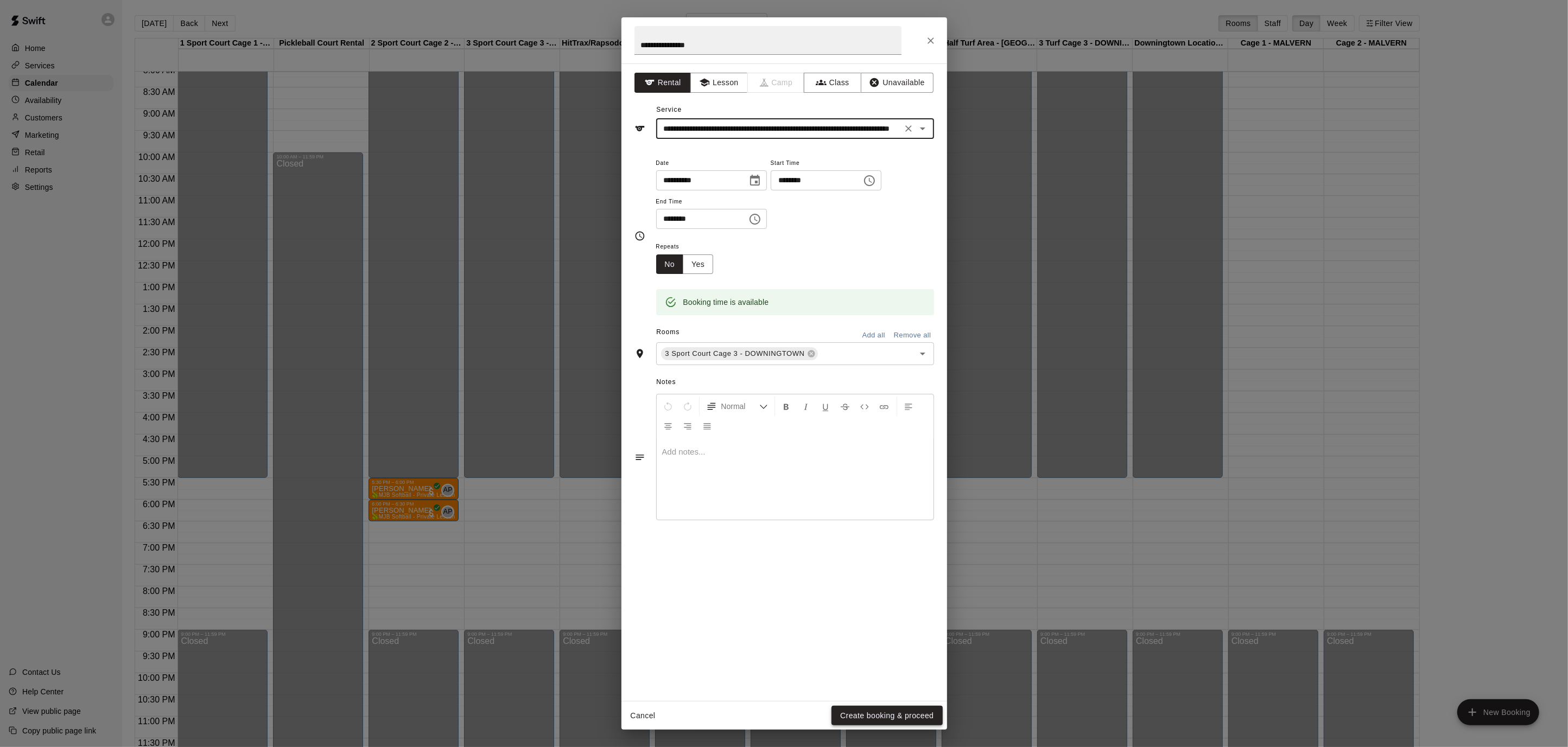
click at [910, 711] on button "Create booking & proceed" at bounding box center [887, 715] width 111 height 20
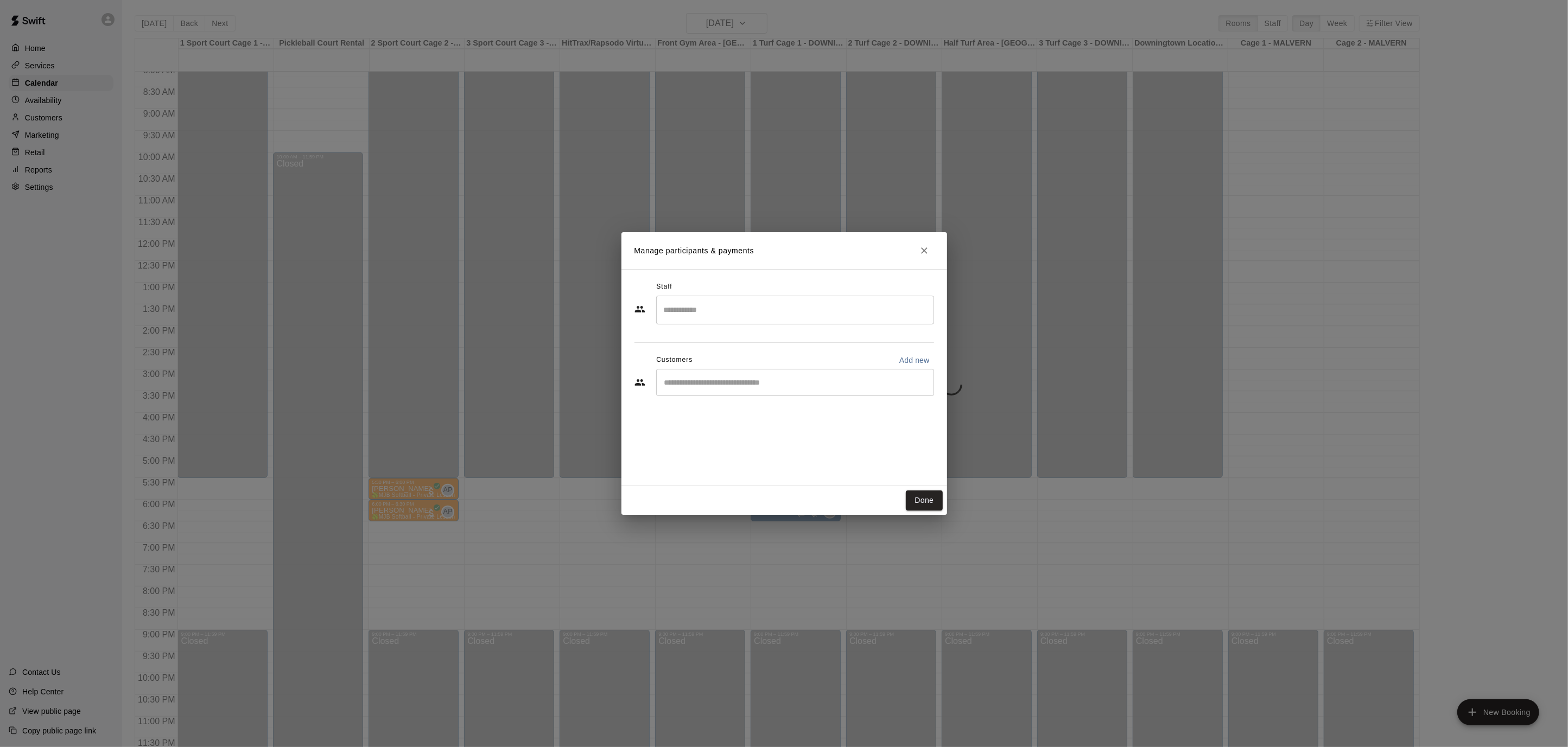
click at [691, 308] on input "Search staff" at bounding box center [795, 310] width 268 height 19
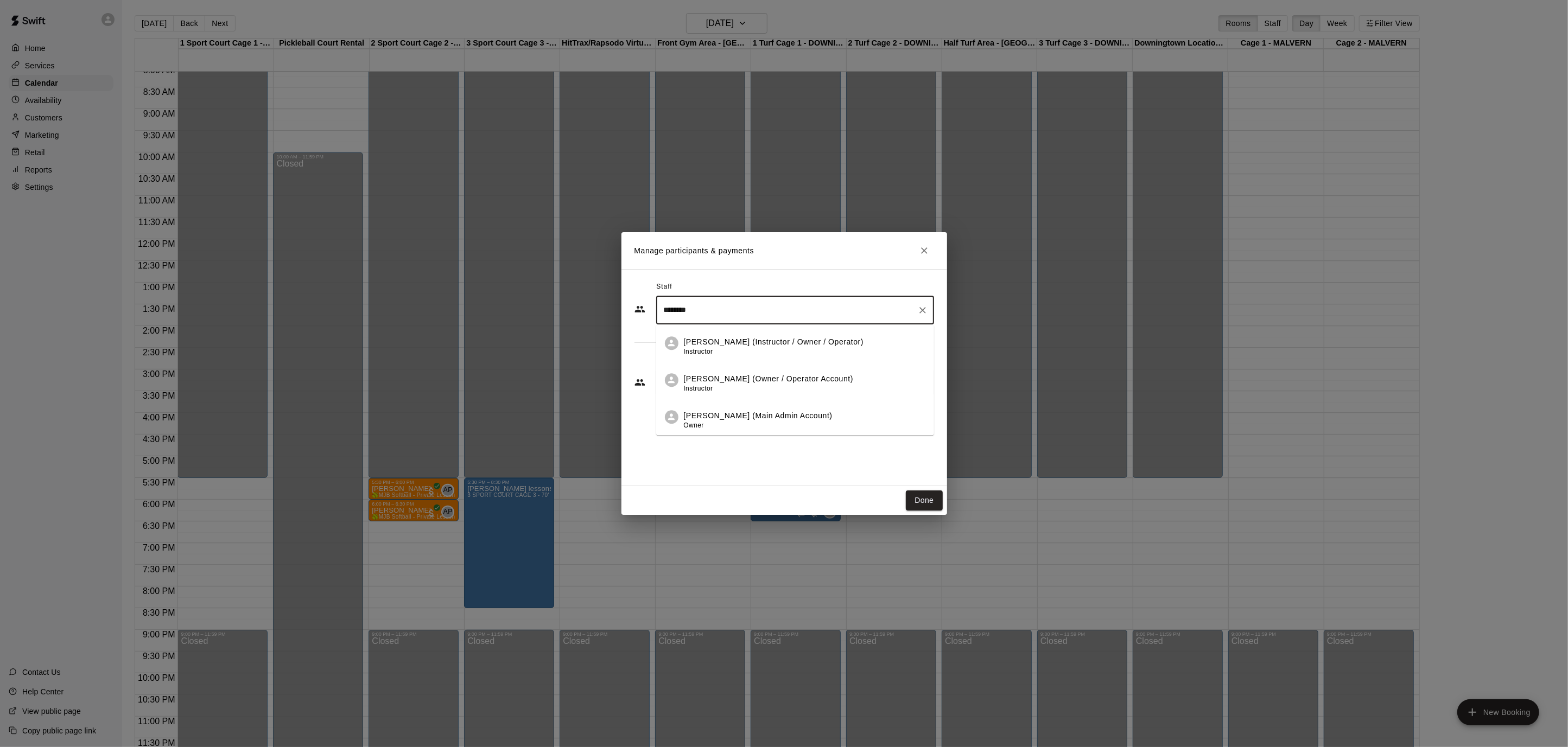
click at [702, 342] on p "[PERSON_NAME] (Instructor / Owner / Operator)" at bounding box center [774, 342] width 180 height 12
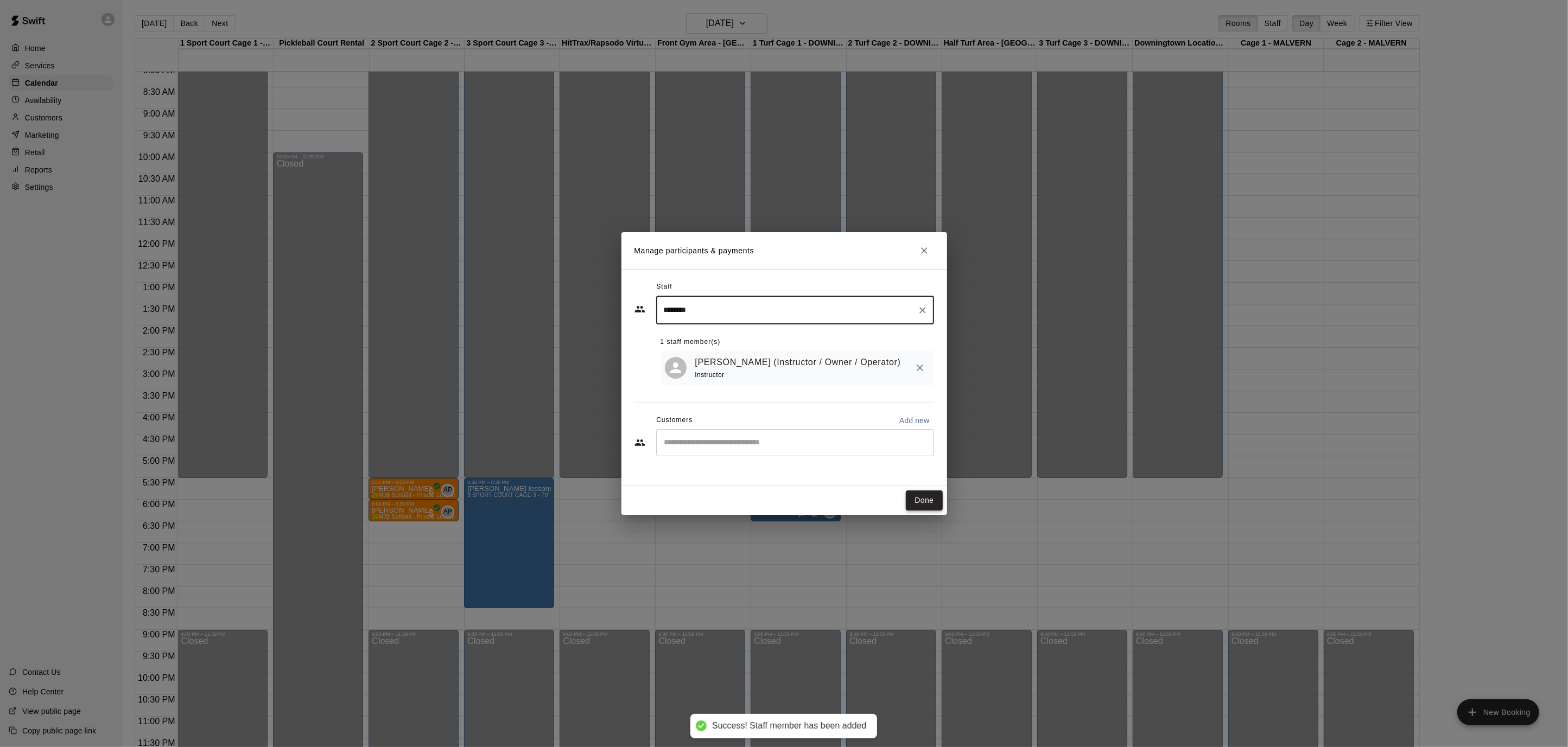
type input "********"
click at [937, 503] on button "Done" at bounding box center [924, 500] width 37 height 20
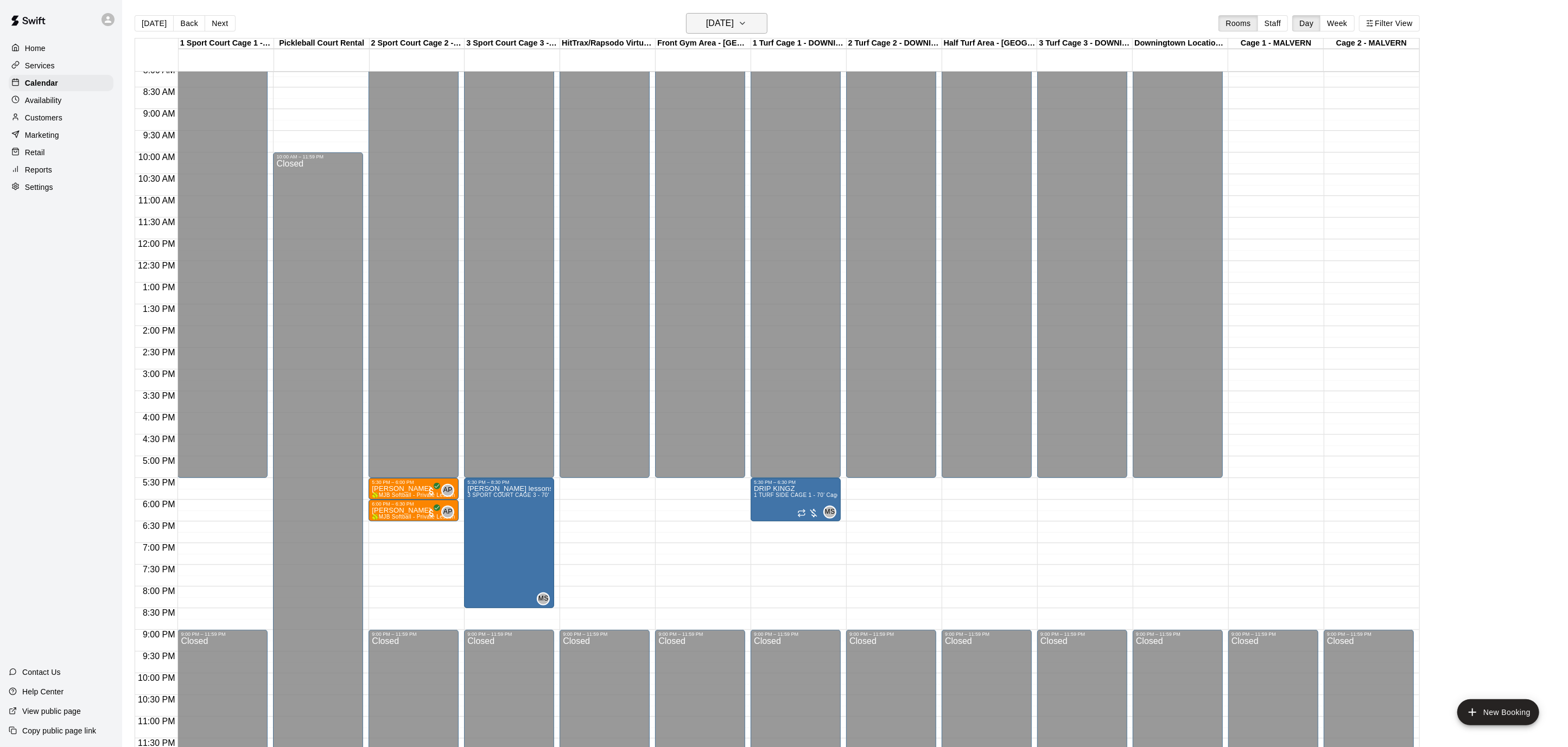
click at [747, 24] on icon "button" at bounding box center [743, 23] width 9 height 13
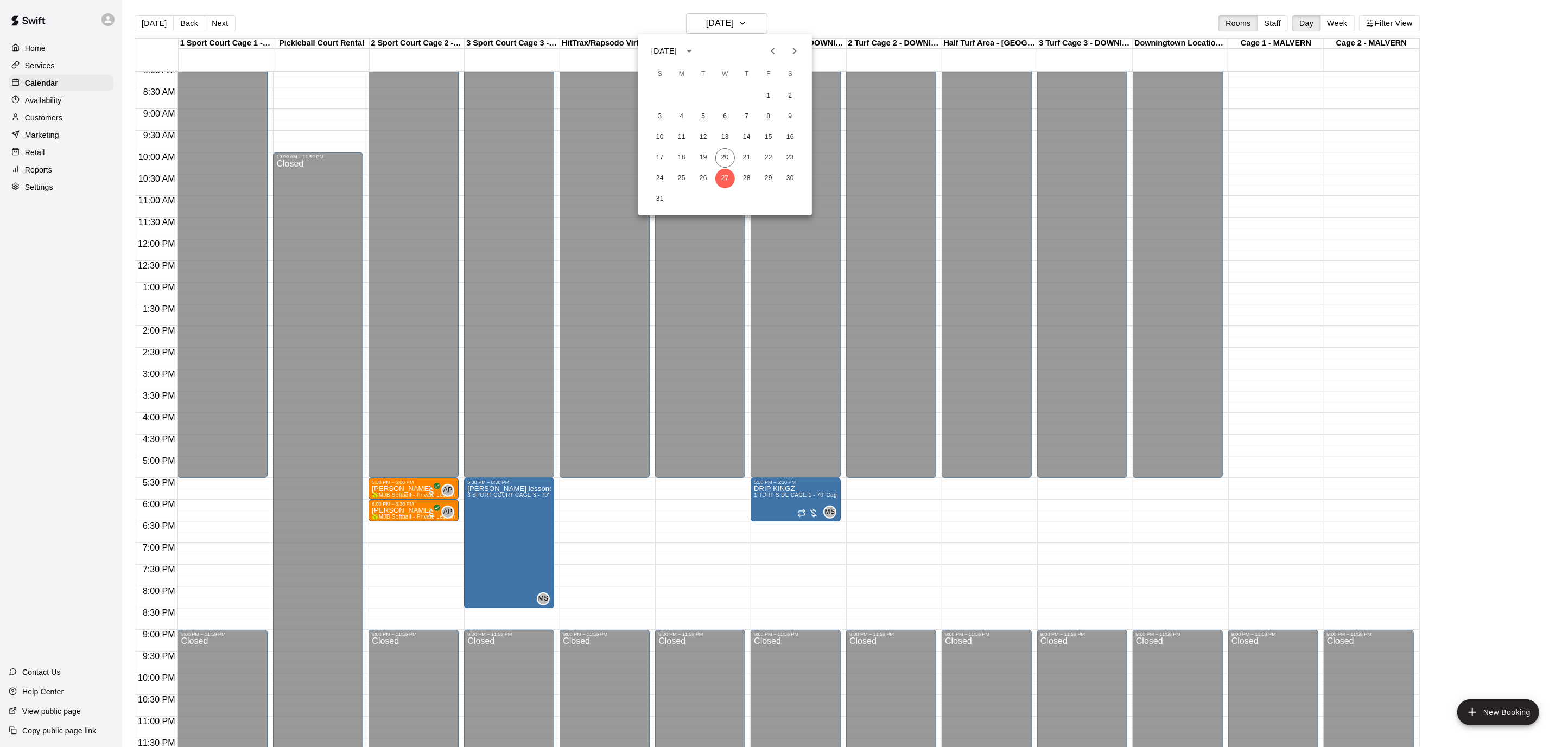
click at [799, 46] on icon "Next month" at bounding box center [794, 50] width 13 height 13
click at [728, 96] on button "3" at bounding box center [725, 96] width 19 height 19
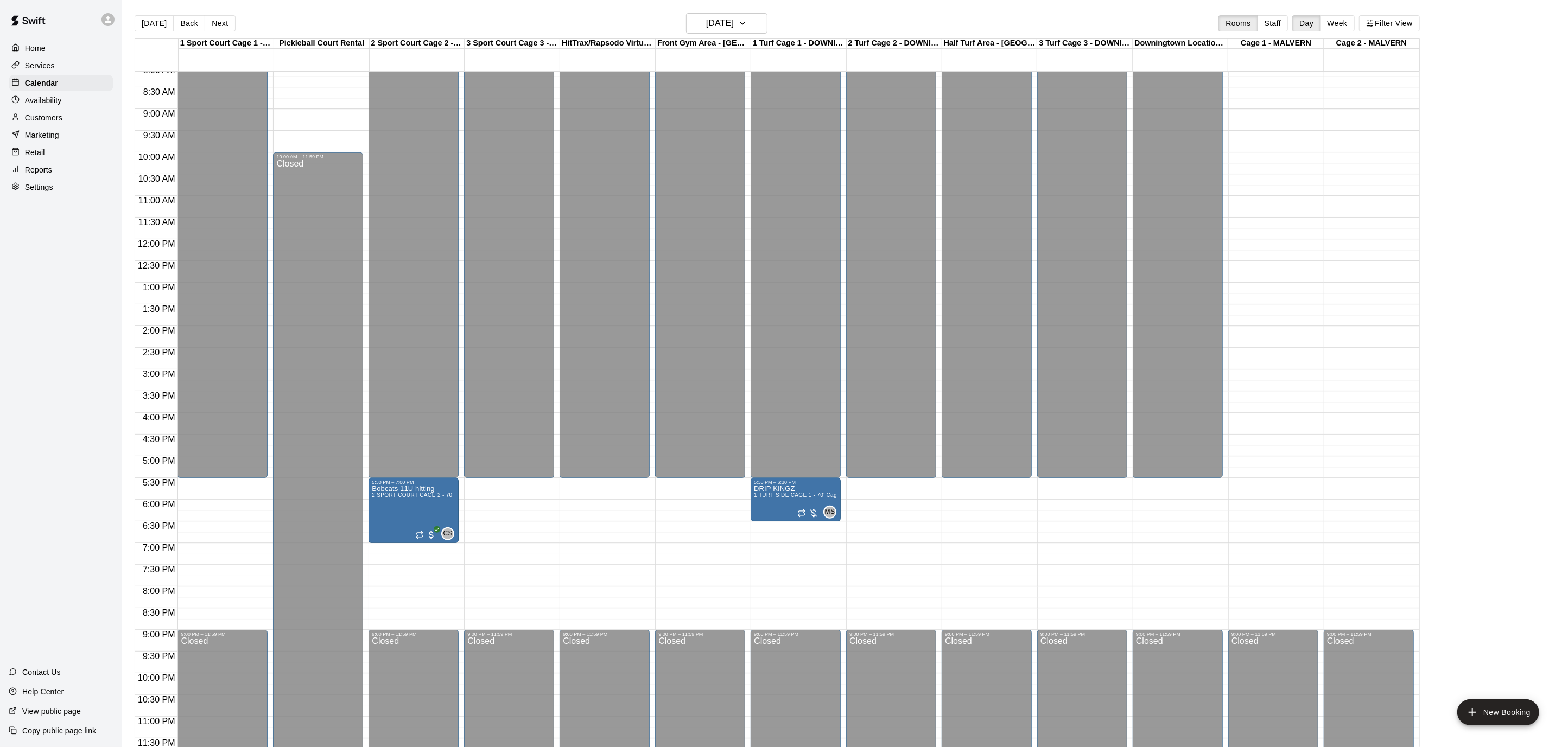
click at [541, 492] on div "12:00 AM – 5:30 PM Closed 9:00 PM – 11:59 PM Closed" at bounding box center [509, 239] width 90 height 1041
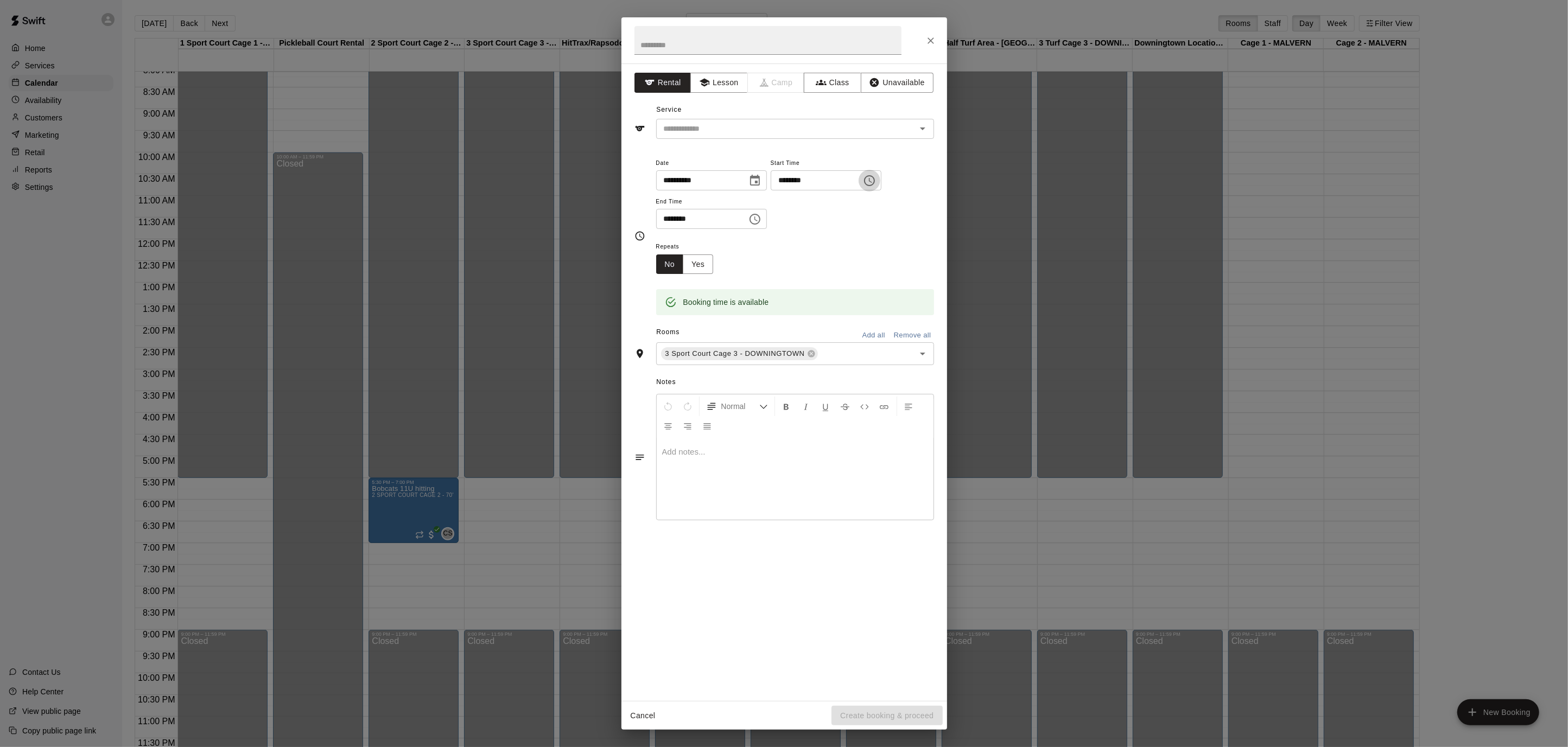
click at [879, 187] on button "Choose time, selected time is 5:45 PM" at bounding box center [870, 181] width 22 height 22
click at [824, 201] on li "30" at bounding box center [823, 199] width 26 height 20
type input "********"
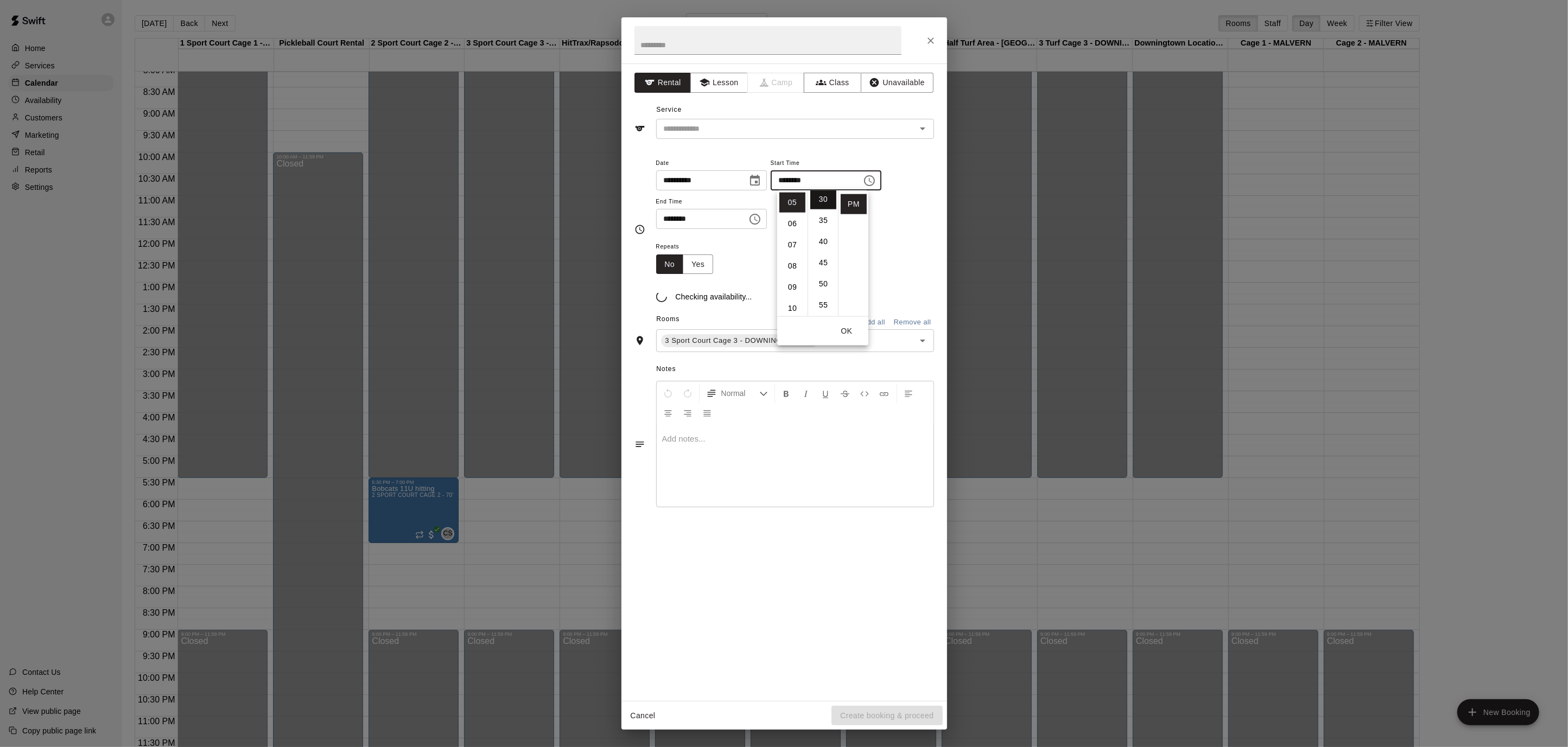
scroll to position [127, 0]
click at [749, 219] on div "******** ​" at bounding box center [712, 218] width 111 height 20
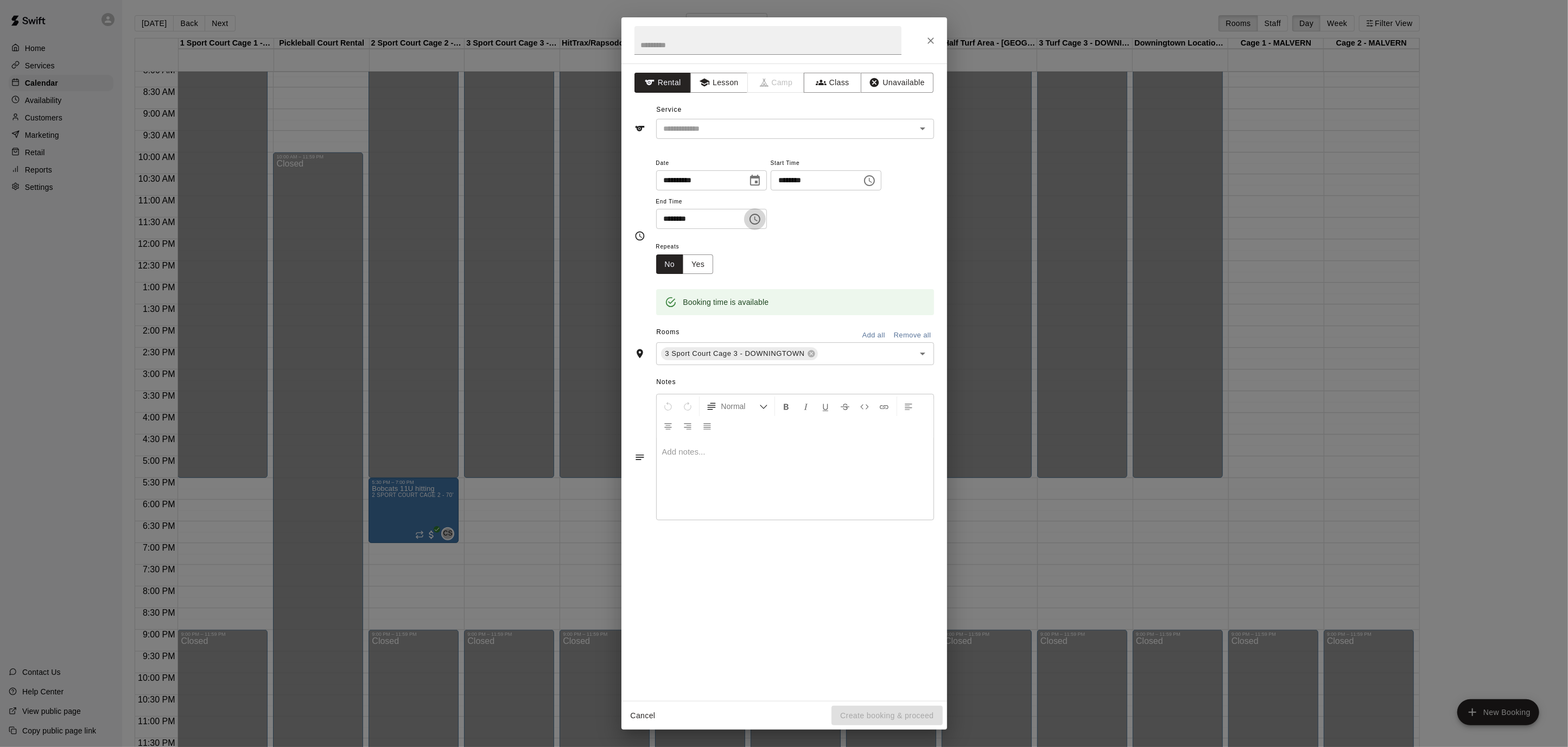
click at [761, 220] on icon "Choose time, selected time is 6:15 PM" at bounding box center [755, 219] width 13 height 13
click at [672, 280] on li "08" at bounding box center [671, 283] width 26 height 20
click at [702, 301] on li "30" at bounding box center [702, 304] width 26 height 20
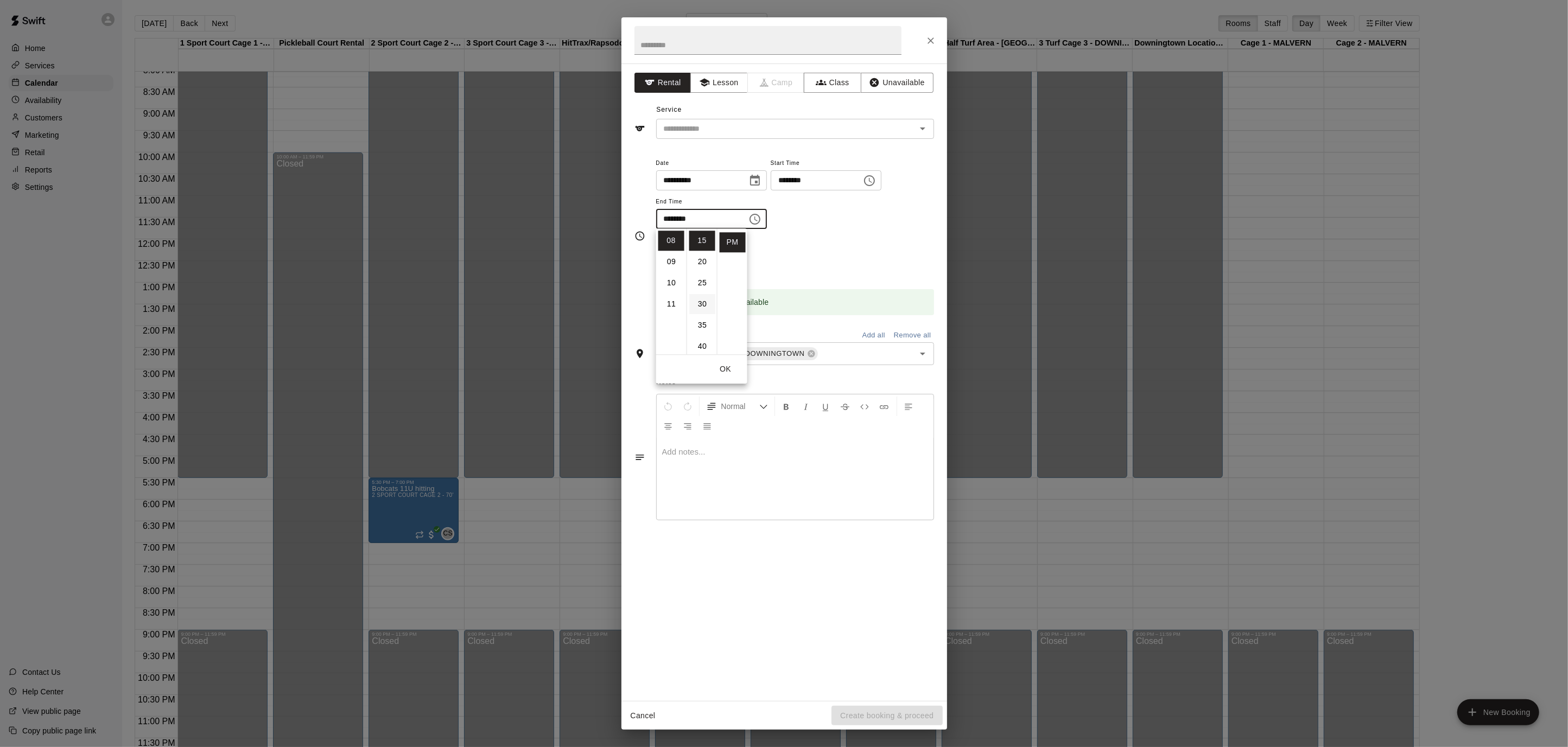
type input "********"
click at [709, 128] on input "text" at bounding box center [779, 129] width 239 height 13
click at [922, 128] on icon "Open" at bounding box center [922, 129] width 5 height 2
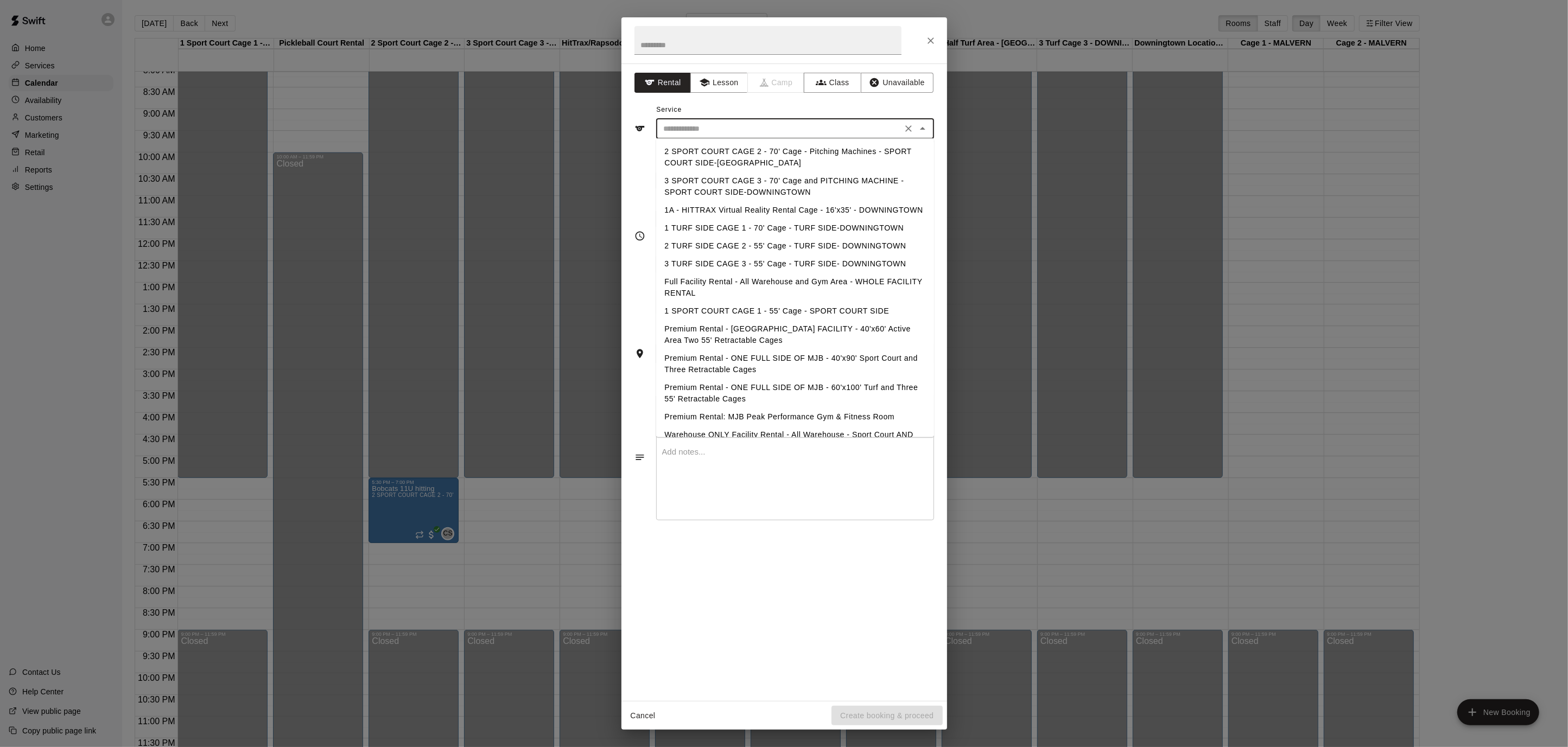
click at [747, 177] on li "3 SPORT COURT CAGE 3 - 70' Cage and PITCHING MACHINE - SPORT COURT SIDE-DOWNING…" at bounding box center [795, 187] width 278 height 29
type input "**********"
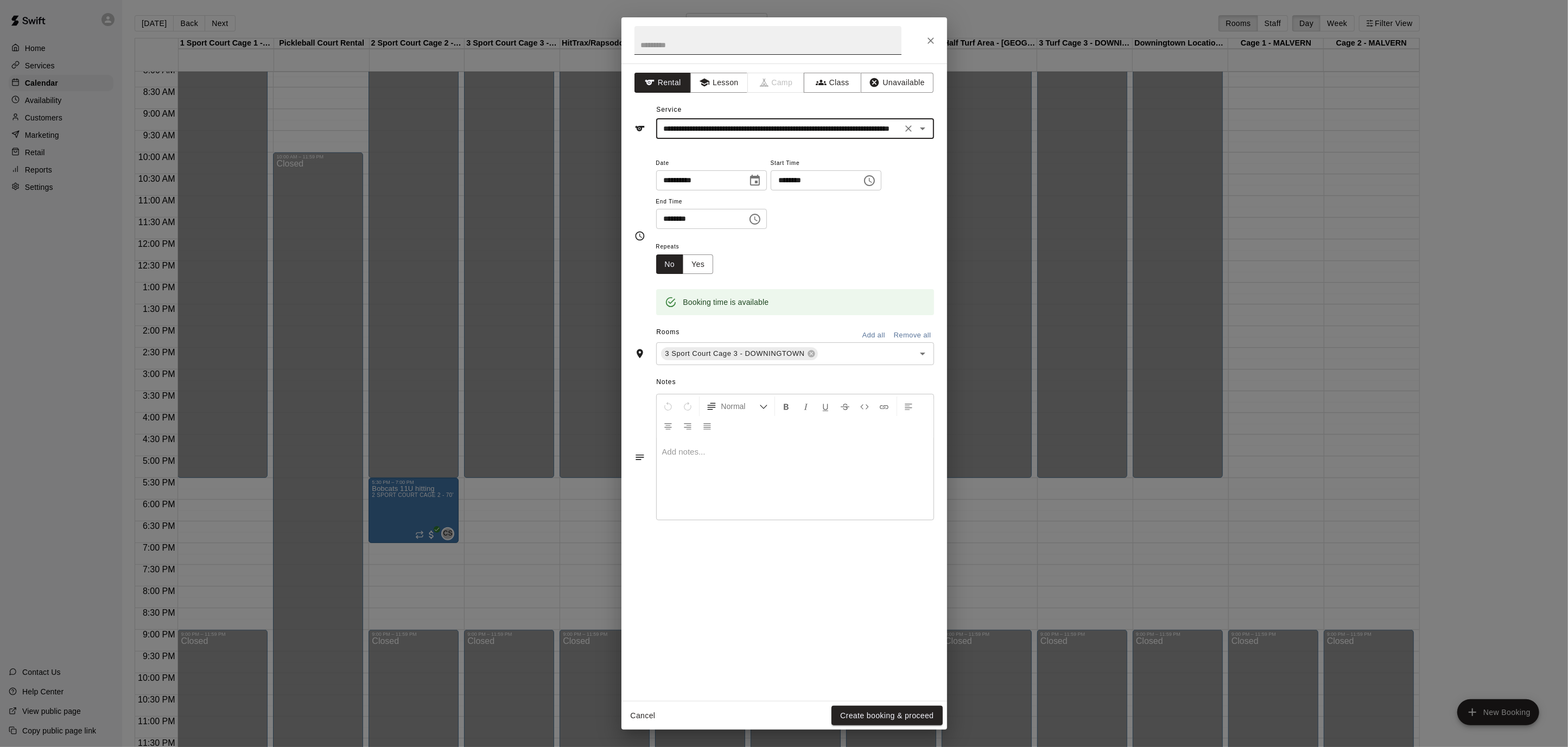
click at [690, 39] on input "text" at bounding box center [768, 40] width 267 height 29
type input "**********"
click at [919, 709] on button "Create booking & proceed" at bounding box center [887, 715] width 111 height 20
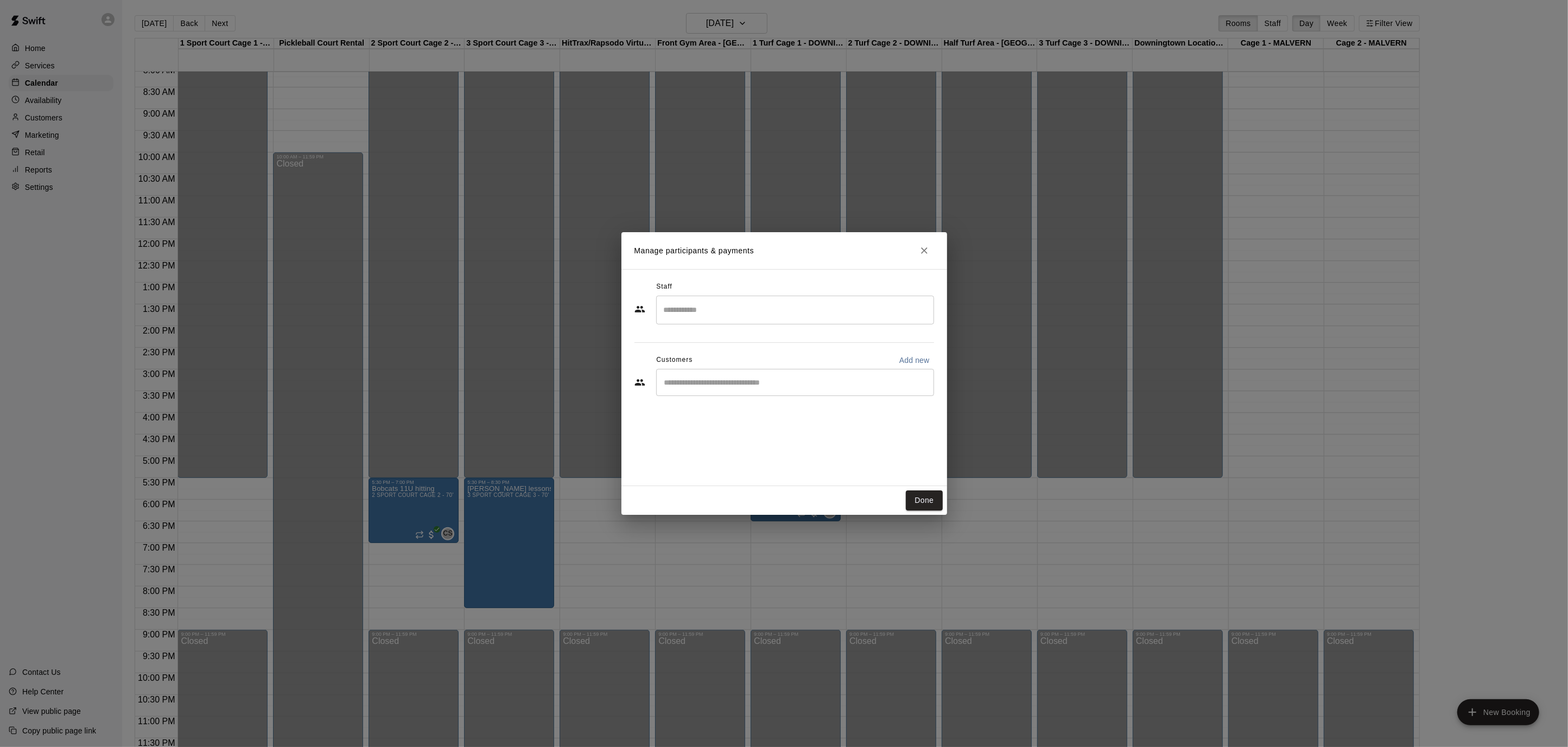
click at [696, 299] on div "​" at bounding box center [795, 310] width 278 height 29
click at [707, 342] on p "[PERSON_NAME] (Instructor / Owner / Operator)" at bounding box center [774, 342] width 180 height 12
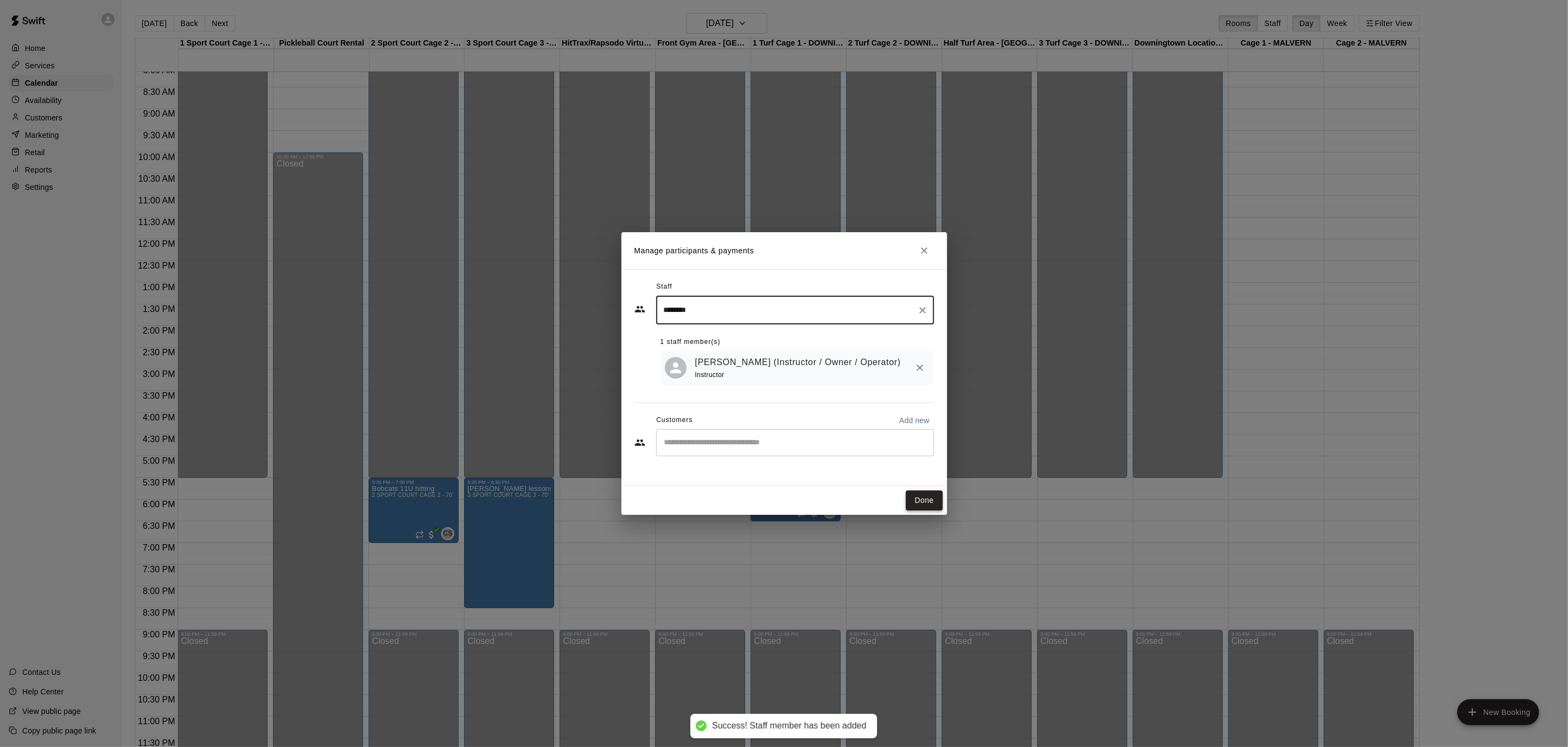
type input "********"
click at [917, 495] on button "Done" at bounding box center [924, 500] width 37 height 20
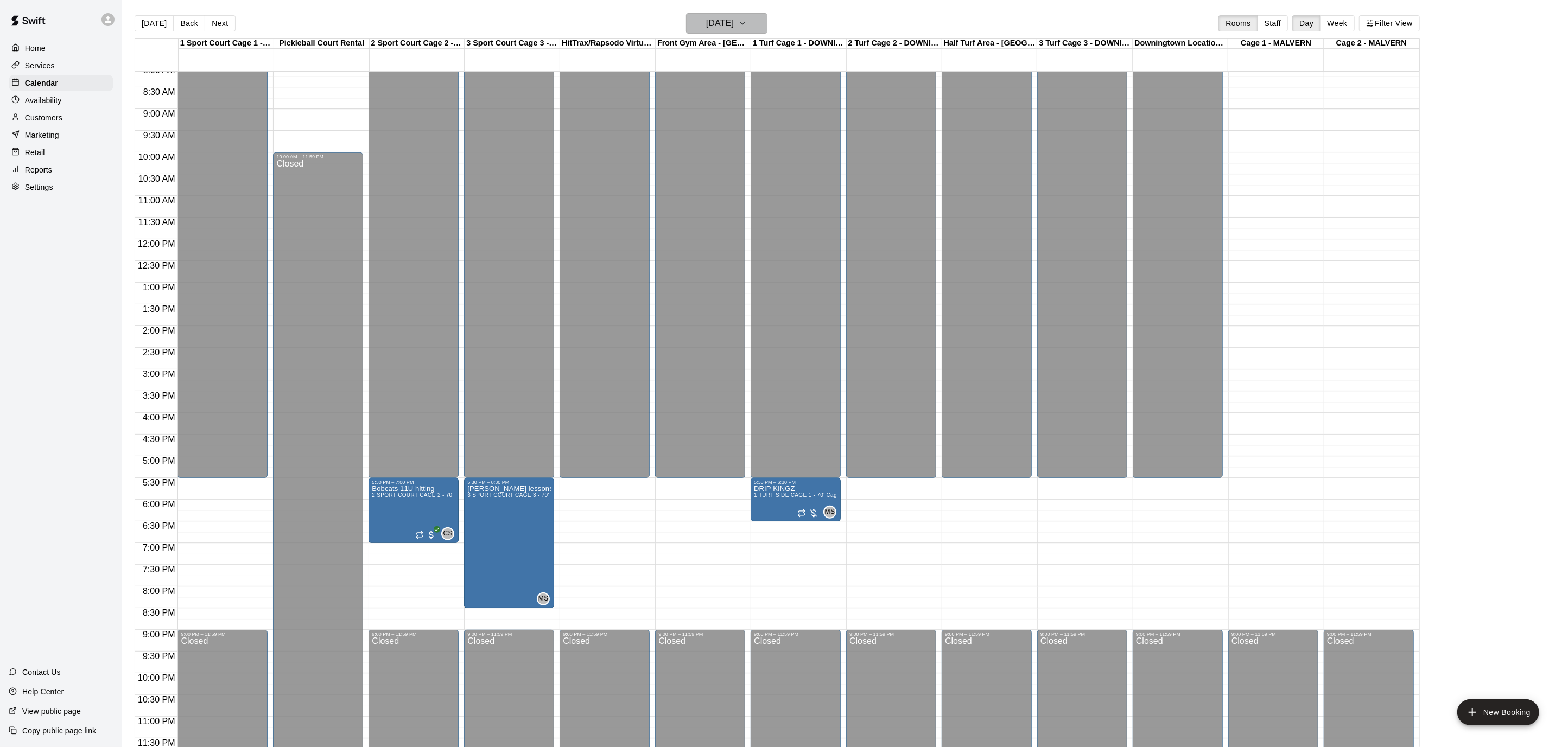
click at [768, 26] on button "[DATE]" at bounding box center [727, 23] width 82 height 21
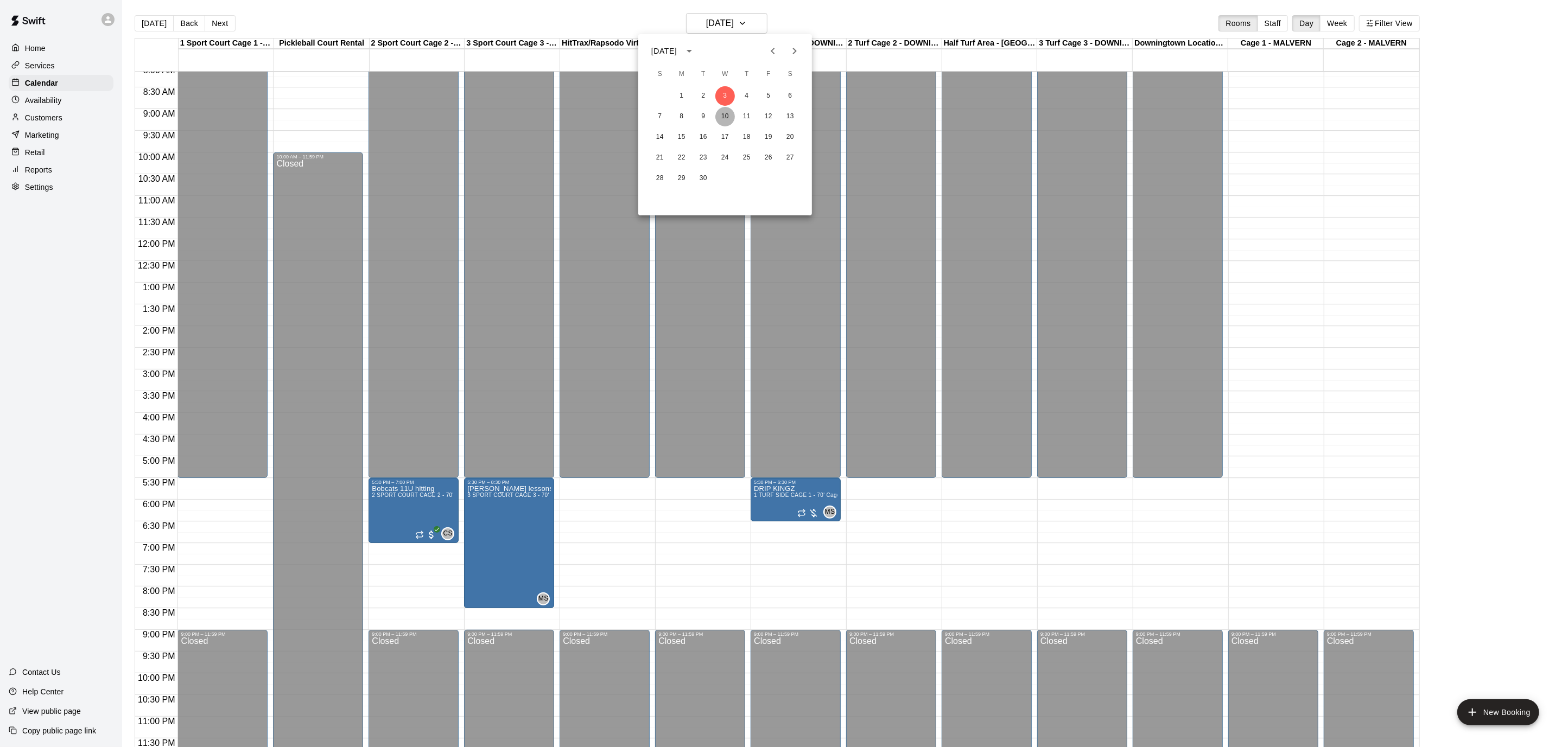
click at [721, 115] on button "10" at bounding box center [725, 117] width 19 height 19
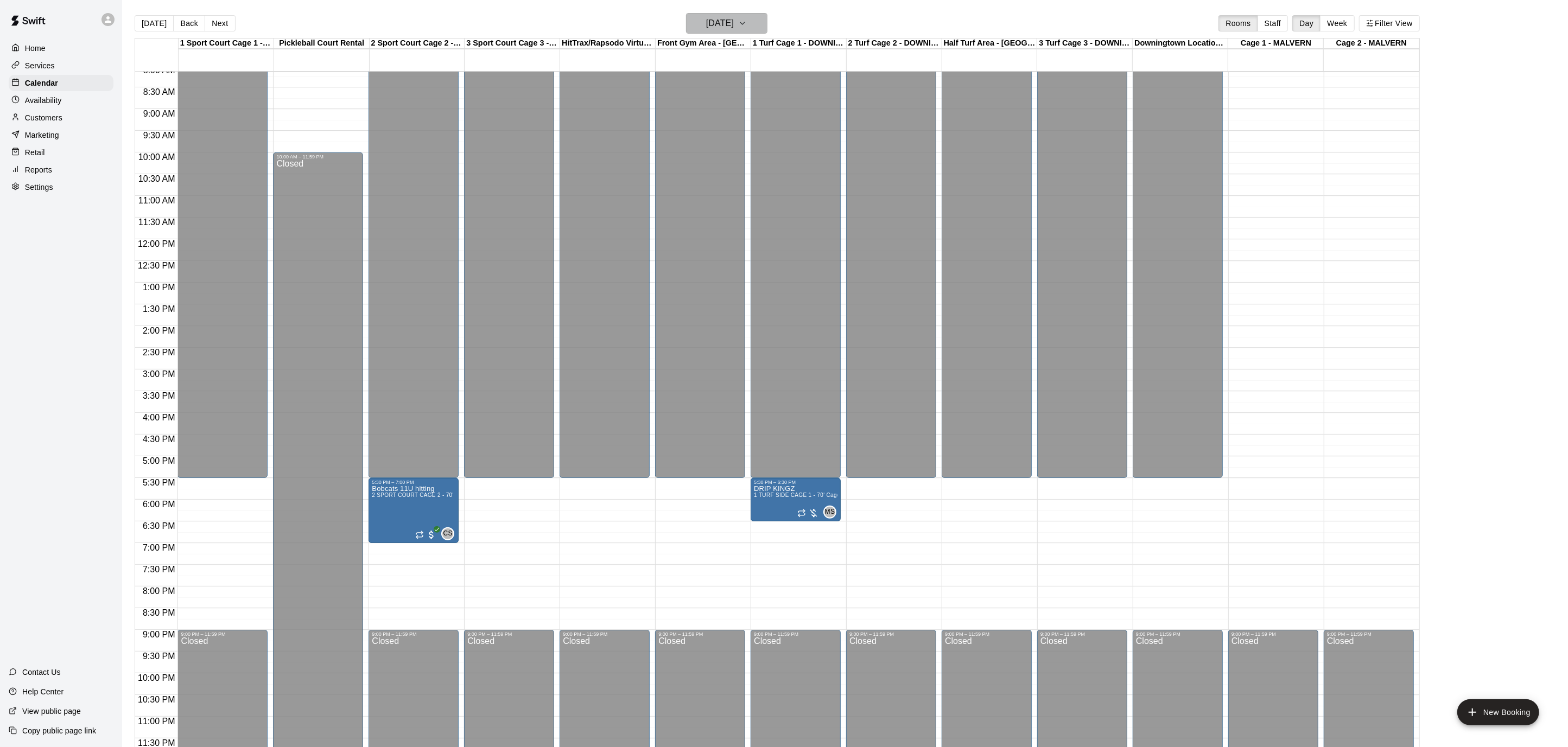
click at [744, 24] on icon "button" at bounding box center [742, 24] width 4 height 2
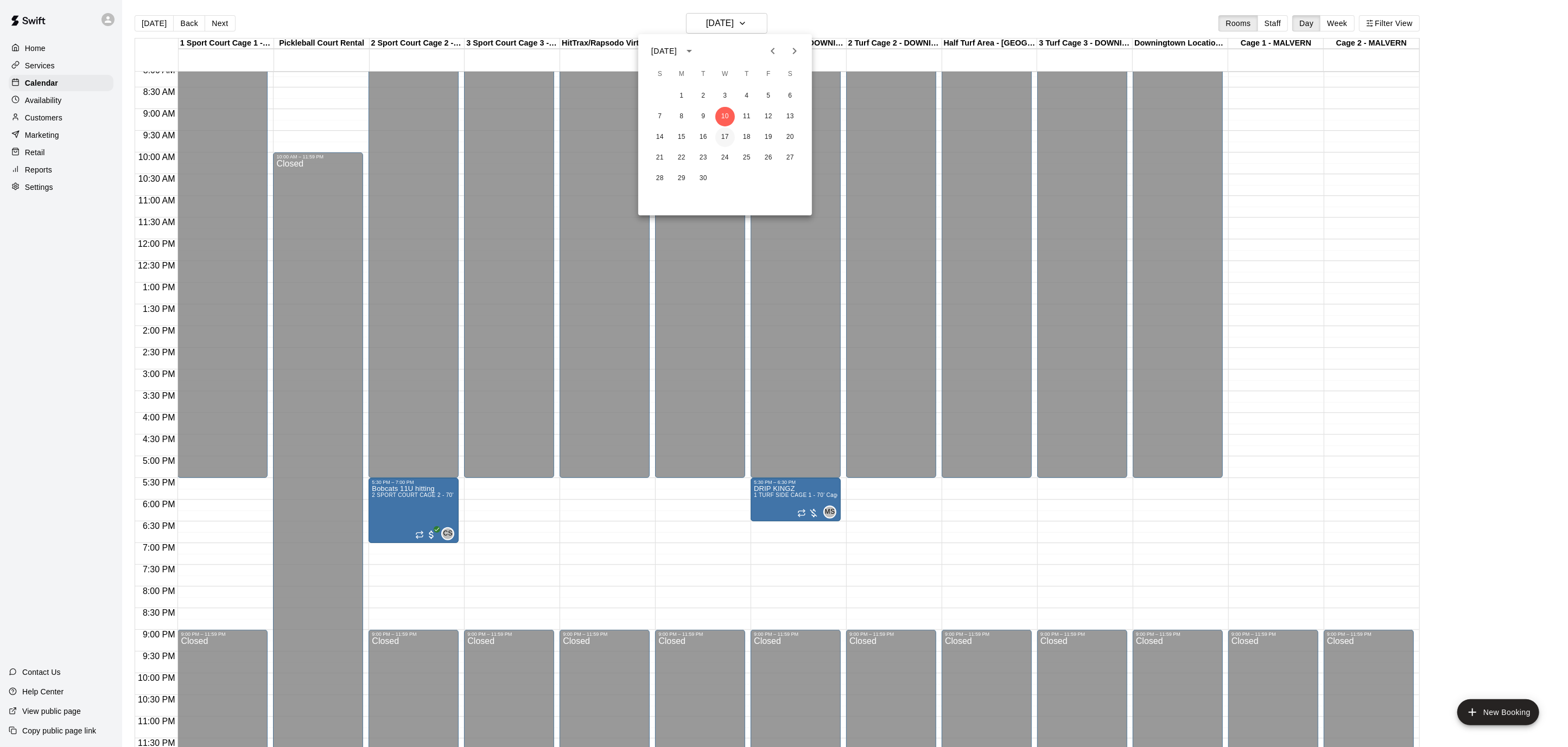
click at [726, 134] on button "17" at bounding box center [725, 137] width 19 height 19
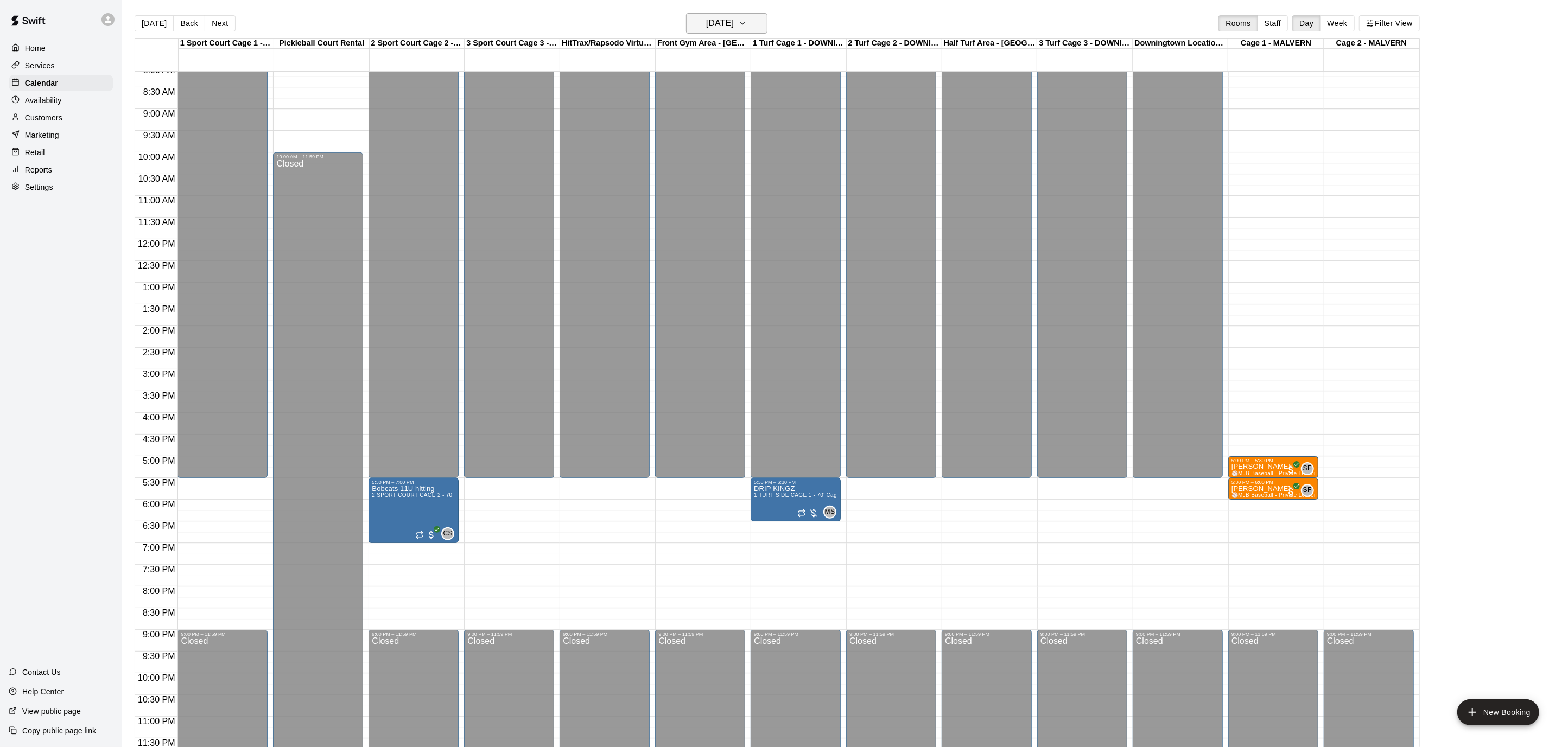
click at [747, 21] on icon "button" at bounding box center [743, 23] width 9 height 13
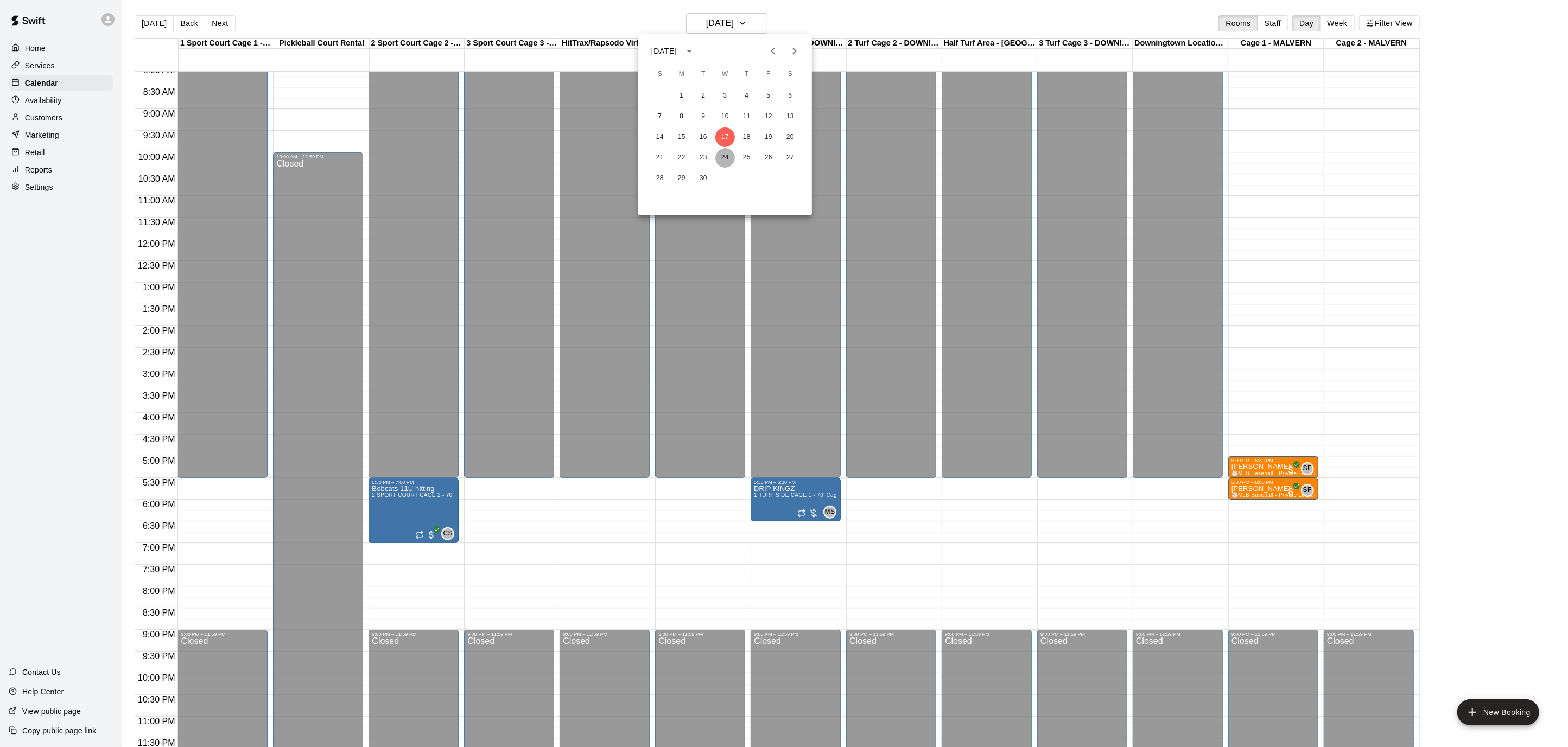
click at [727, 161] on button "24" at bounding box center [725, 158] width 19 height 19
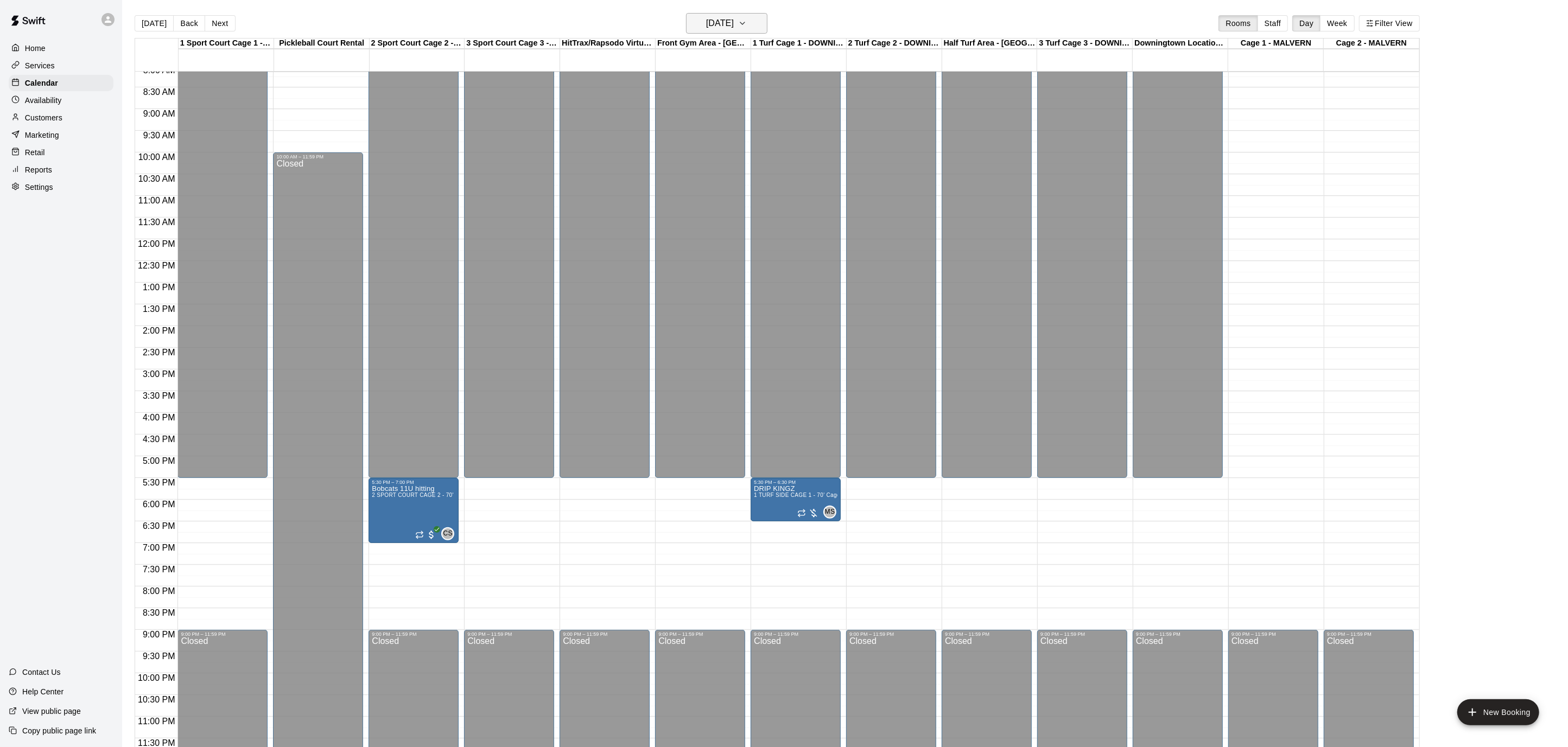
click at [747, 20] on icon "button" at bounding box center [743, 23] width 9 height 13
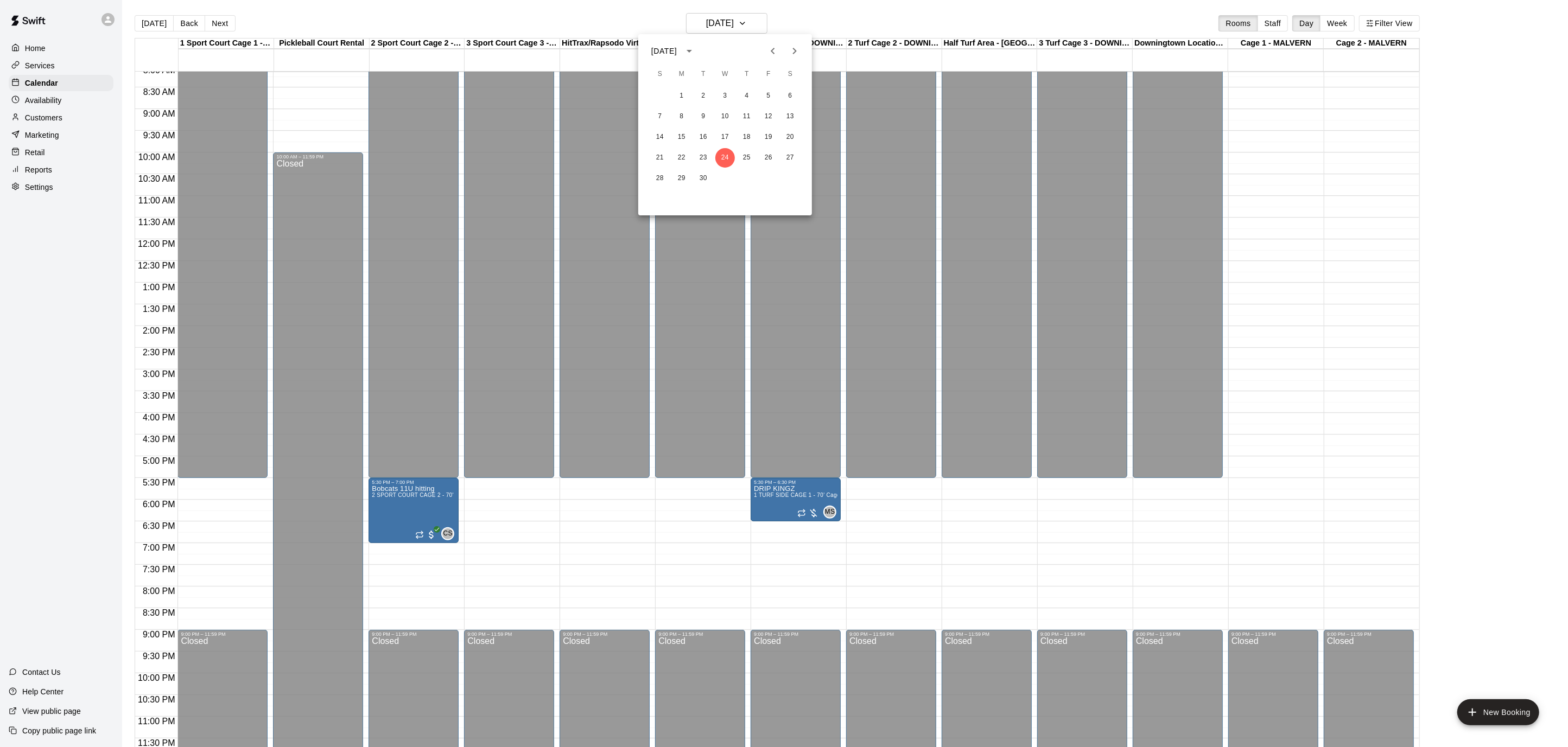
click at [795, 46] on icon "Next month" at bounding box center [794, 50] width 13 height 13
click at [727, 101] on button "1" at bounding box center [725, 96] width 19 height 19
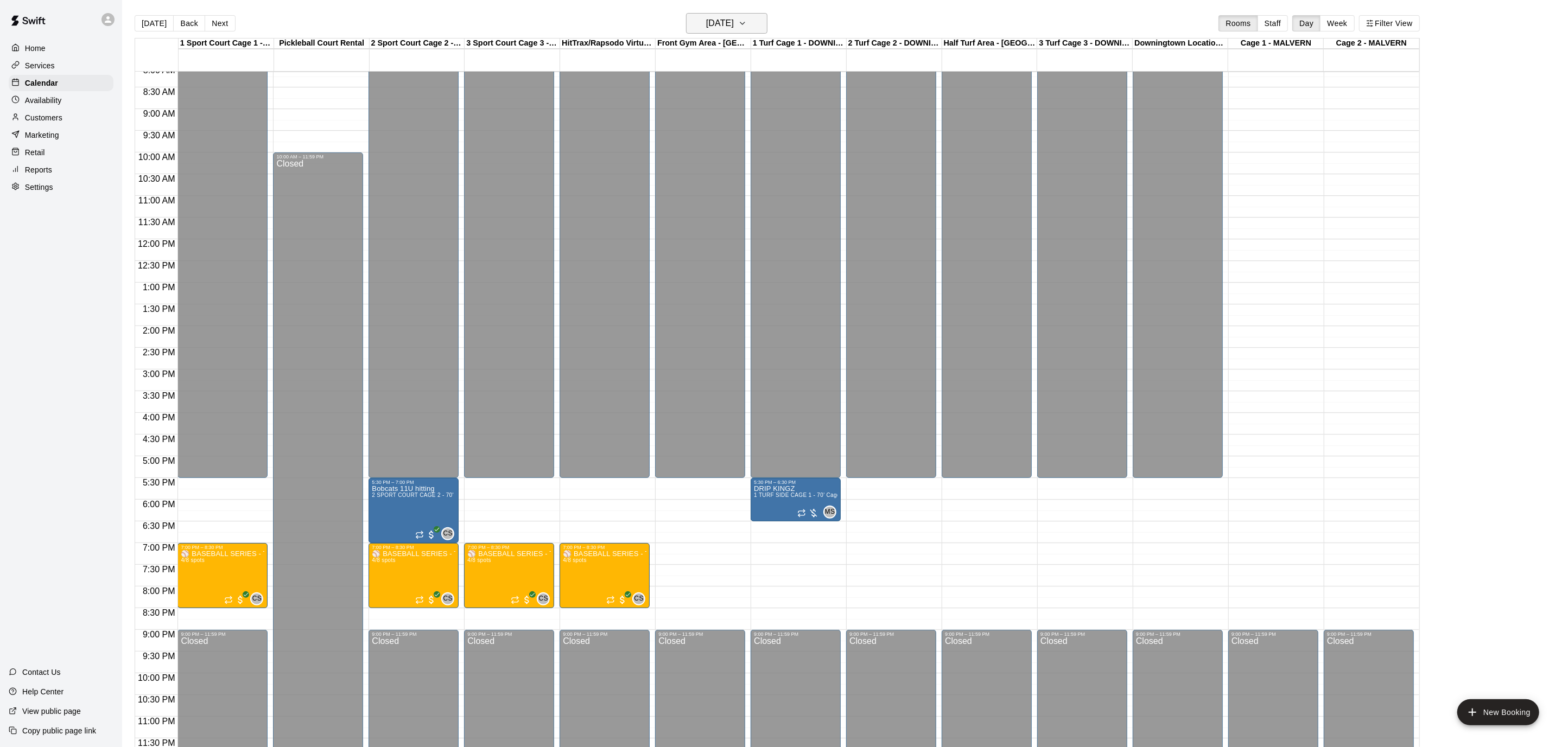
click at [747, 18] on icon "button" at bounding box center [743, 23] width 9 height 13
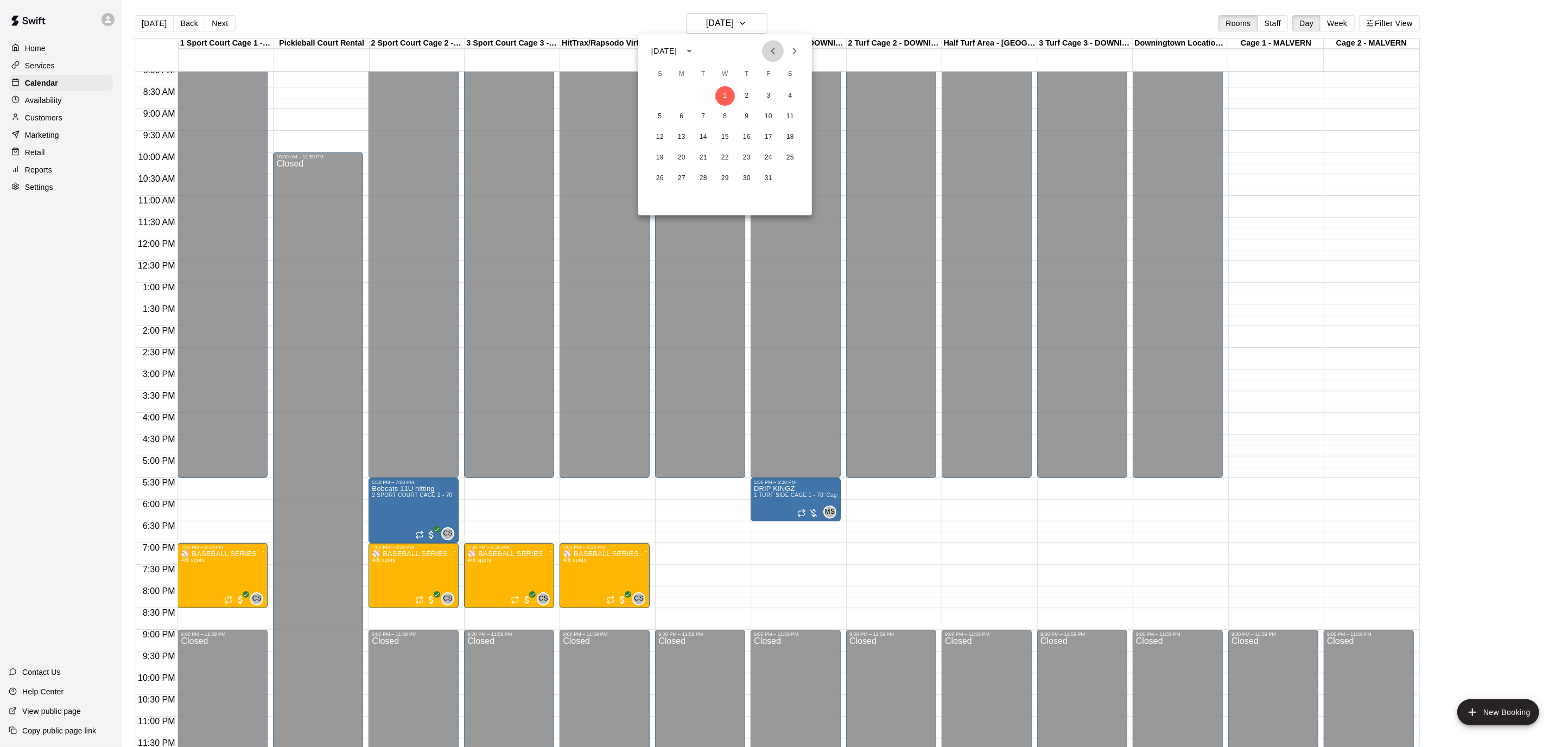
click at [777, 48] on icon "Previous month" at bounding box center [772, 50] width 13 height 13
click at [709, 92] on button "2" at bounding box center [704, 96] width 19 height 19
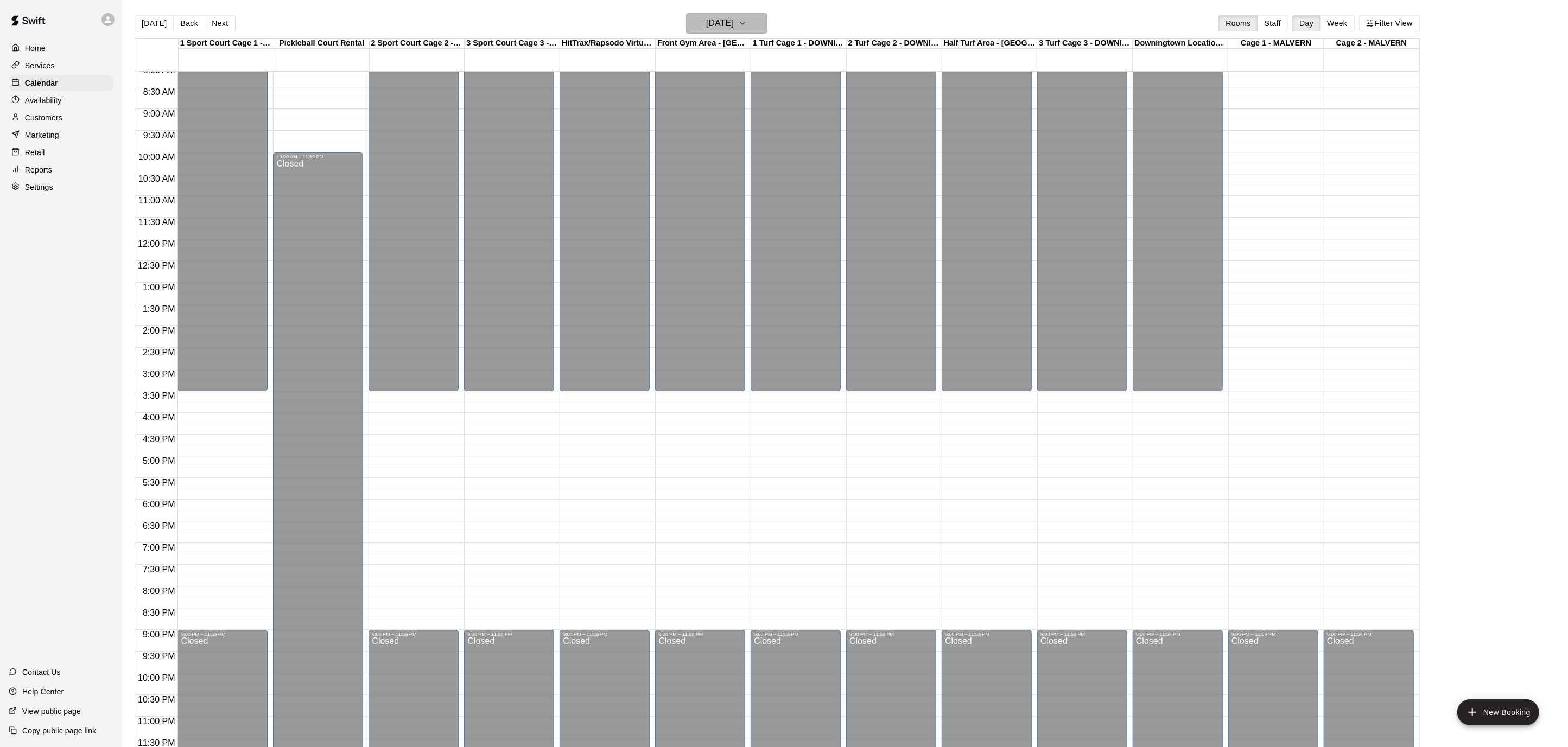
click at [747, 21] on icon "button" at bounding box center [743, 23] width 9 height 13
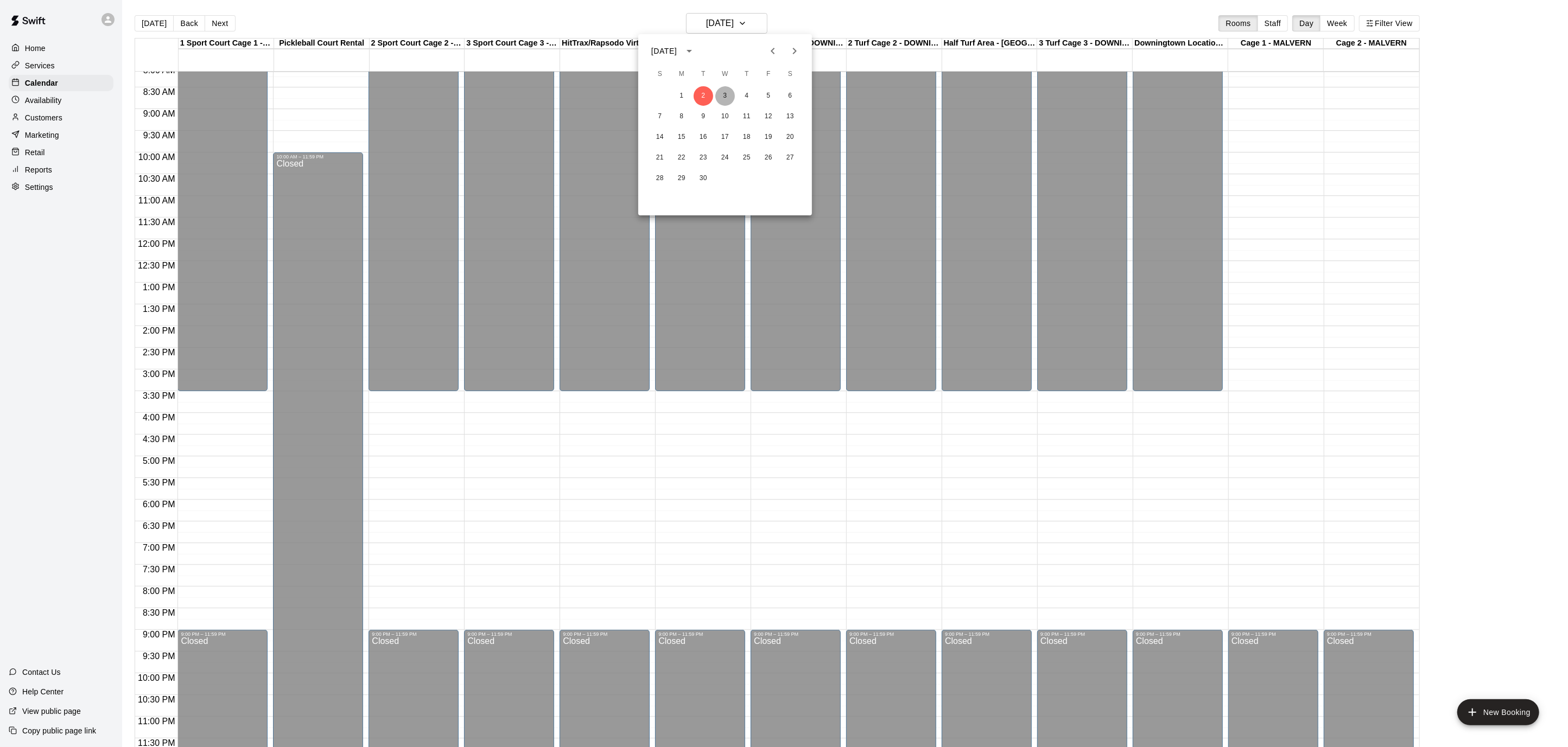
click at [726, 101] on button "3" at bounding box center [725, 96] width 19 height 19
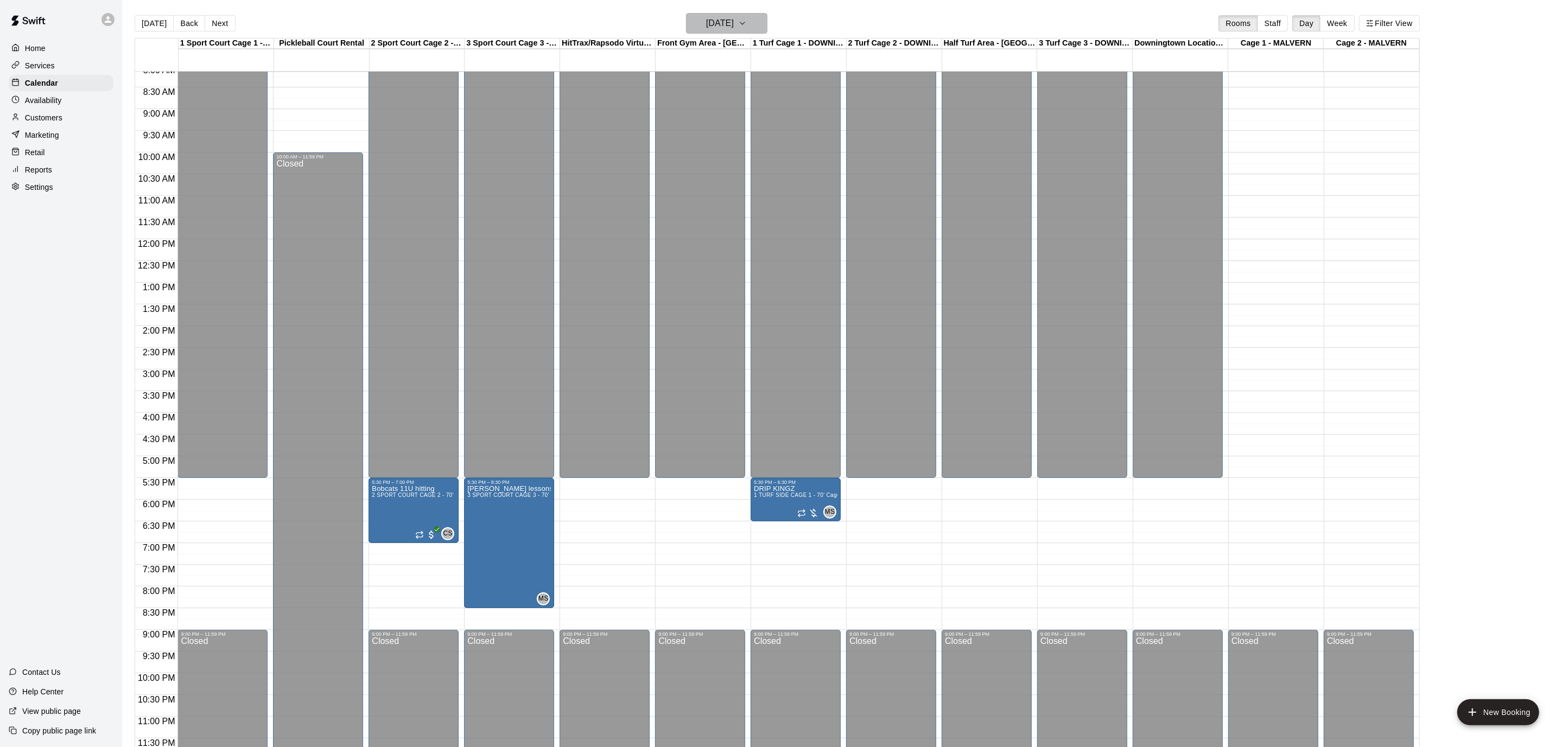
click at [747, 23] on icon "button" at bounding box center [743, 23] width 9 height 13
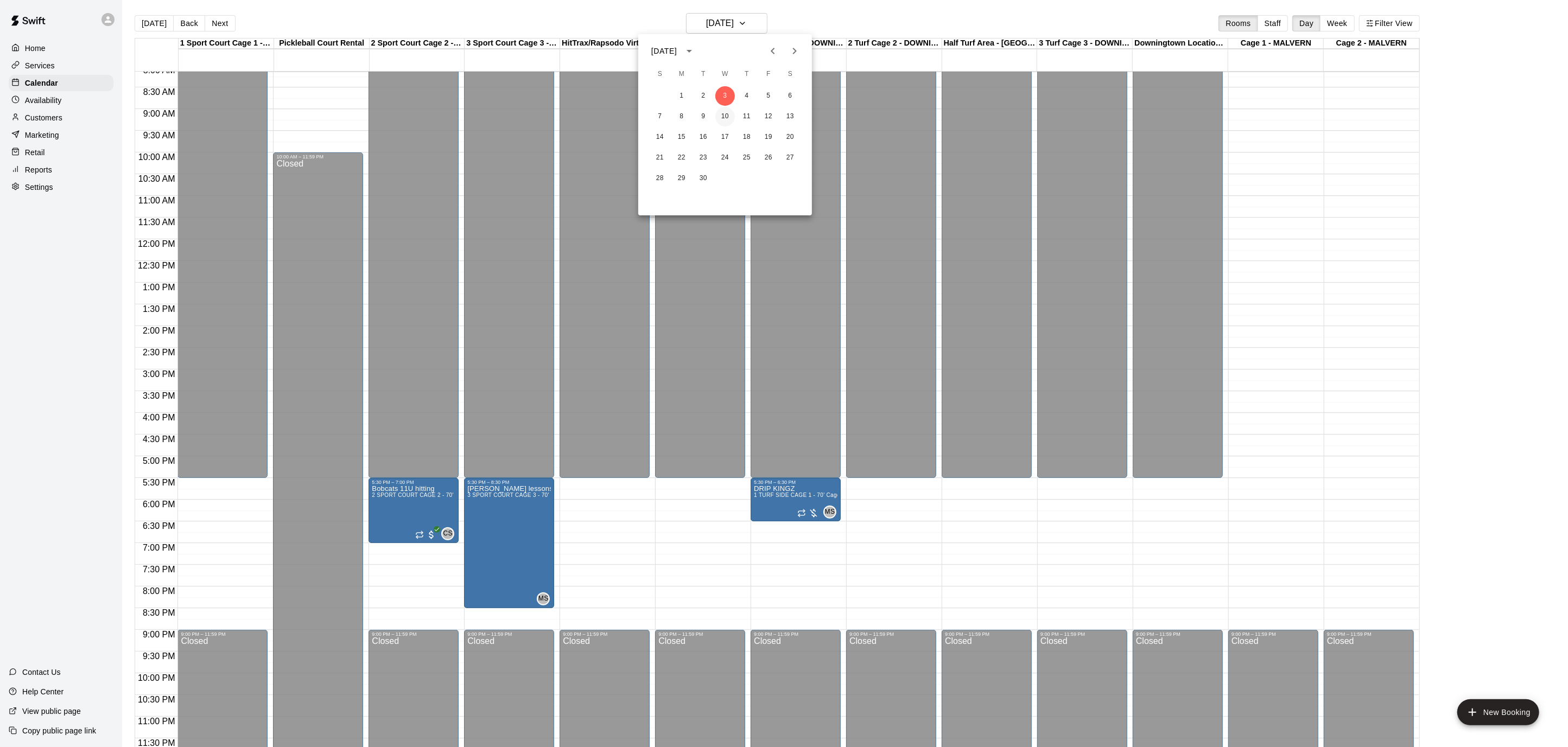
click at [723, 114] on button "10" at bounding box center [725, 117] width 19 height 19
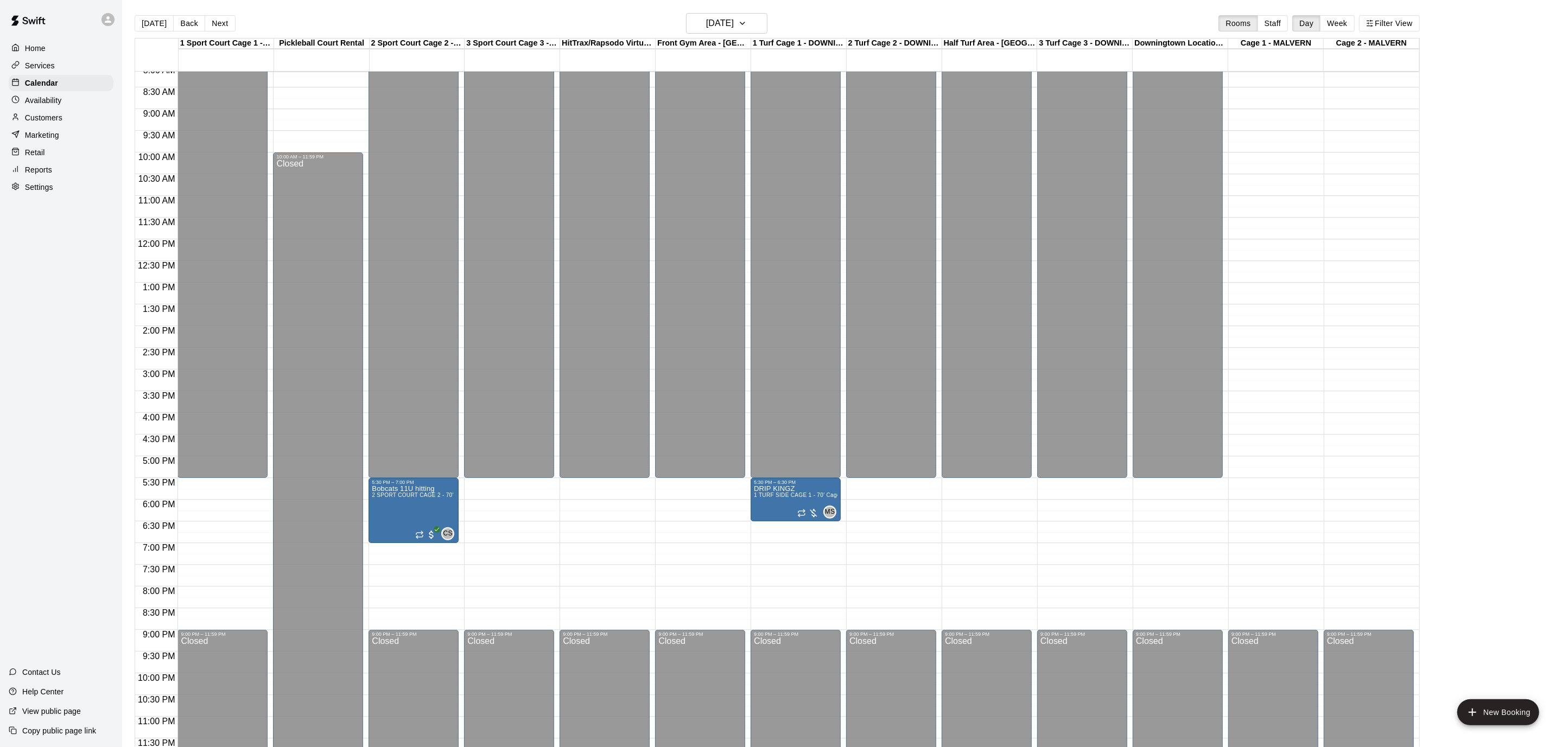
click at [489, 498] on div "12:00 AM – 5:30 PM Closed 9:00 PM – 11:59 PM Closed" at bounding box center [509, 239] width 90 height 1041
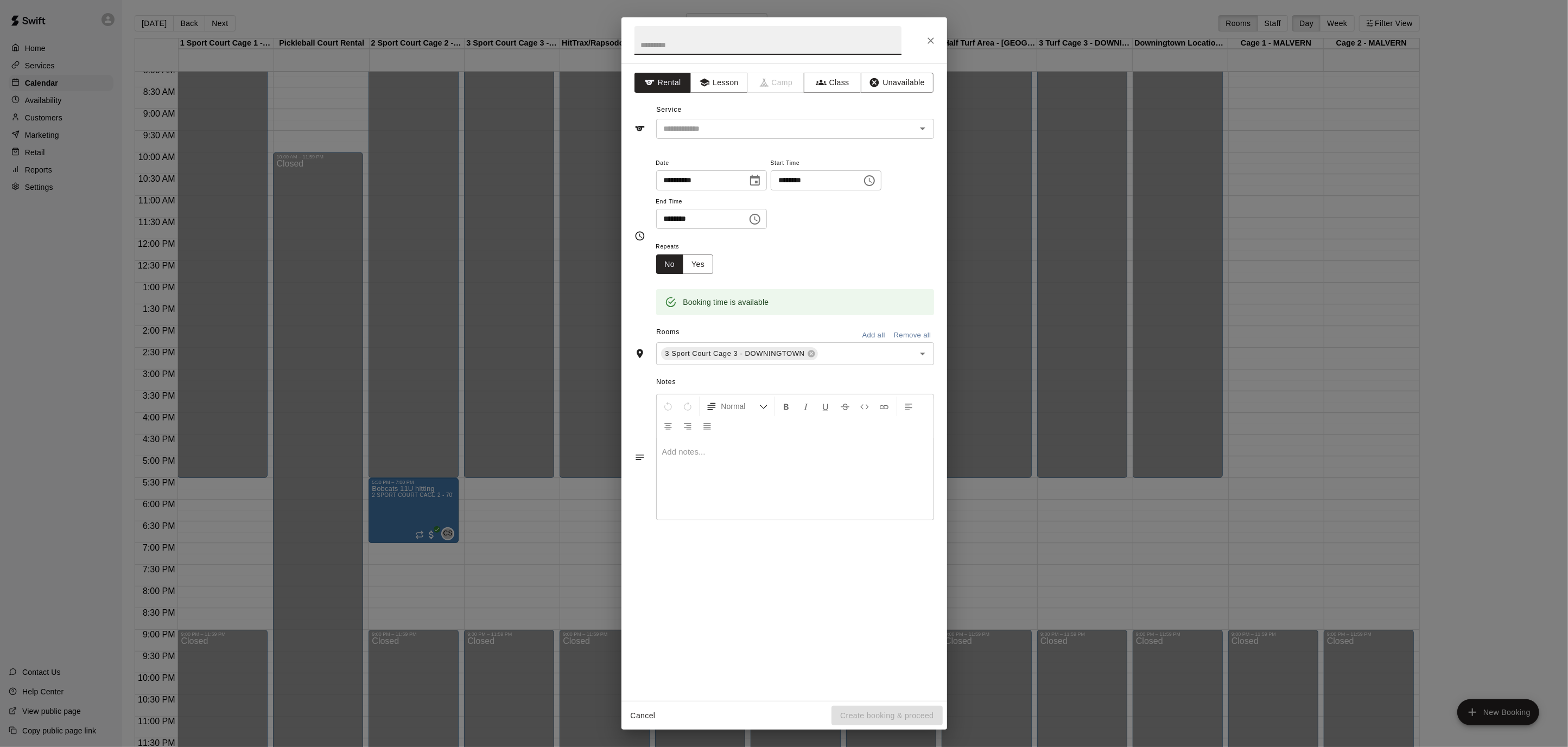
click at [875, 179] on icon "Choose time, selected time is 5:45 PM" at bounding box center [870, 181] width 11 height 11
click at [819, 215] on li "30" at bounding box center [823, 213] width 26 height 20
type input "********"
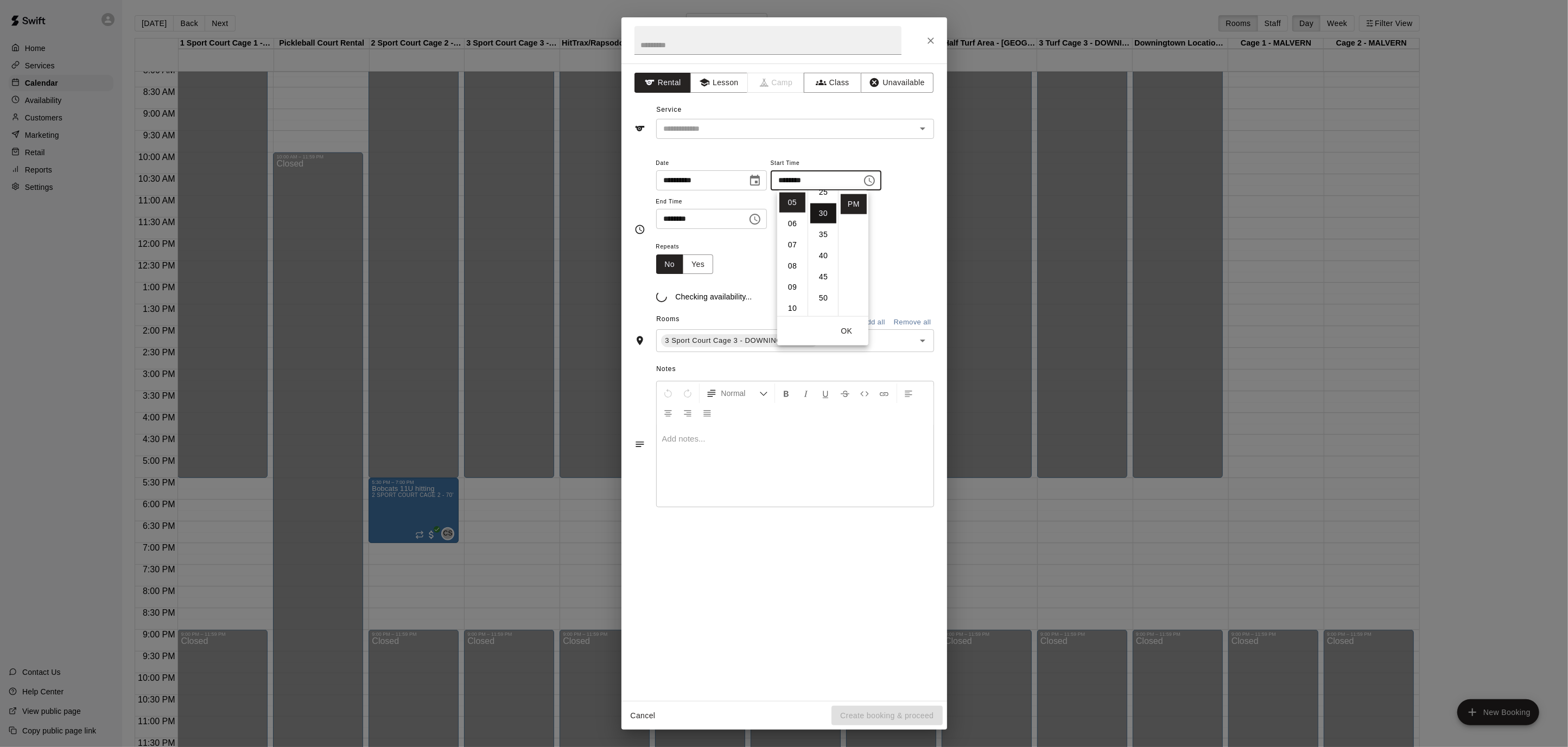
scroll to position [127, 0]
click at [761, 217] on icon "Choose time, selected time is 6:15 PM" at bounding box center [755, 219] width 13 height 13
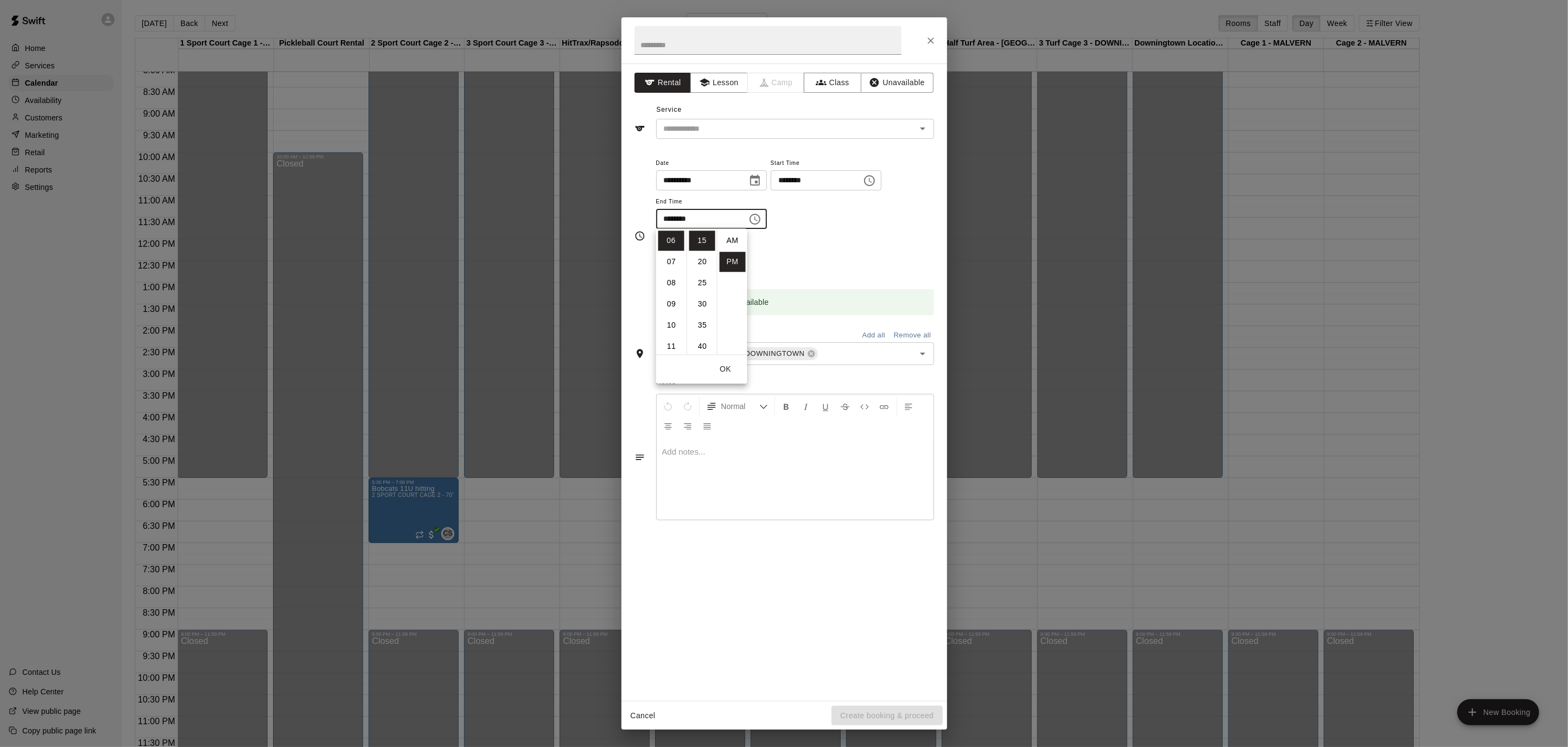
scroll to position [19, 0]
click at [674, 278] on li "08" at bounding box center [671, 283] width 26 height 20
click at [703, 303] on li "30" at bounding box center [702, 304] width 26 height 20
type input "********"
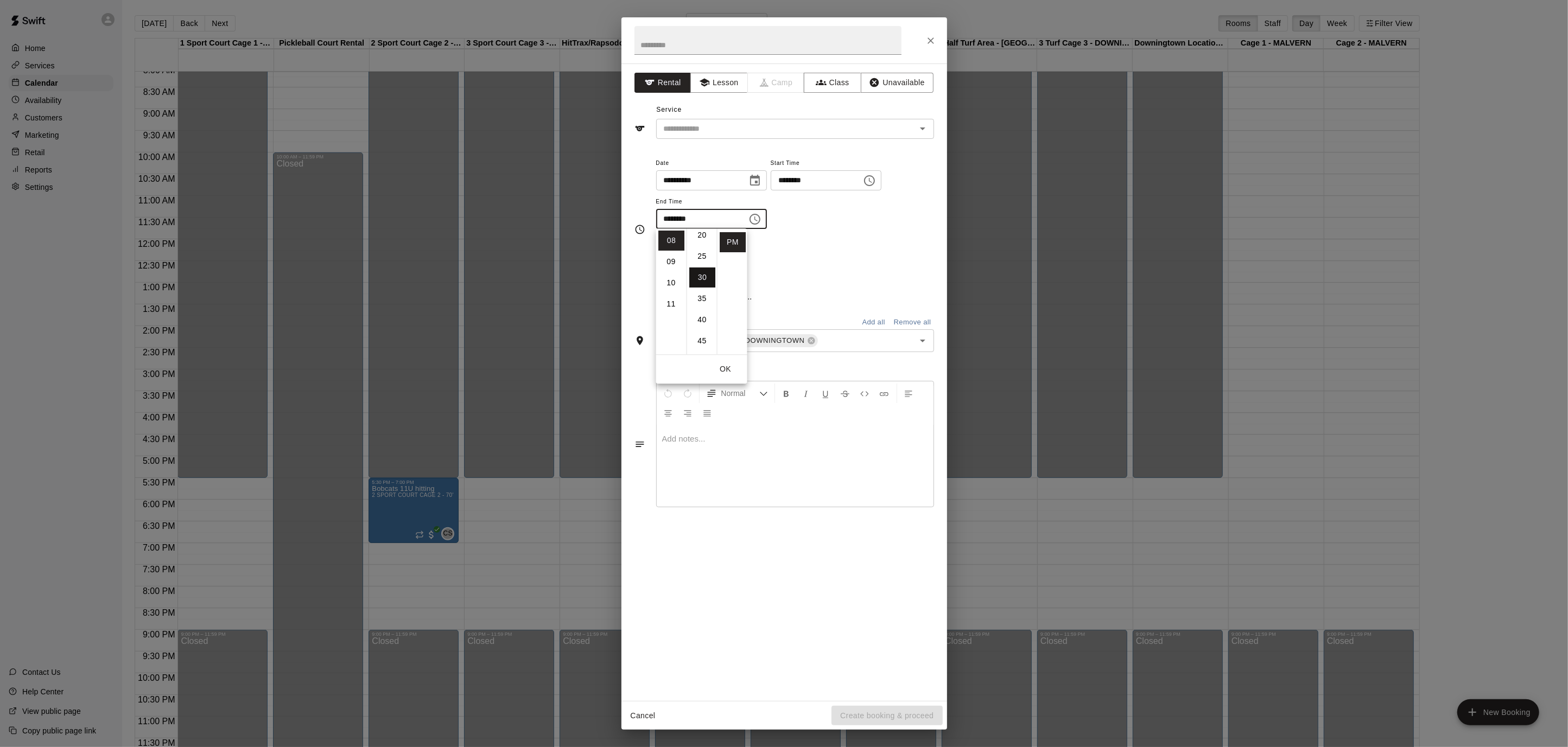
scroll to position [127, 0]
drag, startPoint x: 858, startPoint y: 269, endPoint x: 856, endPoint y: 236, distance: 33.1
click at [858, 269] on div "Repeats No Yes" at bounding box center [795, 257] width 278 height 34
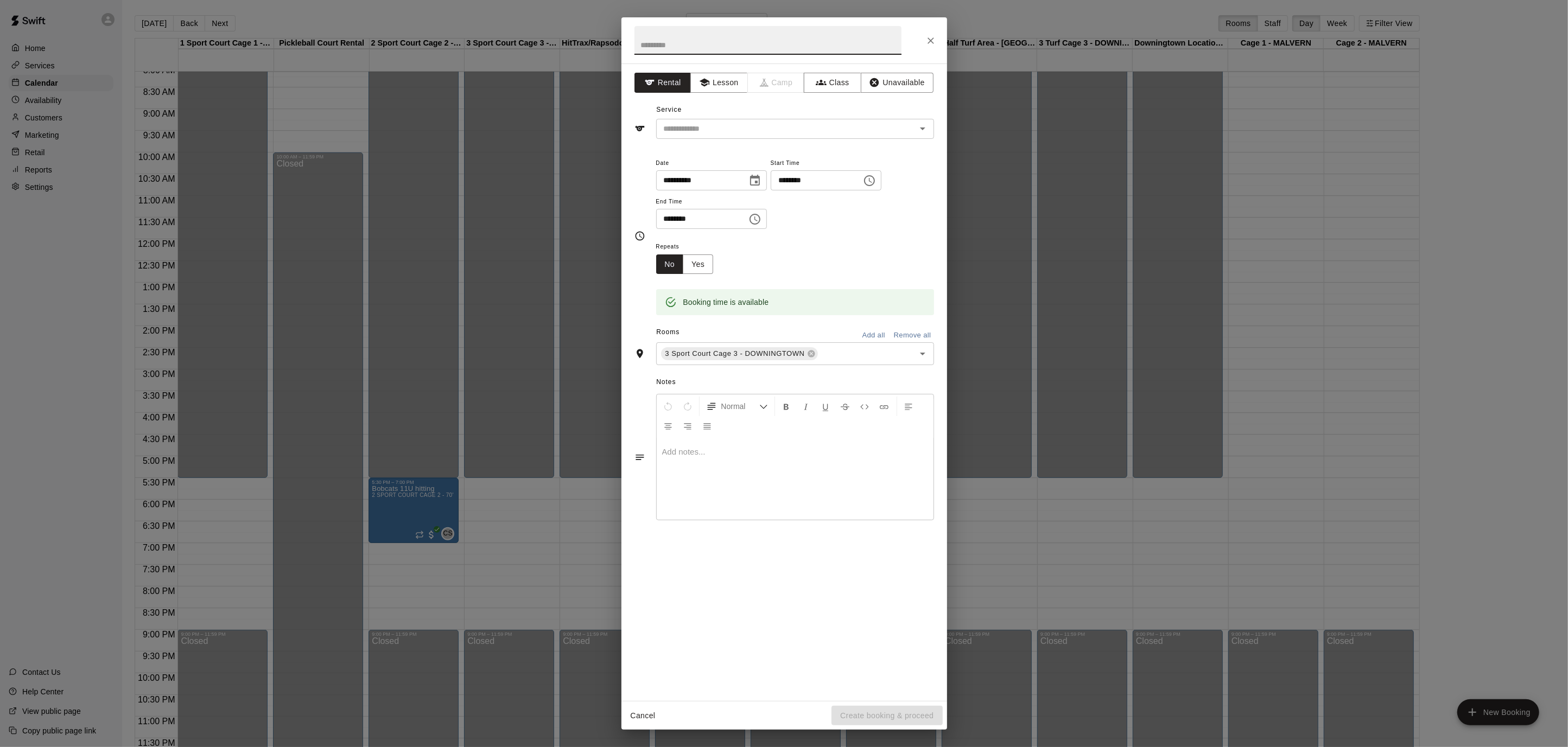
click at [719, 47] on input "text" at bounding box center [768, 40] width 267 height 29
click at [914, 128] on button "Clear" at bounding box center [908, 128] width 15 height 15
type input "**********"
click at [926, 125] on icon "Open" at bounding box center [922, 128] width 13 height 13
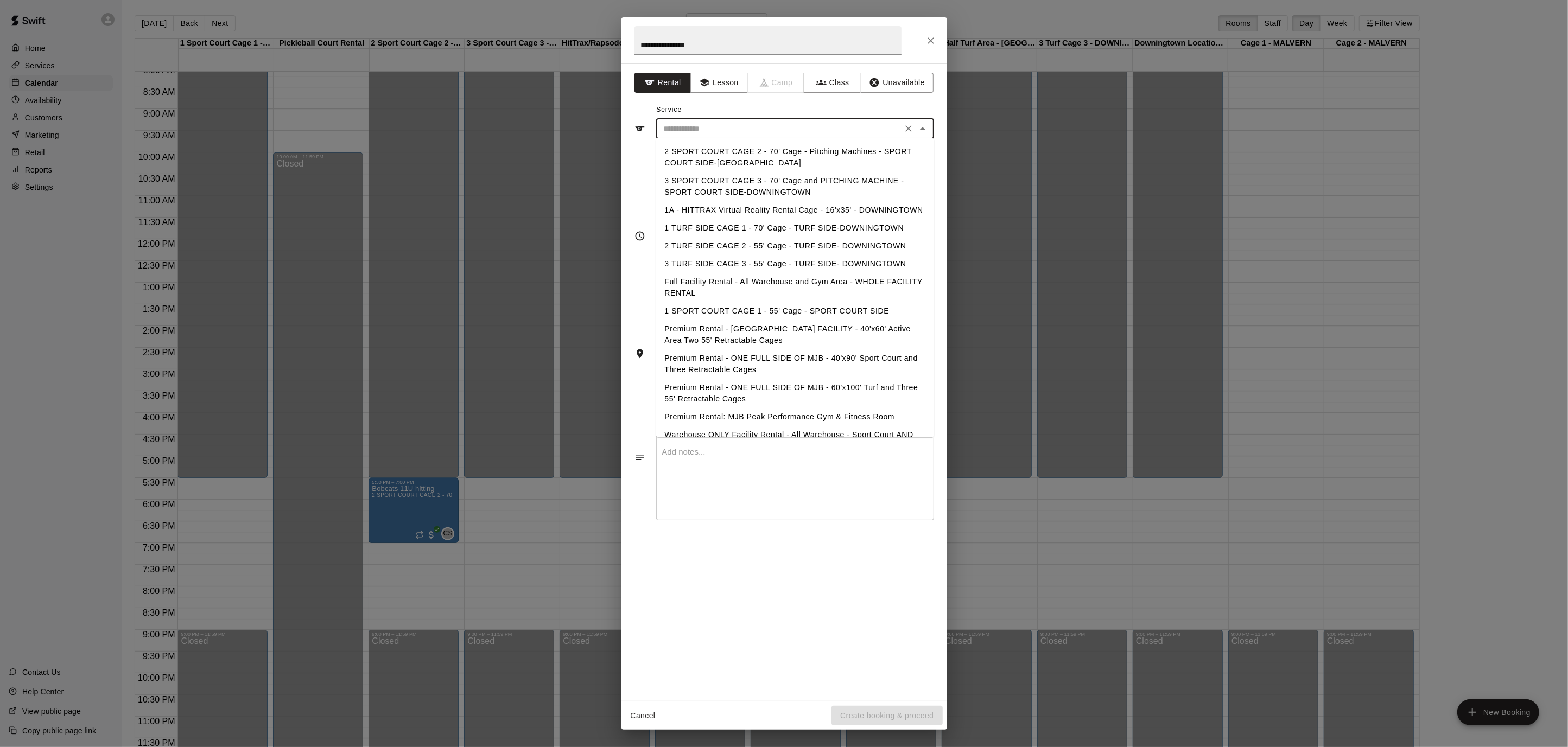
click at [867, 181] on li "3 SPORT COURT CAGE 3 - 70' Cage and PITCHING MACHINE - SPORT COURT SIDE-DOWNING…" at bounding box center [795, 187] width 278 height 29
type input "**********"
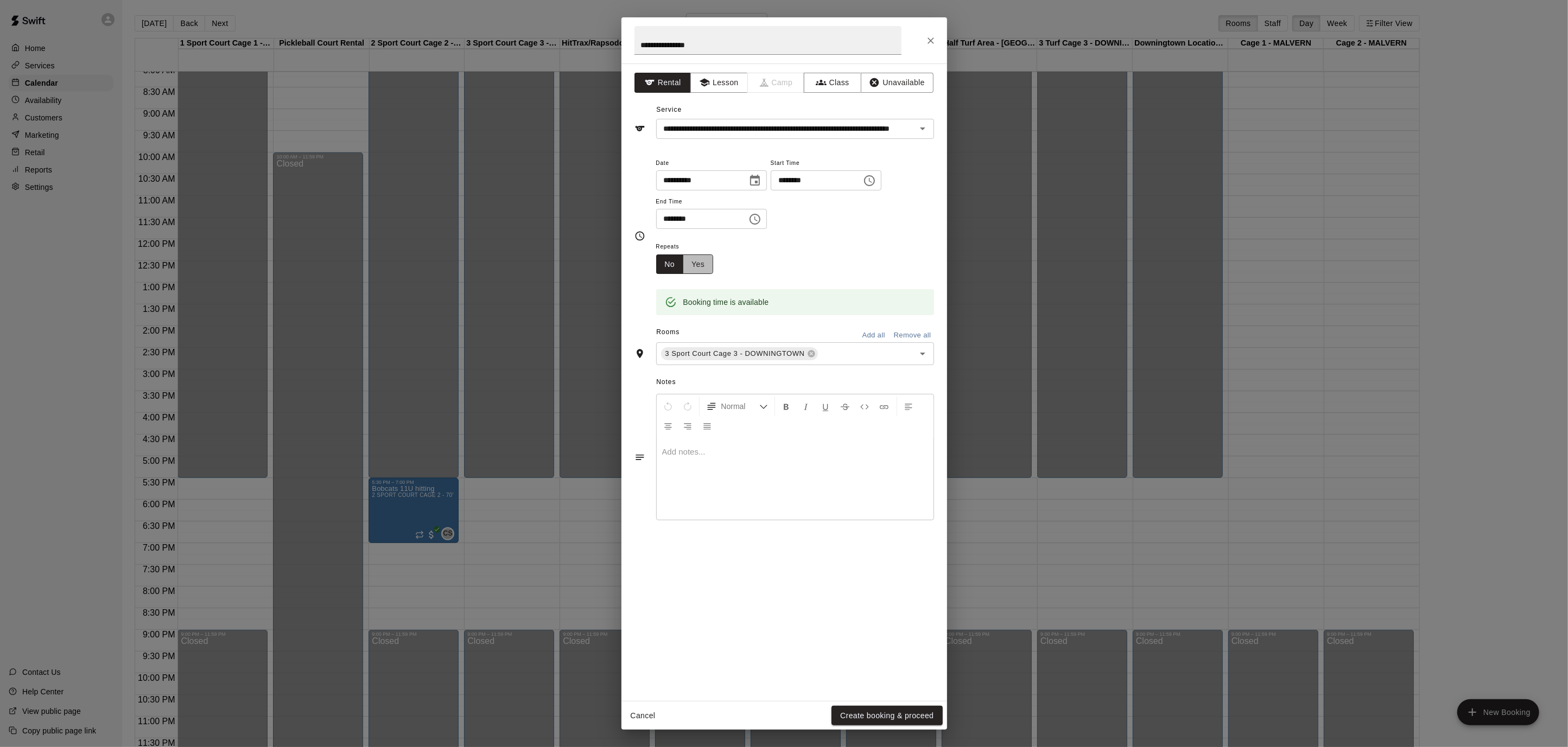
click at [702, 266] on button "Yes" at bounding box center [698, 264] width 30 height 20
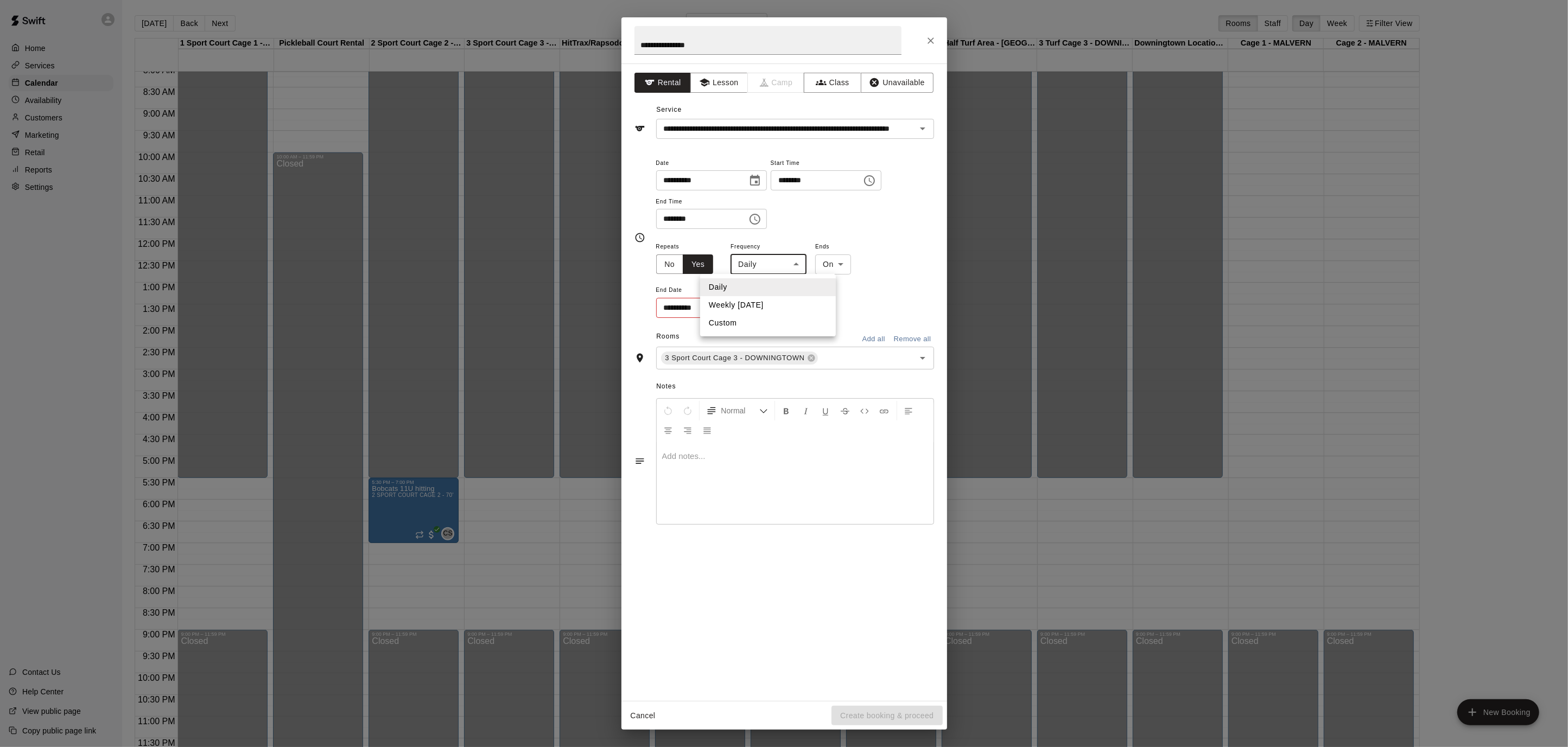
click at [778, 263] on body "Home Services Calendar Availability Customers Marketing Retail Reports Settings…" at bounding box center [784, 382] width 1568 height 764
click at [774, 311] on li "Weekly [DATE]" at bounding box center [768, 305] width 136 height 18
type input "******"
click at [760, 313] on button "Choose date" at bounding box center [753, 308] width 22 height 22
click at [739, 442] on button "24" at bounding box center [743, 441] width 19 height 19
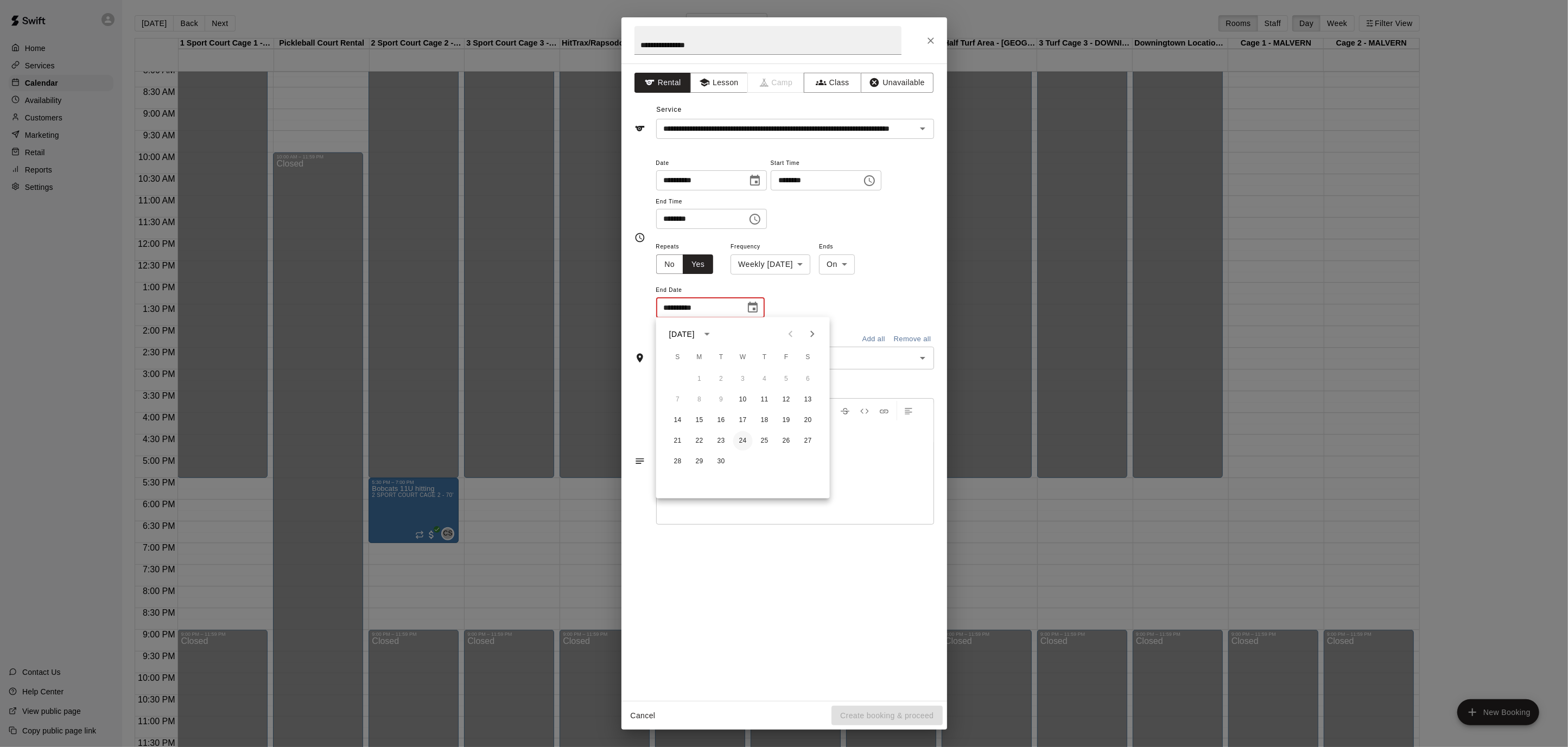
type input "**********"
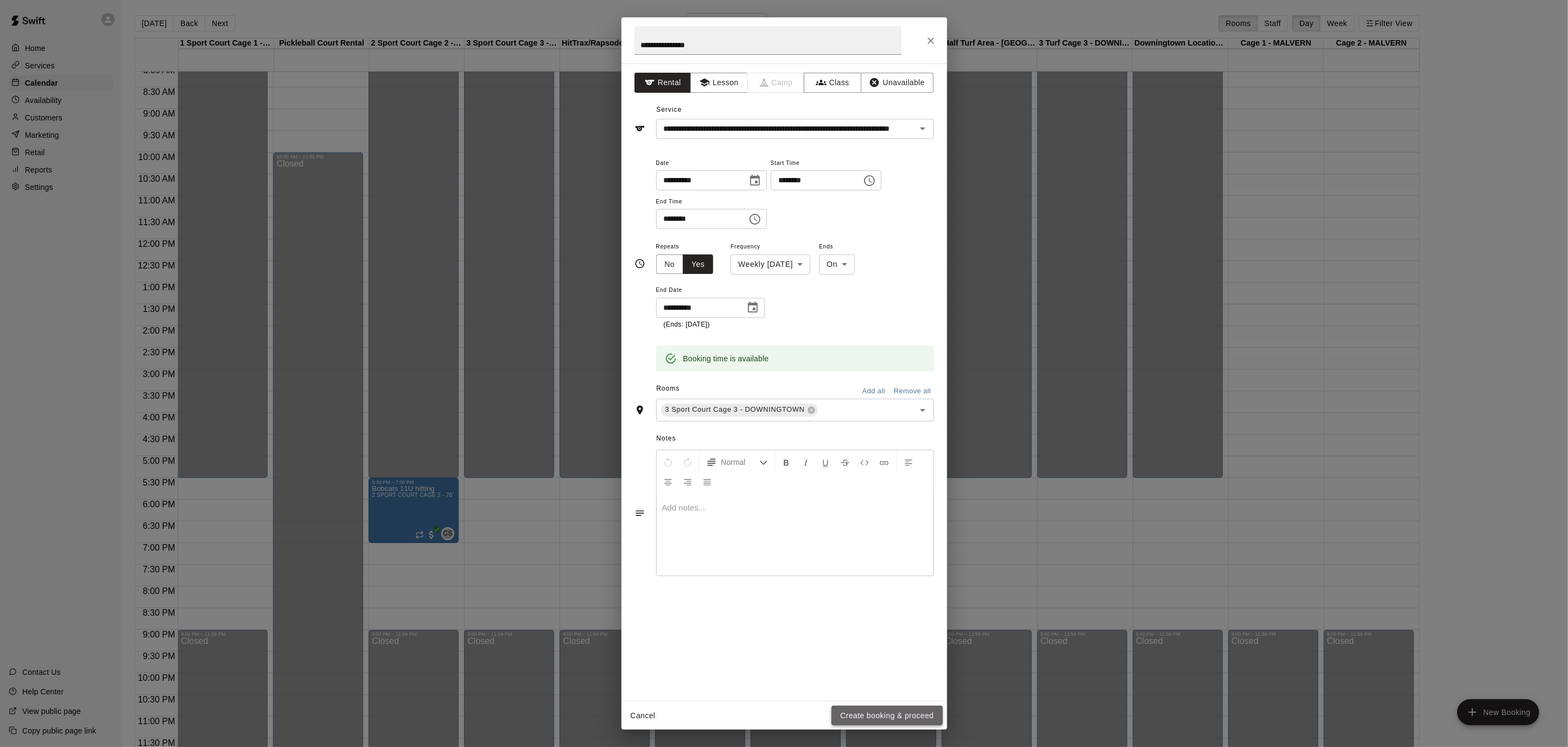
click at [929, 714] on button "Create booking & proceed" at bounding box center [887, 715] width 111 height 20
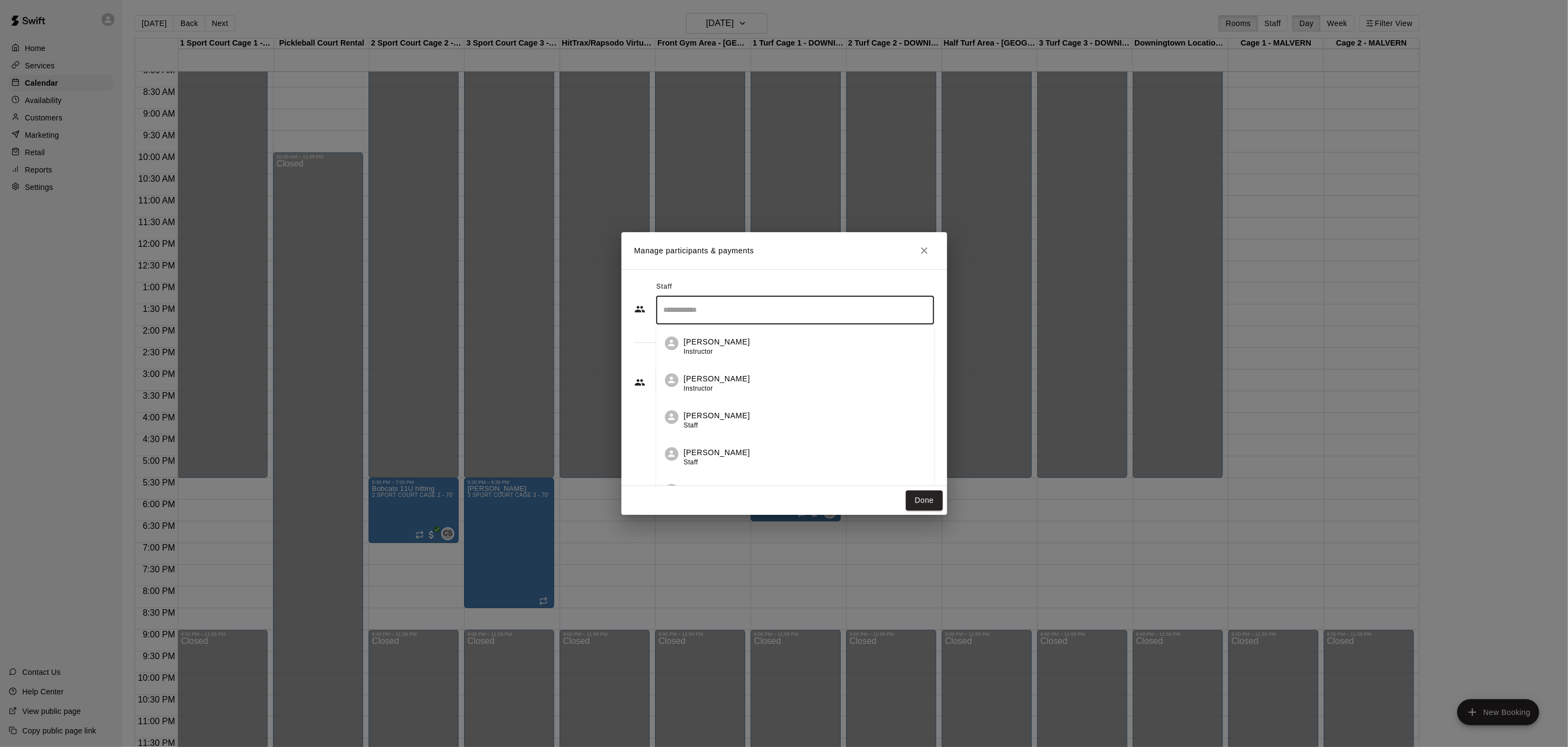
click at [715, 318] on input "Search staff" at bounding box center [795, 310] width 268 height 19
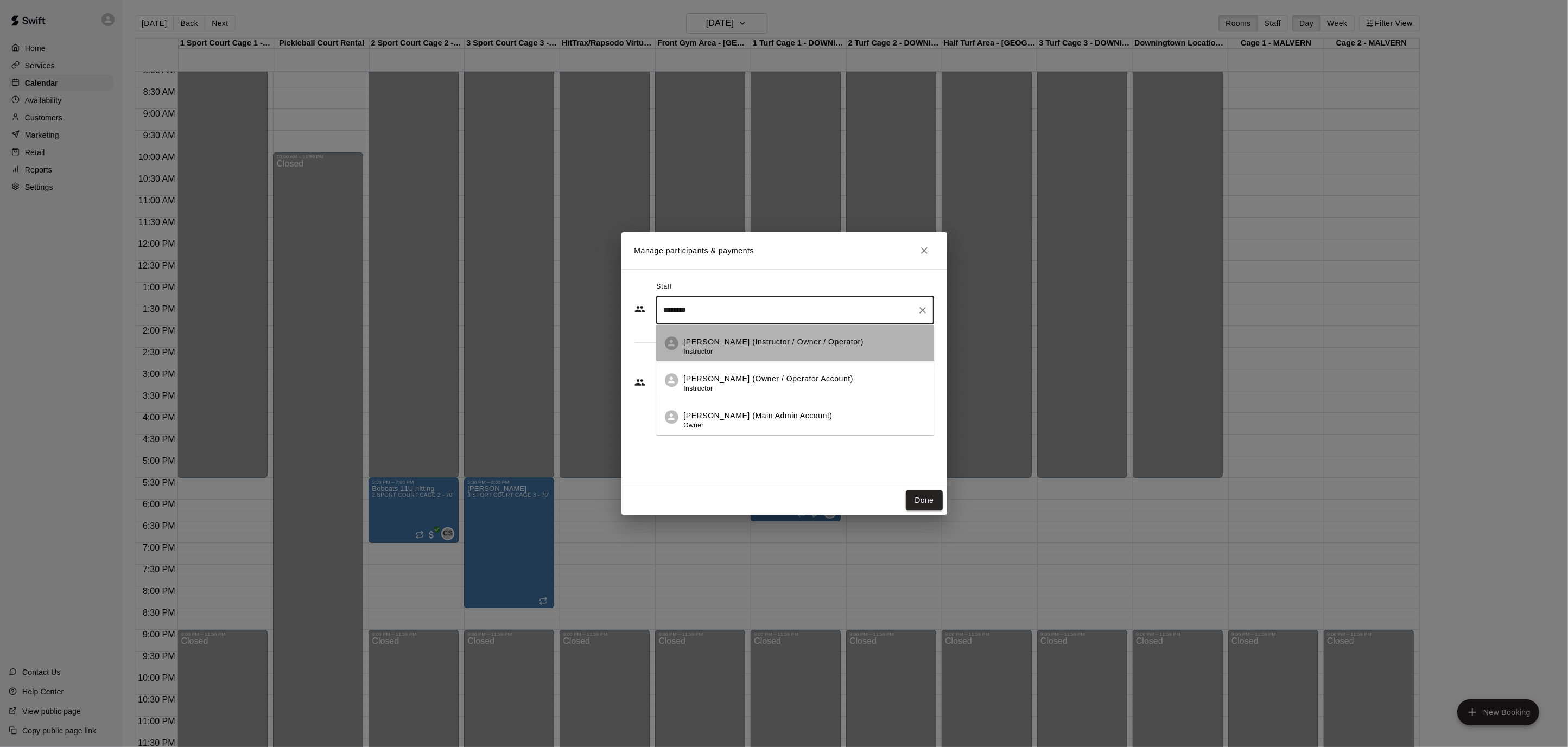
click at [755, 349] on div "[PERSON_NAME] (Instructor / Owner / Operator) Instructor" at bounding box center [774, 347] width 180 height 21
type input "********"
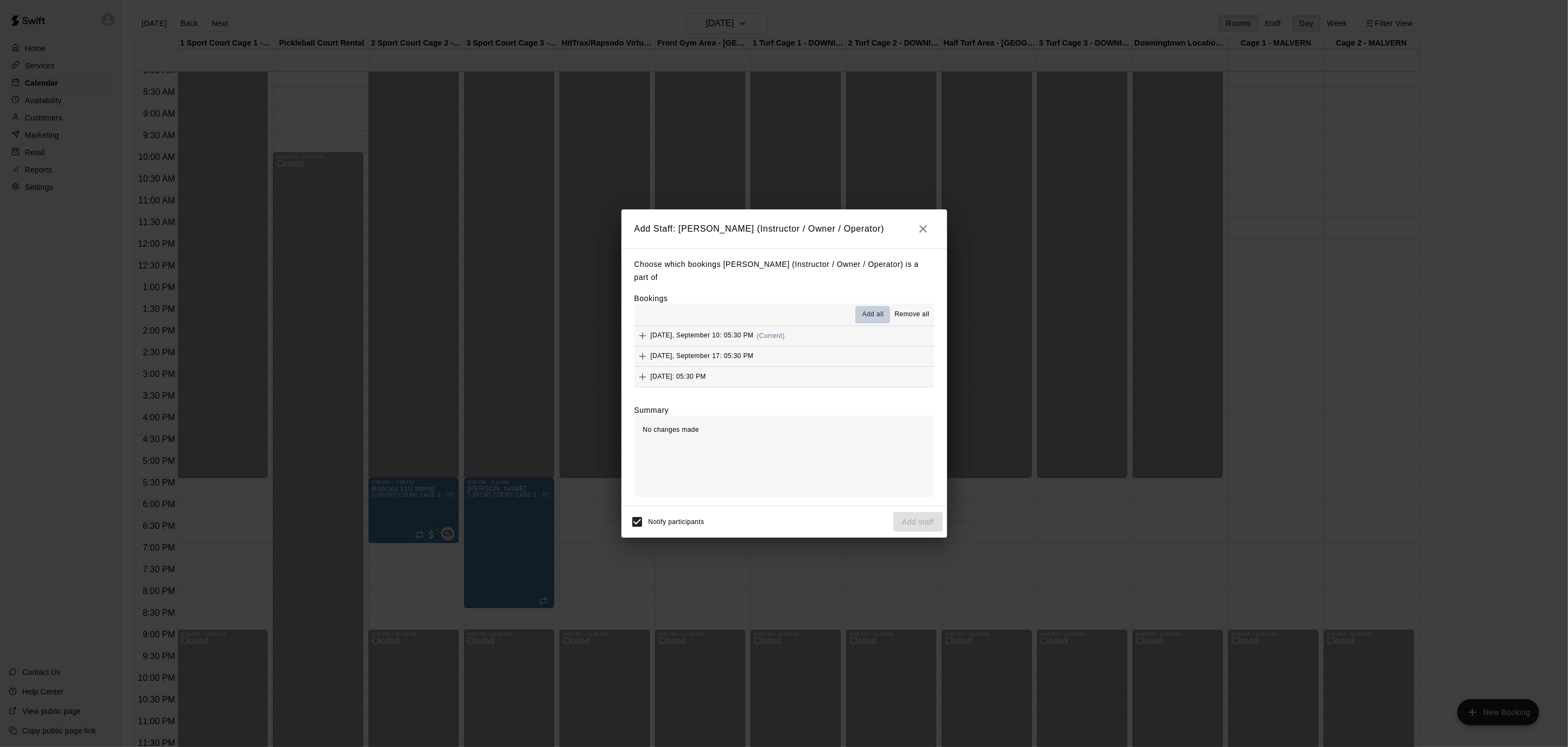
click at [877, 314] on span "Add all" at bounding box center [873, 314] width 22 height 11
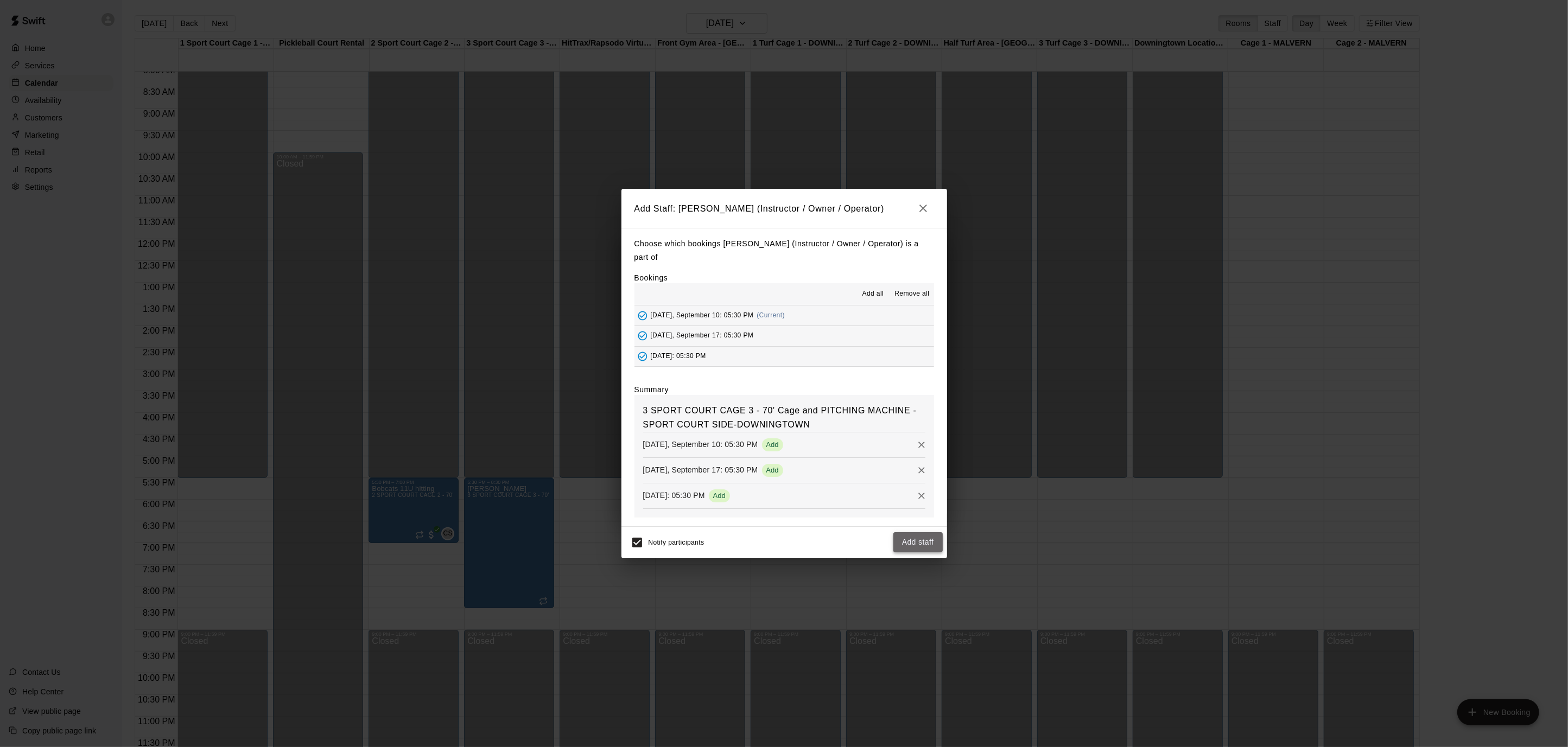
click at [922, 540] on button "Add staff" at bounding box center [918, 542] width 49 height 20
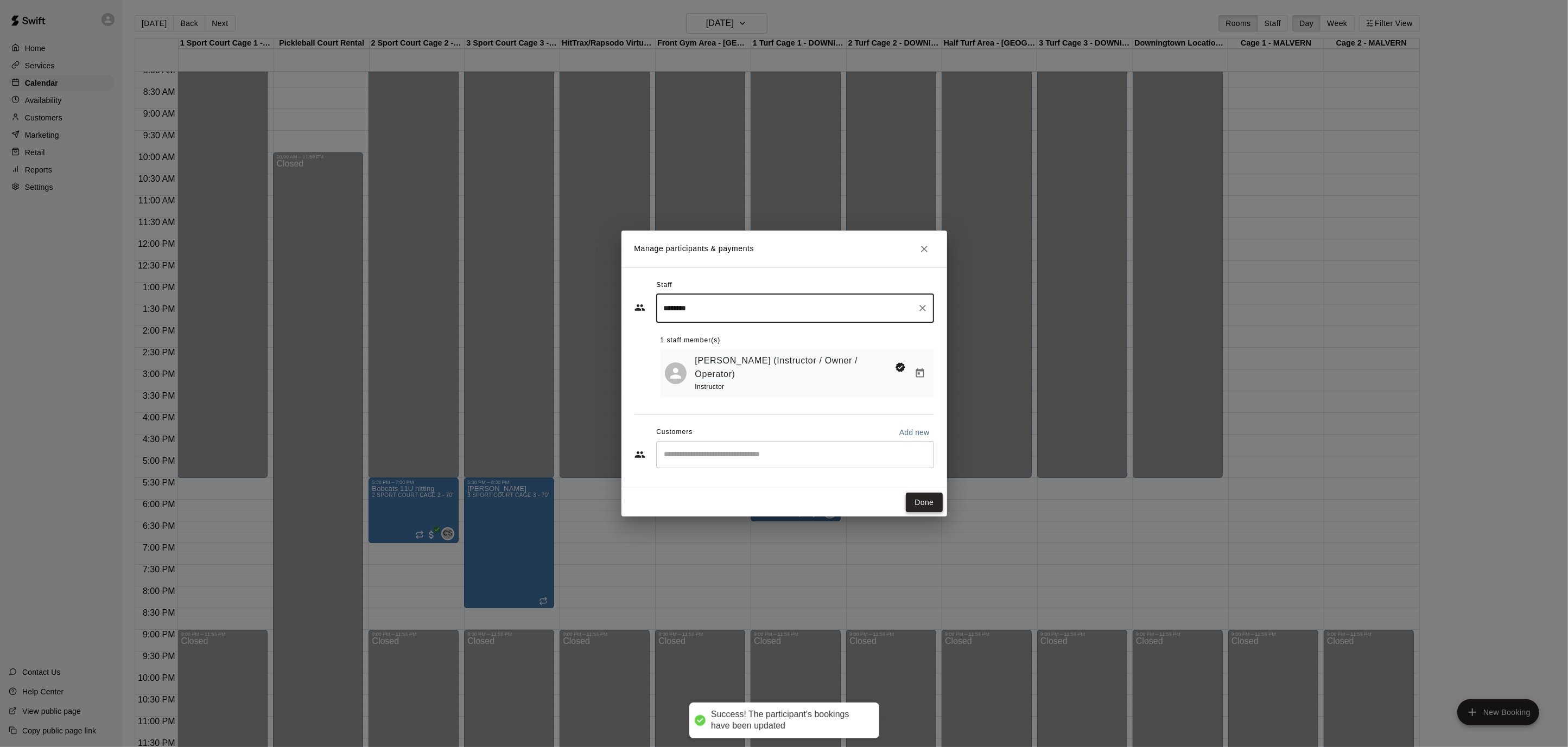
click at [921, 499] on button "Done" at bounding box center [924, 502] width 37 height 20
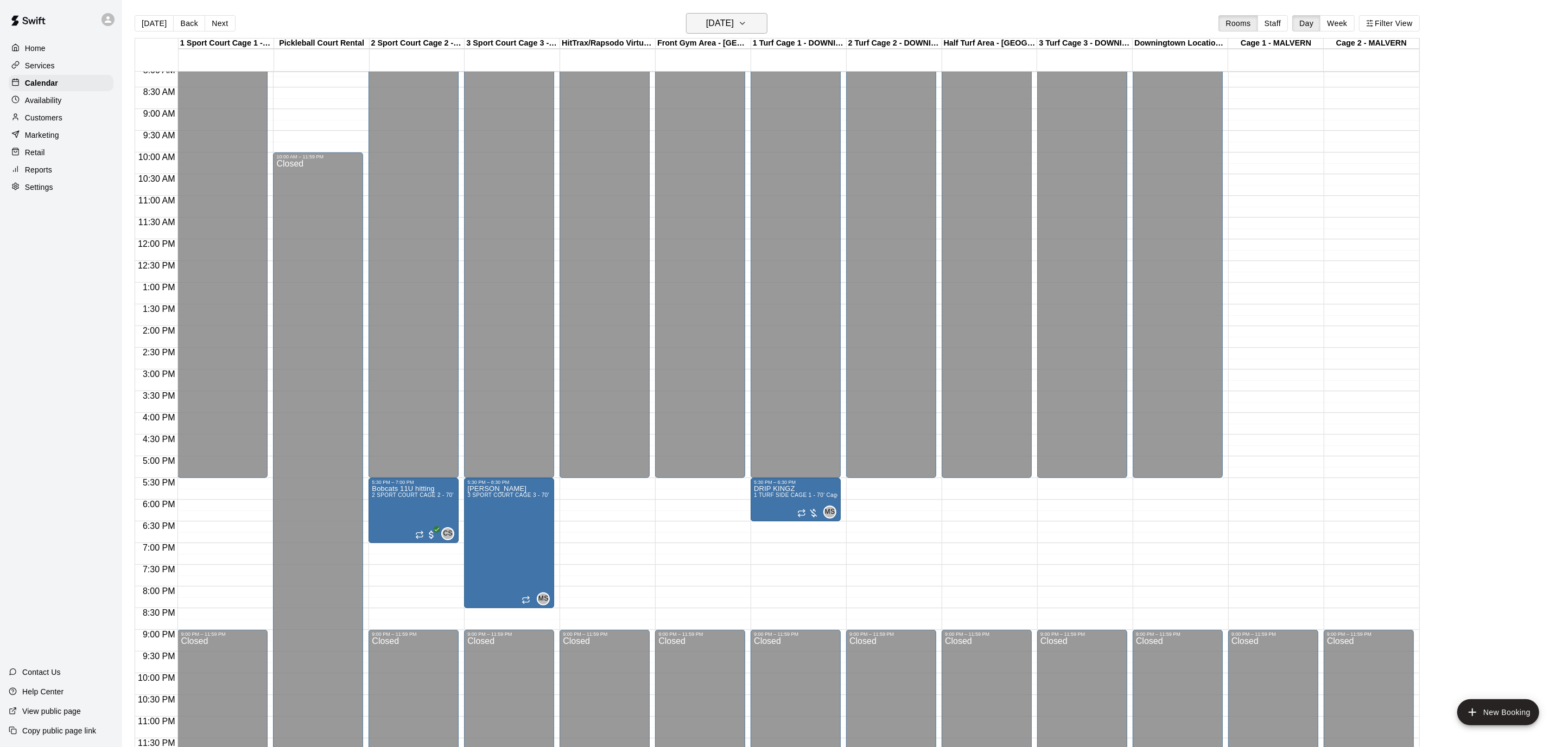
click at [763, 16] on button "[DATE]" at bounding box center [727, 23] width 82 height 21
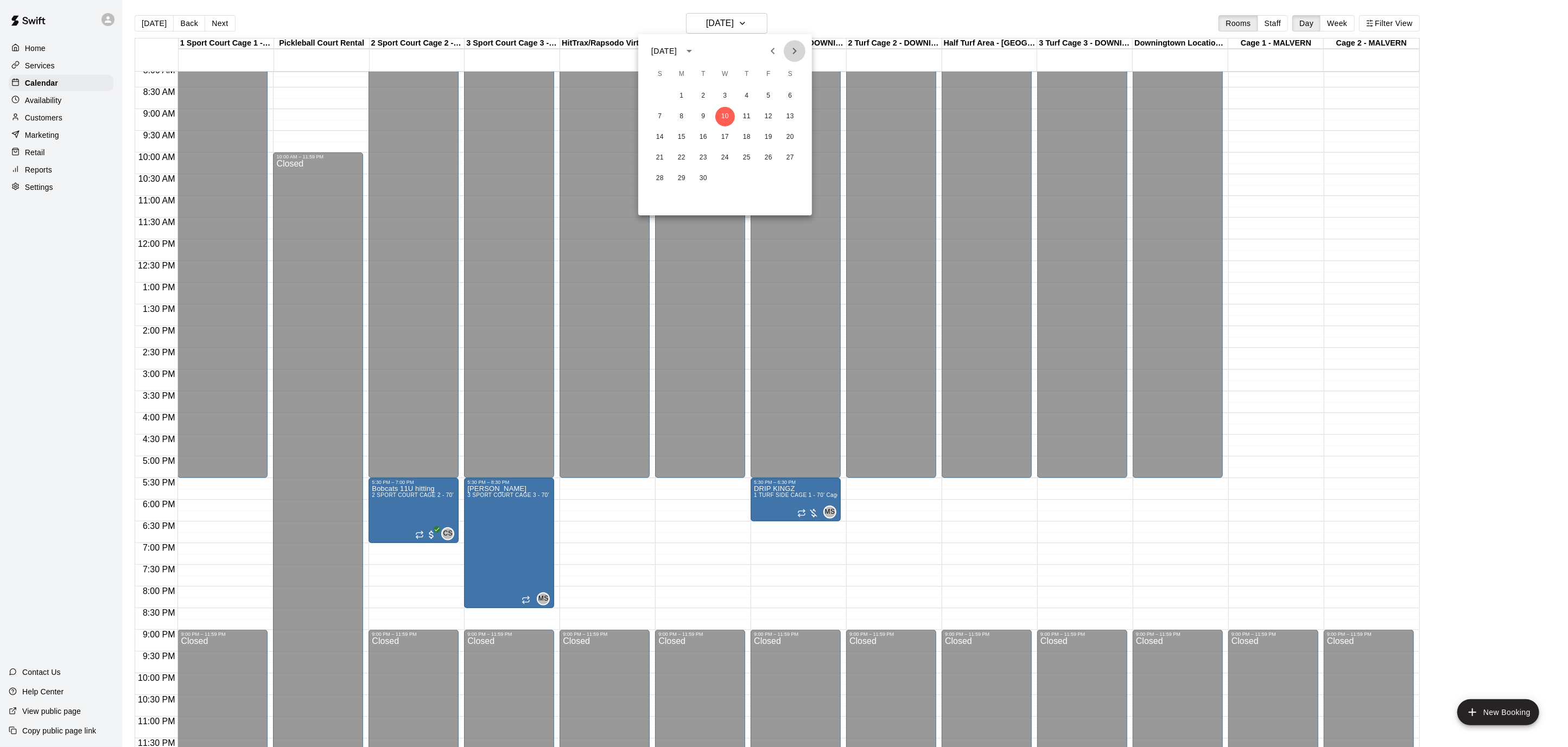
click at [789, 52] on icon "Next month" at bounding box center [794, 50] width 13 height 13
click at [723, 96] on button "1" at bounding box center [725, 96] width 19 height 19
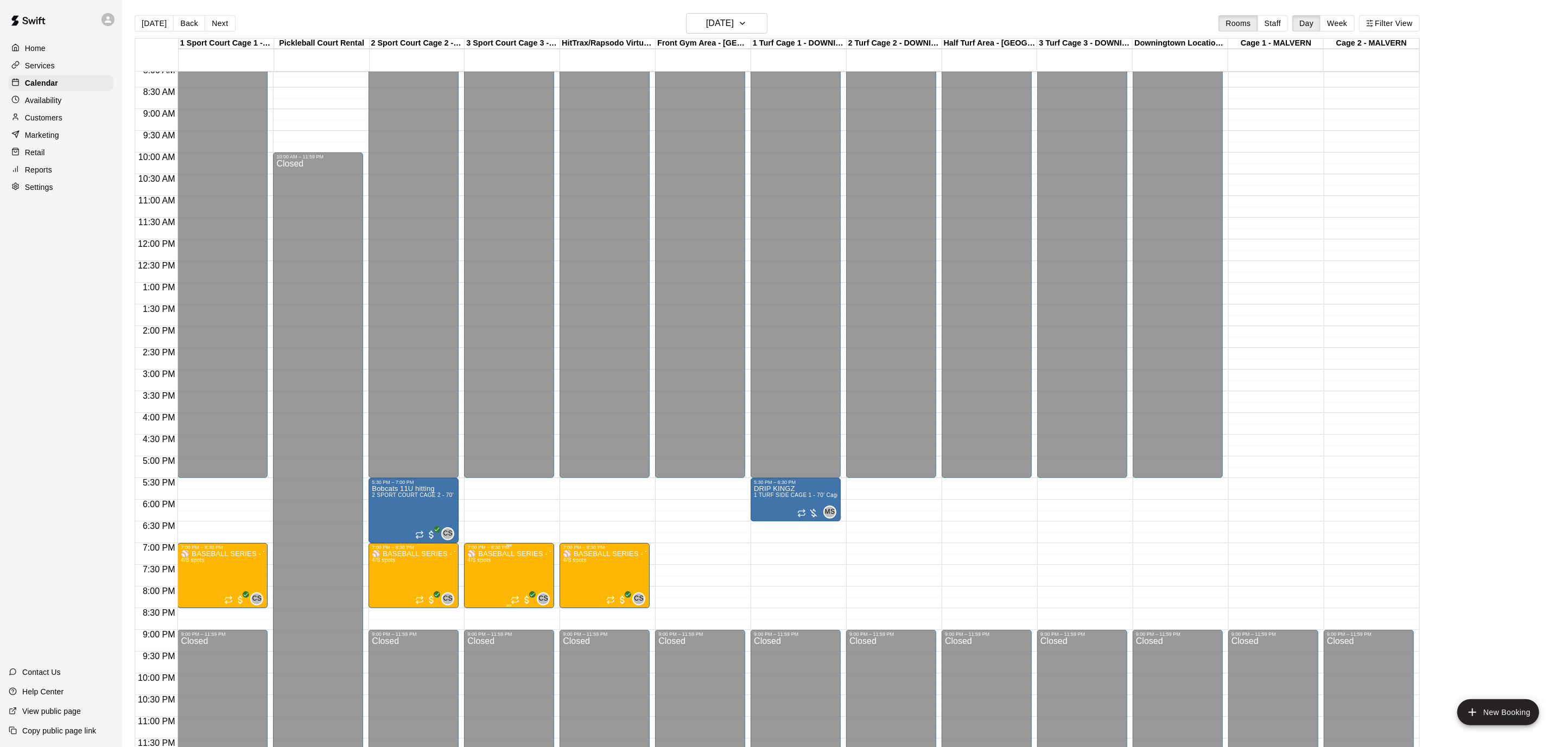
click at [525, 546] on div "7:00 PM – 8:30 PM" at bounding box center [509, 547] width 83 height 5
click at [479, 556] on icon "edit" at bounding box center [478, 554] width 13 height 13
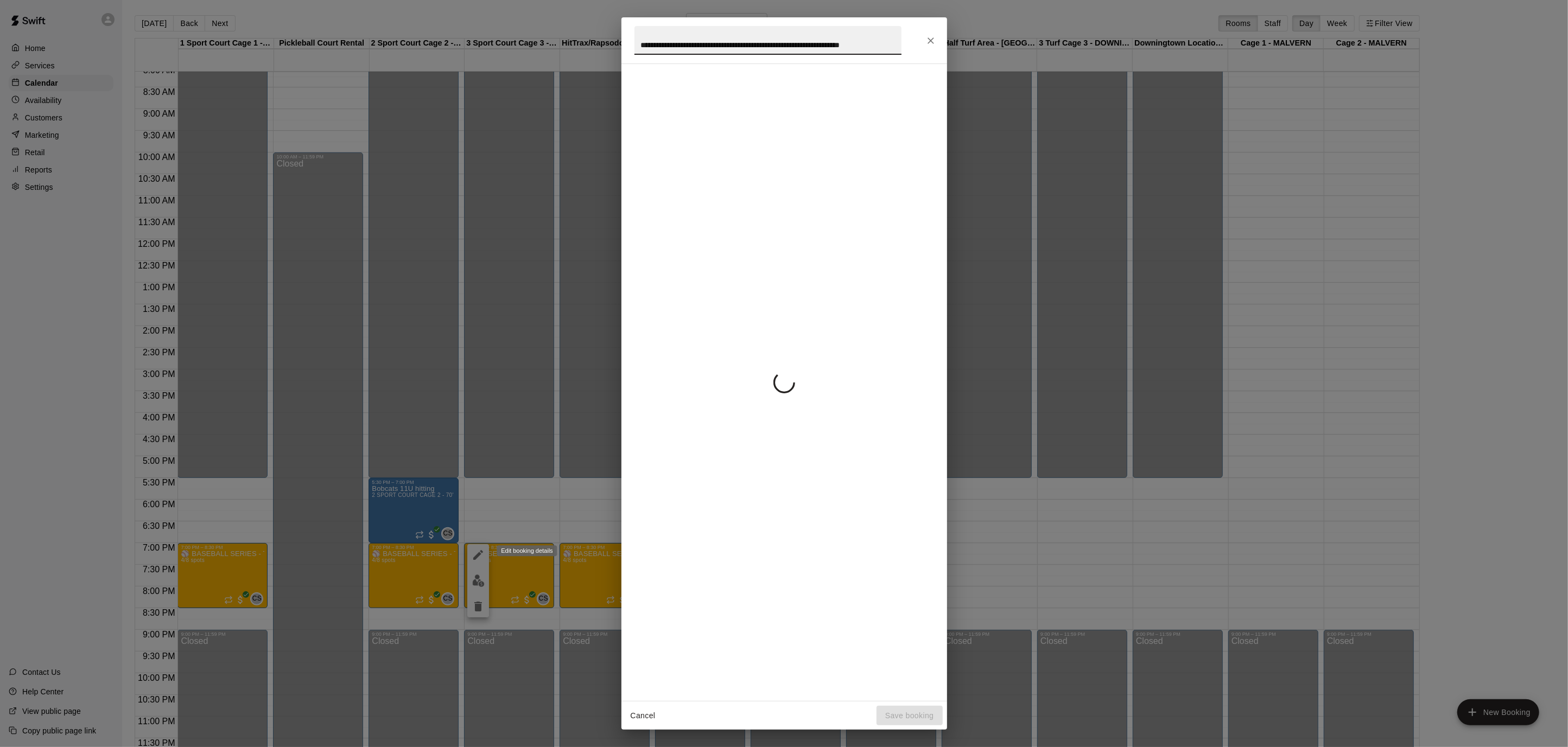
scroll to position [0, 32]
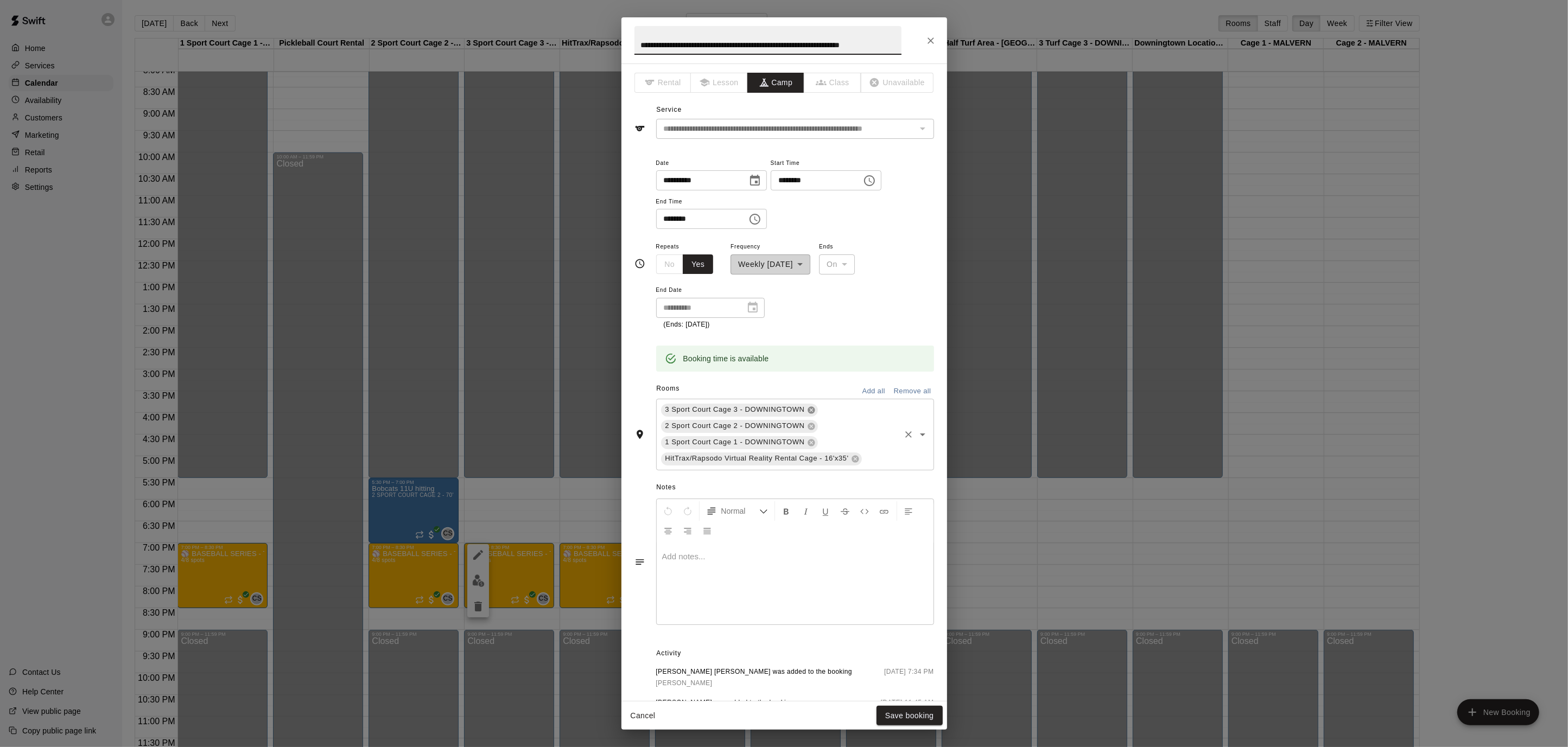
click at [809, 406] on icon at bounding box center [811, 410] width 7 height 7
click at [908, 716] on button "Save booking" at bounding box center [909, 715] width 66 height 20
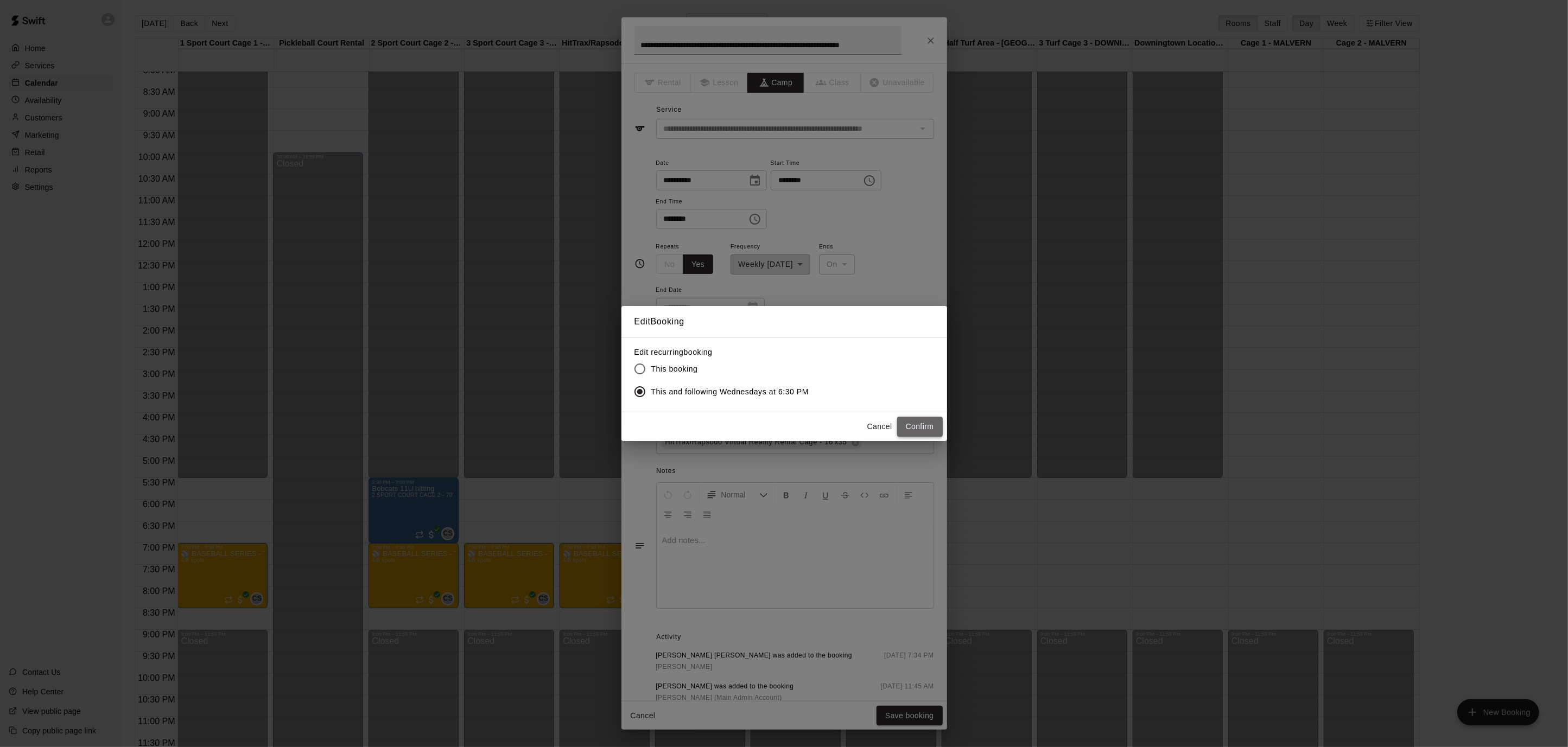
click at [912, 429] on button "Confirm" at bounding box center [920, 426] width 46 height 20
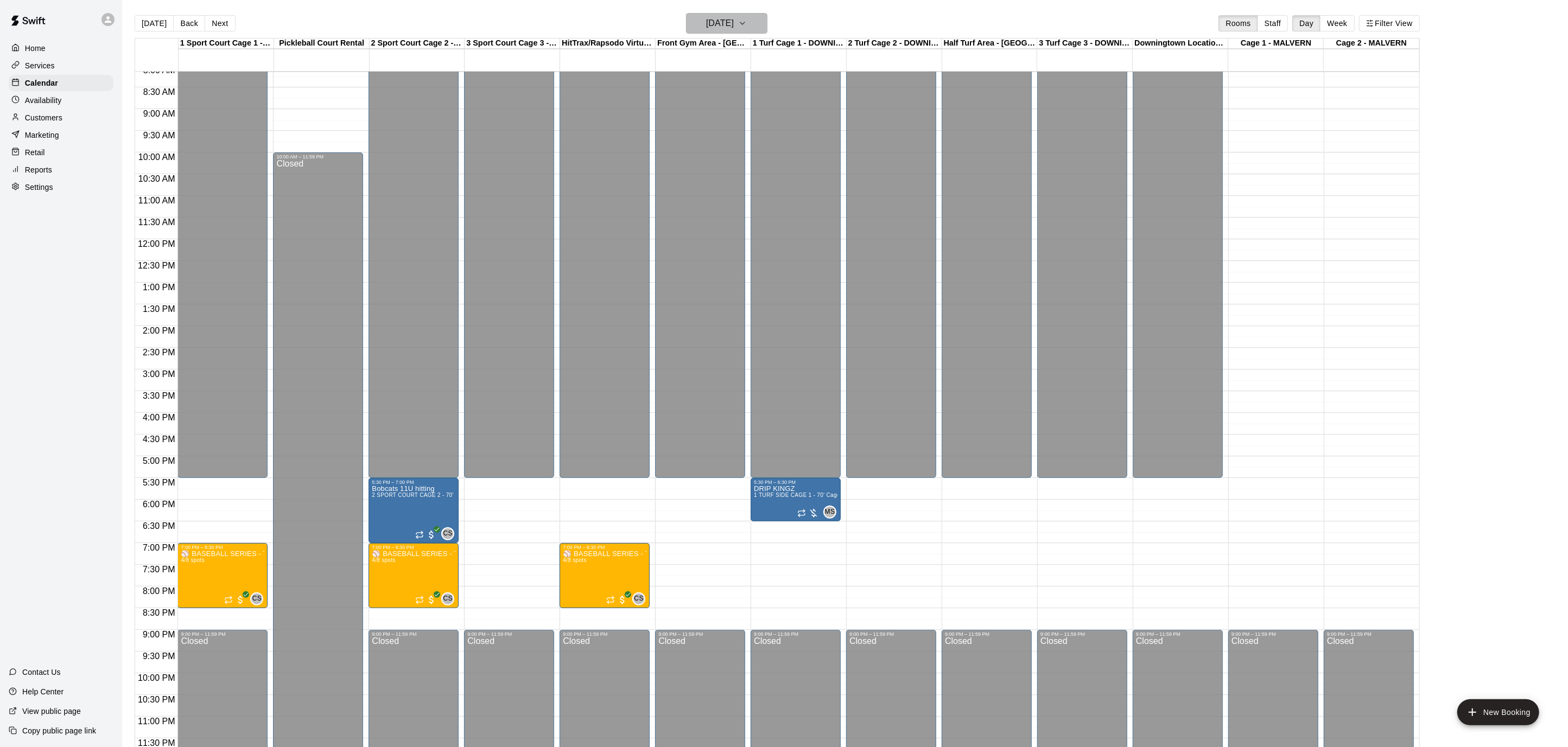
click at [768, 23] on button "[DATE]" at bounding box center [727, 23] width 82 height 21
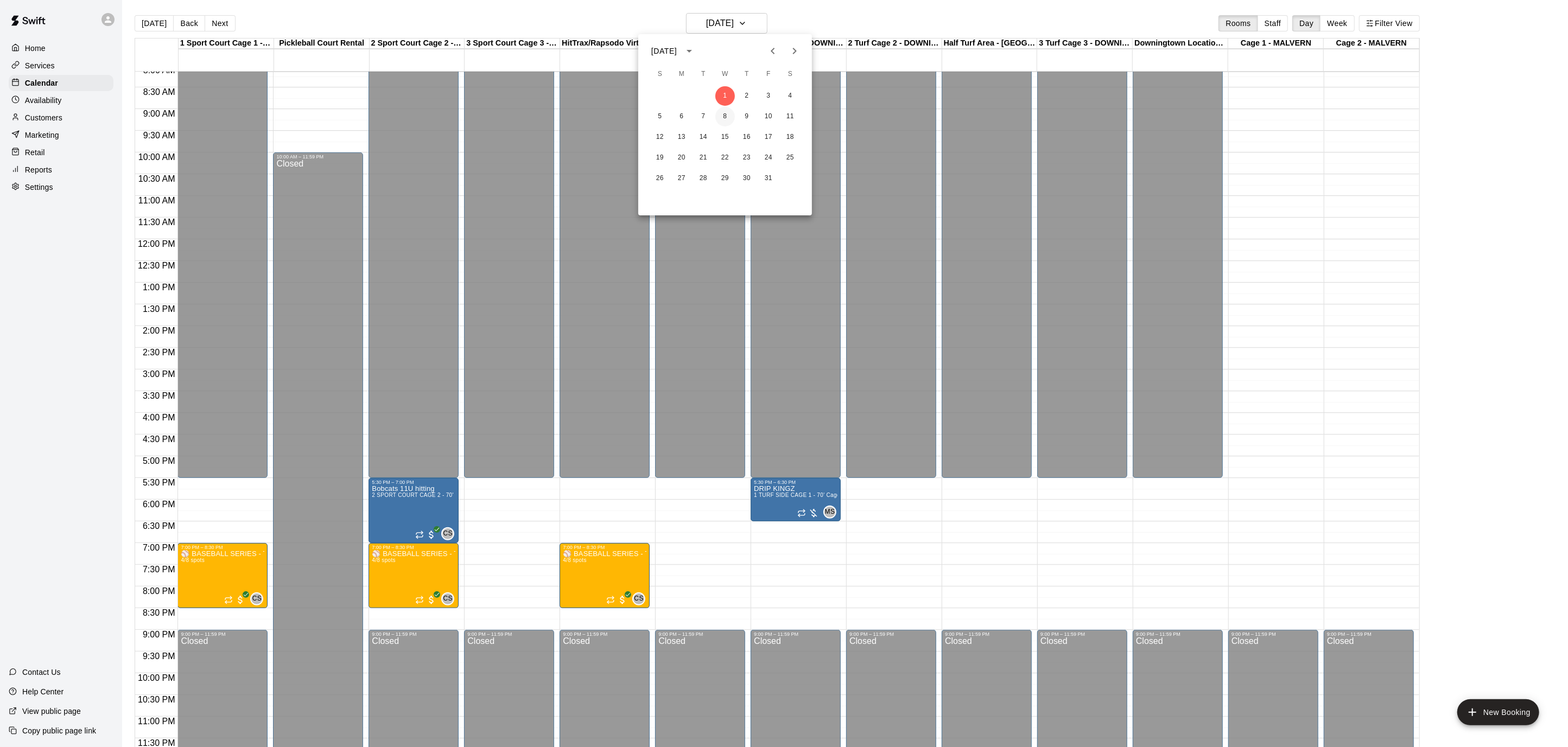
click at [724, 117] on button "8" at bounding box center [725, 117] width 19 height 19
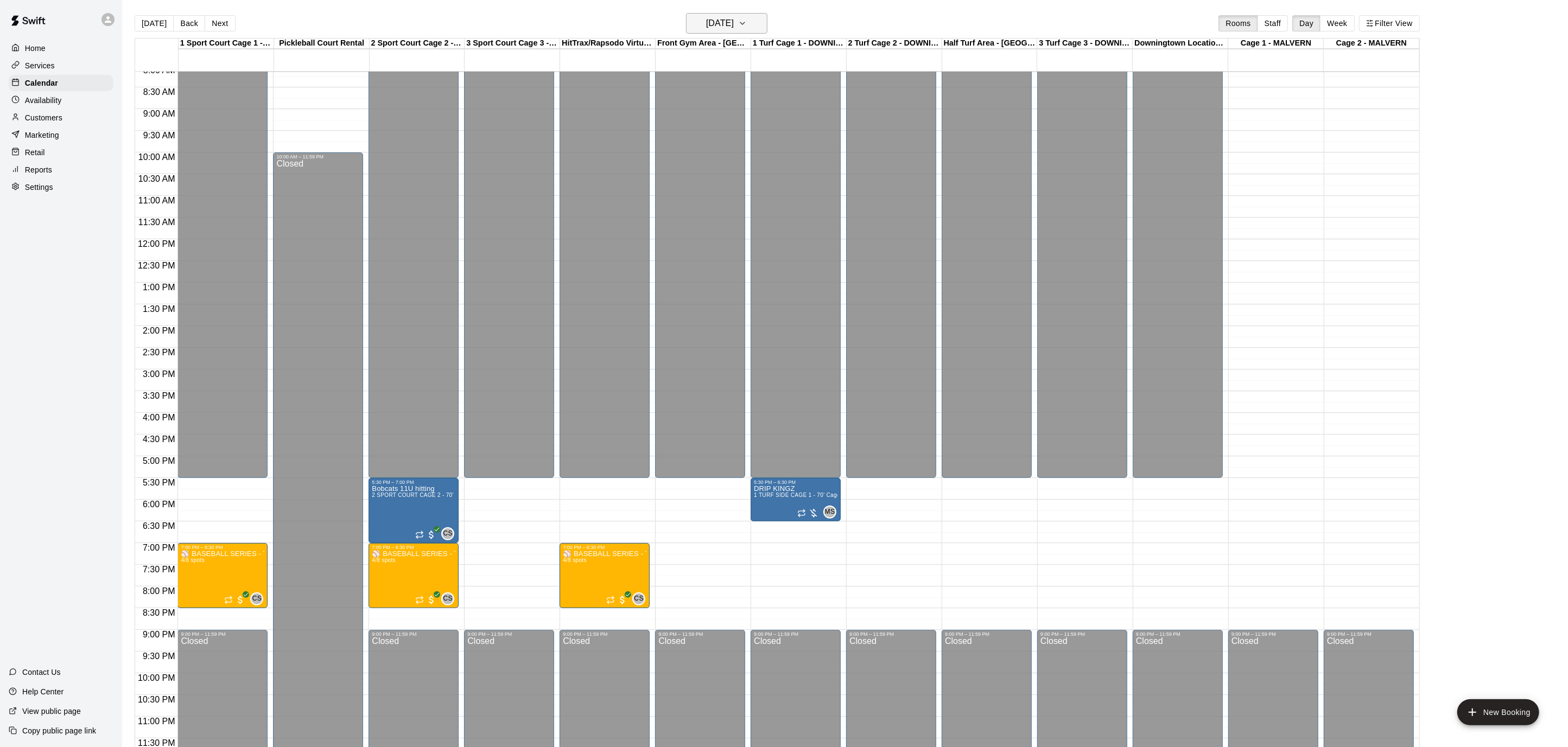
click at [768, 18] on button "[DATE]" at bounding box center [727, 23] width 82 height 21
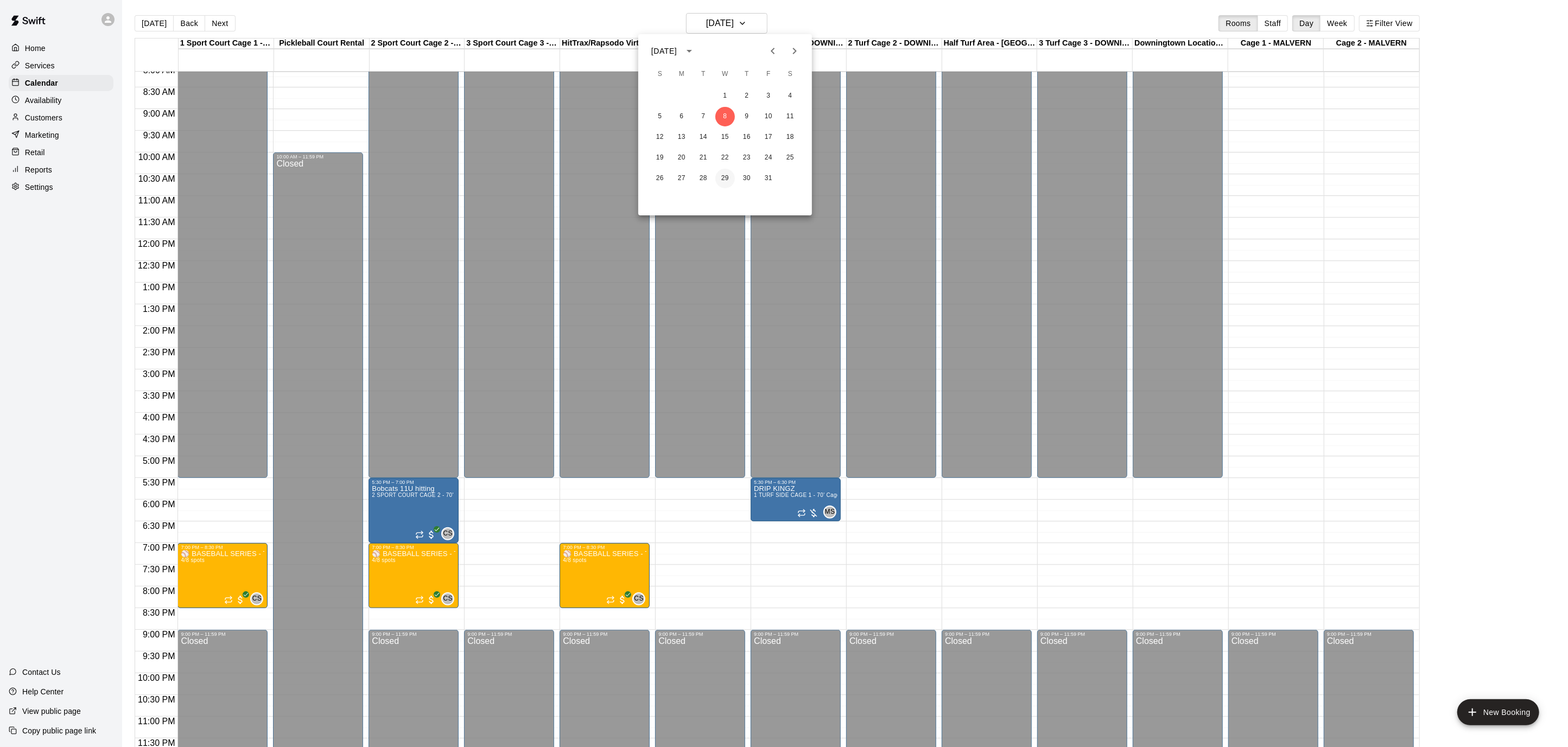
click at [724, 178] on button "29" at bounding box center [725, 178] width 19 height 19
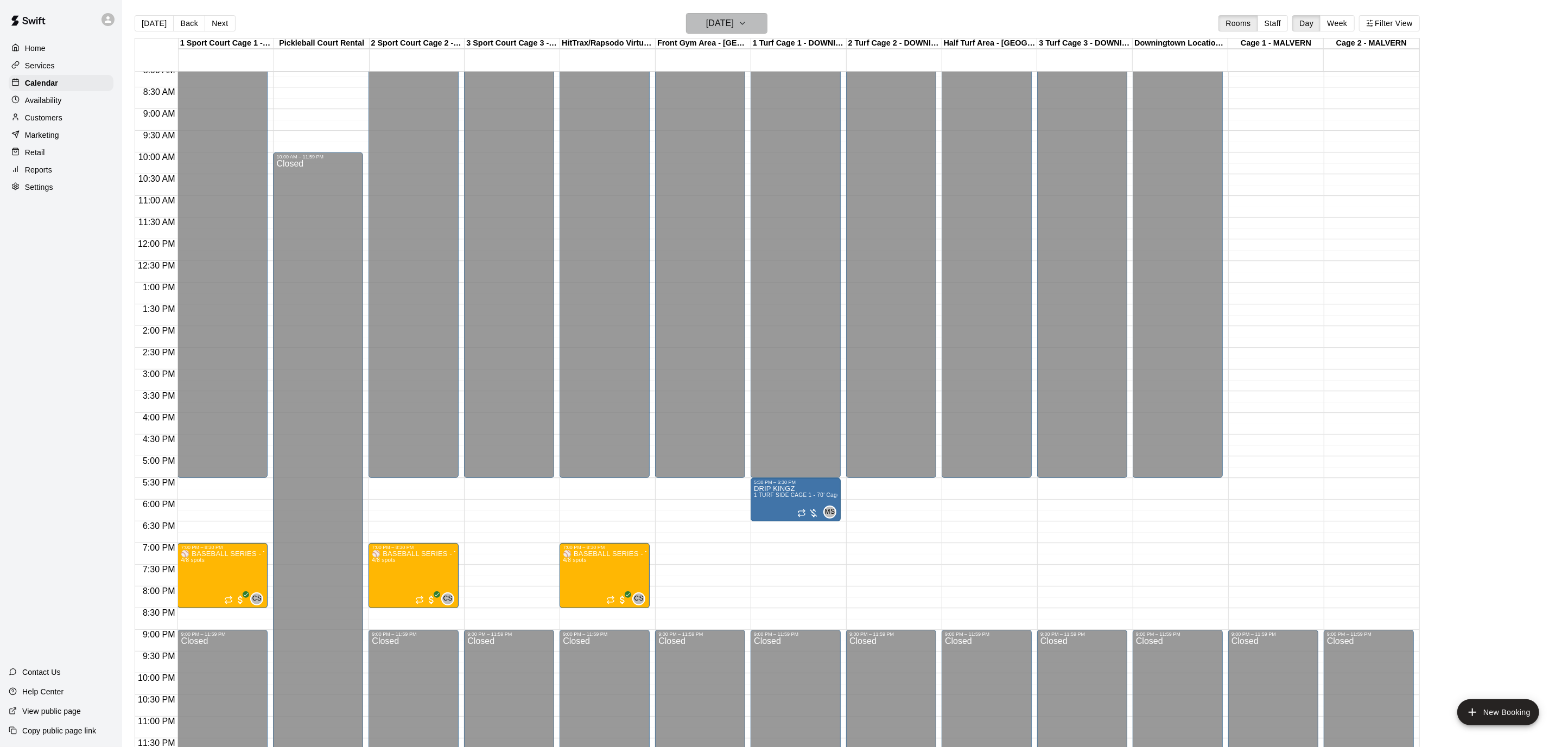
click at [747, 19] on icon "button" at bounding box center [743, 23] width 9 height 13
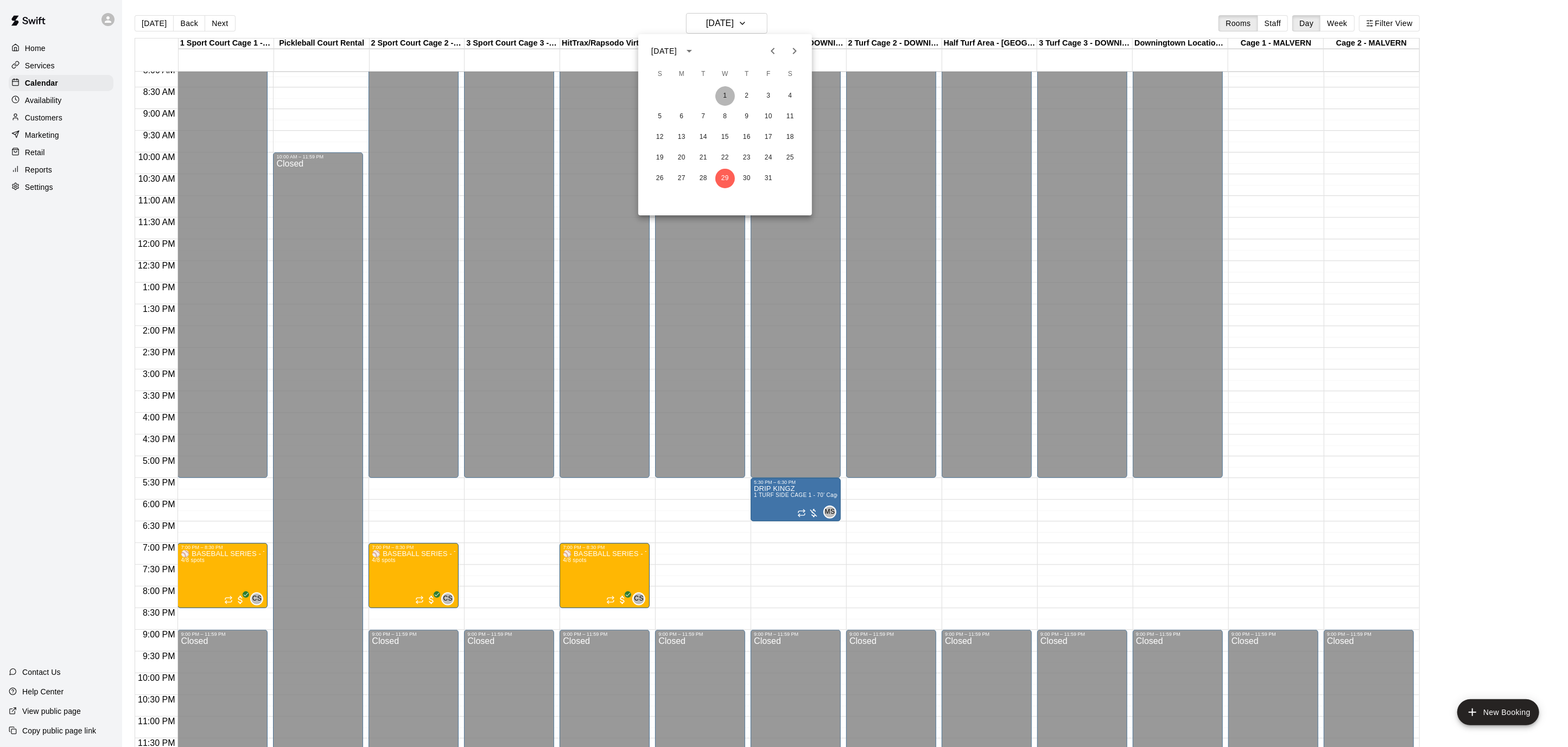
click at [726, 92] on button "1" at bounding box center [725, 96] width 19 height 19
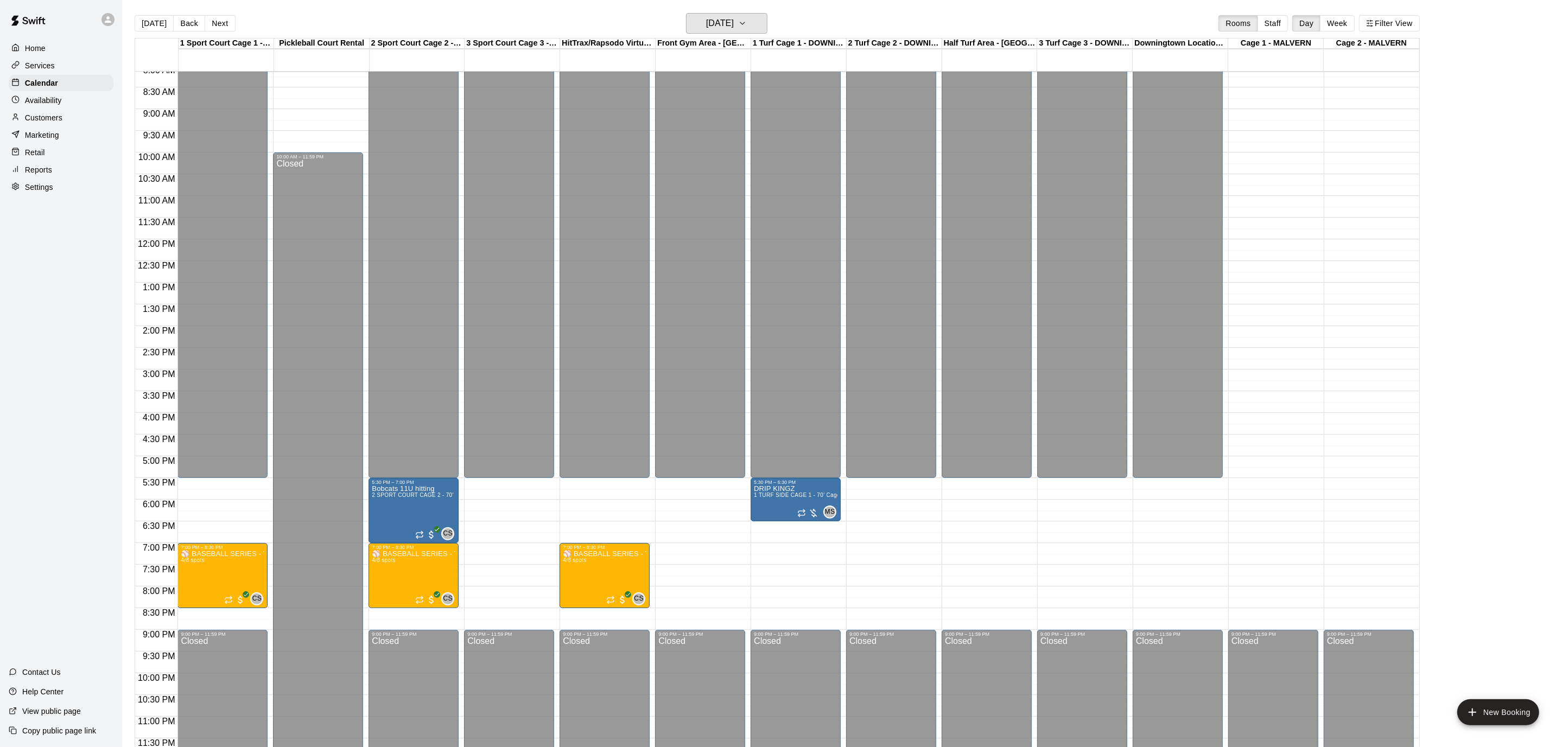
scroll to position [352, 0]
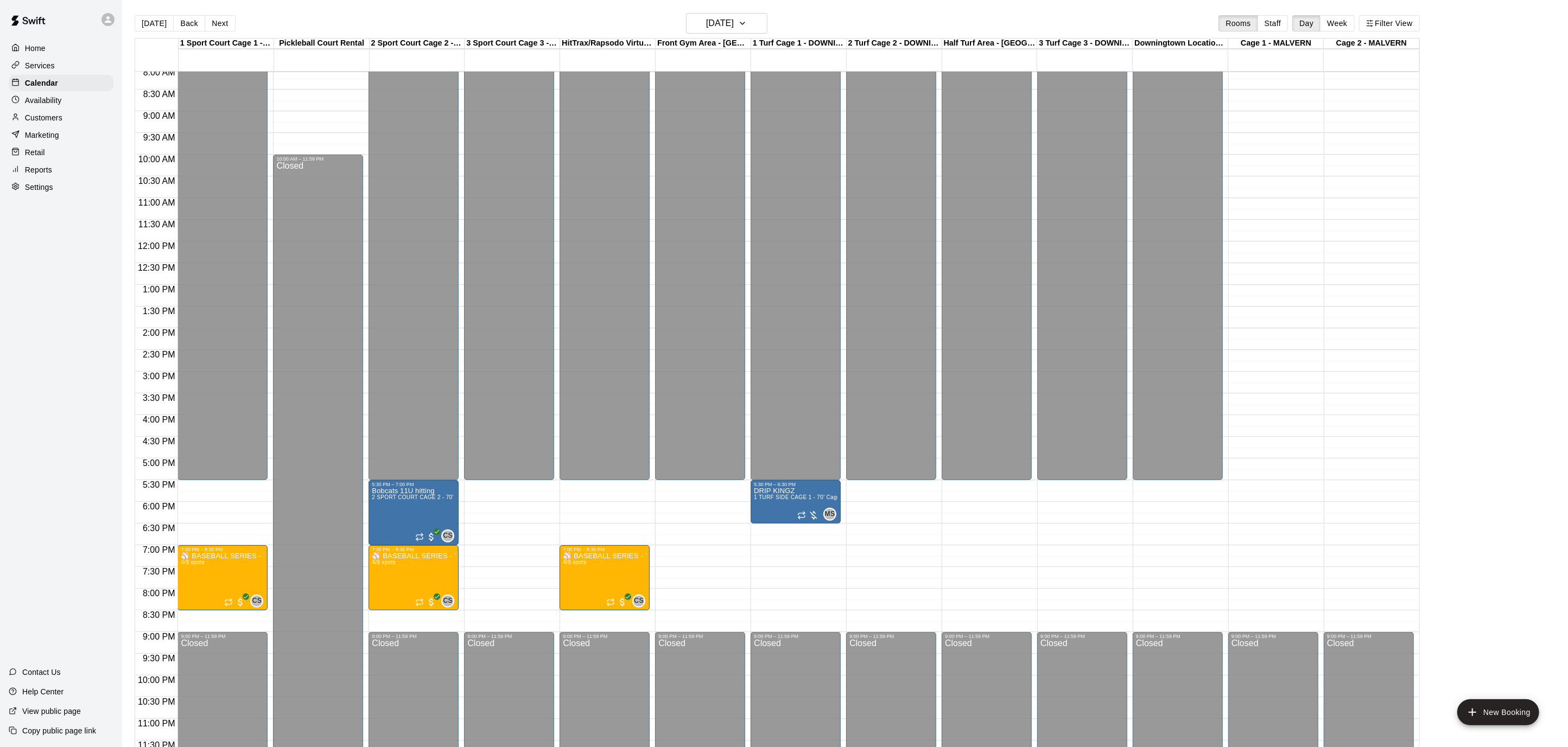
click at [503, 498] on div "12:00 AM – 5:30 PM Closed 9:00 PM – 11:59 PM Closed" at bounding box center [509, 241] width 90 height 1041
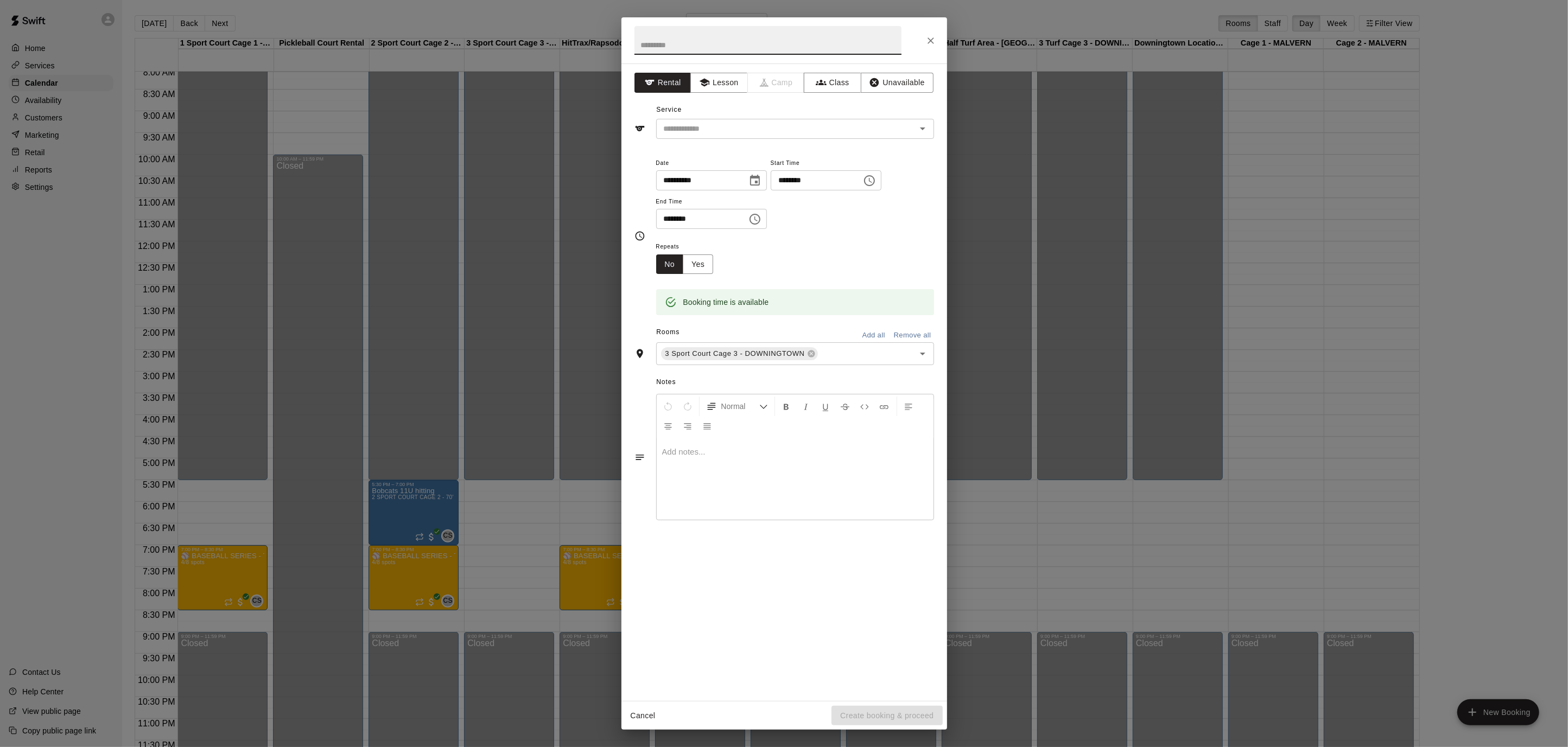
click at [876, 180] on icon "Choose time, selected time is 5:45 PM" at bounding box center [869, 180] width 13 height 13
click at [822, 200] on li "30" at bounding box center [823, 200] width 26 height 20
type input "********"
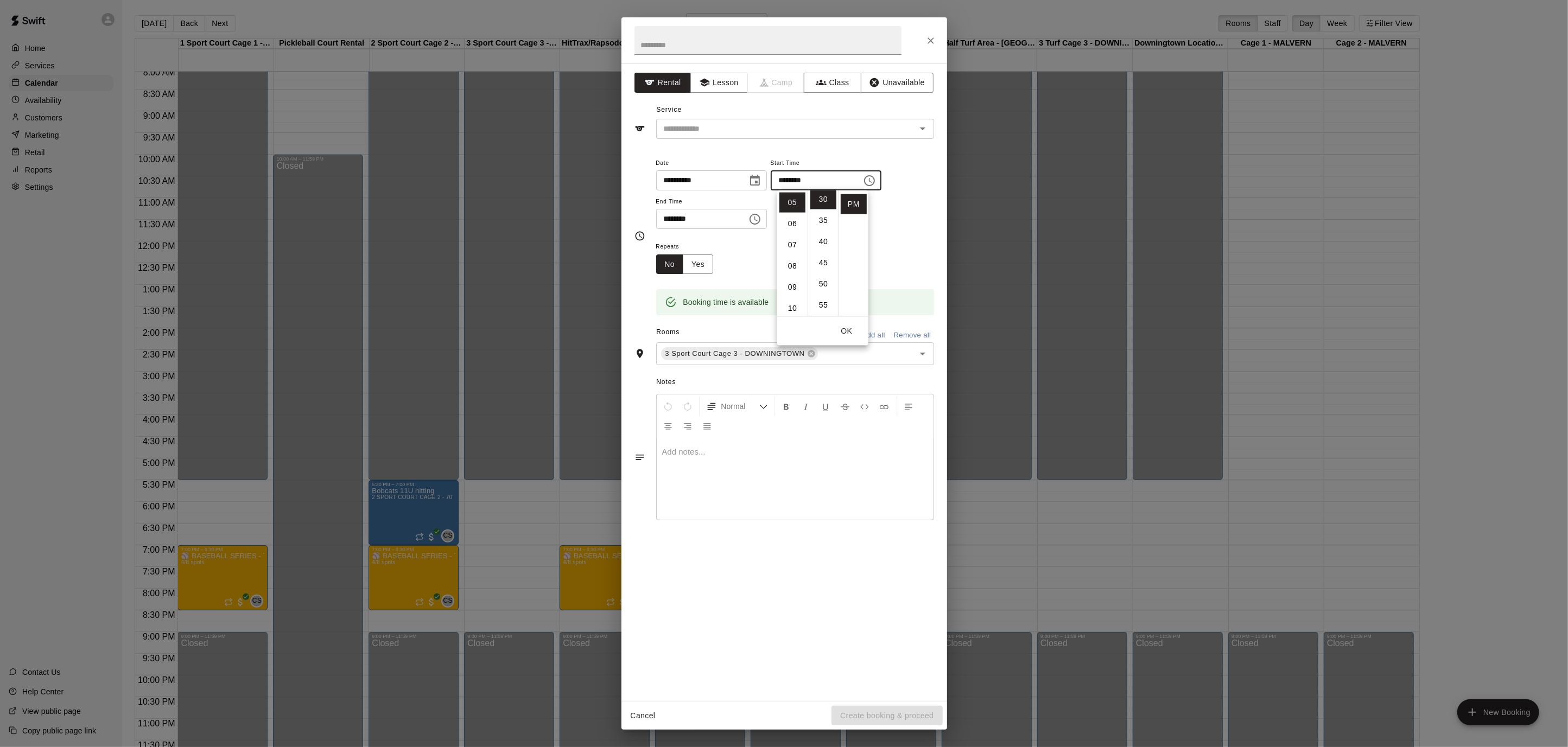
click at [755, 220] on icon "Choose time, selected time is 6:15 PM" at bounding box center [755, 219] width 13 height 13
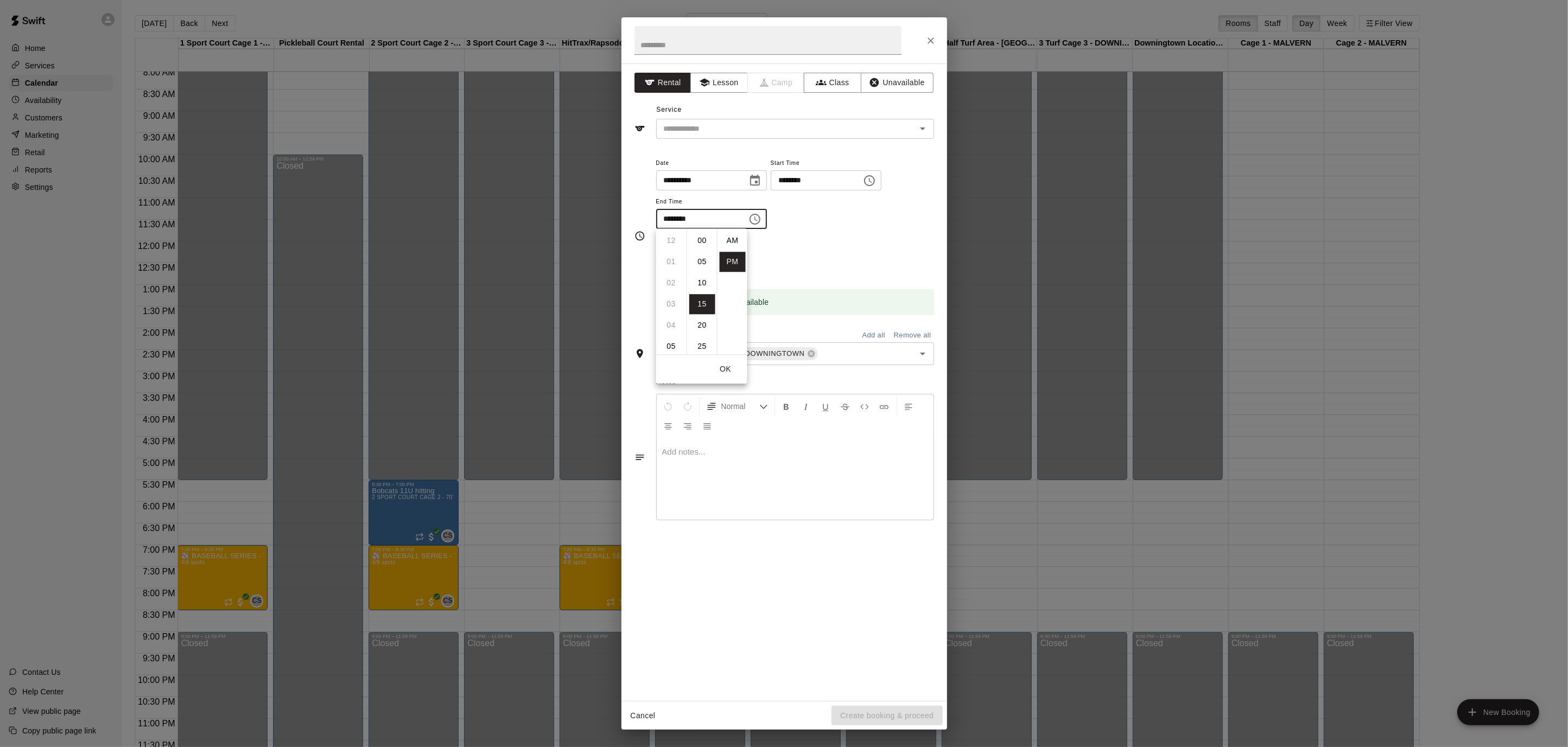
scroll to position [19, 0]
click at [665, 280] on li "08" at bounding box center [671, 283] width 26 height 20
click at [705, 299] on li "30" at bounding box center [702, 304] width 26 height 20
type input "********"
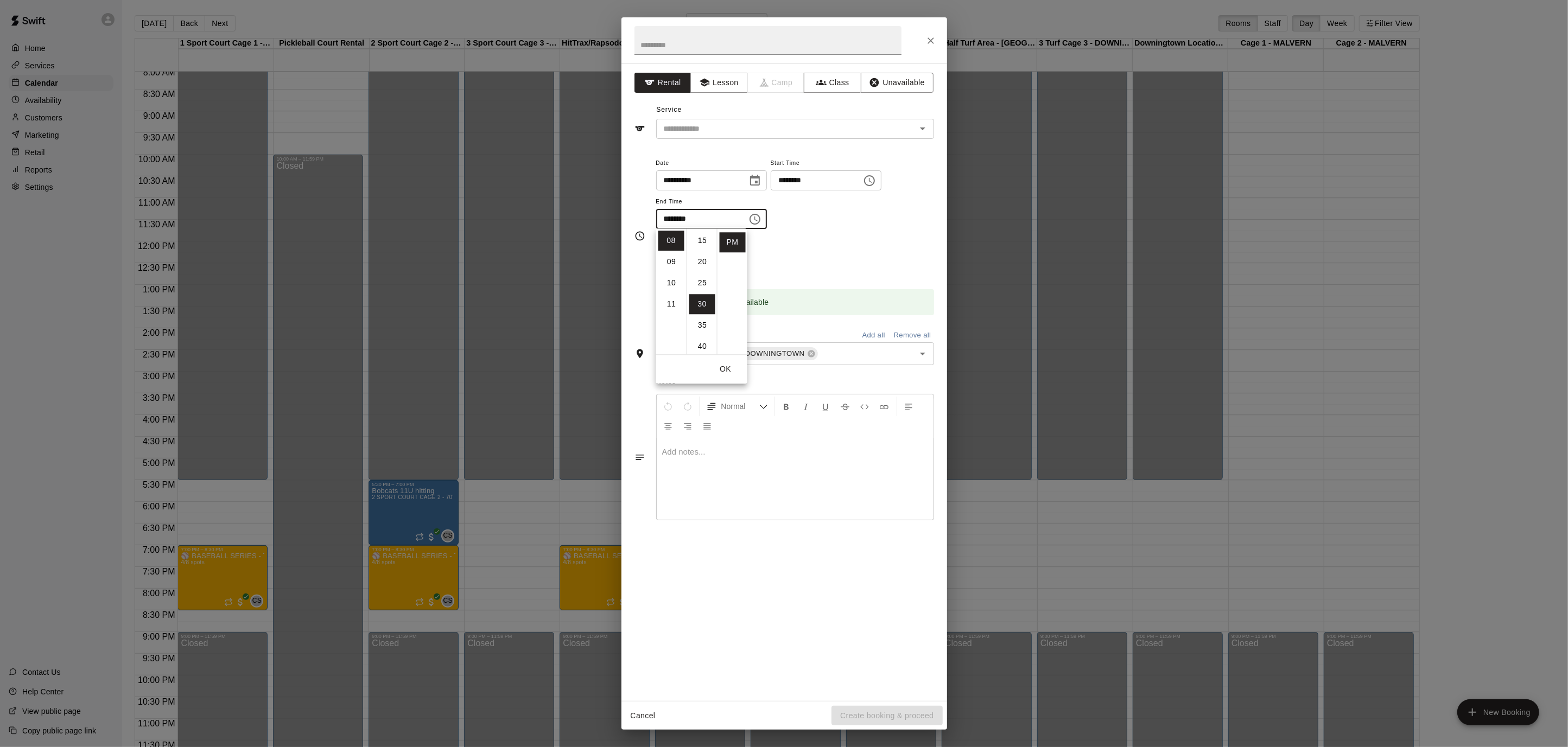
scroll to position [127, 0]
click at [698, 42] on input "text" at bounding box center [768, 40] width 267 height 29
click at [918, 127] on icon "Open" at bounding box center [922, 128] width 13 height 13
type input "**********"
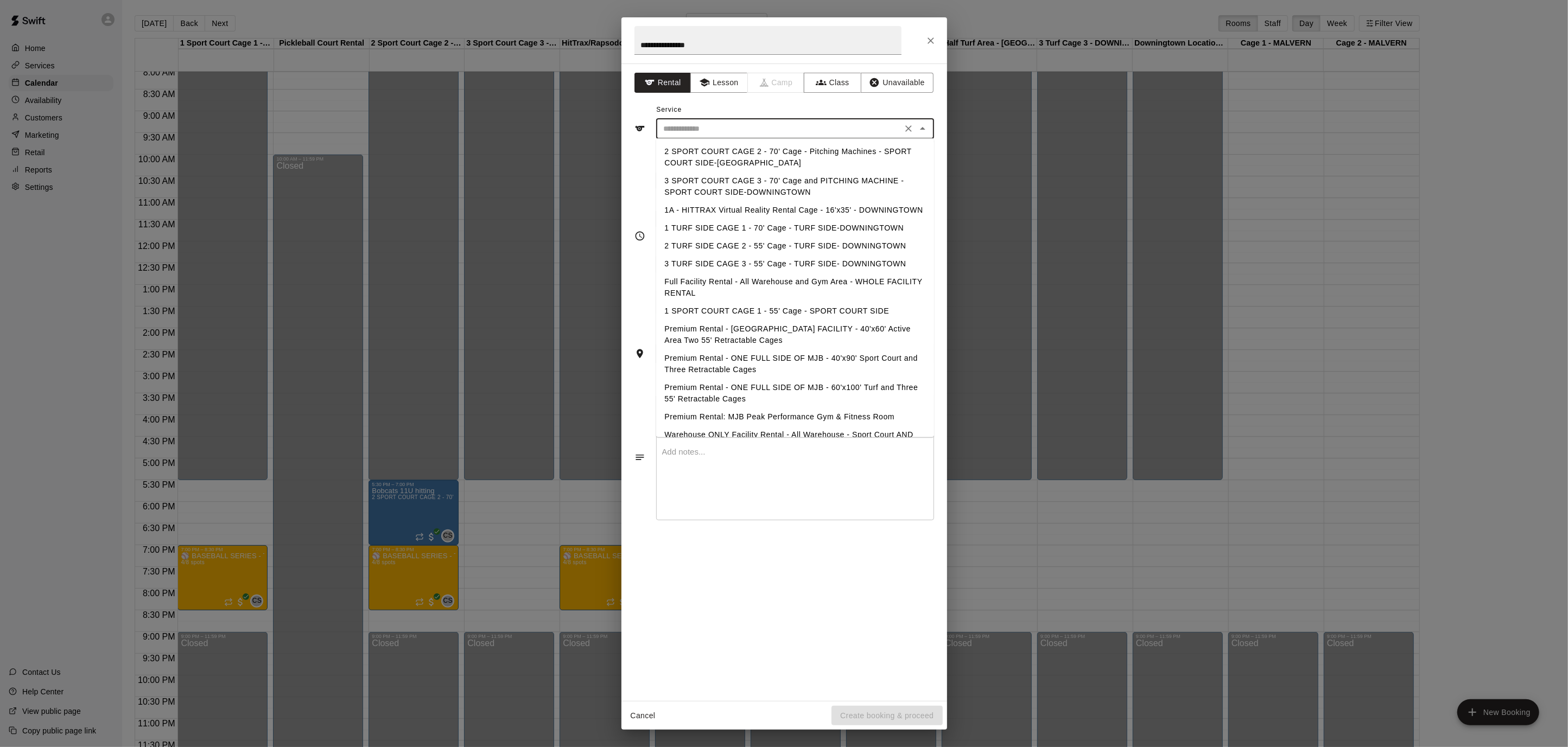
click at [853, 175] on li "3 SPORT COURT CAGE 3 - 70' Cage and PITCHING MACHINE - SPORT COURT SIDE-DOWNING…" at bounding box center [795, 187] width 278 height 29
type input "**********"
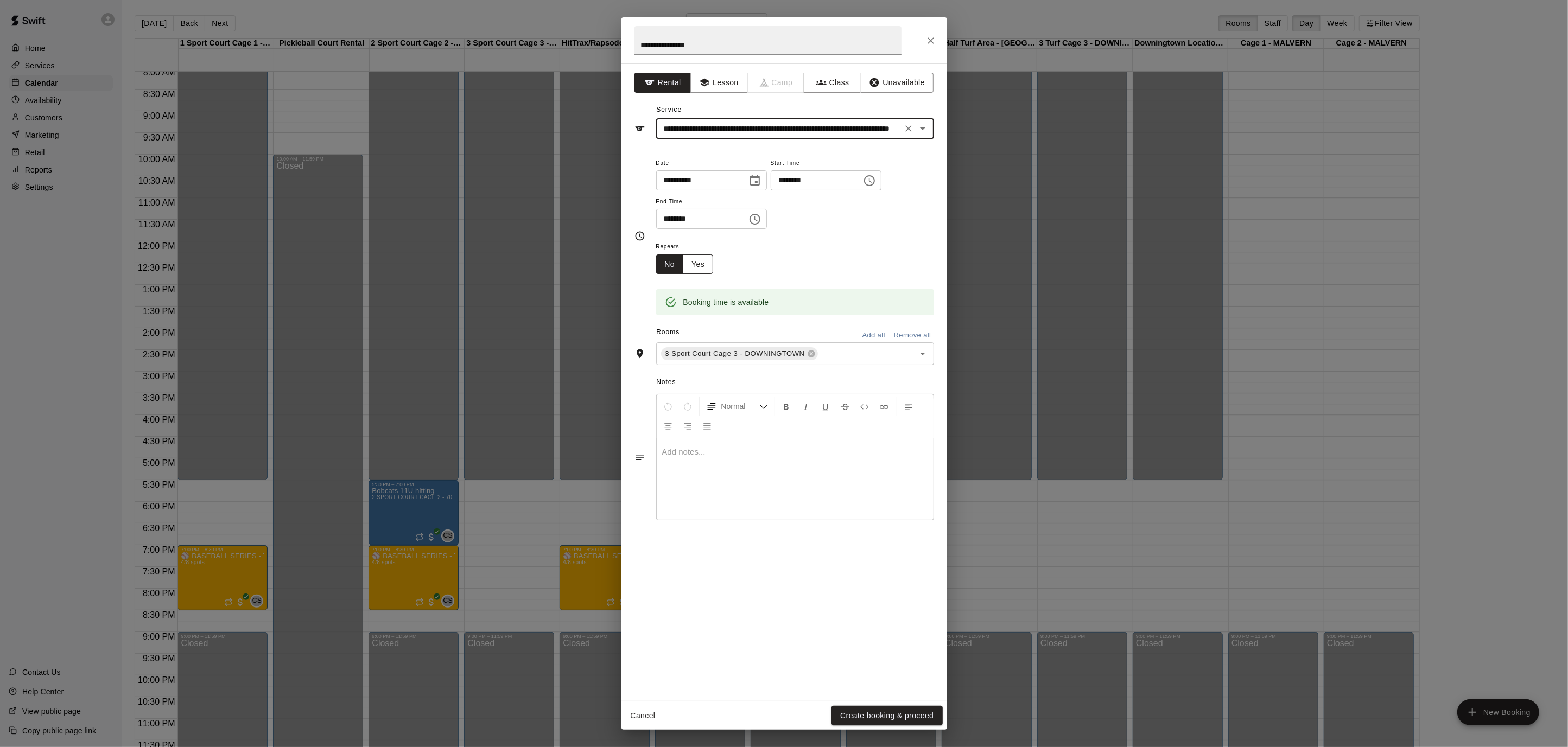
click at [695, 265] on button "Yes" at bounding box center [698, 264] width 30 height 20
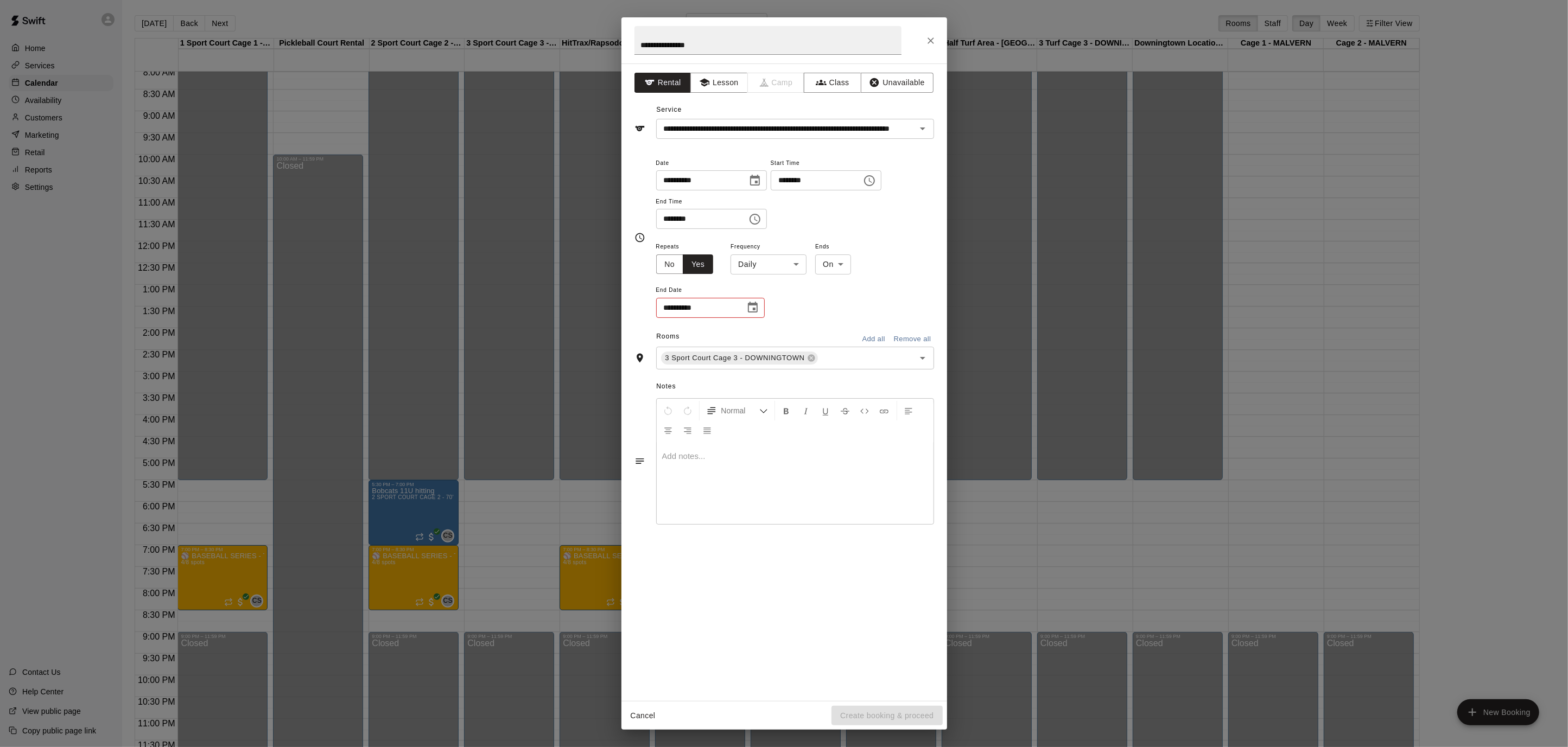
click at [789, 261] on body "Home Services Calendar Availability Customers Marketing Retail Reports Settings…" at bounding box center [784, 382] width 1568 height 764
click at [774, 308] on li "Weekly [DATE]" at bounding box center [768, 305] width 136 height 18
type input "******"
click at [753, 311] on icon "Choose date" at bounding box center [753, 307] width 10 height 11
click at [808, 334] on icon "Next month" at bounding box center [812, 334] width 13 height 13
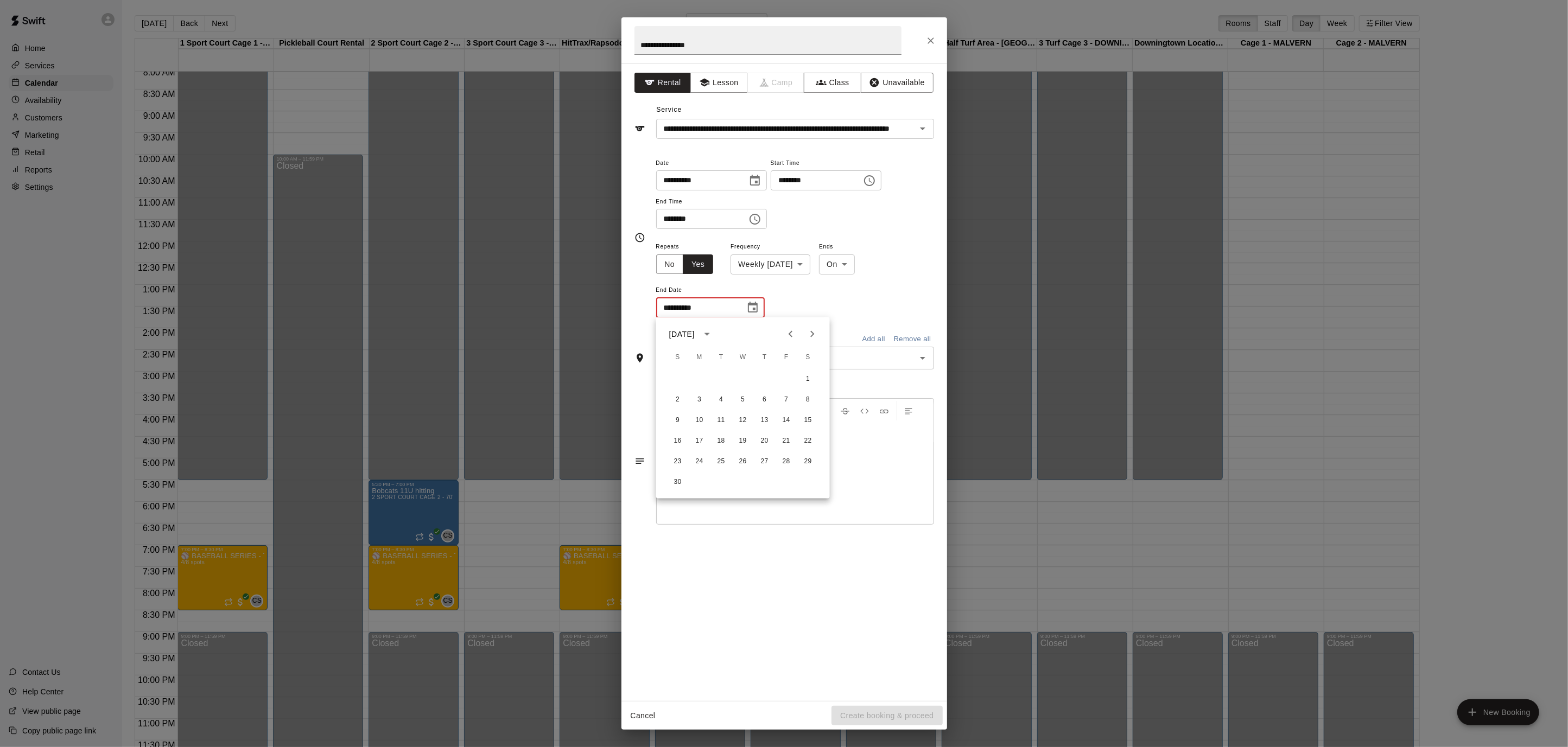
click at [808, 334] on icon "Next month" at bounding box center [812, 334] width 13 height 13
click at [737, 461] on button "31" at bounding box center [743, 462] width 19 height 19
type input "**********"
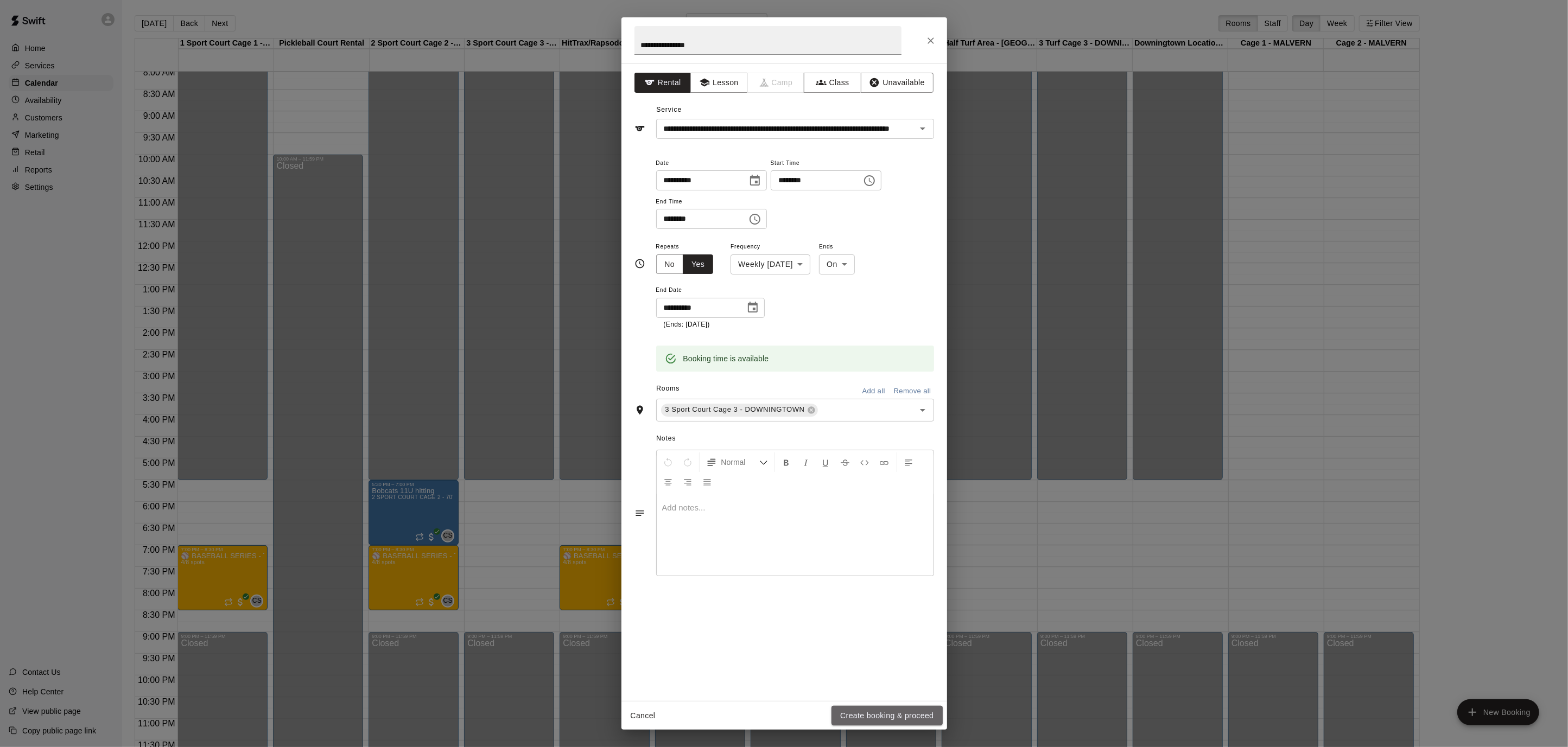
click at [881, 712] on button "Create booking & proceed" at bounding box center [887, 715] width 111 height 20
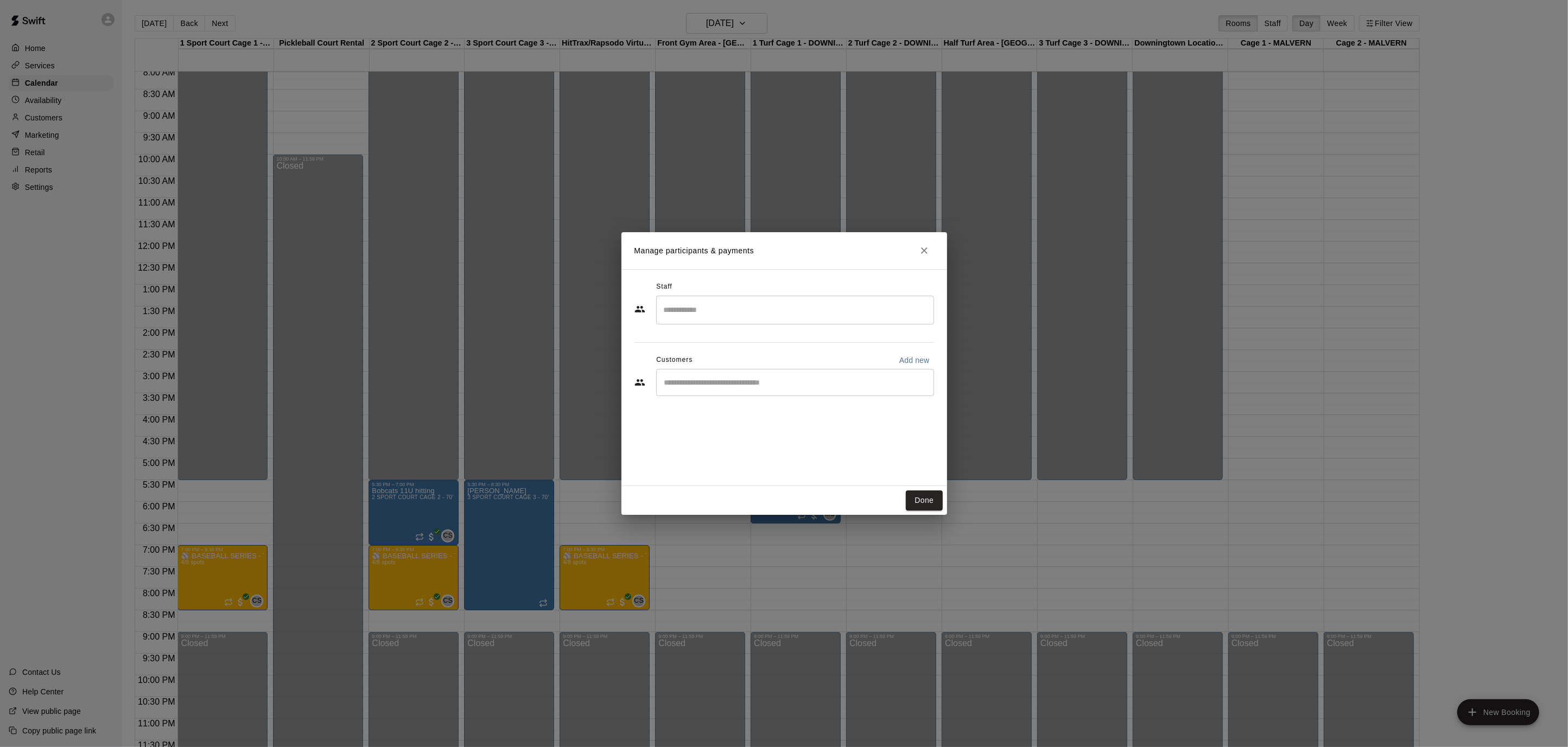
click at [741, 299] on div "​" at bounding box center [795, 310] width 278 height 29
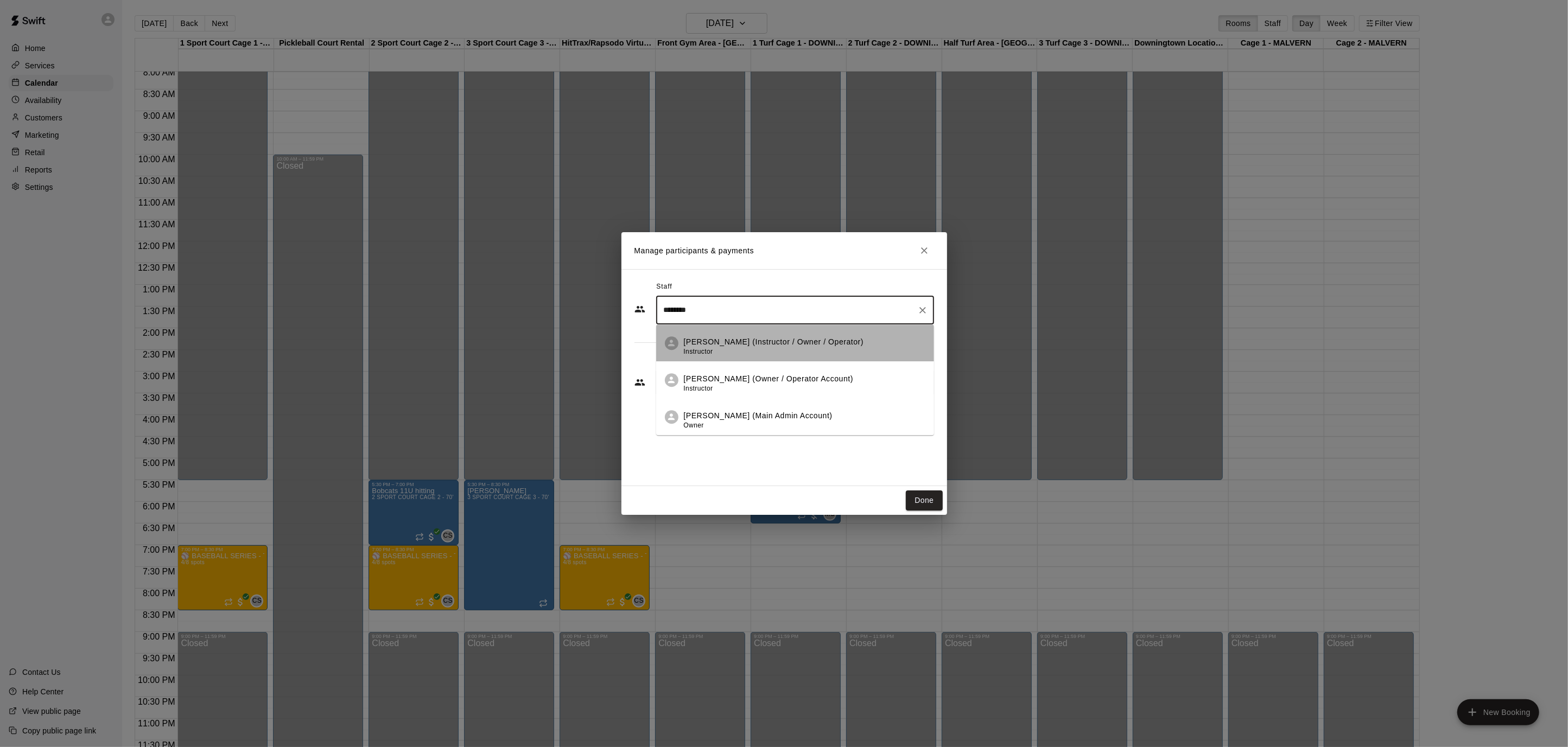
click at [765, 342] on p "[PERSON_NAME] (Instructor / Owner / Operator)" at bounding box center [774, 342] width 180 height 12
type input "********"
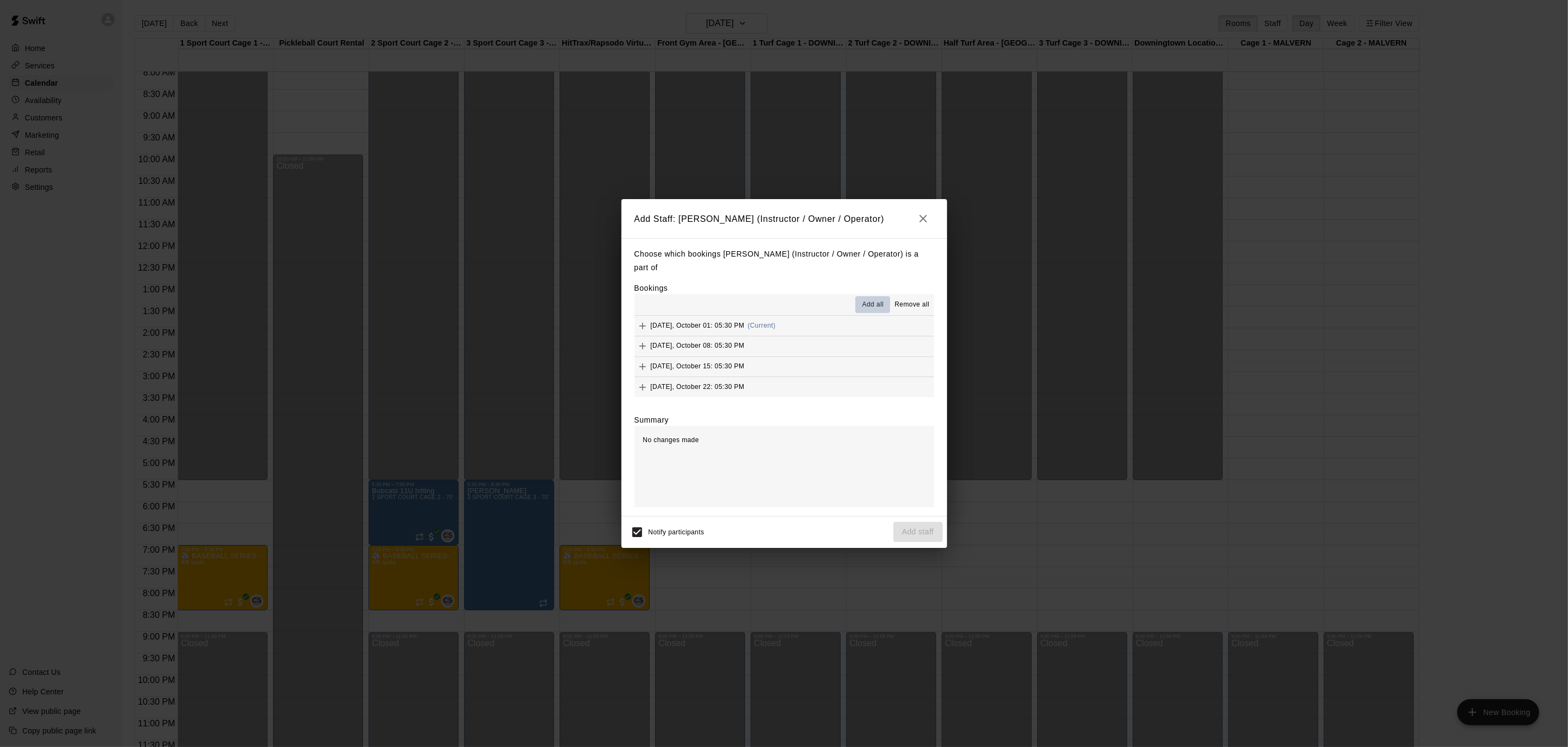
click at [863, 307] on span "Add all" at bounding box center [873, 305] width 22 height 11
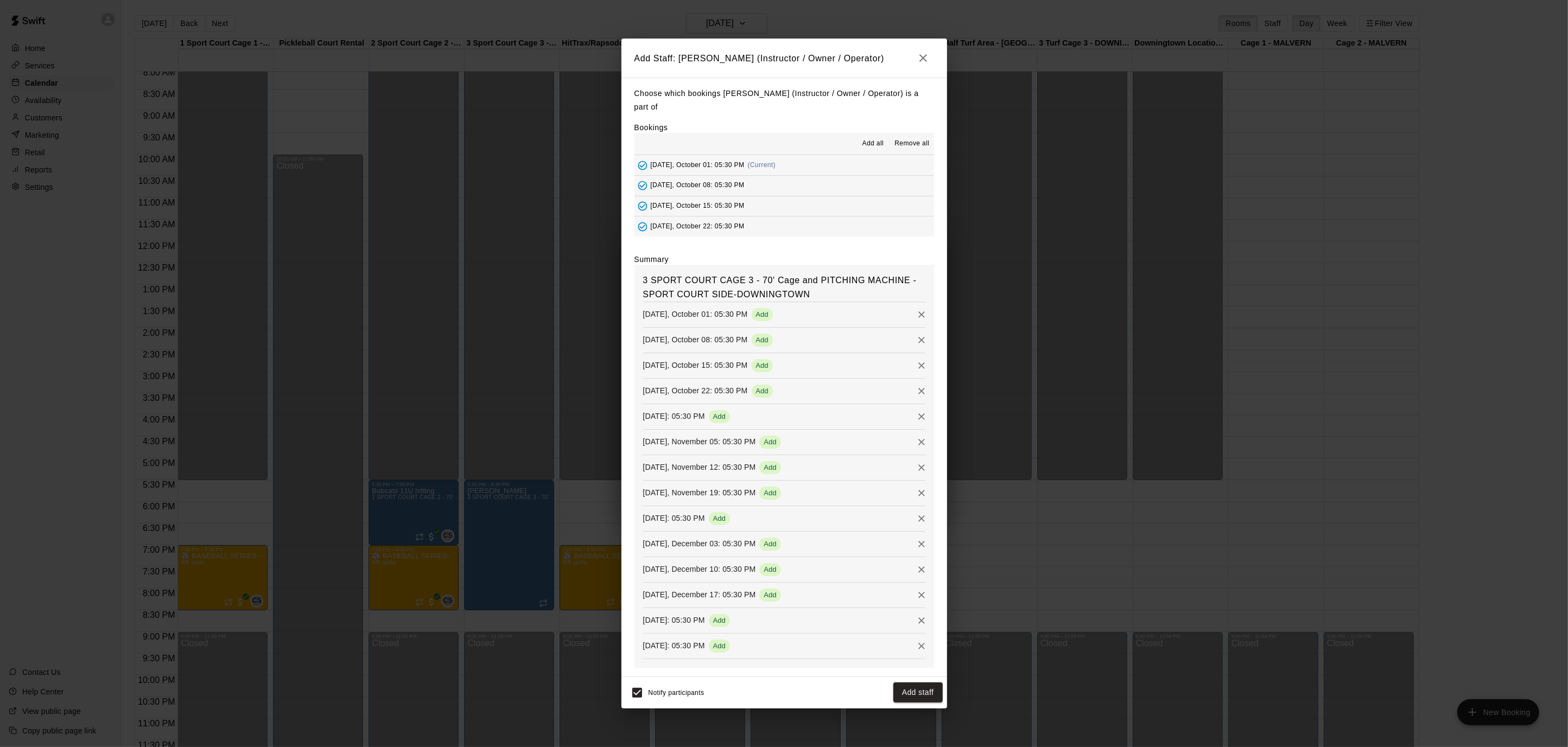
click at [918, 688] on button "Add staff" at bounding box center [918, 692] width 49 height 20
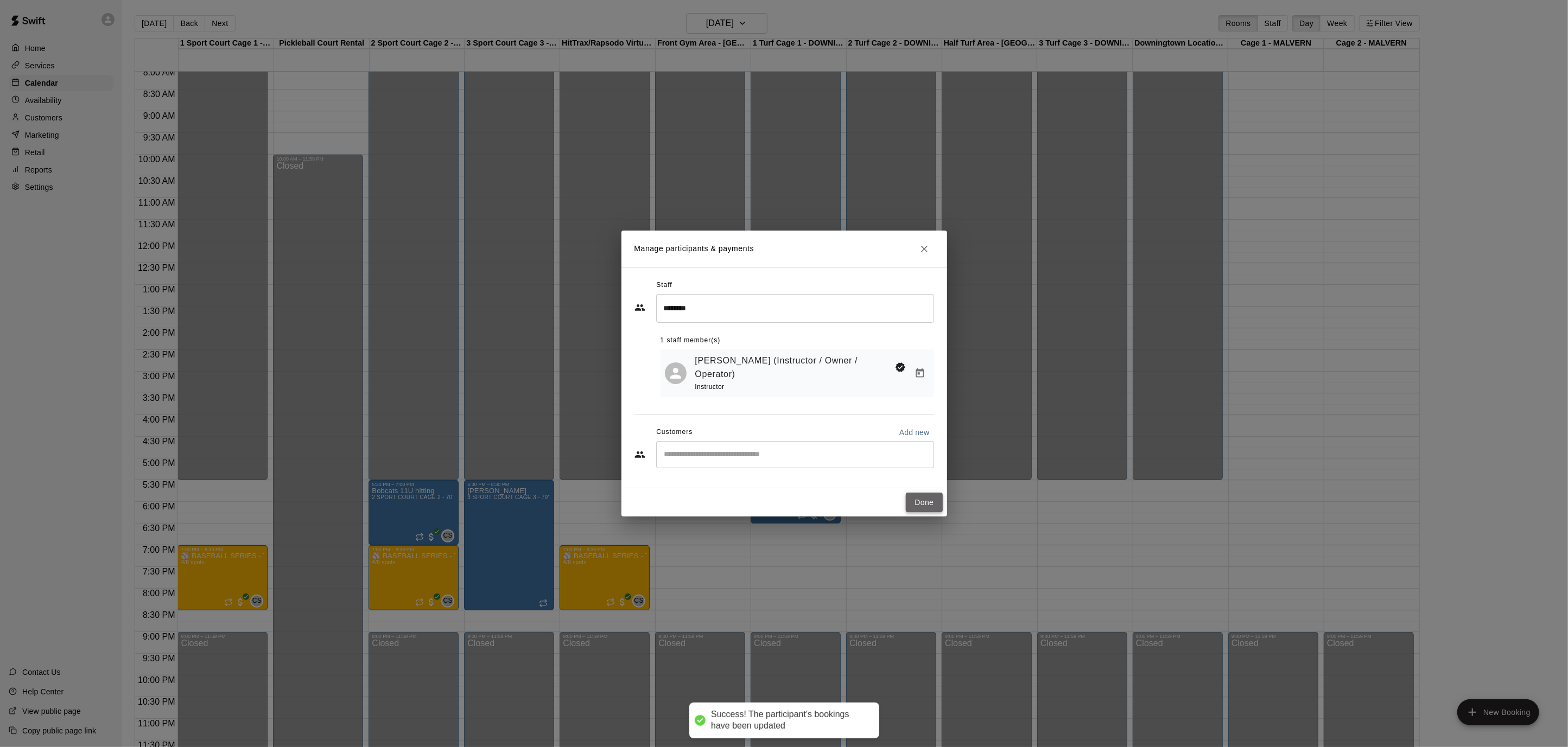
click at [920, 499] on button "Done" at bounding box center [924, 502] width 37 height 20
